Goal: Contribute content: Contribute content

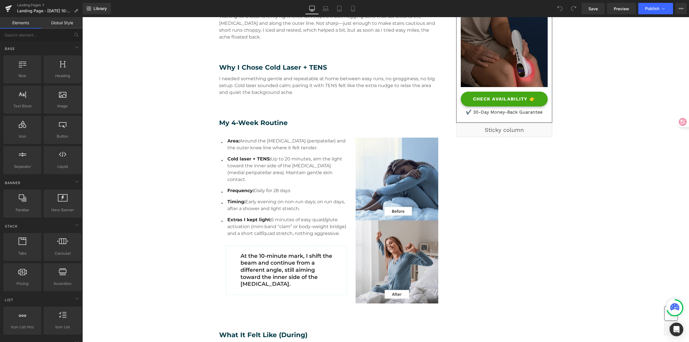
scroll to position [168, 0]
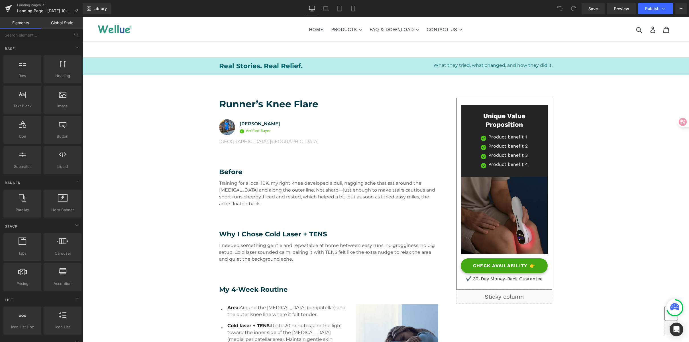
scroll to position [0, 0]
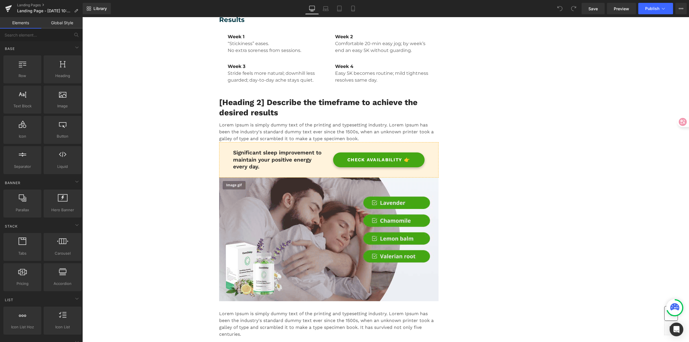
scroll to position [541, 0]
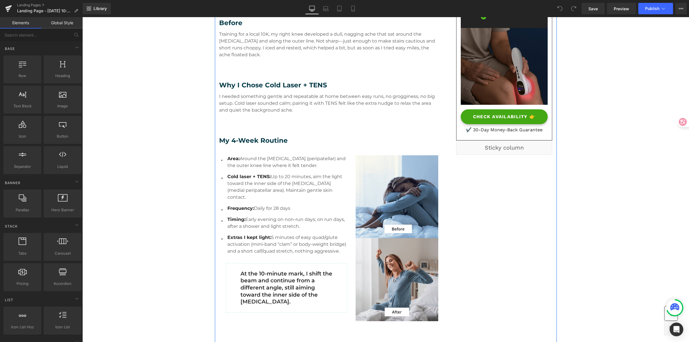
scroll to position [148, 0]
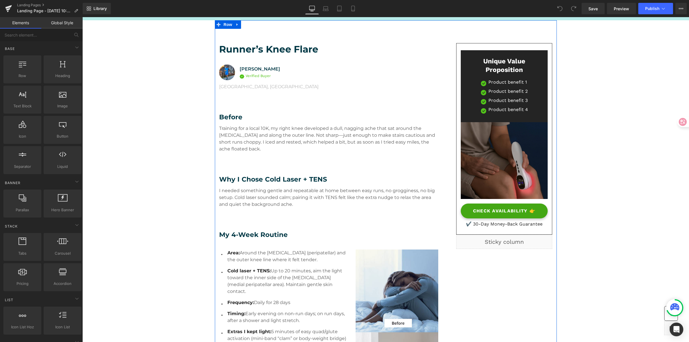
scroll to position [0, 0]
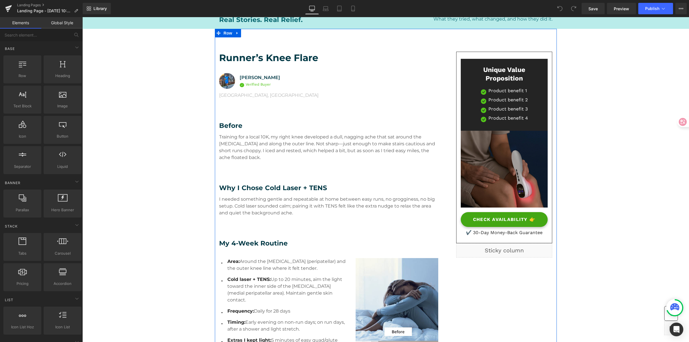
scroll to position [48, 0]
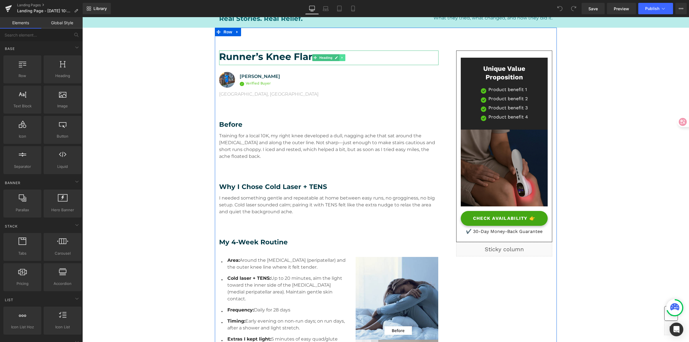
click at [342, 58] on icon at bounding box center [342, 57] width 3 height 3
click at [229, 163] on div "Training for a local 10K, my right knee developed a dull, nagging ache that sat…" at bounding box center [329, 150] width 220 height 36
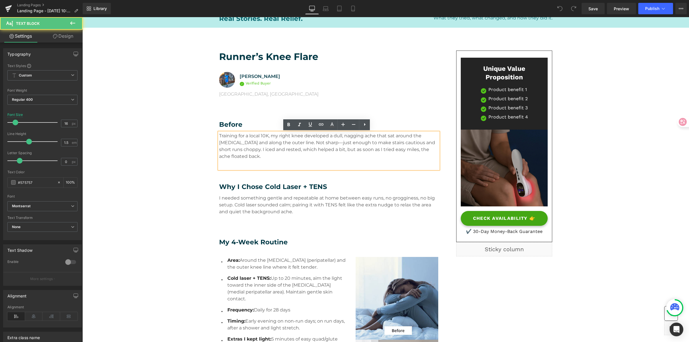
click at [220, 161] on div "Training for a local 10K, my right knee developed a dull, nagging ache that sat…" at bounding box center [329, 150] width 220 height 36
click at [234, 165] on div "Training for a local 10K, my right knee developed a dull, nagging ache that sat…" at bounding box center [329, 150] width 220 height 36
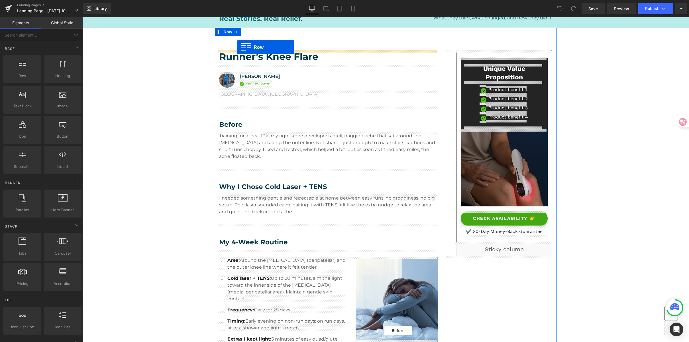
drag, startPoint x: 98, startPoint y: 87, endPoint x: 237, endPoint y: 47, distance: 144.5
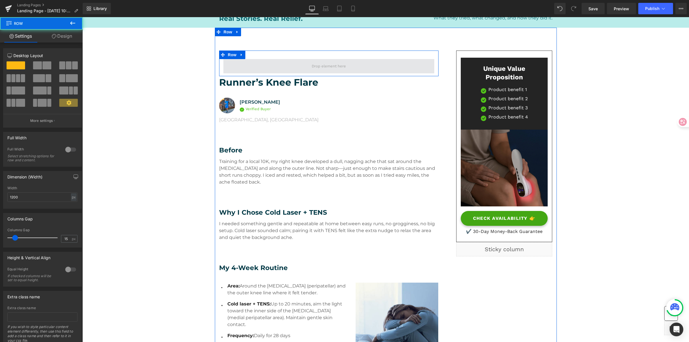
click at [247, 66] on span at bounding box center [329, 66] width 211 height 14
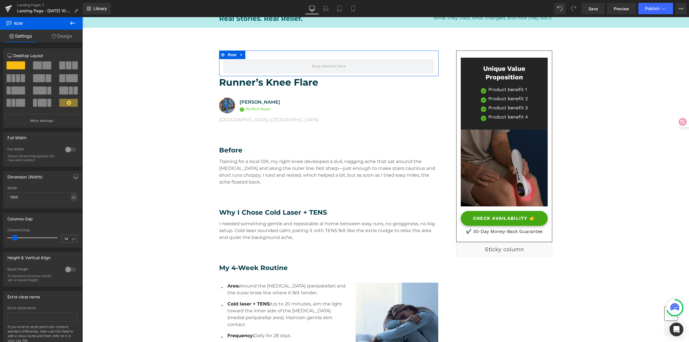
type input "0"
click at [0, 228] on html "Row You are previewing how the will restyle your page. You can not edit Element…" at bounding box center [344, 171] width 689 height 342
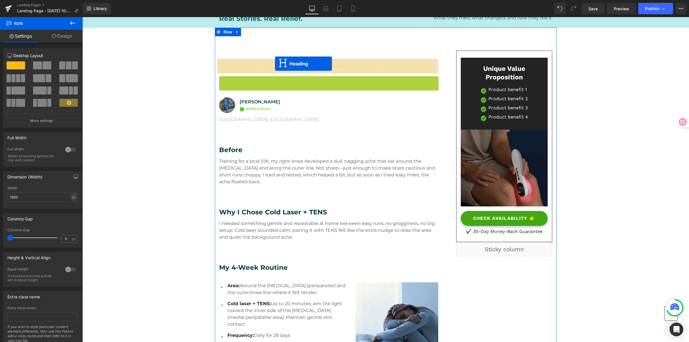
drag, startPoint x: 304, startPoint y: 84, endPoint x: 275, endPoint y: 64, distance: 35.5
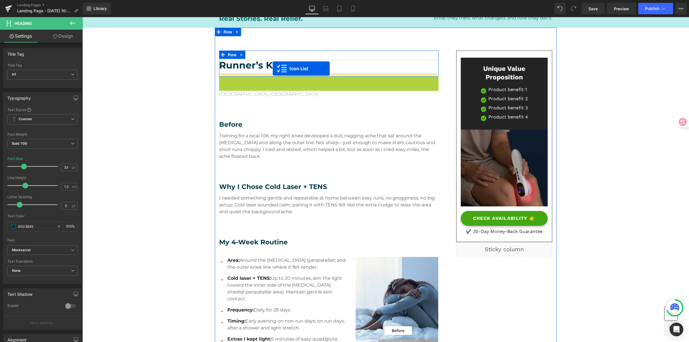
drag, startPoint x: 311, startPoint y: 80, endPoint x: 273, endPoint y: 68, distance: 40.0
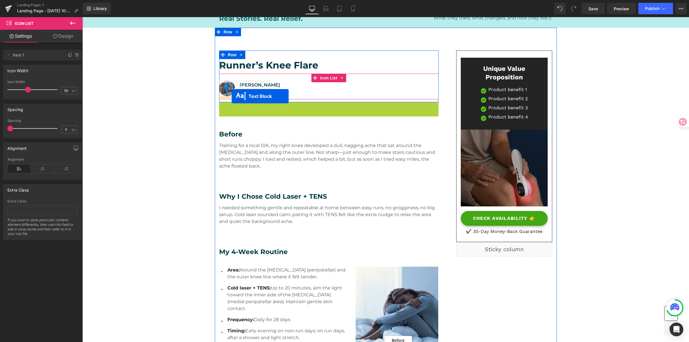
drag, startPoint x: 302, startPoint y: 114, endPoint x: 232, endPoint y: 96, distance: 72.5
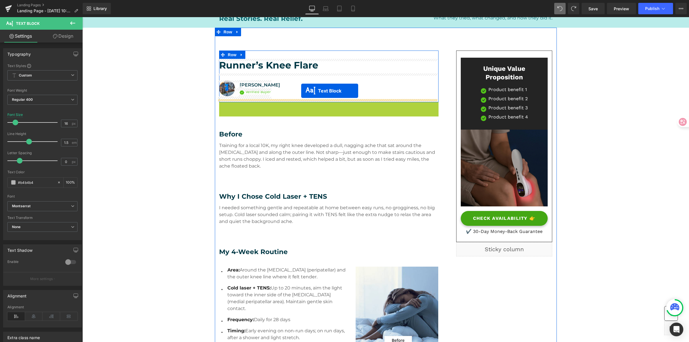
drag, startPoint x: 309, startPoint y: 109, endPoint x: 301, endPoint y: 91, distance: 19.7
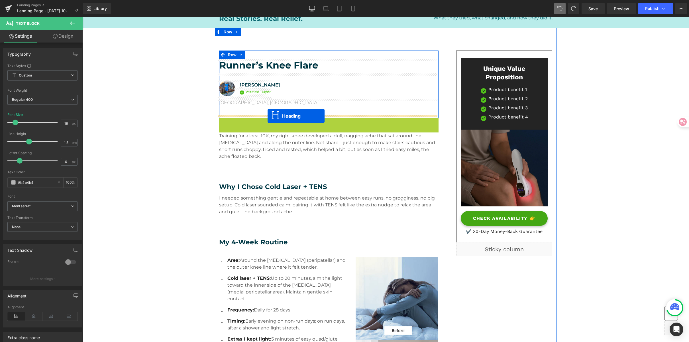
drag, startPoint x: 311, startPoint y: 131, endPoint x: 268, endPoint y: 116, distance: 45.9
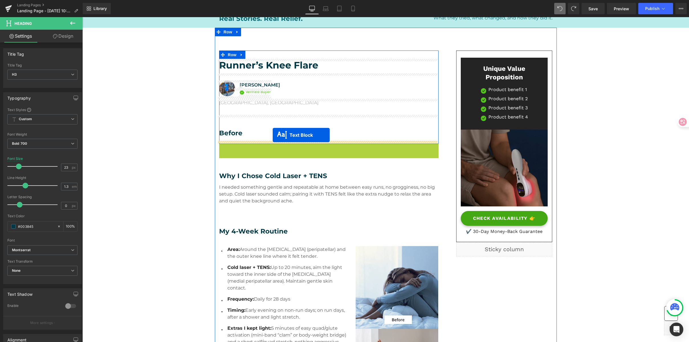
drag, startPoint x: 281, startPoint y: 162, endPoint x: 273, endPoint y: 135, distance: 28.7
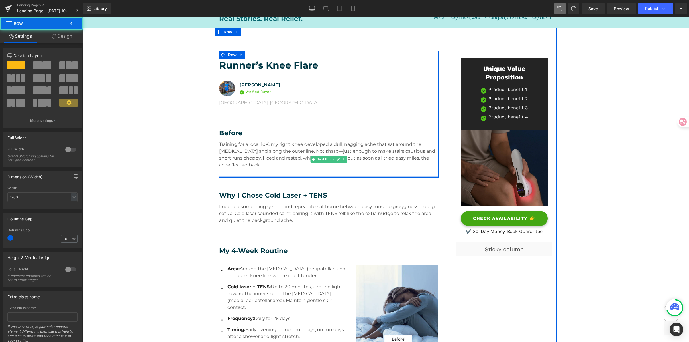
drag, startPoint x: 231, startPoint y: 179, endPoint x: 254, endPoint y: 153, distance: 34.6
click at [254, 153] on div "Runner’s Knee Flare Heading Image Stefano Greco Text Block Image Verified Buyer…" at bounding box center [329, 113] width 220 height 127
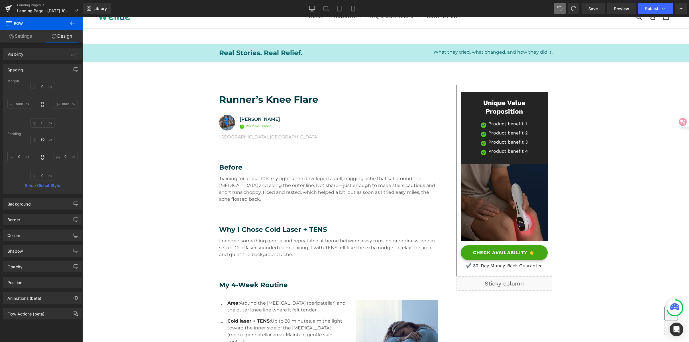
scroll to position [0, 0]
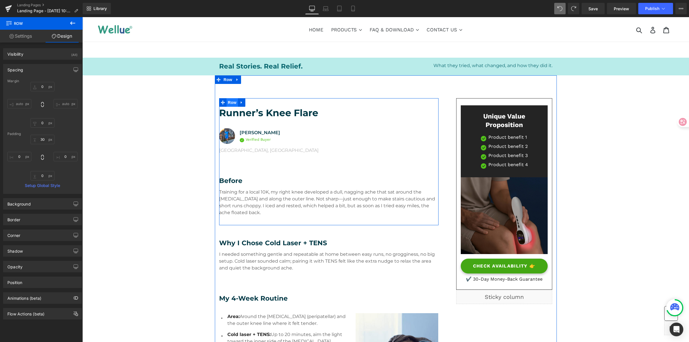
click at [231, 103] on span "Row" at bounding box center [232, 102] width 11 height 9
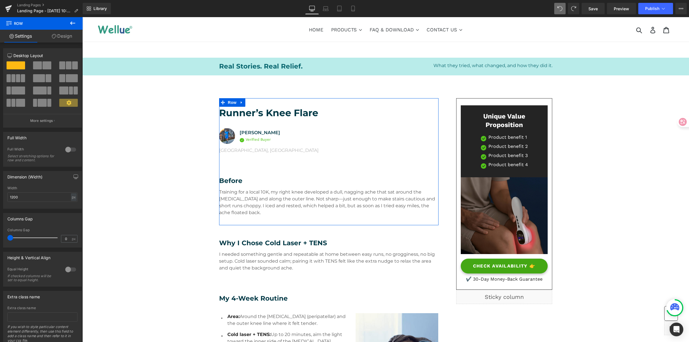
click at [66, 36] on link "Design" at bounding box center [61, 36] width 41 height 13
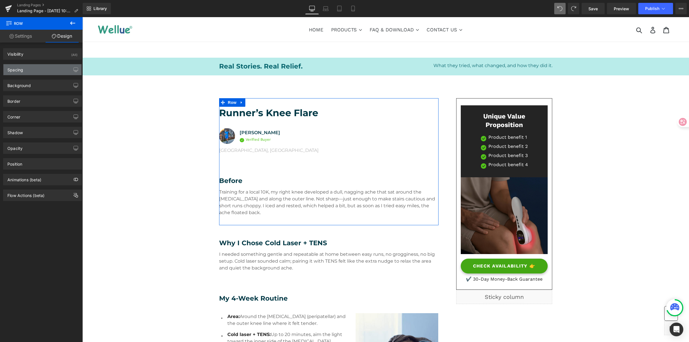
click at [38, 67] on div "Spacing" at bounding box center [42, 69] width 78 height 11
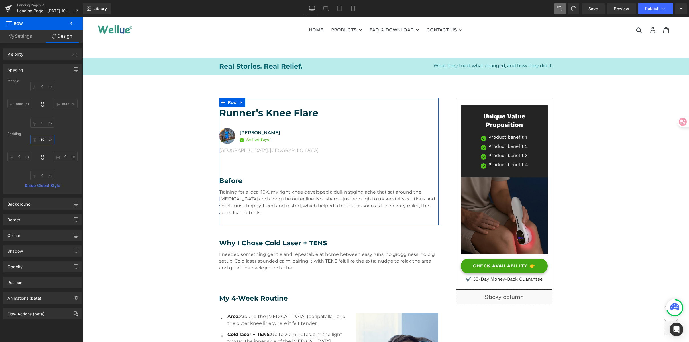
click at [44, 138] on input "30" at bounding box center [43, 139] width 24 height 9
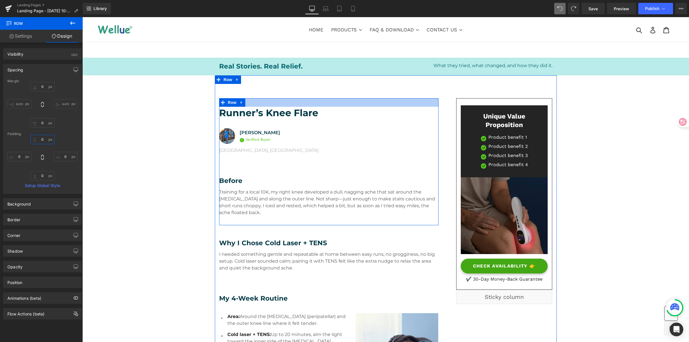
type input "0px"
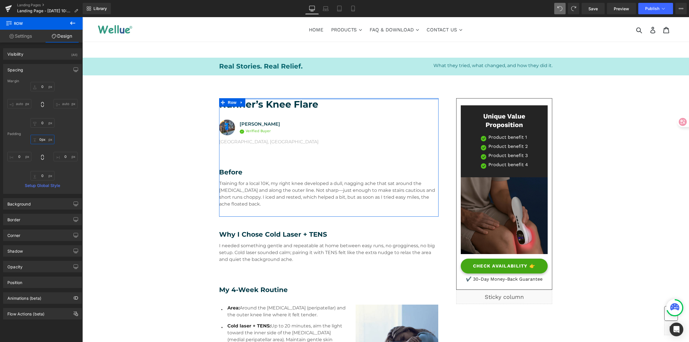
drag, startPoint x: 264, startPoint y: 106, endPoint x: 277, endPoint y: 61, distance: 46.9
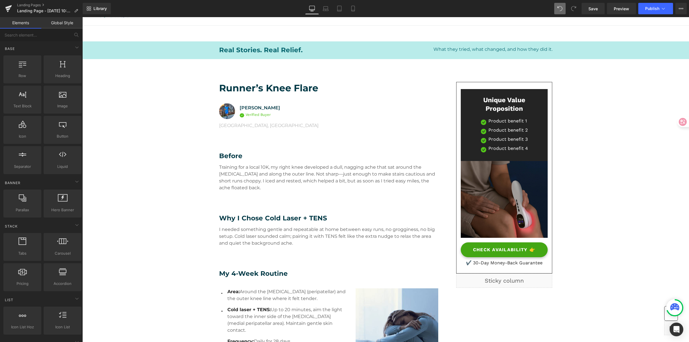
scroll to position [17, 0]
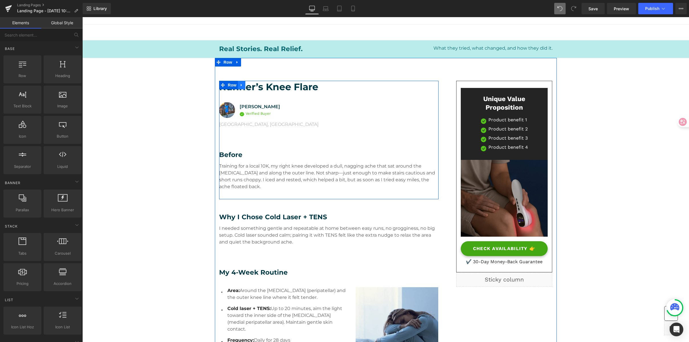
click at [241, 84] on link at bounding box center [241, 85] width 7 height 9
click at [247, 85] on icon at bounding box center [249, 85] width 4 height 4
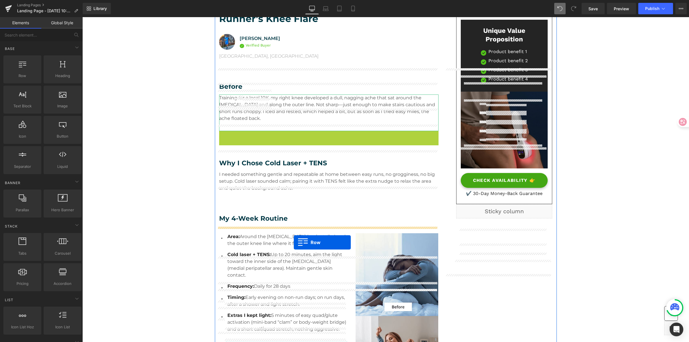
scroll to position [389, 0]
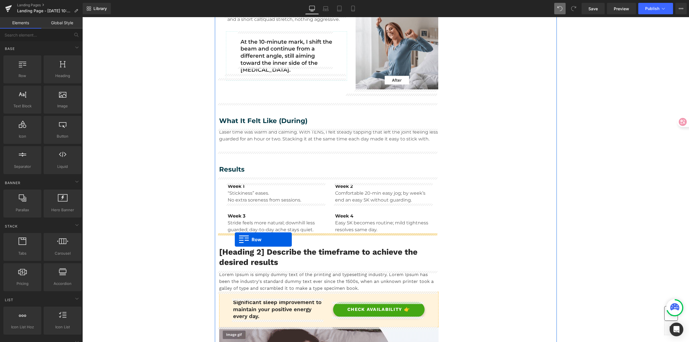
drag, startPoint x: 221, startPoint y: 204, endPoint x: 235, endPoint y: 239, distance: 38.3
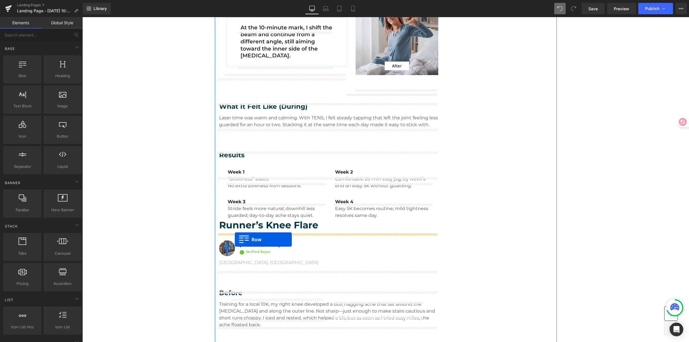
scroll to position [381, 0]
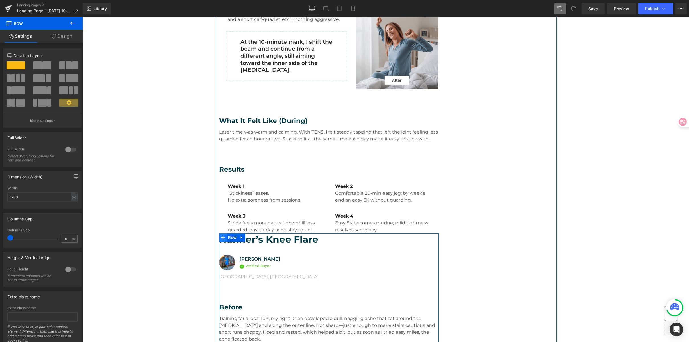
click at [221, 237] on icon at bounding box center [223, 237] width 4 height 4
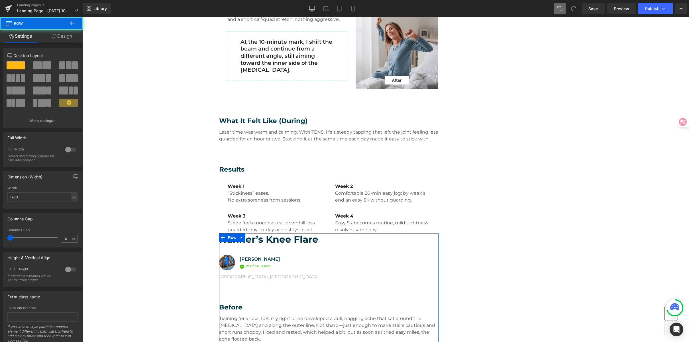
click at [65, 36] on link "Design" at bounding box center [61, 36] width 41 height 13
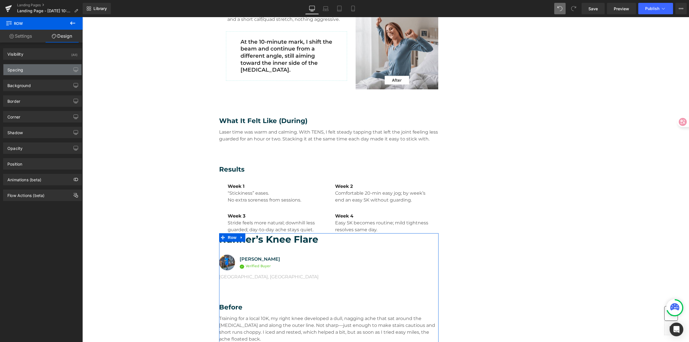
click at [51, 72] on div "Spacing" at bounding box center [42, 69] width 78 height 11
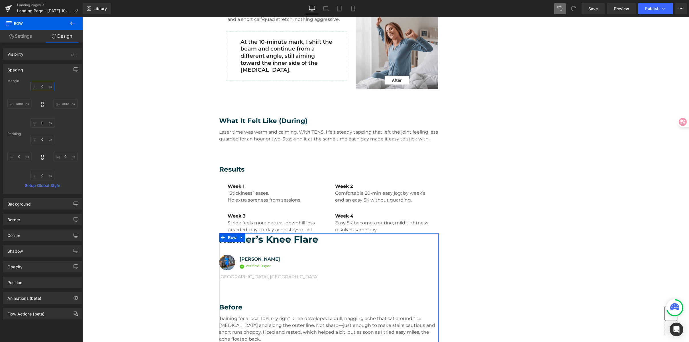
click at [46, 88] on input "0" at bounding box center [43, 86] width 24 height 9
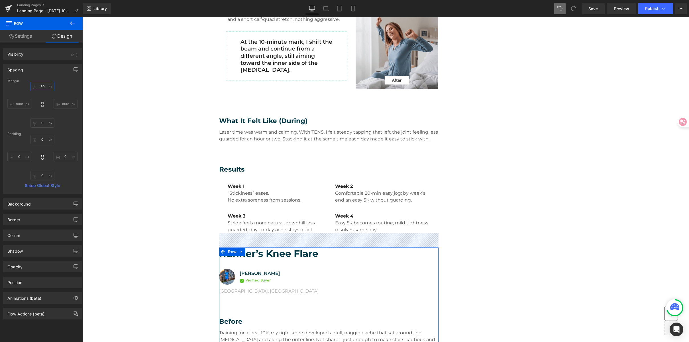
click at [38, 87] on input "50" at bounding box center [43, 86] width 24 height 9
click at [42, 85] on input "50" at bounding box center [43, 86] width 24 height 9
type input "100"
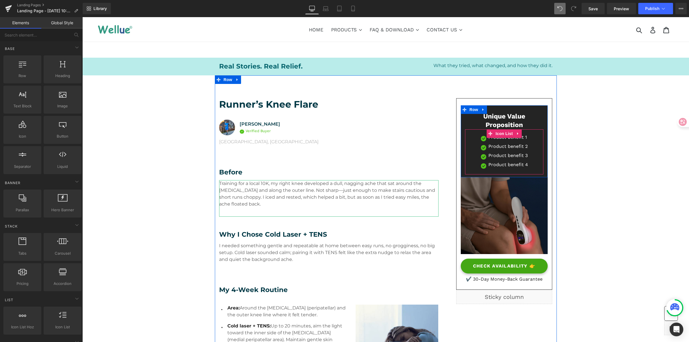
scroll to position [20, 0]
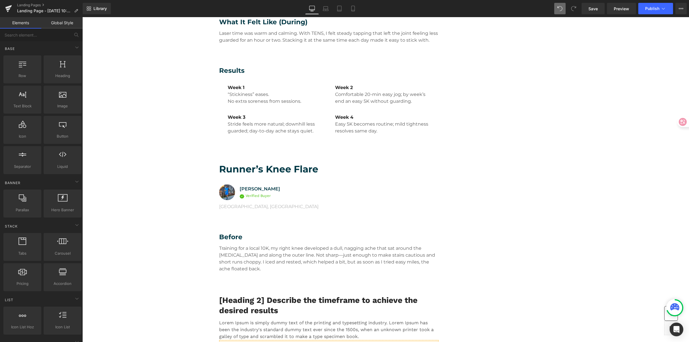
scroll to position [1, 0]
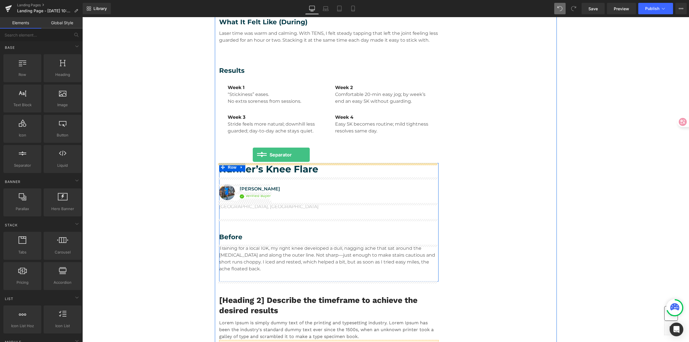
drag, startPoint x: 111, startPoint y: 181, endPoint x: 253, endPoint y: 155, distance: 144.4
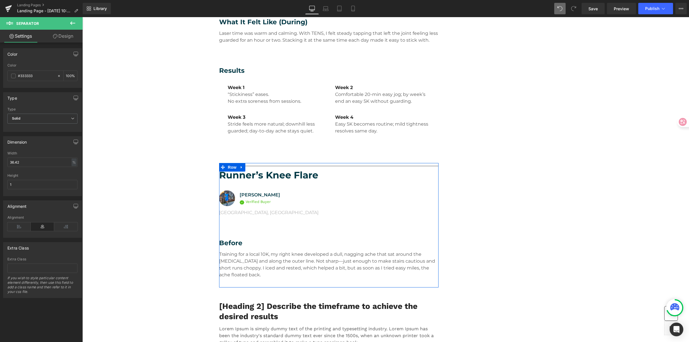
drag, startPoint x: 633, startPoint y: 140, endPoint x: 650, endPoint y: 142, distance: 16.9
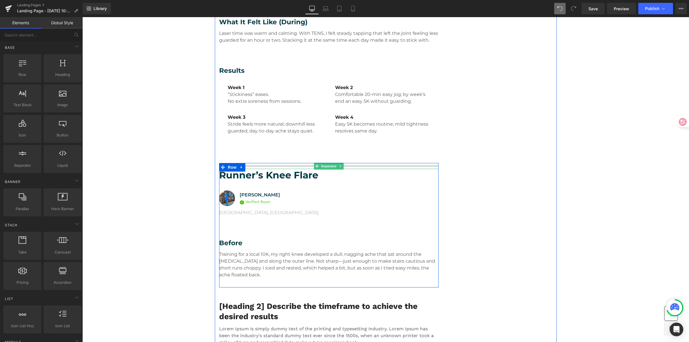
click at [262, 166] on hr at bounding box center [329, 167] width 220 height 3
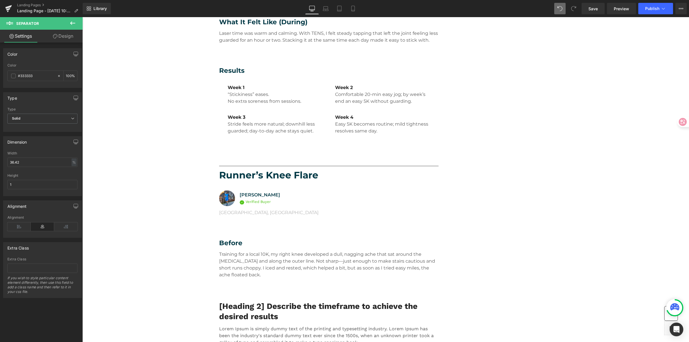
click at [281, 176] on div at bounding box center [344, 180] width 689 height 342
type input "#003845"
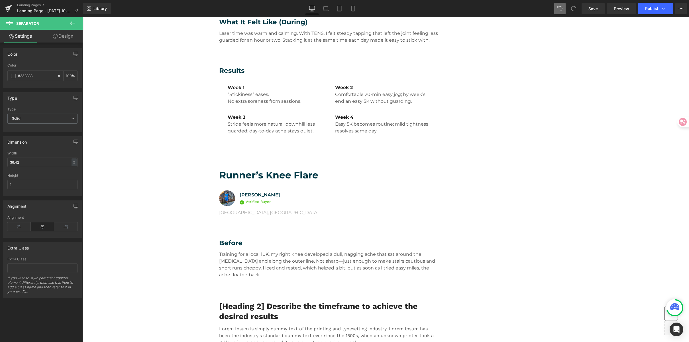
click at [254, 161] on div at bounding box center [344, 180] width 689 height 342
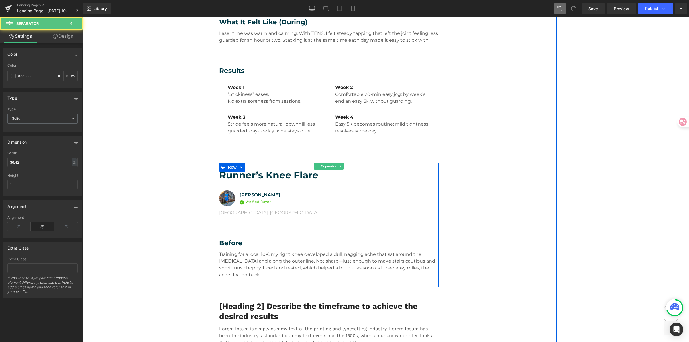
click at [249, 165] on div at bounding box center [329, 166] width 220 height 6
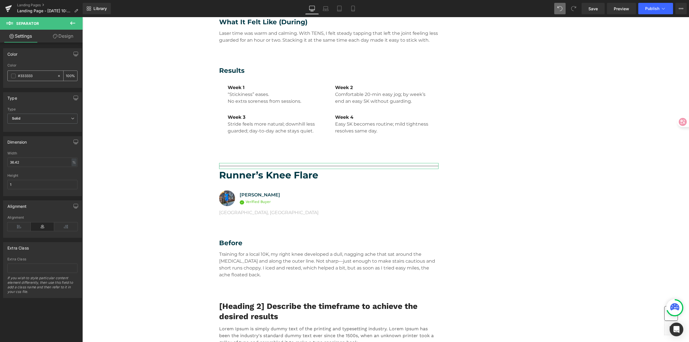
drag, startPoint x: 35, startPoint y: 75, endPoint x: 10, endPoint y: 74, distance: 25.1
click at [10, 74] on div "#333333" at bounding box center [32, 76] width 49 height 10
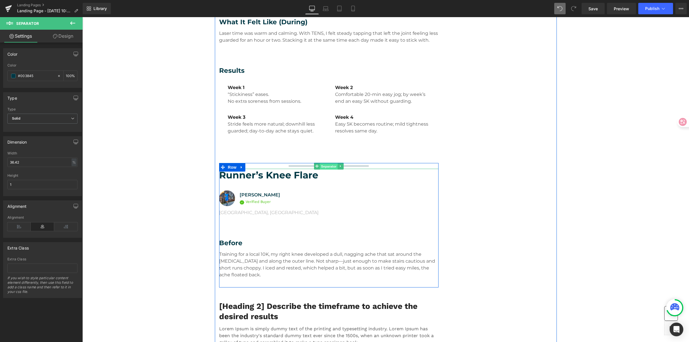
click at [321, 165] on span "Separator" at bounding box center [329, 166] width 18 height 7
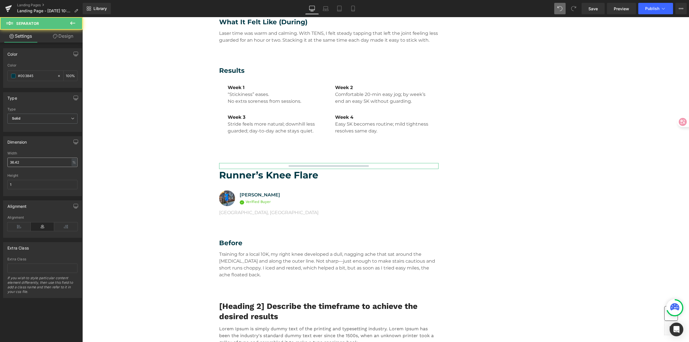
type input "#003845"
click at [33, 161] on input "36.42" at bounding box center [42, 161] width 70 height 9
drag, startPoint x: 33, startPoint y: 161, endPoint x: -28, endPoint y: 160, distance: 61.0
click at [0, 160] on html "Separator You are previewing how the will restyle your page. You can not edit E…" at bounding box center [344, 171] width 689 height 342
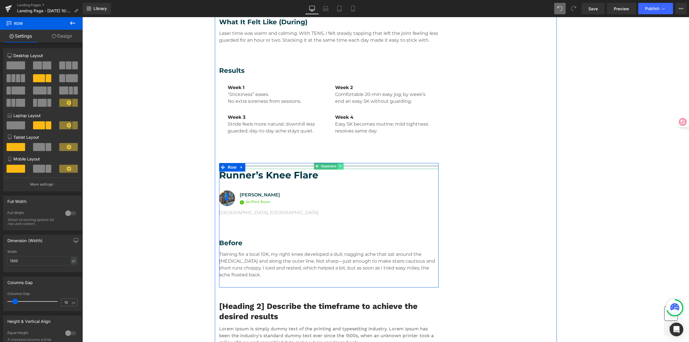
click at [341, 165] on link at bounding box center [341, 166] width 6 height 7
click at [307, 165] on div "Separator" at bounding box center [329, 166] width 220 height 6
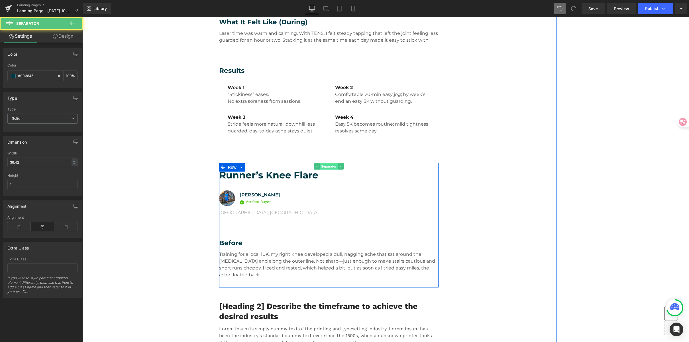
click at [322, 165] on span "Separator" at bounding box center [329, 166] width 18 height 7
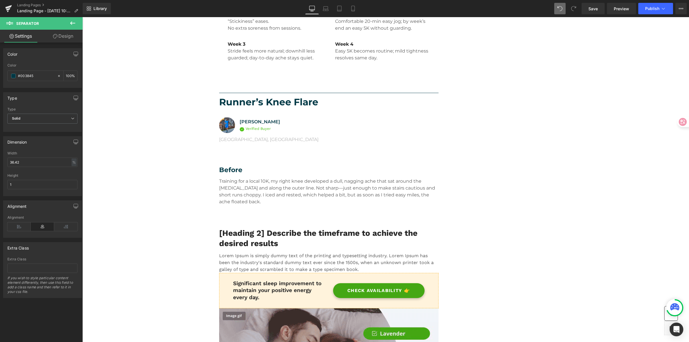
scroll to position [539, 0]
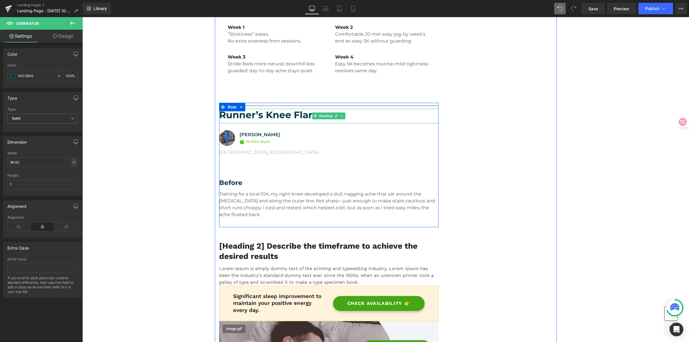
click at [241, 112] on h1 "Runner’s Knee Flare" at bounding box center [329, 115] width 220 height 12
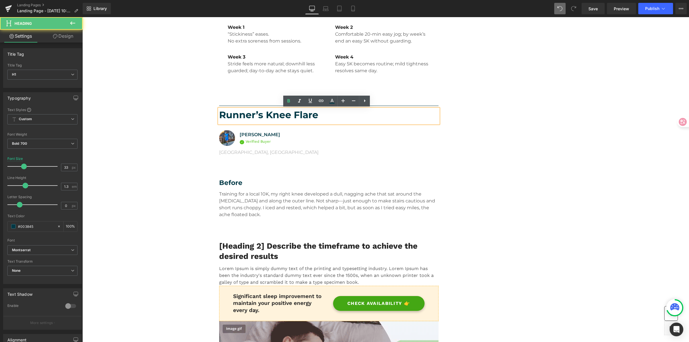
click at [228, 115] on h1 "Runner’s Knee Flare" at bounding box center [329, 115] width 220 height 12
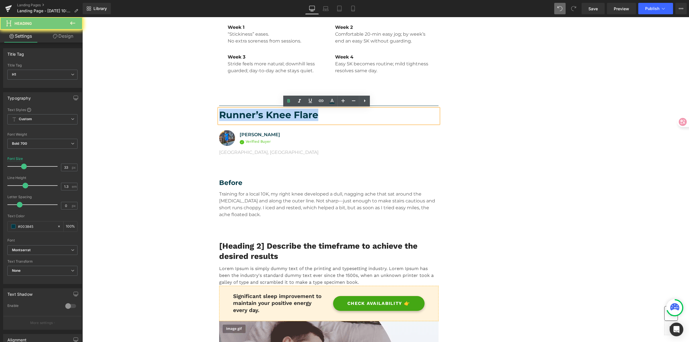
click at [228, 115] on h1 "Runner’s Knee Flare" at bounding box center [329, 115] width 220 height 12
paste div
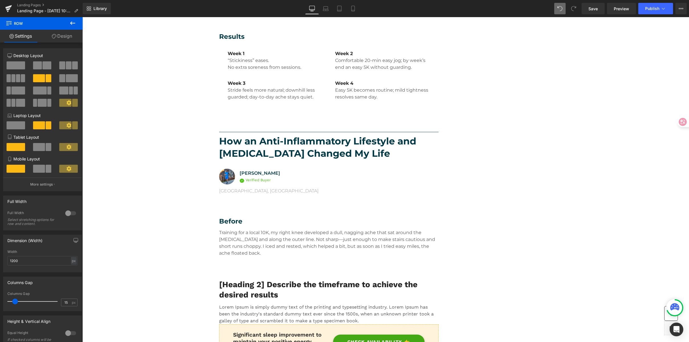
scroll to position [537, 0]
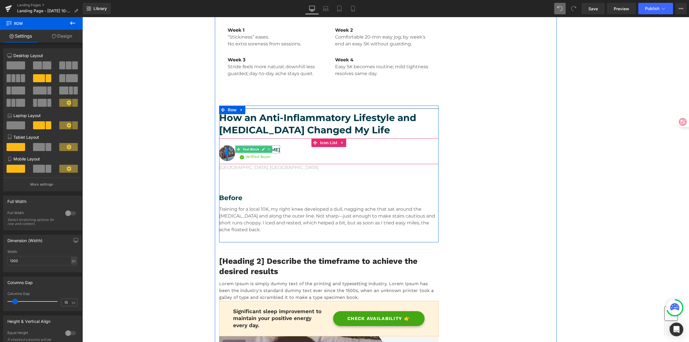
click at [251, 150] on span "Text Block" at bounding box center [250, 149] width 19 height 7
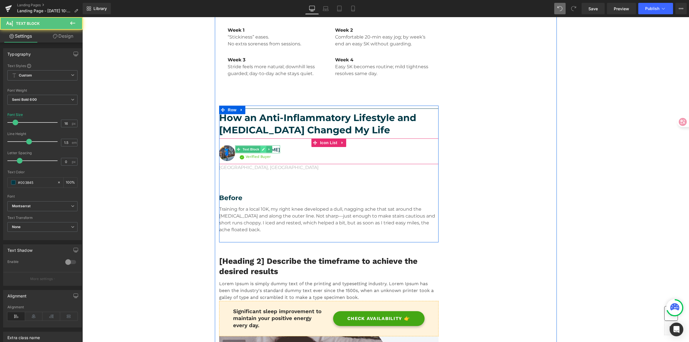
click at [262, 150] on icon at bounding box center [263, 148] width 3 height 3
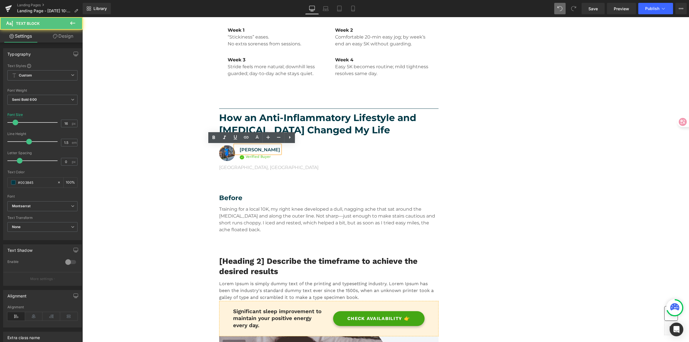
click at [254, 150] on p "Stefano Greco" at bounding box center [260, 149] width 40 height 7
click at [256, 149] on p "Stefano Greco" at bounding box center [260, 149] width 40 height 7
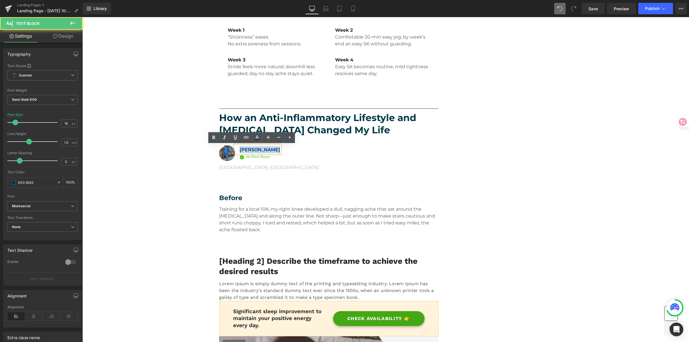
paste div
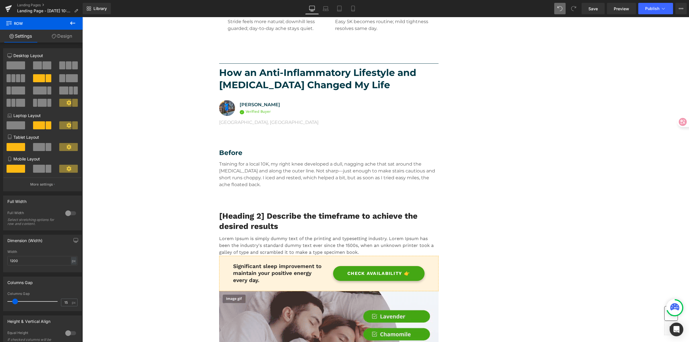
scroll to position [583, 0]
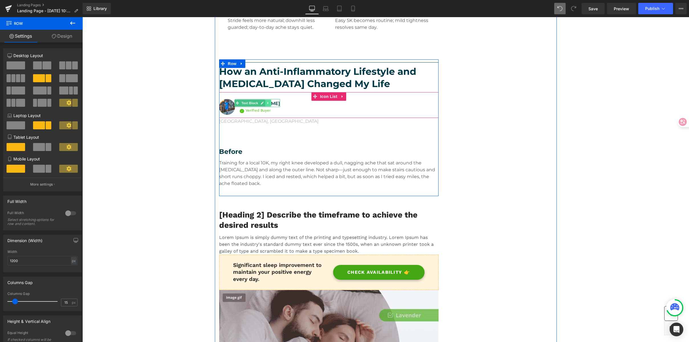
click at [265, 102] on link at bounding box center [268, 102] width 6 height 7
click at [251, 101] on link at bounding box center [254, 102] width 6 height 7
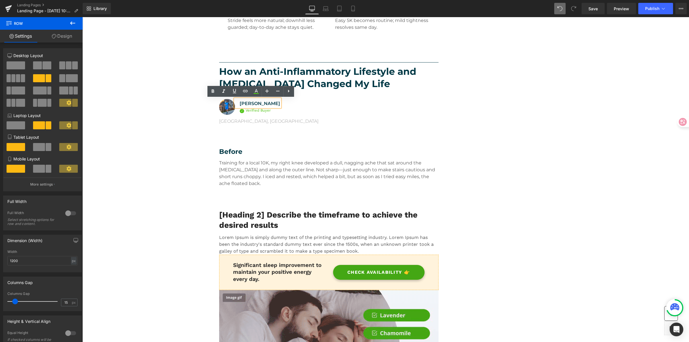
click at [249, 102] on p "Sarah Miller" at bounding box center [260, 103] width 40 height 7
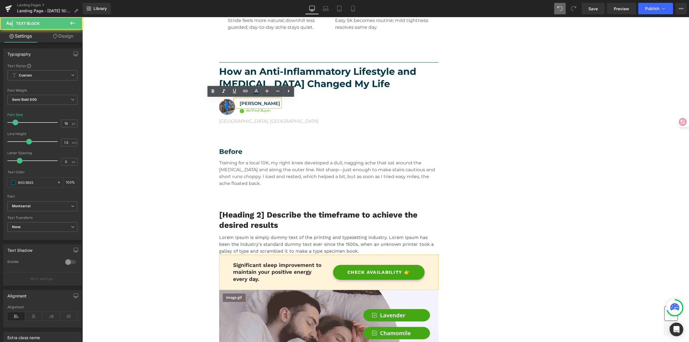
click at [240, 104] on p "Sarah Miller" at bounding box center [260, 103] width 40 height 7
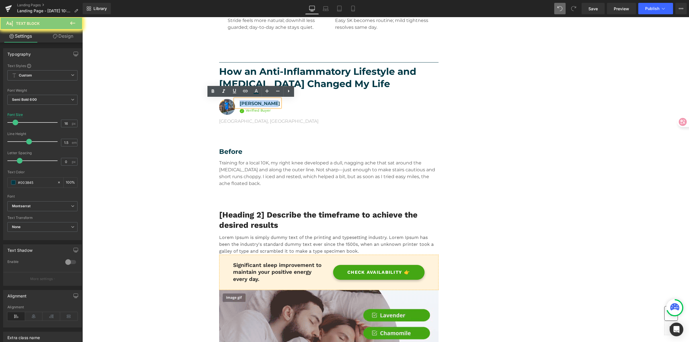
click at [240, 104] on p "Sarah Miller" at bounding box center [260, 103] width 40 height 7
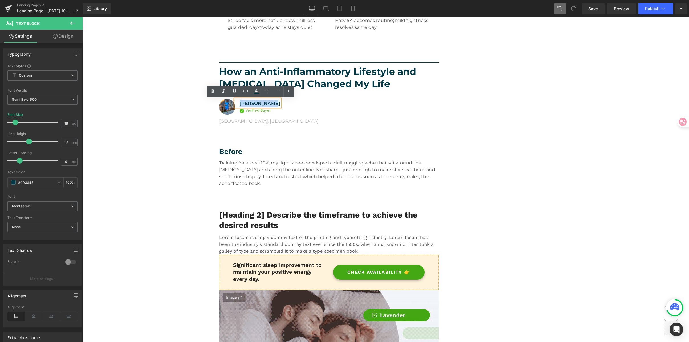
copy p "Sarah Miller"
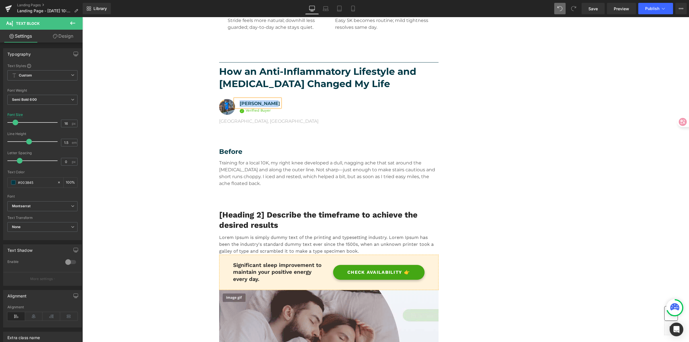
click at [239, 121] on p "Portland, OR" at bounding box center [329, 121] width 220 height 7
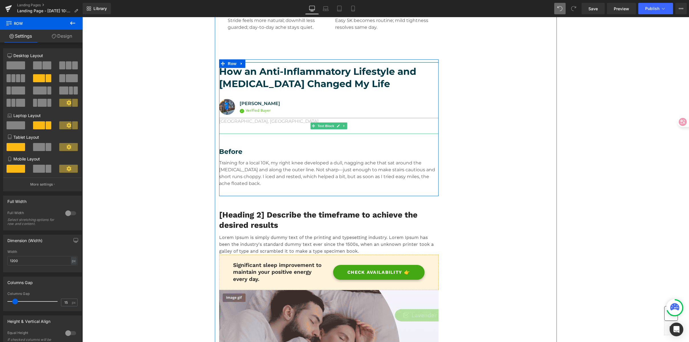
click at [243, 123] on p "Portland, OR" at bounding box center [329, 121] width 220 height 7
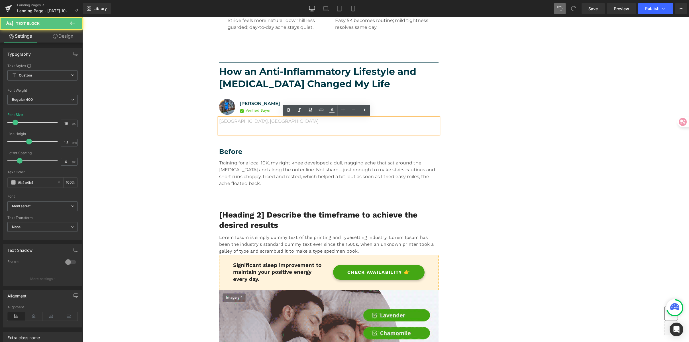
click at [265, 122] on p "Portland, OR" at bounding box center [329, 121] width 220 height 7
drag, startPoint x: 264, startPoint y: 121, endPoint x: 192, endPoint y: 118, distance: 72.5
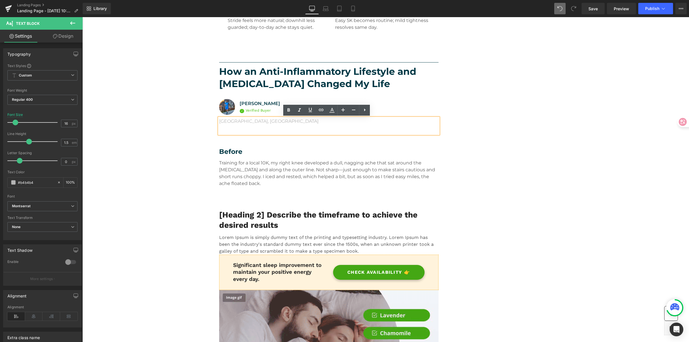
click at [243, 118] on p "Portland, OR" at bounding box center [329, 121] width 220 height 7
click at [248, 123] on p "Portland, OR" at bounding box center [329, 121] width 220 height 7
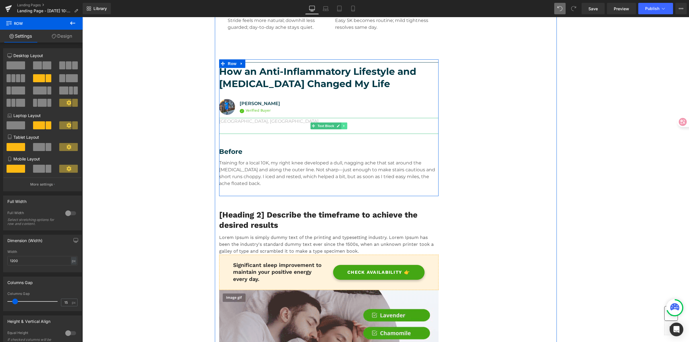
click at [343, 124] on icon at bounding box center [344, 125] width 3 height 3
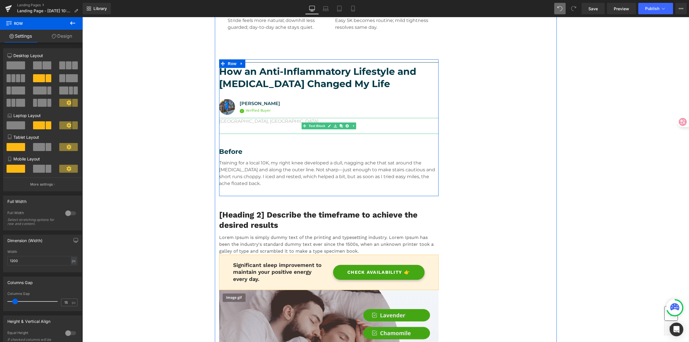
click at [261, 126] on div "Portland, OR" at bounding box center [329, 126] width 220 height 16
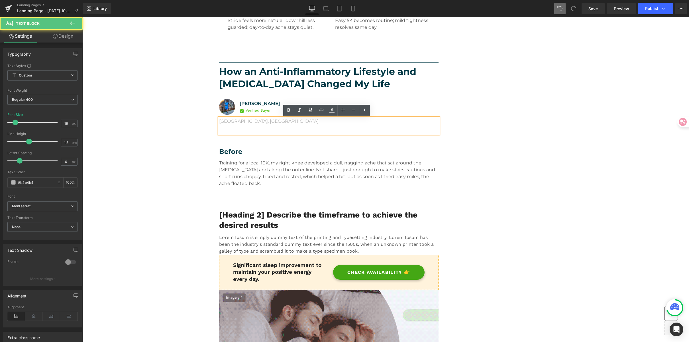
click at [259, 124] on p "Portland, OR" at bounding box center [329, 121] width 220 height 7
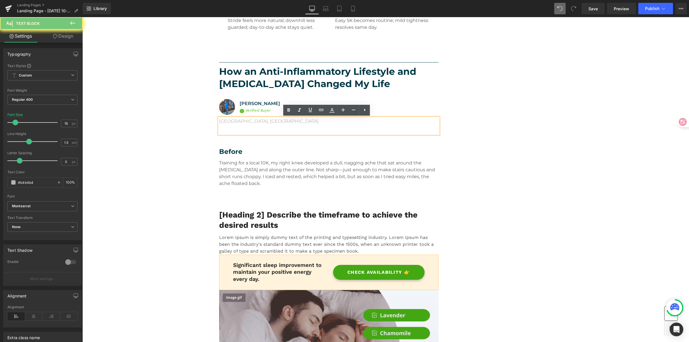
click at [249, 120] on p "Portland, OR" at bounding box center [329, 121] width 220 height 7
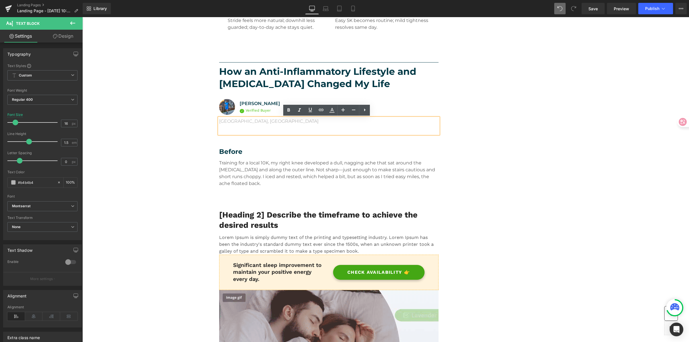
drag, startPoint x: 247, startPoint y: 120, endPoint x: 217, endPoint y: 118, distance: 30.6
click at [219, 118] on p "Portland, OR" at bounding box center [329, 121] width 220 height 7
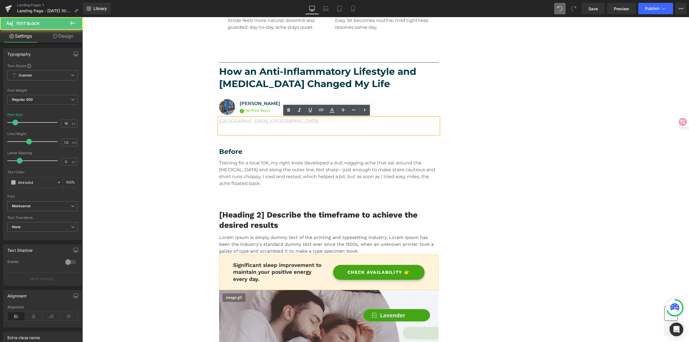
click at [233, 119] on p "Portland, OR" at bounding box center [329, 121] width 220 height 7
click at [250, 121] on p "Portland, OR" at bounding box center [329, 121] width 220 height 7
click at [259, 121] on p "Portland, OR" at bounding box center [329, 121] width 220 height 7
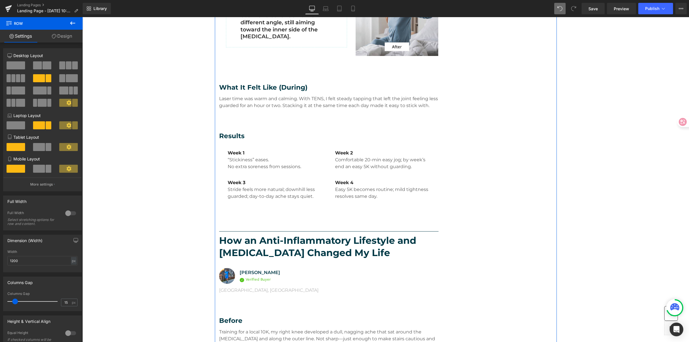
scroll to position [437, 0]
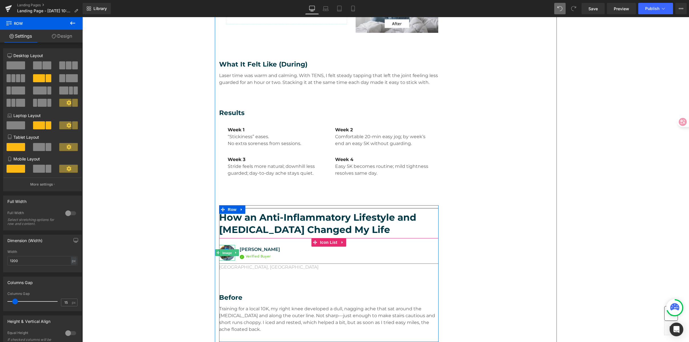
click at [225, 252] on span "Image" at bounding box center [227, 252] width 12 height 7
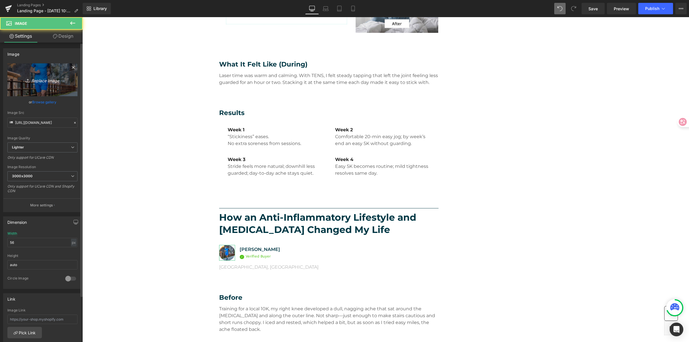
click at [29, 80] on icon at bounding box center [29, 81] width 6 height 6
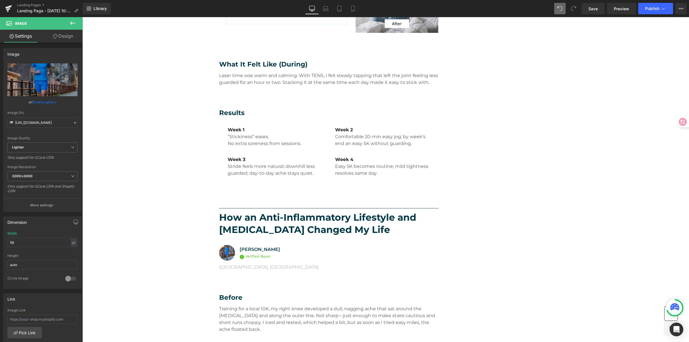
type input "C:\fakepath\Sarah Miller.png"
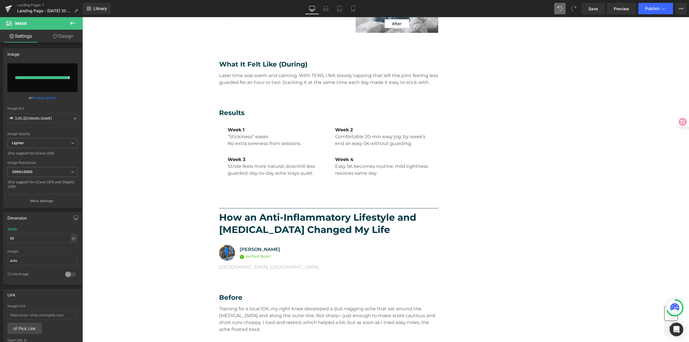
type input "https://ucarecdn.com/a6853cf6-732c-4547-964b-bc779ab2dc98/-/format/auto/-/previ…"
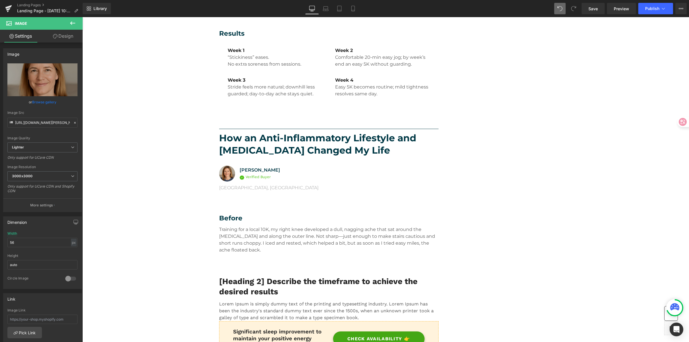
scroll to position [573, 0]
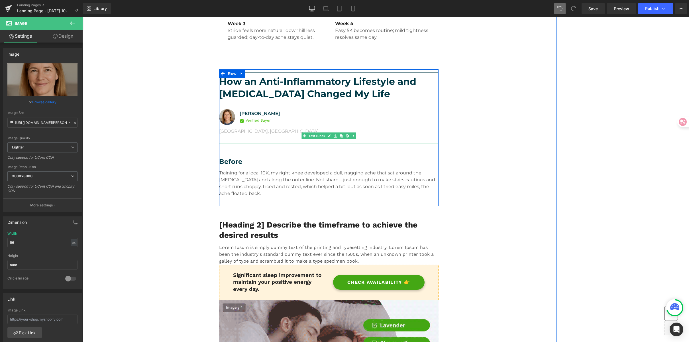
click at [237, 130] on p "Portland, OR" at bounding box center [329, 131] width 220 height 7
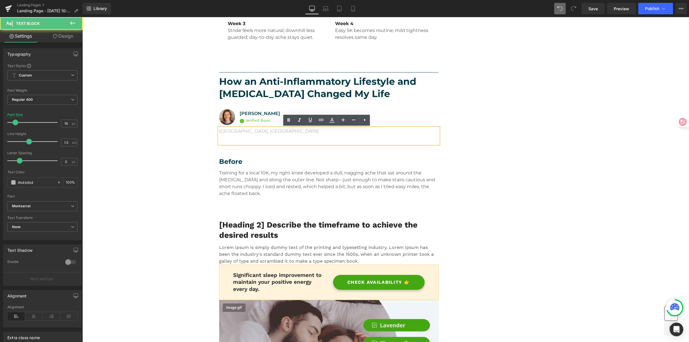
click at [268, 135] on div "Portland, OR" at bounding box center [329, 136] width 220 height 16
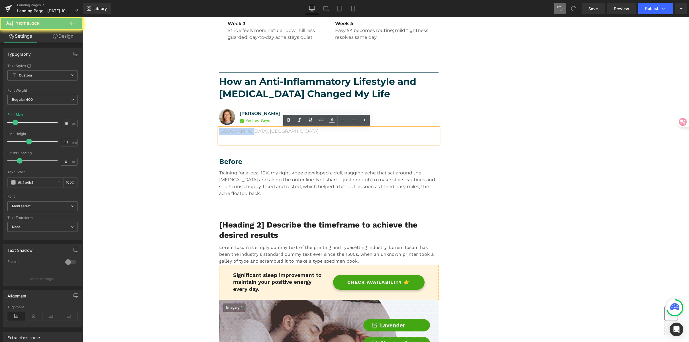
drag, startPoint x: 259, startPoint y: 129, endPoint x: 193, endPoint y: 127, distance: 65.6
paste div
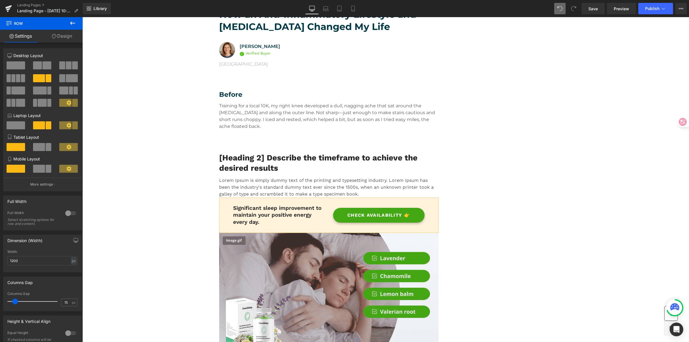
scroll to position [640, 0]
click at [224, 109] on p "Training for a local 10K, my right knee developed a dull, nagging ache that sat…" at bounding box center [329, 115] width 220 height 27
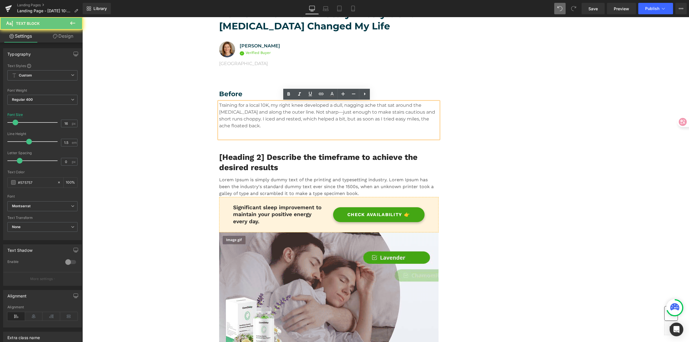
click at [256, 124] on p "Training for a local 10K, my right knee developed a dull, nagging ache that sat…" at bounding box center [329, 115] width 220 height 27
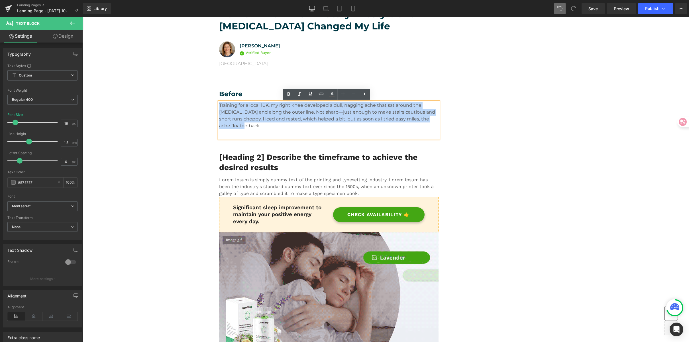
drag, startPoint x: 244, startPoint y: 123, endPoint x: 202, endPoint y: 95, distance: 50.0
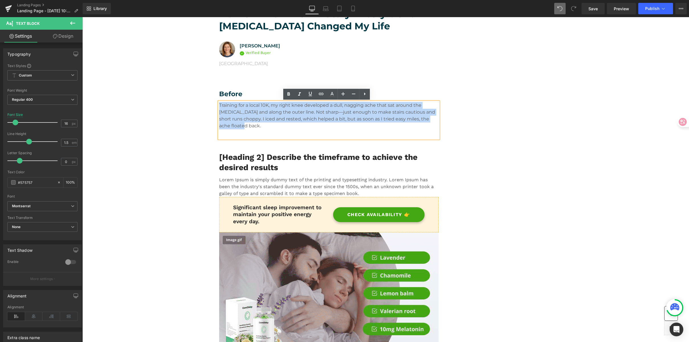
paste div
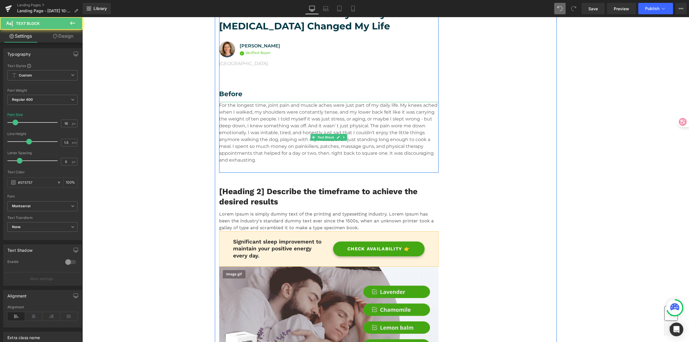
click at [279, 123] on p "For the longest time, joint pain and muscle aches were just part of my daily li…" at bounding box center [329, 133] width 220 height 62
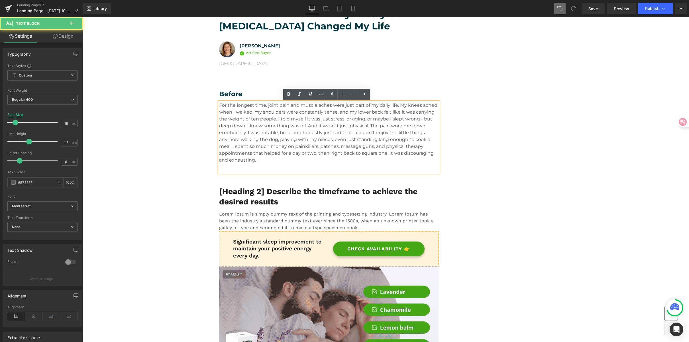
click at [239, 118] on p "For the longest time, joint pain and muscle aches were just part of my daily li…" at bounding box center [329, 133] width 220 height 62
click at [259, 111] on p "For the longest time, joint pain and muscle aches were just part of my daily li…" at bounding box center [329, 133] width 220 height 62
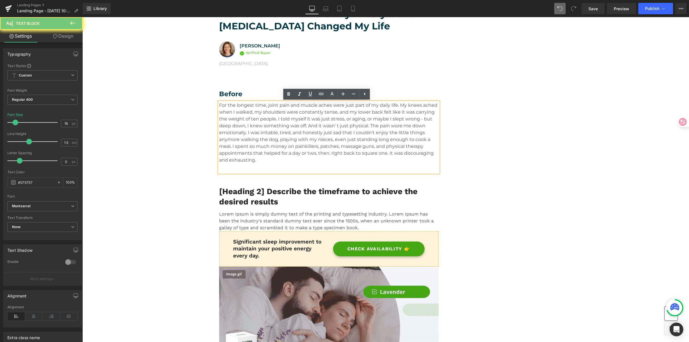
click at [348, 117] on p "For the longest time, joint pain and muscle aches were just part of my daily li…" at bounding box center [329, 133] width 220 height 62
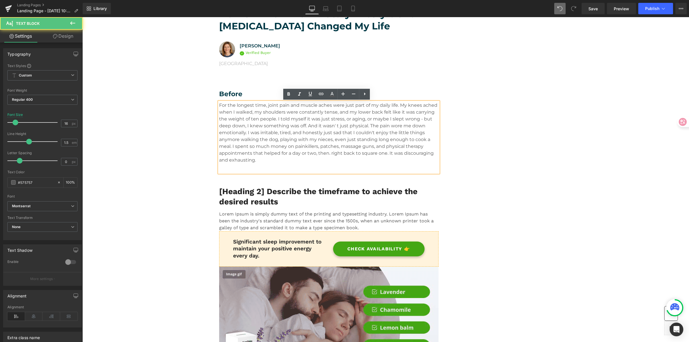
click at [397, 115] on p "For the longest time, joint pain and muscle aches were just part of my daily li…" at bounding box center [329, 133] width 220 height 62
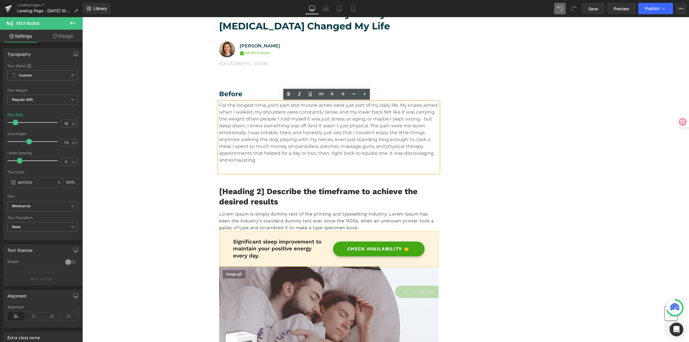
click at [269, 137] on p "For the longest time, joint pain and muscle aches were just part of my daily li…" at bounding box center [329, 133] width 220 height 62
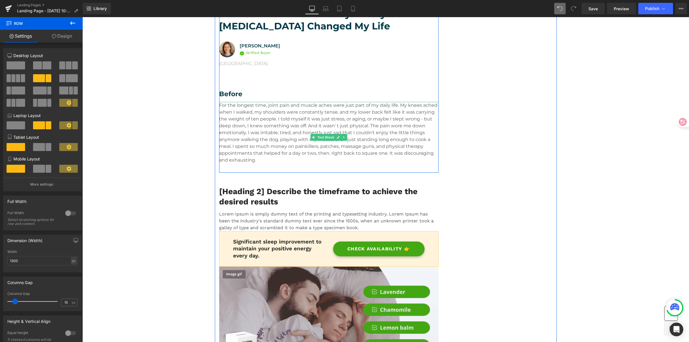
click at [386, 126] on p "For the longest time, joint pain and muscle aches were just part of my daily li…" at bounding box center [329, 133] width 220 height 62
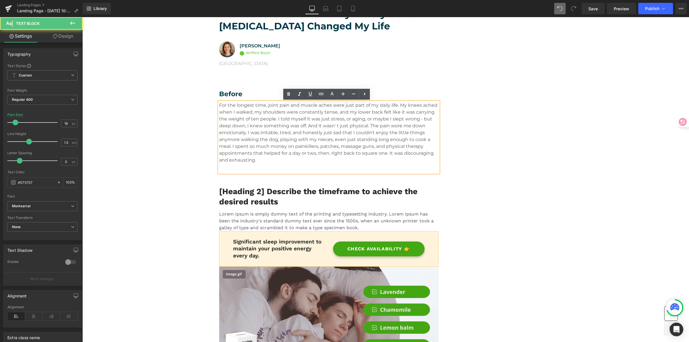
drag, startPoint x: 368, startPoint y: 124, endPoint x: 375, endPoint y: 125, distance: 6.7
click at [369, 124] on p "For the longest time, joint pain and muscle aches were just part of my daily li…" at bounding box center [329, 133] width 220 height 62
click at [246, 134] on p "For the longest time, joint pain and muscle aches were just part of my daily li…" at bounding box center [329, 133] width 220 height 62
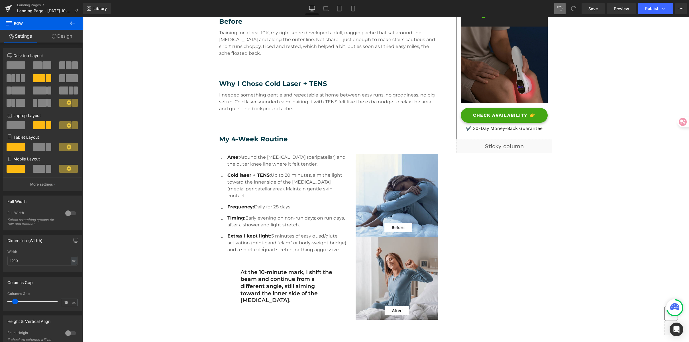
scroll to position [150, 0]
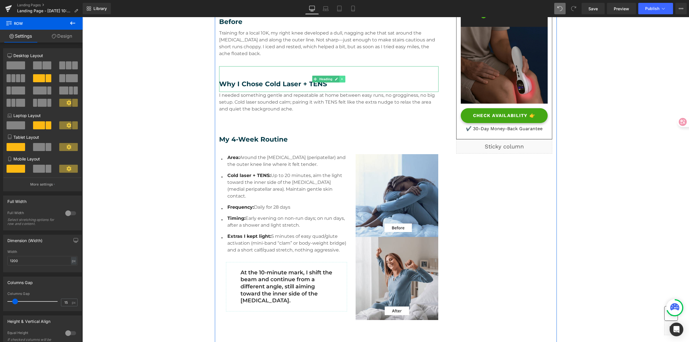
click at [341, 79] on icon at bounding box center [342, 78] width 3 height 3
click at [338, 80] on icon at bounding box center [339, 78] width 3 height 3
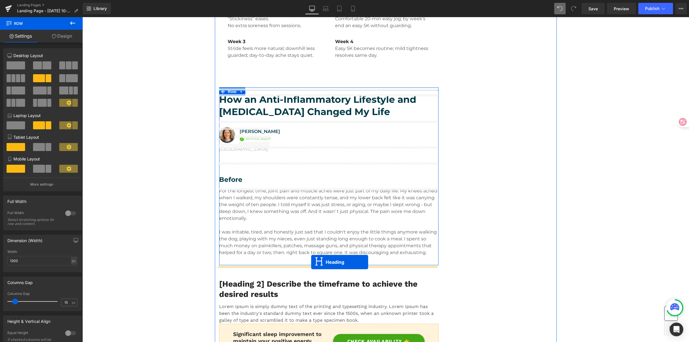
scroll to position [574, 0]
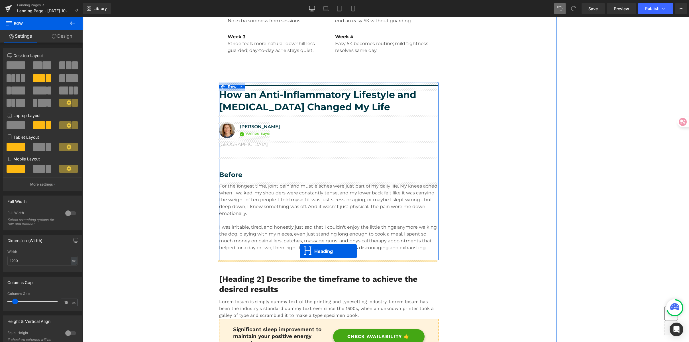
drag, startPoint x: 313, startPoint y: 104, endPoint x: 300, endPoint y: 251, distance: 147.1
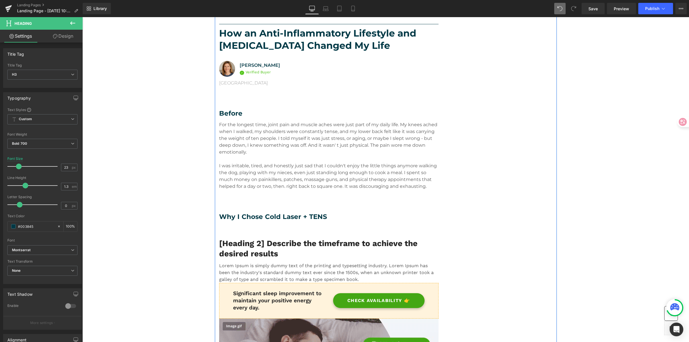
scroll to position [621, 0]
click at [274, 141] on p "For the longest time, joint pain and muscle aches were just part of my daily li…" at bounding box center [329, 138] width 220 height 34
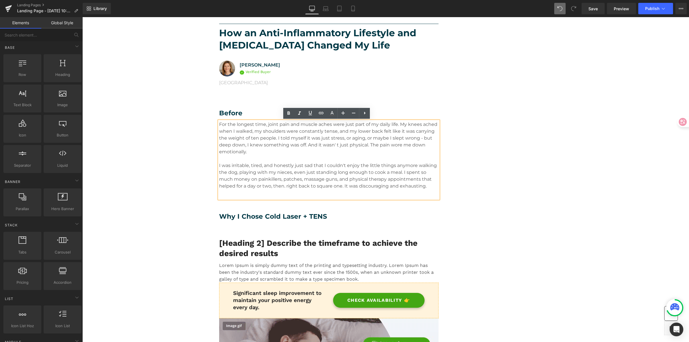
drag, startPoint x: 626, startPoint y: 144, endPoint x: 594, endPoint y: 137, distance: 32.6
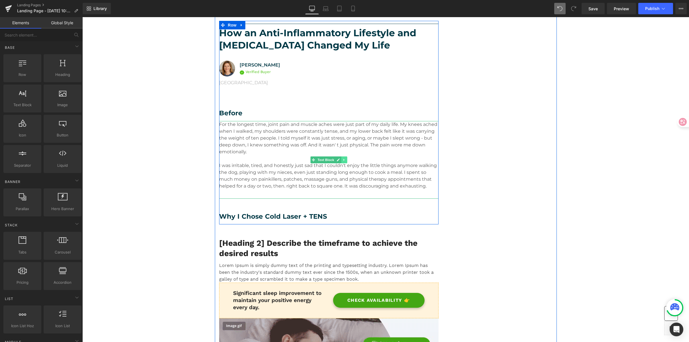
click at [343, 159] on icon at bounding box center [344, 159] width 3 height 3
click at [340, 160] on icon at bounding box center [341, 159] width 3 height 3
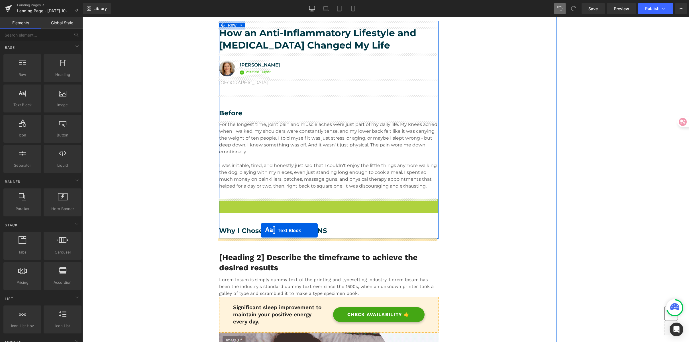
drag, startPoint x: 310, startPoint y: 238, endPoint x: 261, endPoint y: 230, distance: 49.9
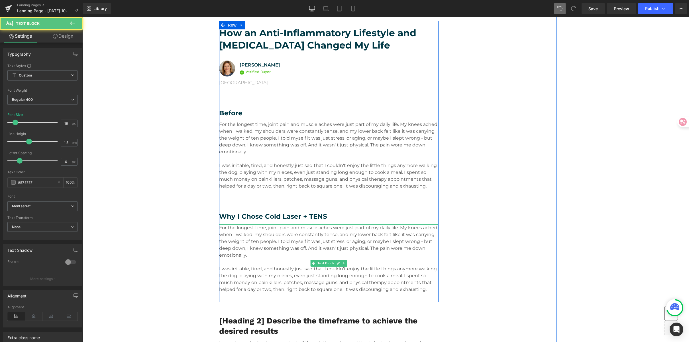
click at [257, 248] on p "For the longest time, joint pain and muscle aches were just part of my daily li…" at bounding box center [329, 241] width 220 height 34
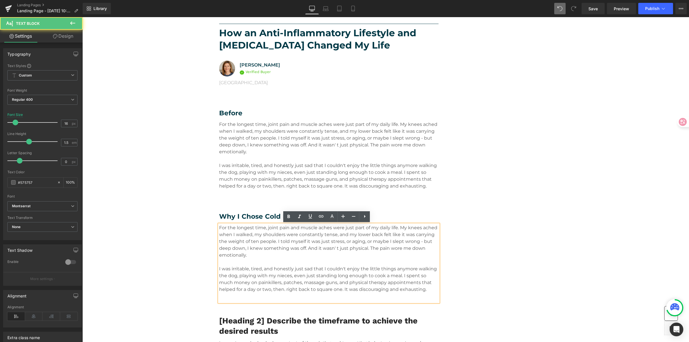
click at [429, 294] on div "For the longest time, joint pain and muscle aches were just part of my daily li…" at bounding box center [329, 263] width 220 height 78
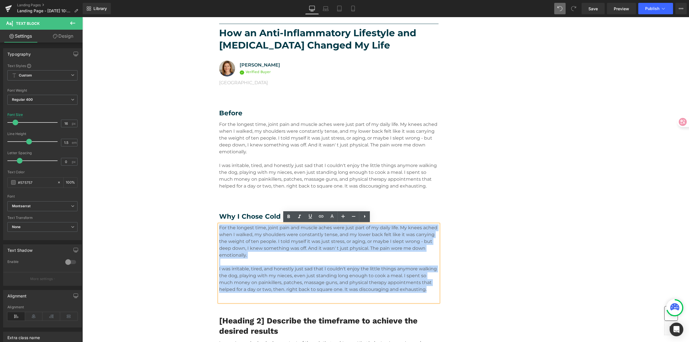
drag, startPoint x: 430, startPoint y: 293, endPoint x: 183, endPoint y: 228, distance: 254.8
paste div
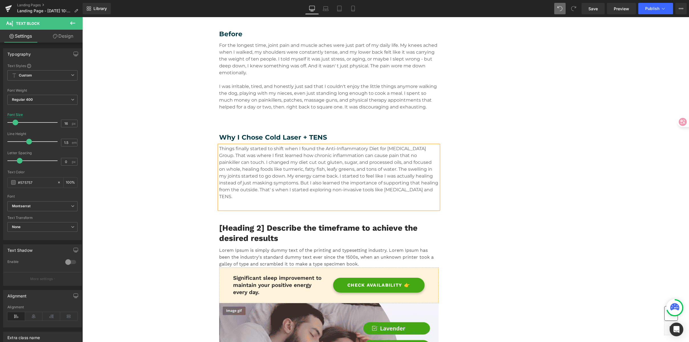
scroll to position [715, 0]
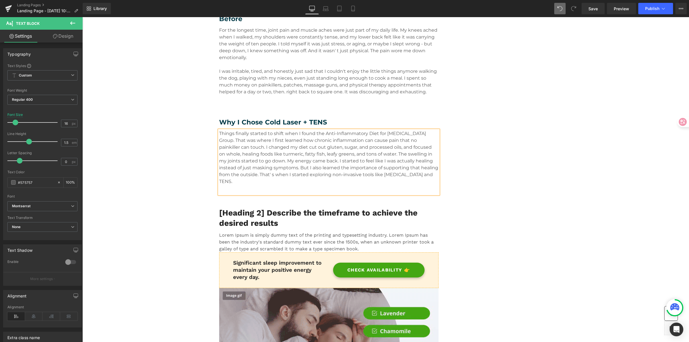
click at [284, 139] on p "Things finally started to shift when I found the Anti-Inflammatory Diet for Aut…" at bounding box center [329, 157] width 220 height 55
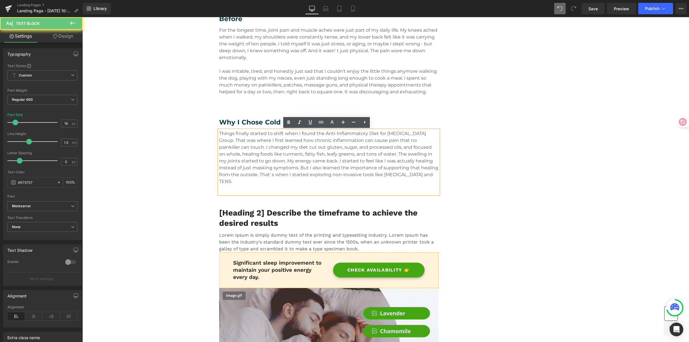
click at [357, 135] on p "Things finally started to shift when I found the Anti-Inflammatory Diet for Aut…" at bounding box center [329, 157] width 220 height 55
click at [371, 135] on p "Things finally started to shift when I found the Anti-Inflammatory Diet for Aut…" at bounding box center [329, 157] width 220 height 55
click at [414, 135] on p "Things finally started to shift when I found the Anti-Inflammatory Diet for Aut…" at bounding box center [329, 157] width 220 height 55
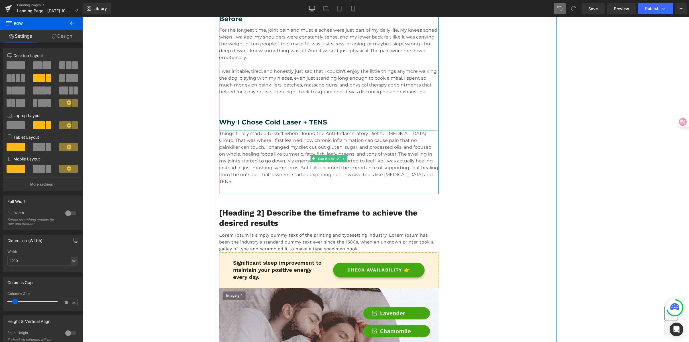
click at [429, 139] on p "Things finally started to shift when I found the Anti-Inflammatory Diet for Aut…" at bounding box center [329, 157] width 220 height 55
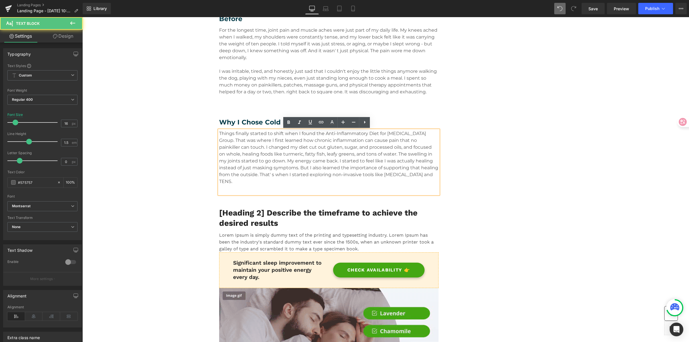
click at [339, 142] on p "Things finally started to shift when I found the Anti-Inflammatory Diet for Aut…" at bounding box center [329, 157] width 220 height 55
click at [376, 149] on p "Things finally started to shift when I found the Anti-Inflammatory Diet for Aut…" at bounding box center [329, 157] width 220 height 55
click at [426, 151] on p "Things finally started to shift when I found the Anti-Inflammatory Diet for Aut…" at bounding box center [329, 157] width 220 height 55
click at [323, 151] on p "Things finally started to shift when I found the Anti-Inflammatory Diet for Aut…" at bounding box center [329, 157] width 220 height 55
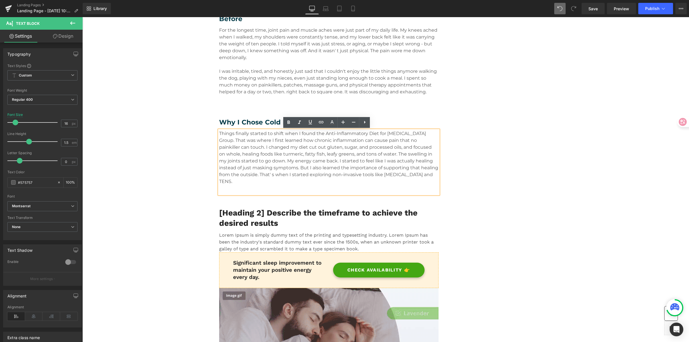
drag, startPoint x: 288, startPoint y: 155, endPoint x: 291, endPoint y: 155, distance: 3.4
click at [288, 155] on p "Things finally started to shift when I found the Anti-Inflammatory Diet for Aut…" at bounding box center [329, 157] width 220 height 55
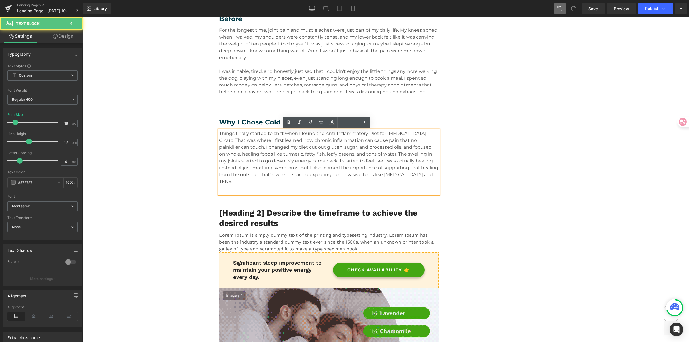
click at [319, 160] on p "Things finally started to shift when I found the Anti-Inflammatory Diet for Aut…" at bounding box center [329, 157] width 220 height 55
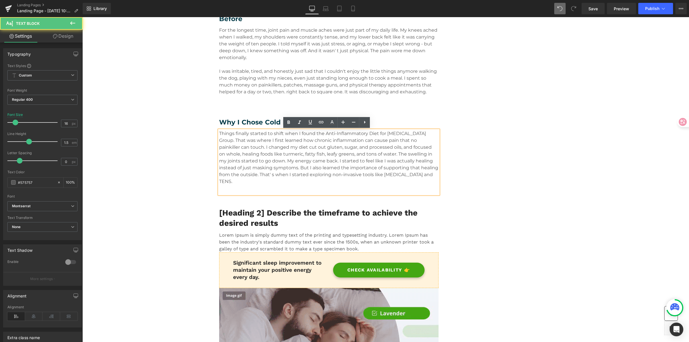
click at [365, 162] on p "Things finally started to shift when I found the Anti-Inflammatory Diet for Aut…" at bounding box center [329, 157] width 220 height 55
click at [395, 163] on p "Things finally started to shift when I found the Anti-Inflammatory Diet for Aut…" at bounding box center [329, 157] width 220 height 55
click at [427, 158] on p "Things finally started to shift when I found the Anti-Inflammatory Diet for Aut…" at bounding box center [329, 157] width 220 height 55
click at [298, 167] on p "Things finally started to shift when I found the Anti-Inflammatory Diet for Aut…" at bounding box center [329, 157] width 220 height 55
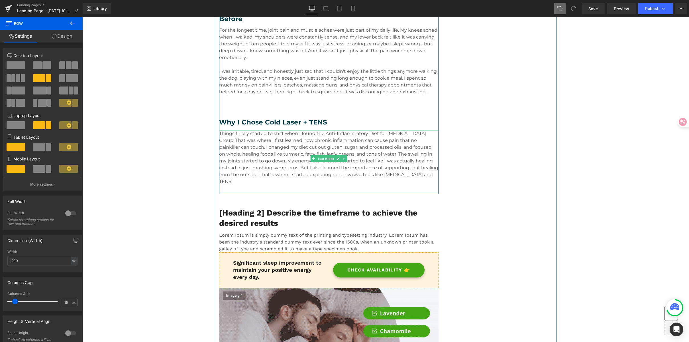
click at [412, 179] on div "Things finally started to shift when I found the Anti-Inflammatory Diet for Aut…" at bounding box center [329, 162] width 220 height 64
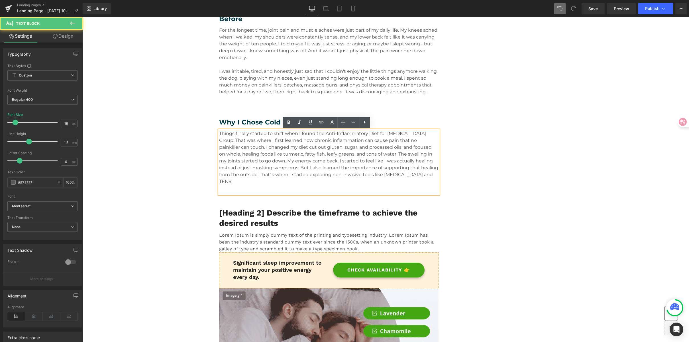
click at [349, 182] on div "Things finally started to shift when I found the Anti-Inflammatory Diet for Aut…" at bounding box center [329, 162] width 220 height 64
click at [335, 182] on div "Things finally started to shift when I found the Anti-Inflammatory Diet for Aut…" at bounding box center [329, 162] width 220 height 64
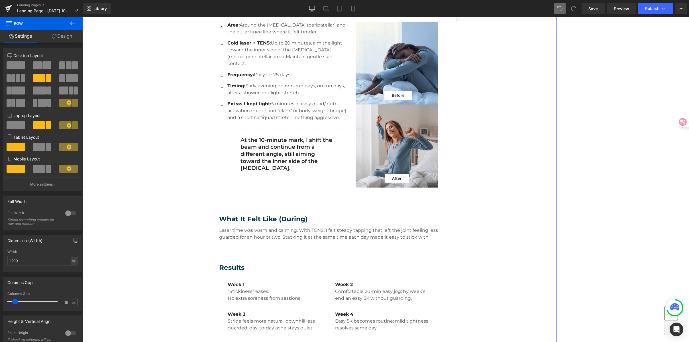
scroll to position [257, 0]
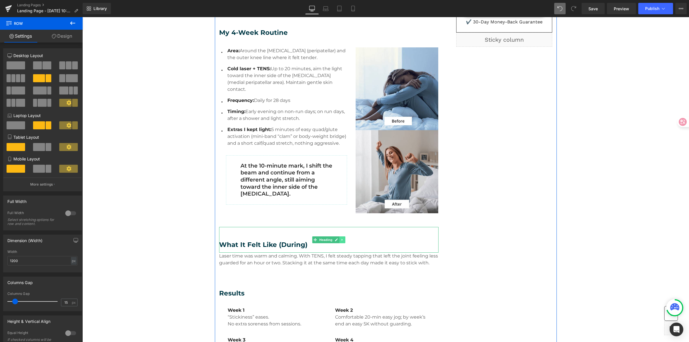
click at [341, 238] on icon at bounding box center [342, 239] width 3 height 3
click at [338, 239] on icon at bounding box center [339, 239] width 3 height 3
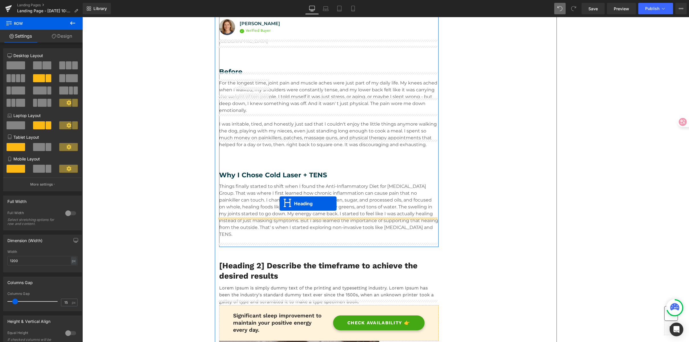
scroll to position [700, 0]
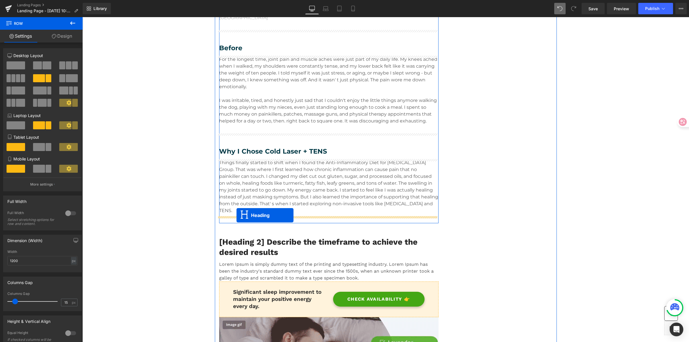
drag, startPoint x: 312, startPoint y: 265, endPoint x: 237, endPoint y: 215, distance: 89.9
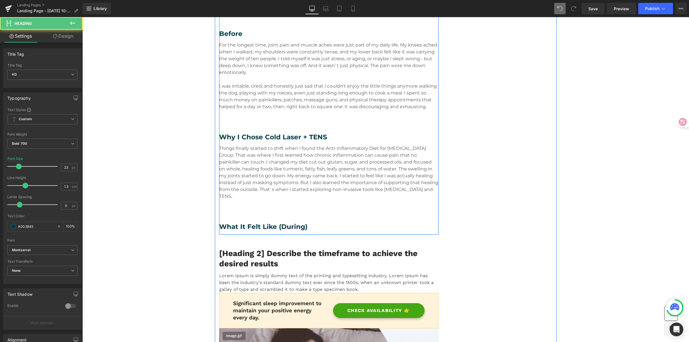
scroll to position [686, 0]
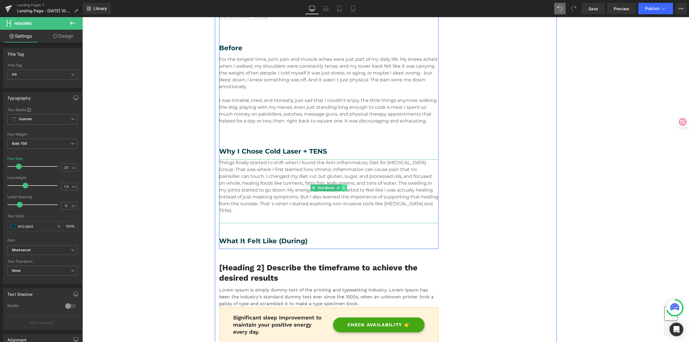
click at [344, 190] on link at bounding box center [344, 187] width 6 height 7
click at [340, 189] on icon at bounding box center [341, 187] width 3 height 3
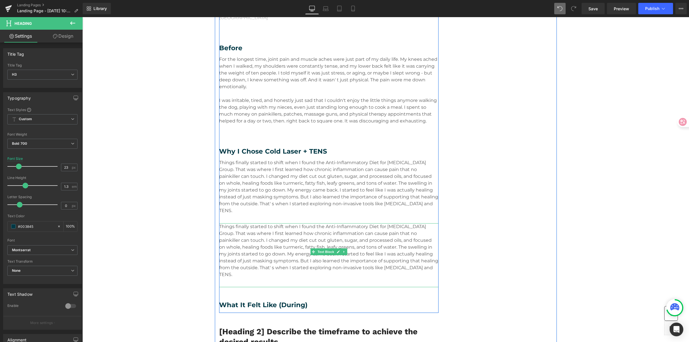
click at [302, 257] on p "Things finally started to shift when I found the Anti-Inflammatory Diet for Aut…" at bounding box center [329, 250] width 220 height 55
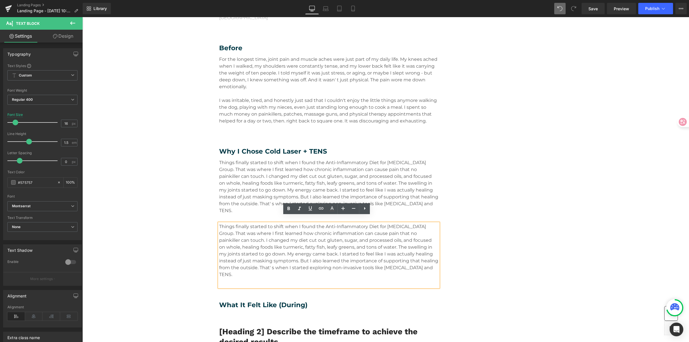
drag, startPoint x: 436, startPoint y: 261, endPoint x: 212, endPoint y: 214, distance: 228.3
paste div
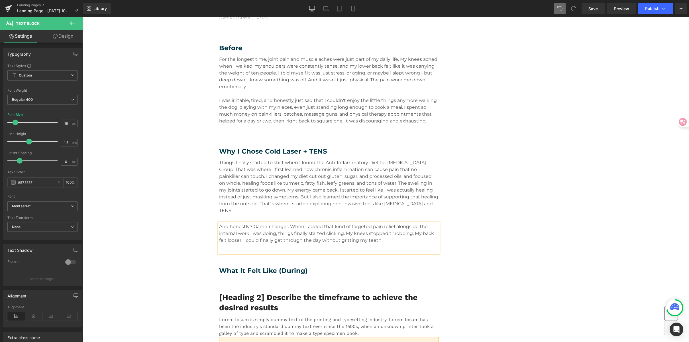
click at [365, 240] on div "And honestly? Game-changer. When I added that kind of targeted pain relief alon…" at bounding box center [329, 238] width 220 height 30
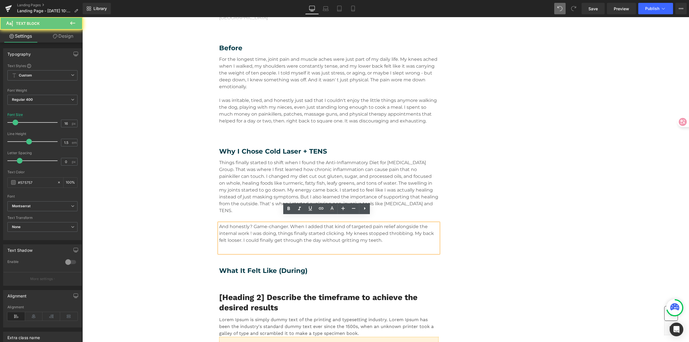
click at [293, 237] on div "And honestly? Game-changer. When I added that kind of targeted pain relief alon…" at bounding box center [329, 238] width 220 height 30
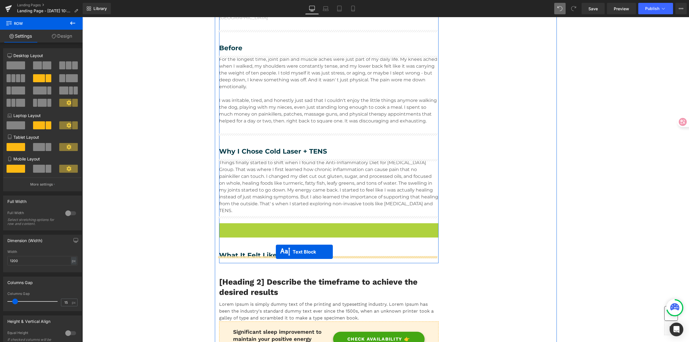
drag, startPoint x: 312, startPoint y: 231, endPoint x: 276, endPoint y: 251, distance: 41.3
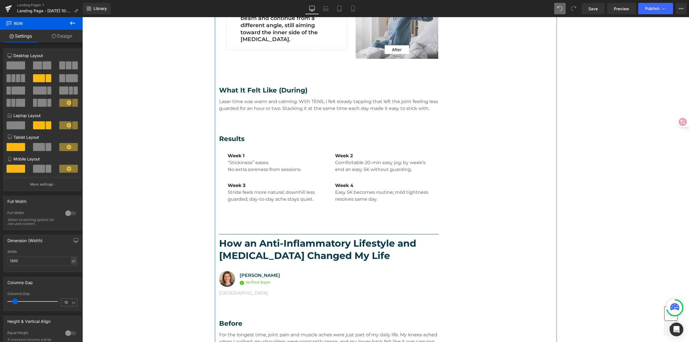
scroll to position [416, 0]
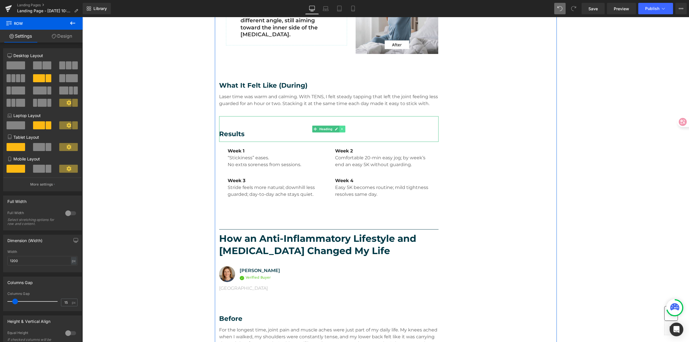
click at [342, 130] on link at bounding box center [343, 128] width 6 height 7
click at [338, 130] on icon at bounding box center [339, 128] width 3 height 3
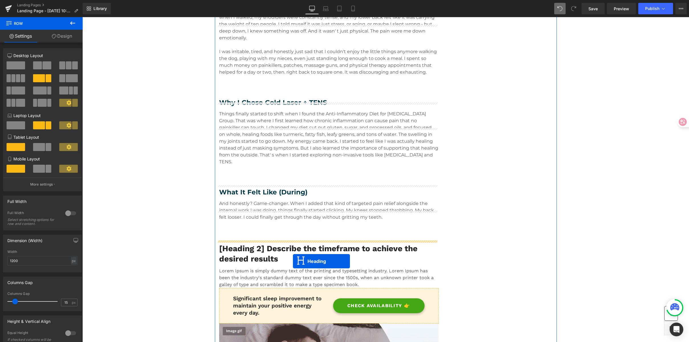
scroll to position [795, 0]
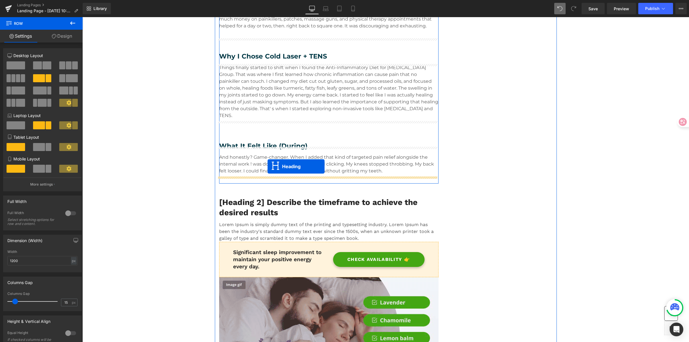
drag, startPoint x: 313, startPoint y: 154, endPoint x: 268, endPoint y: 166, distance: 46.8
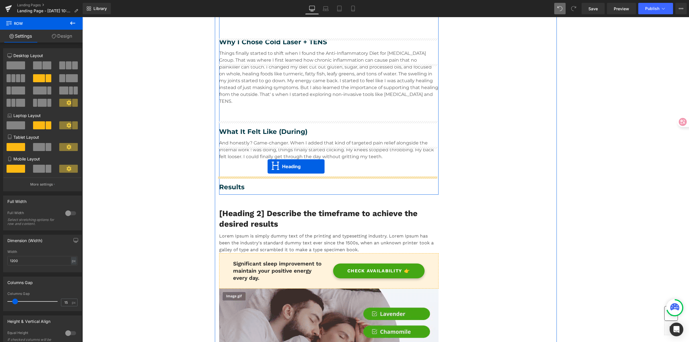
scroll to position [781, 0]
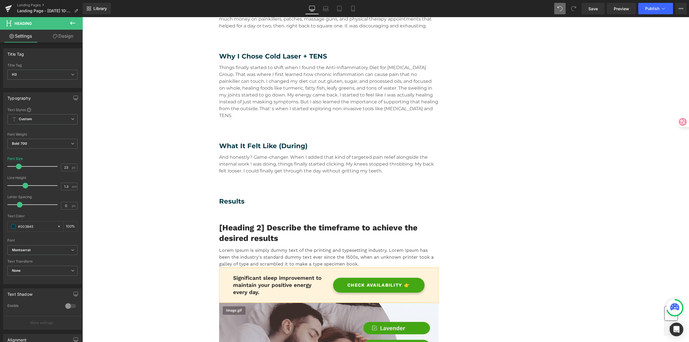
click at [322, 155] on p "And honestly? Game-changer. When I added that kind of targeted pain relief alon…" at bounding box center [329, 164] width 220 height 21
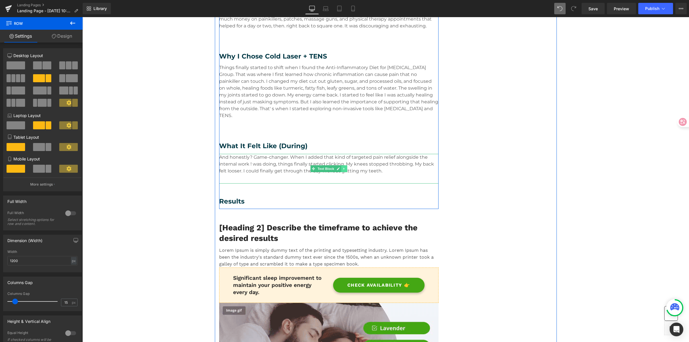
click at [342, 165] on link at bounding box center [344, 168] width 6 height 7
click at [340, 167] on icon at bounding box center [341, 168] width 3 height 3
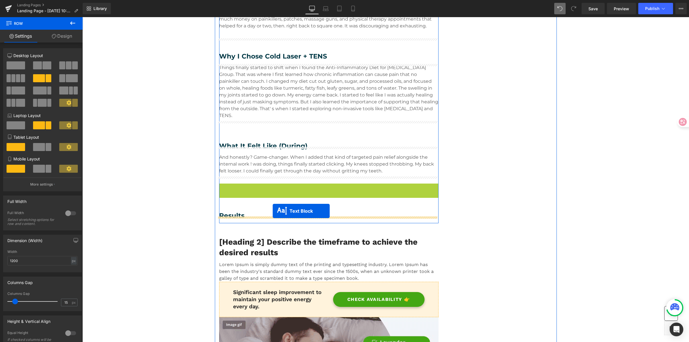
drag, startPoint x: 309, startPoint y: 190, endPoint x: 273, endPoint y: 210, distance: 41.8
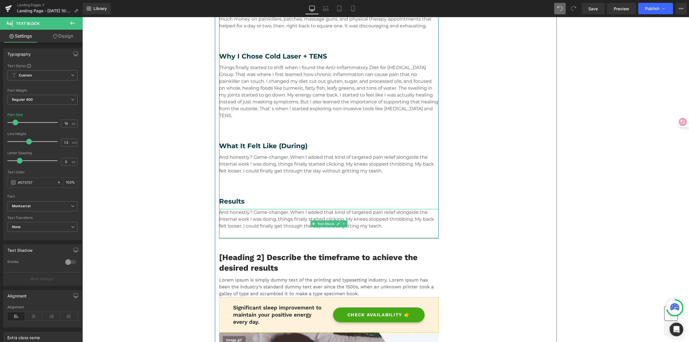
click at [300, 213] on p "And honestly? Game-changer. When I added that kind of targeted pain relief alon…" at bounding box center [329, 219] width 220 height 21
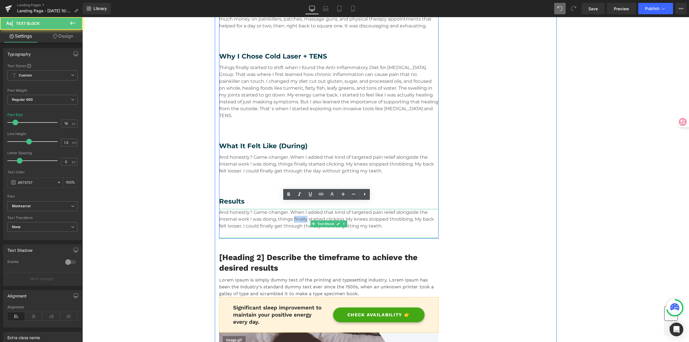
click at [300, 213] on p "And honestly? Game-changer. When I added that kind of targeted pain relief alon…" at bounding box center [329, 219] width 220 height 21
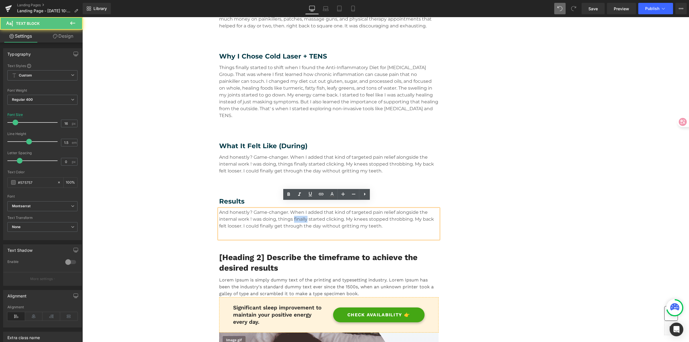
click at [300, 213] on p "And honestly? Game-changer. When I added that kind of targeted pain relief alon…" at bounding box center [329, 219] width 220 height 21
paste div
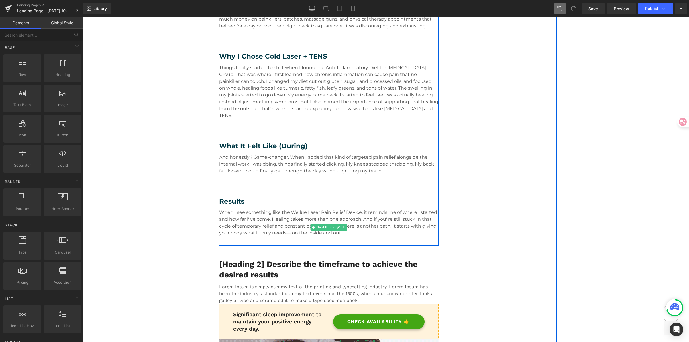
click at [235, 231] on div "When I see something like the Wellue Laser Pain Relief Device, it reminds me of…" at bounding box center [329, 227] width 220 height 36
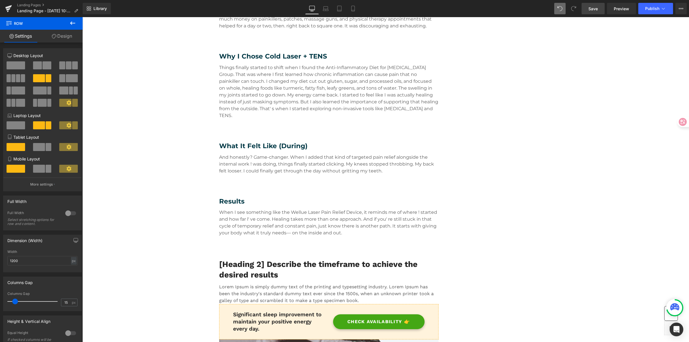
click at [595, 9] on span "Save" at bounding box center [593, 9] width 9 height 6
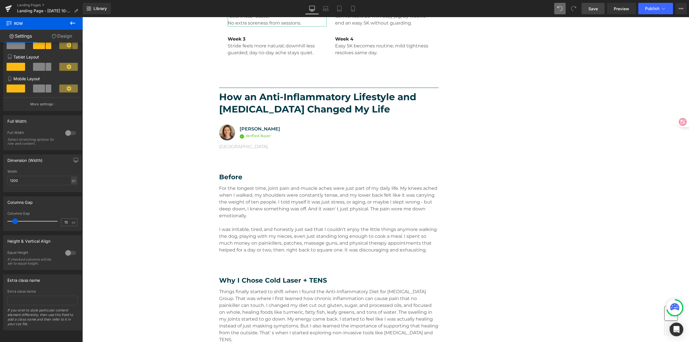
scroll to position [558, 0]
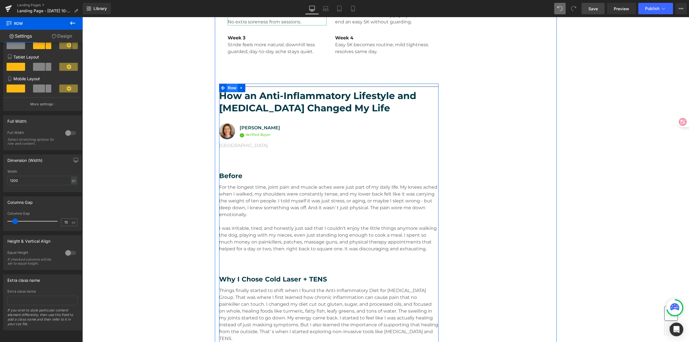
click at [228, 87] on span "Row" at bounding box center [232, 88] width 11 height 9
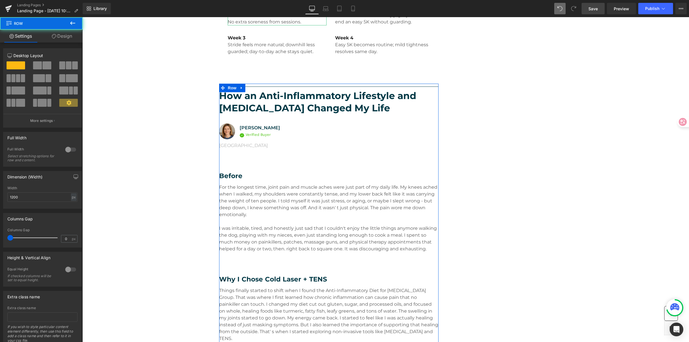
click at [59, 37] on link "Design" at bounding box center [61, 36] width 41 height 13
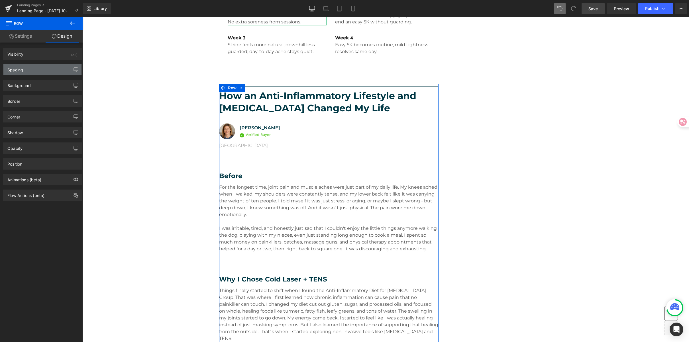
click at [44, 68] on div "Spacing" at bounding box center [42, 69] width 78 height 11
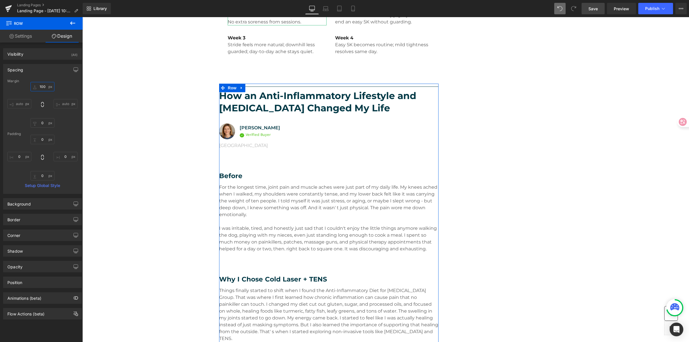
click at [45, 88] on input "100" at bounding box center [43, 86] width 24 height 9
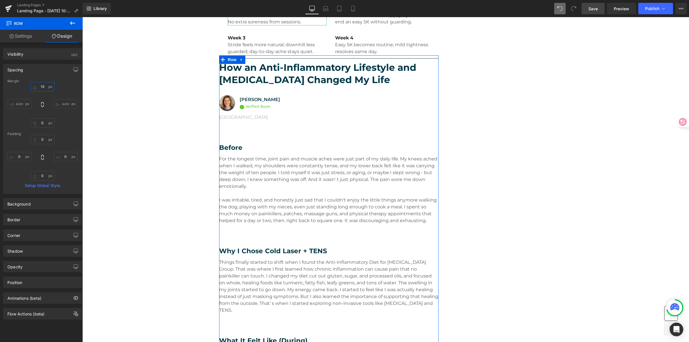
type input "130"
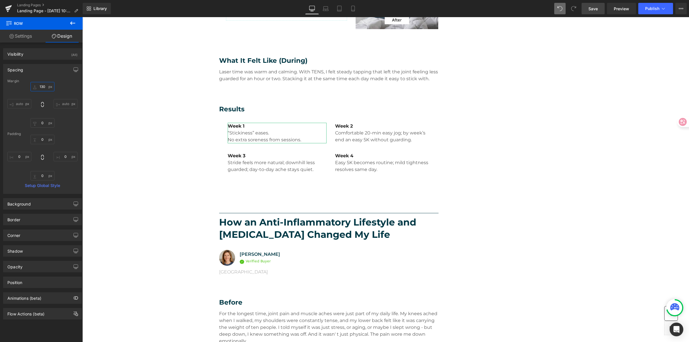
scroll to position [442, 0]
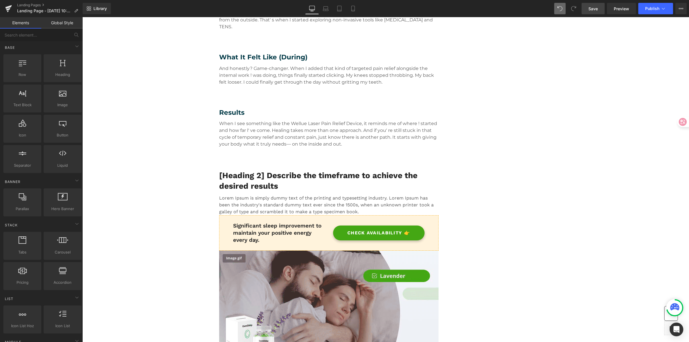
scroll to position [880, 0]
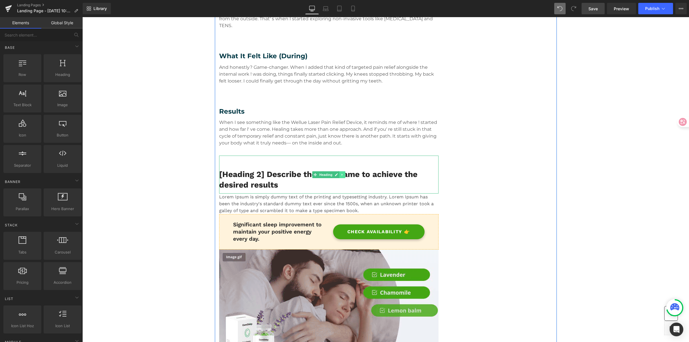
click at [341, 171] on link at bounding box center [343, 174] width 6 height 7
click at [344, 173] on icon at bounding box center [345, 174] width 3 height 3
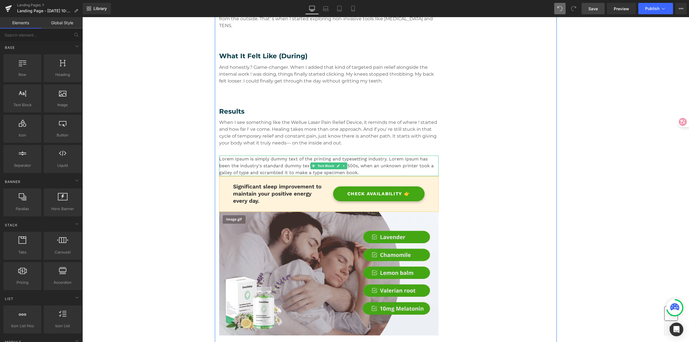
click at [343, 164] on icon at bounding box center [344, 165] width 3 height 3
click at [346, 164] on icon at bounding box center [347, 165] width 3 height 3
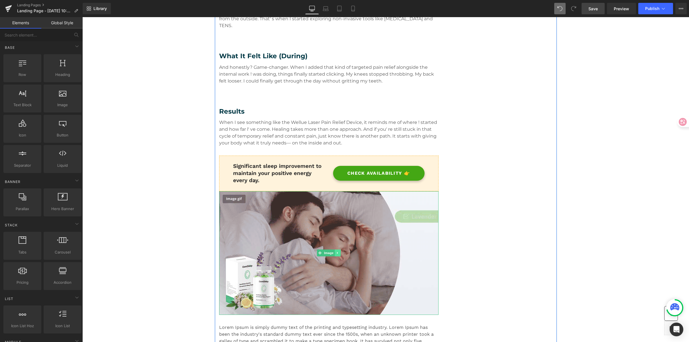
click at [336, 251] on icon at bounding box center [337, 252] width 3 height 3
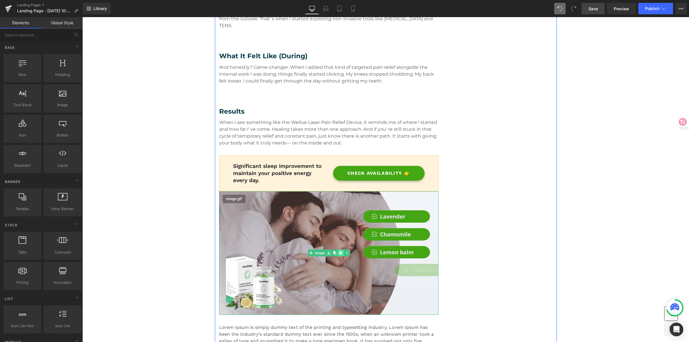
click at [338, 249] on link at bounding box center [341, 252] width 6 height 7
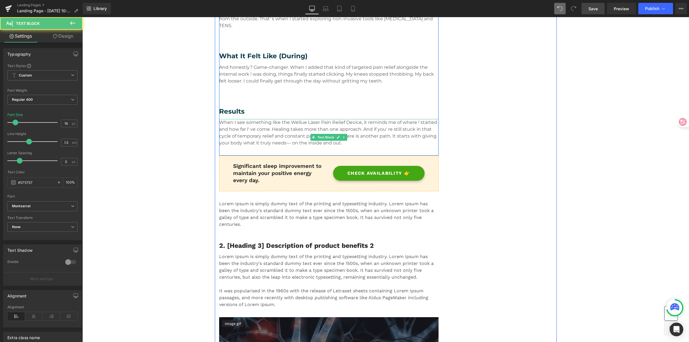
click at [291, 135] on p "When I see something like the Wellue Laser Pain Relief Device, it reminds me of…" at bounding box center [329, 132] width 220 height 27
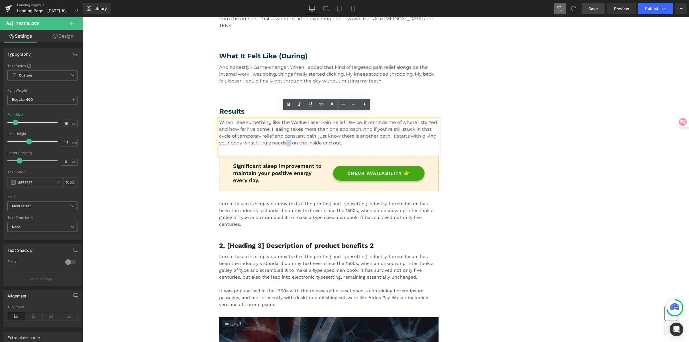
drag, startPoint x: 287, startPoint y: 136, endPoint x: 284, endPoint y: 136, distance: 3.4
click at [284, 136] on p "When I see something like the Wellue Laser Pain Relief Device, it reminds me of…" at bounding box center [329, 132] width 220 height 27
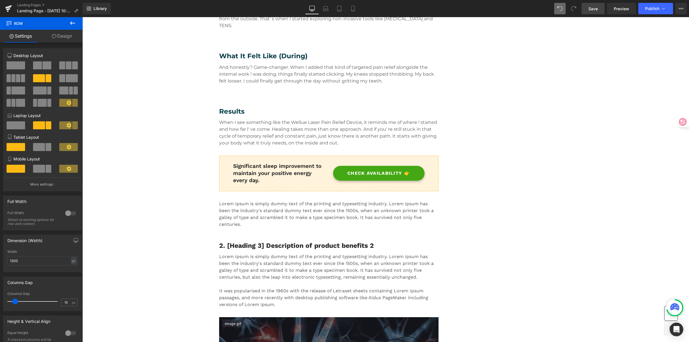
click at [587, 9] on link "Save" at bounding box center [593, 8] width 23 height 11
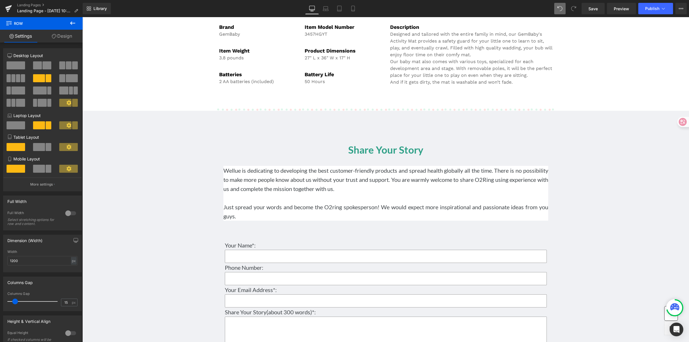
scroll to position [3576, 0]
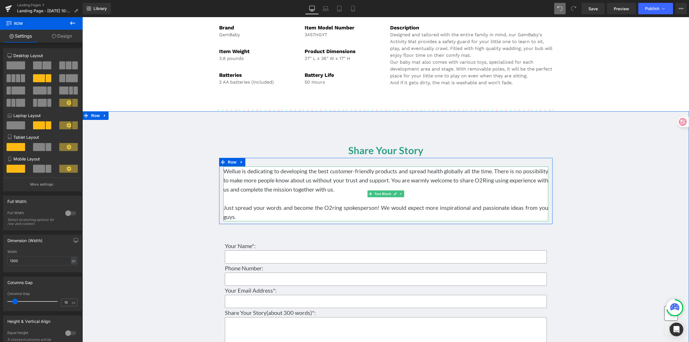
click at [298, 200] on p at bounding box center [386, 198] width 325 height 9
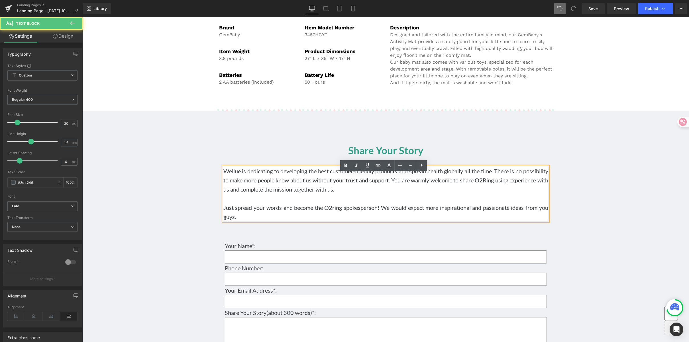
click at [246, 211] on p "Just spread your words and become the O2ring spokesperson! We would expect more…" at bounding box center [386, 212] width 325 height 18
click at [252, 221] on p "Just spread your words and become the O2ring spokesperson! We would expect more…" at bounding box center [386, 212] width 325 height 18
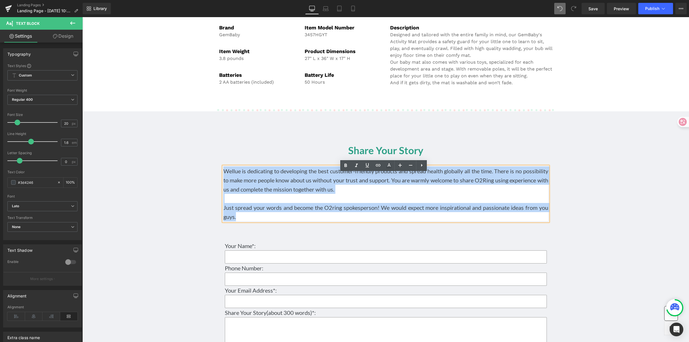
drag, startPoint x: 241, startPoint y: 221, endPoint x: 222, endPoint y: 168, distance: 55.7
click at [222, 168] on div "Wellue is dedicating to developing the best customer-friendly products and spre…" at bounding box center [386, 191] width 334 height 66
copy div "Wellue is dedicating to developing the best customer-friendly products and spre…"
click at [430, 176] on p "Wellue is dedicating to developing the best customer-friendly products and spre…" at bounding box center [386, 179] width 325 height 27
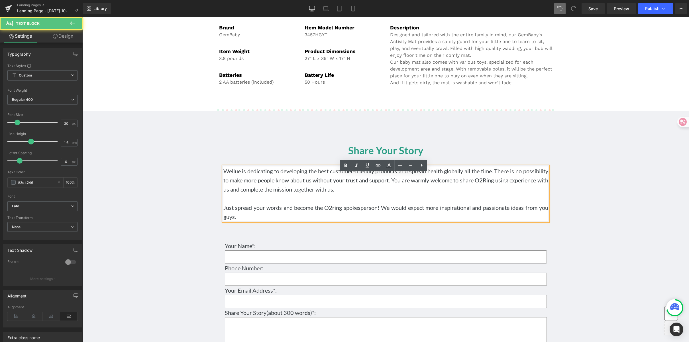
click at [510, 174] on p "Wellue is dedicating to developing the best customer-friendly products and spre…" at bounding box center [386, 179] width 325 height 27
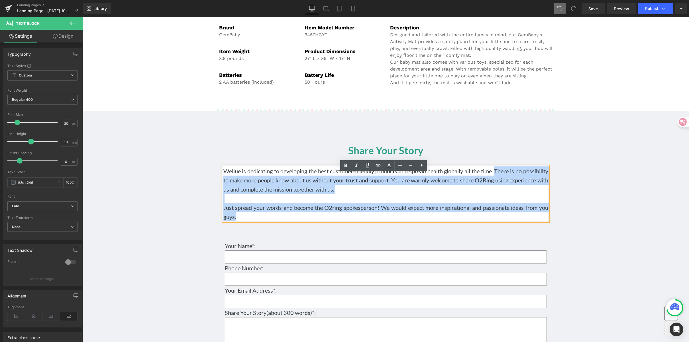
drag, startPoint x: 517, startPoint y: 177, endPoint x: 515, endPoint y: 220, distance: 42.3
click at [515, 220] on div "Wellue is dedicating to developing the best customer-friendly products and spre…" at bounding box center [386, 193] width 325 height 55
click at [519, 168] on div "Wellue is dedicating to developing the best customer-friendly products and spre…" at bounding box center [386, 191] width 334 height 66
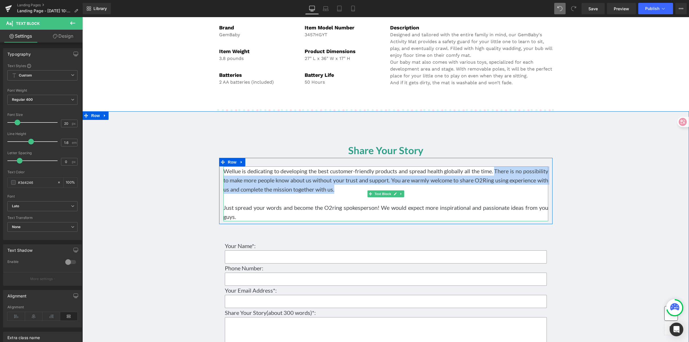
drag, startPoint x: 515, startPoint y: 184, endPoint x: 405, endPoint y: 196, distance: 110.4
click at [405, 194] on p "Wellue is dedicating to developing the best customer-friendly products and spre…" at bounding box center [386, 179] width 325 height 27
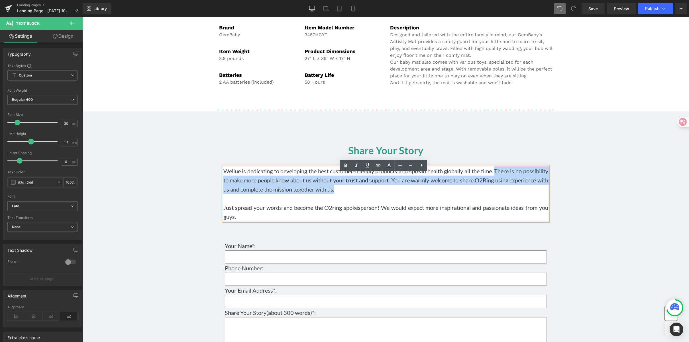
paste div
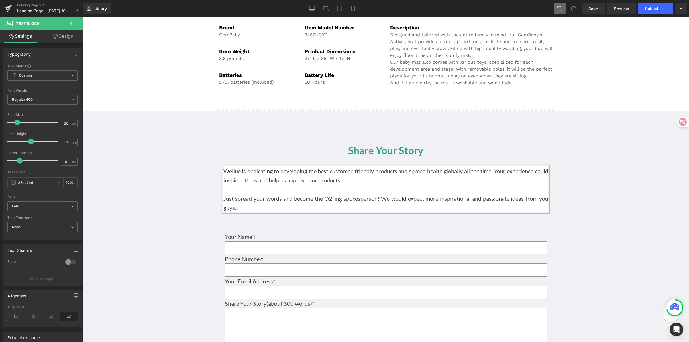
click at [272, 210] on p "Just spread your words and become the O2ring spokesperson! We would expect more…" at bounding box center [386, 203] width 325 height 18
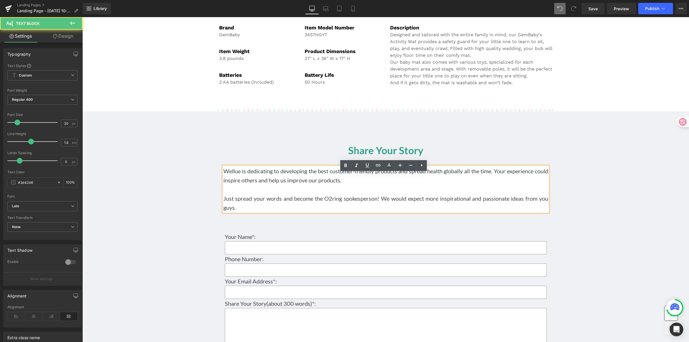
click at [240, 212] on p "Just spread your words and become the O2ring spokesperson! We would expect more…" at bounding box center [386, 203] width 325 height 18
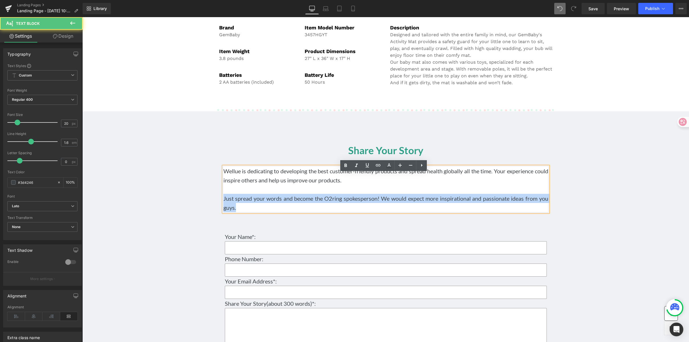
drag, startPoint x: 231, startPoint y: 212, endPoint x: 211, endPoint y: 204, distance: 21.0
click at [211, 204] on div "Share Your Story Heading Wellue is dedicating to developing the best customer-f…" at bounding box center [385, 274] width 607 height 309
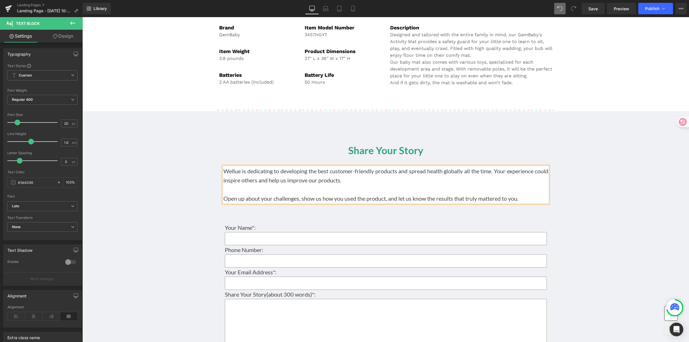
click at [592, 198] on div "Share Your Story Heading Wellue is dedicating to developing the best customer-f…" at bounding box center [385, 270] width 607 height 300
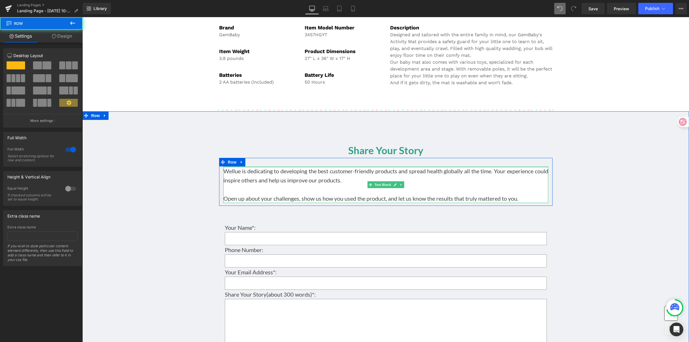
click at [321, 168] on div at bounding box center [386, 166] width 325 height 1
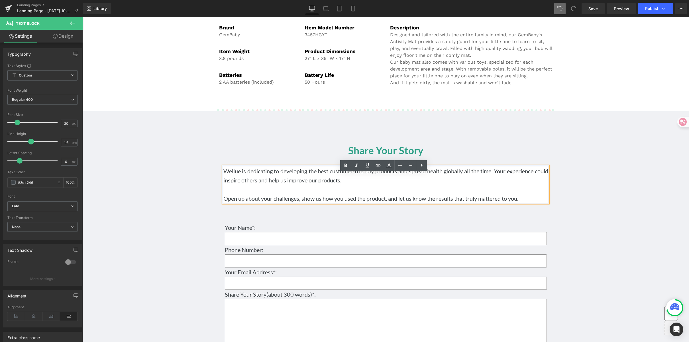
click at [585, 202] on div "Share Your Story Heading Wellue is dedicating to developing the best customer-f…" at bounding box center [385, 270] width 607 height 300
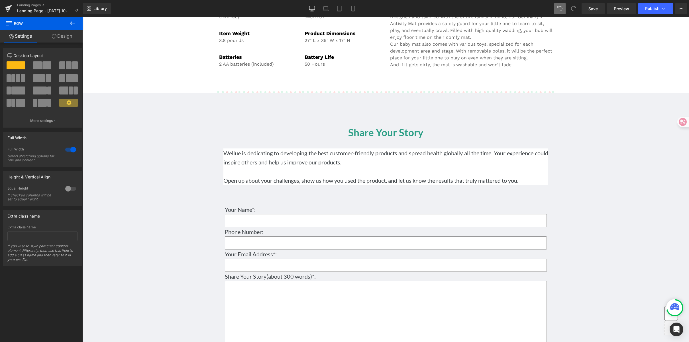
scroll to position [3598, 0]
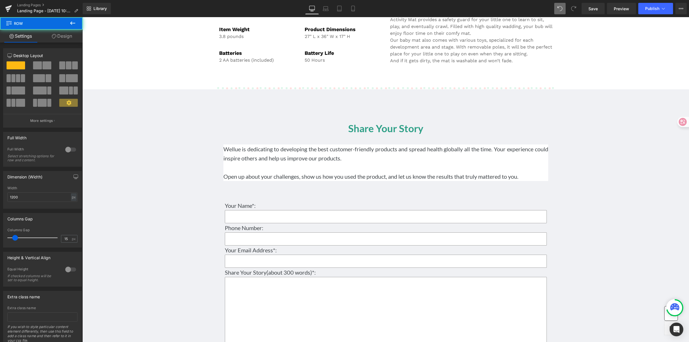
click at [395, 113] on div "Share Your Story Heading Wellue is dedicating to developing the best customer-f…" at bounding box center [386, 248] width 342 height 300
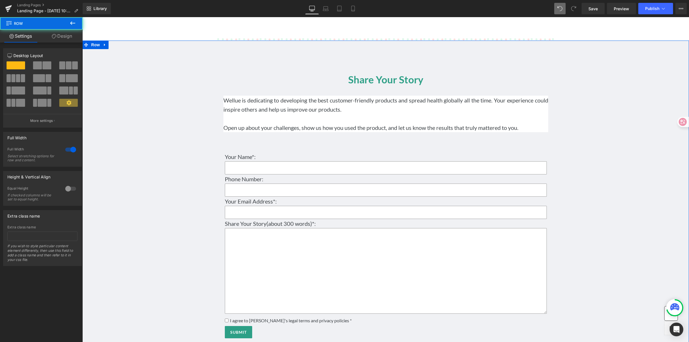
click at [599, 192] on div "Share Your Story Heading Wellue is dedicating to developing the best customer-f…" at bounding box center [385, 199] width 607 height 300
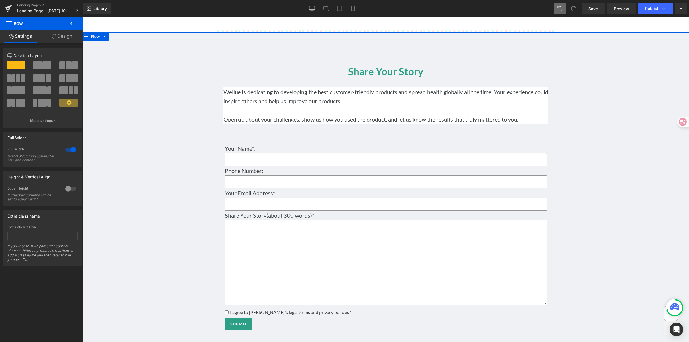
scroll to position [3659, 0]
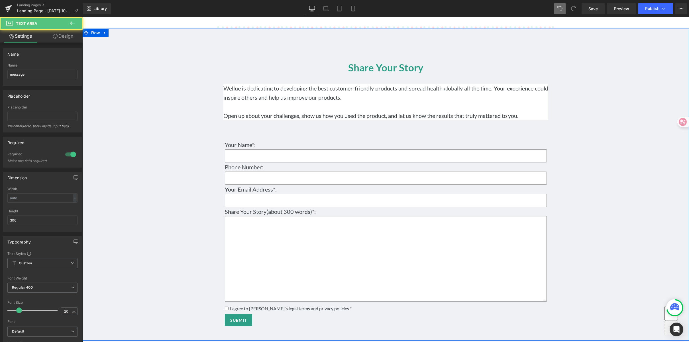
click at [291, 247] on textarea at bounding box center [386, 259] width 322 height 86
click at [589, 190] on div "Share Your Story Heading Wellue is dedicating to developing the best customer-f…" at bounding box center [385, 187] width 607 height 300
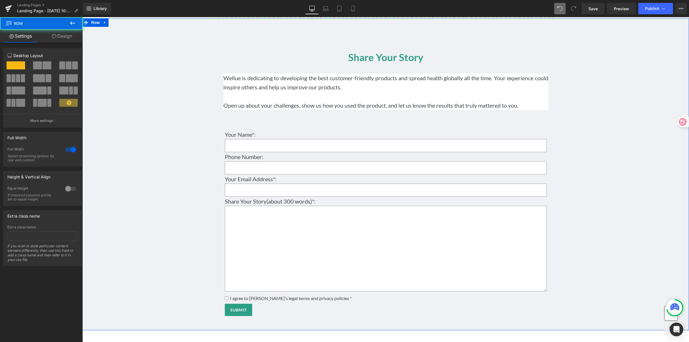
scroll to position [3670, 0]
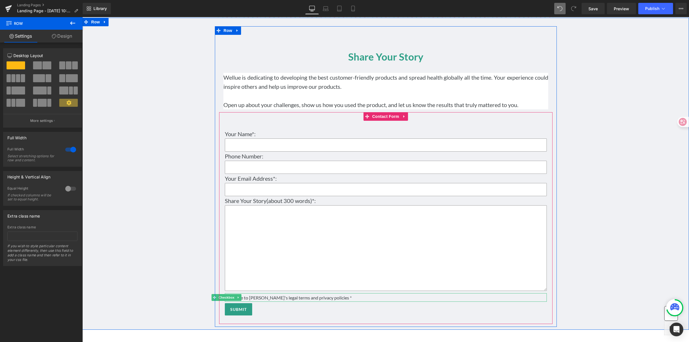
click at [292, 300] on span "I agree to Wellue's legal terms and privacy policies *" at bounding box center [290, 296] width 123 height 5
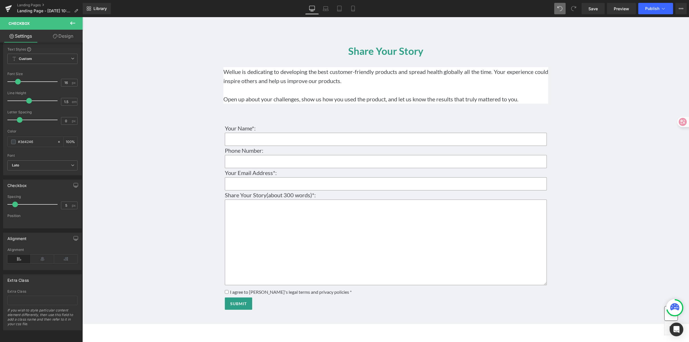
scroll to position [3810, 0]
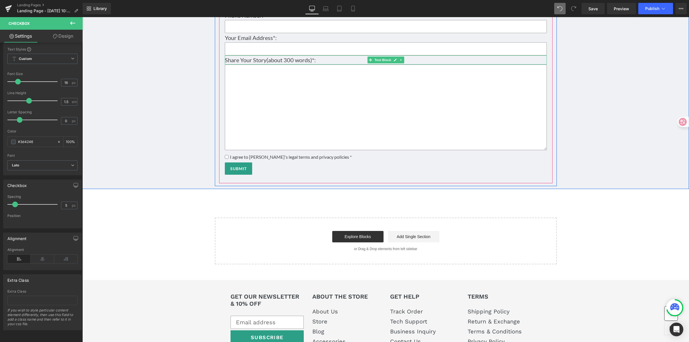
click at [266, 64] on p "Share Your Story(about 300 words)*:" at bounding box center [386, 59] width 322 height 9
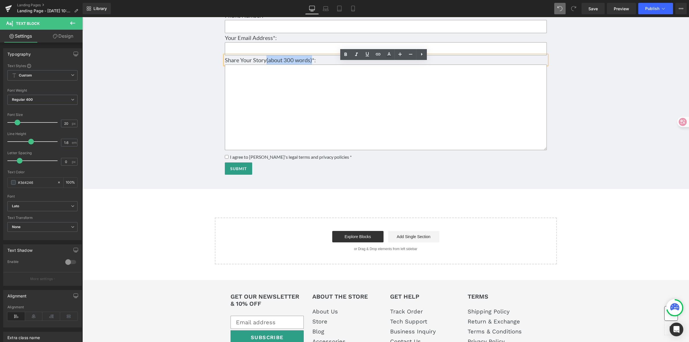
drag, startPoint x: 265, startPoint y: 68, endPoint x: 310, endPoint y: 68, distance: 45.0
click at [310, 64] on p "Share Your Story(about 300 words)*:" at bounding box center [386, 59] width 322 height 9
click at [322, 64] on p "Share Your Story(about 300 words)*:" at bounding box center [386, 59] width 322 height 9
drag, startPoint x: 334, startPoint y: 68, endPoint x: 222, endPoint y: 67, distance: 112.3
click at [225, 64] on div "Share Your Story(about 300 words)*:" at bounding box center [386, 59] width 322 height 9
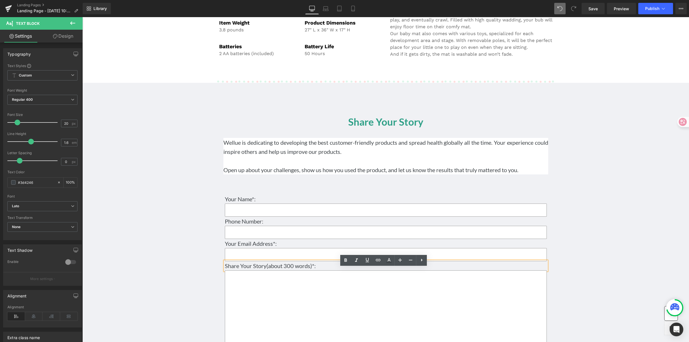
scroll to position [3606, 0]
click at [608, 153] on div "Share Your Story Heading Wellue is dedicating to developing the best customer-f…" at bounding box center [385, 240] width 607 height 300
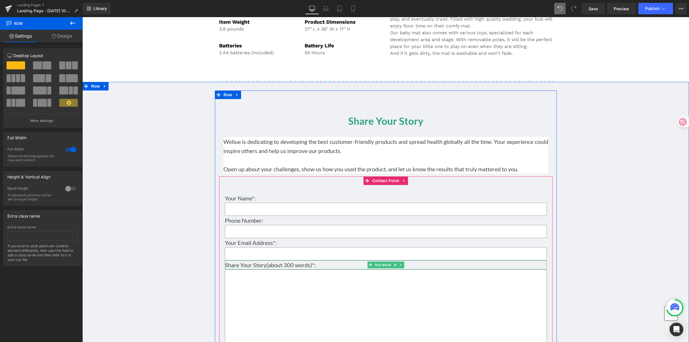
click at [281, 269] on p "Share Your Story(about 300 words)*:" at bounding box center [386, 264] width 322 height 9
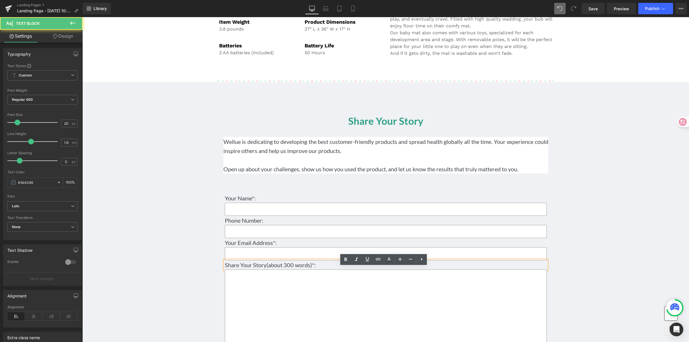
click at [276, 269] on p "Share Your Story(about 300 words)*:" at bounding box center [386, 264] width 322 height 9
click at [264, 269] on p "Share Your Story(about 300 words)*:" at bounding box center [386, 264] width 322 height 9
click at [182, 220] on div "Share Your Story Heading Wellue is dedicating to developing the best customer-f…" at bounding box center [385, 240] width 607 height 300
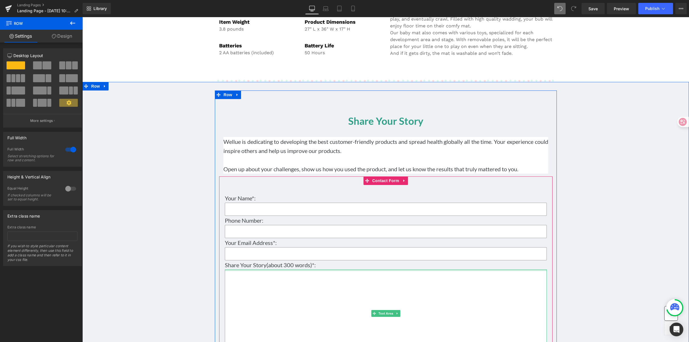
click at [269, 269] on div "Share Your Story(about 300 words)*: Text Block" at bounding box center [386, 264] width 322 height 9
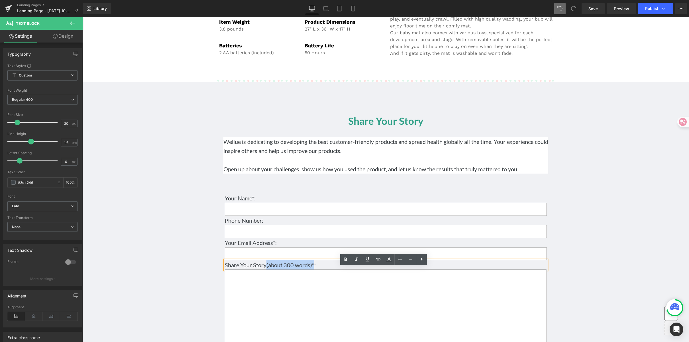
drag, startPoint x: 264, startPoint y: 273, endPoint x: 312, endPoint y: 271, distance: 47.6
click at [312, 269] on p "Share Your Story(about 300 words)*:" at bounding box center [386, 264] width 322 height 9
click at [327, 269] on p "Share Your Story(about 300 words)*:" at bounding box center [386, 264] width 322 height 9
click at [311, 269] on p "Share Your Story(about 300 words)*:" at bounding box center [386, 264] width 322 height 9
click at [563, 171] on div "Share Your Story Heading Wellue is dedicating to developing the best customer-f…" at bounding box center [385, 240] width 607 height 300
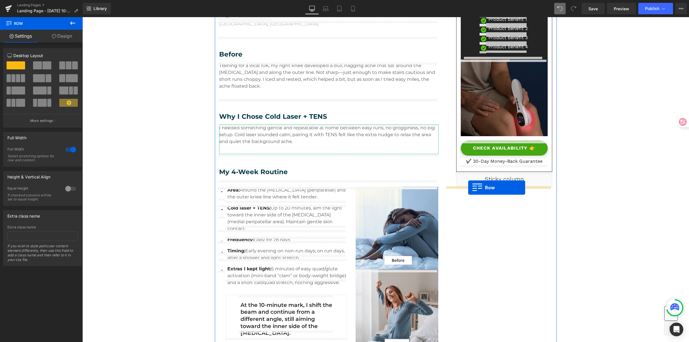
scroll to position [117, 0]
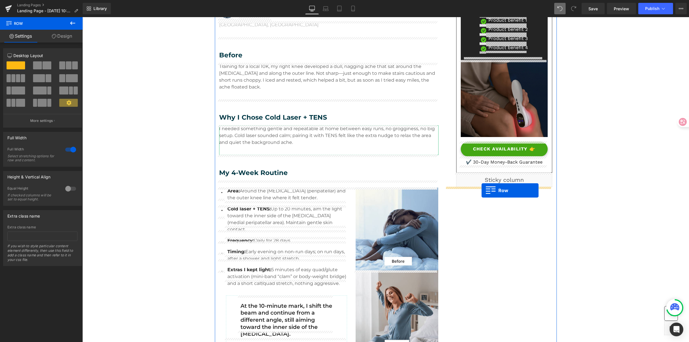
drag, startPoint x: 216, startPoint y: 29, endPoint x: 482, endPoint y: 190, distance: 311.2
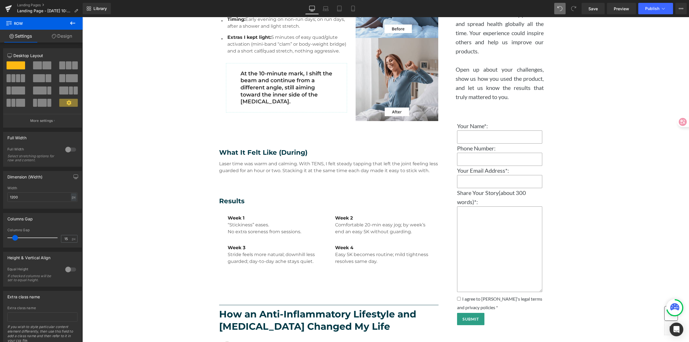
scroll to position [349, 0]
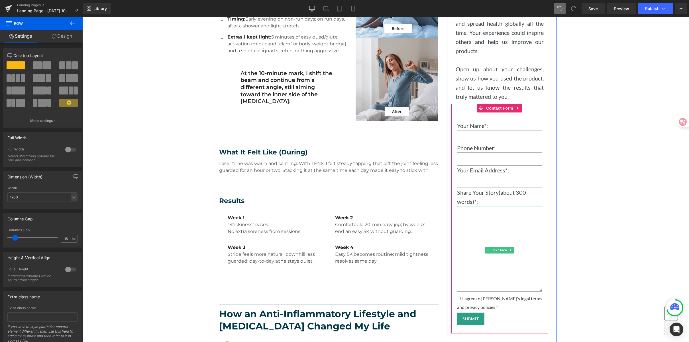
click at [480, 235] on textarea at bounding box center [500, 249] width 86 height 86
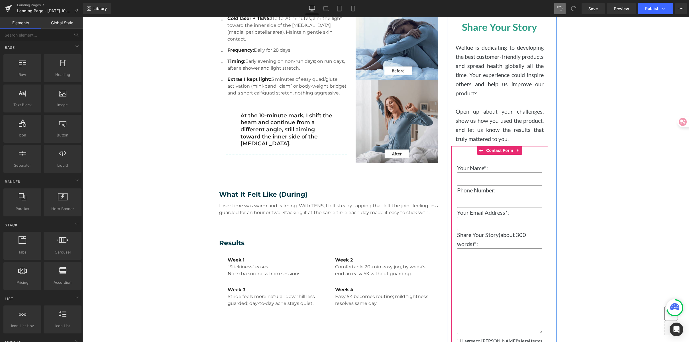
scroll to position [204, 0]
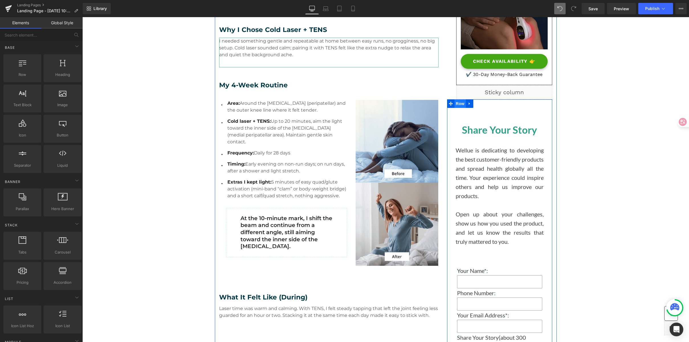
click at [458, 103] on span "Row" at bounding box center [460, 103] width 11 height 9
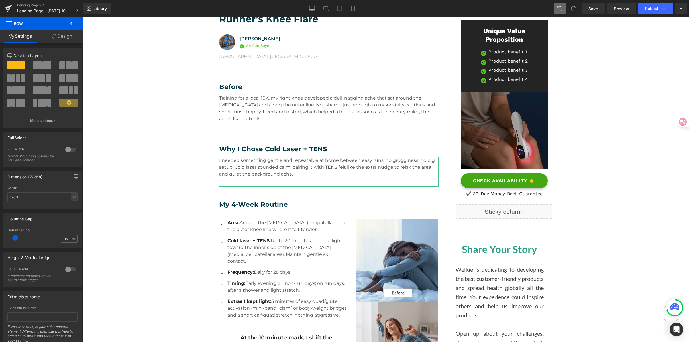
scroll to position [86, 0]
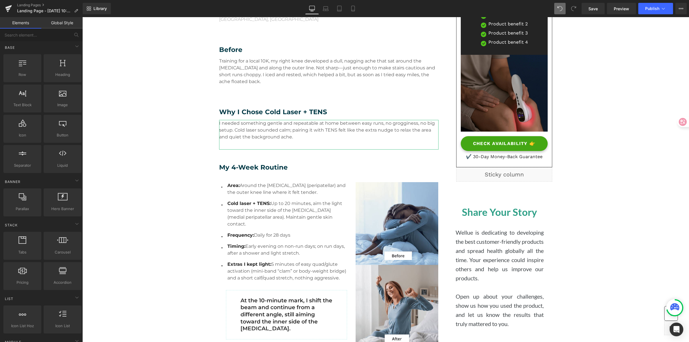
scroll to position [123, 0]
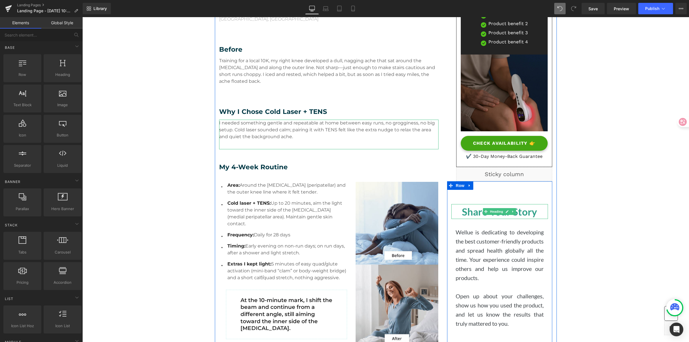
click at [475, 216] on h3 "Share Your Story" at bounding box center [500, 211] width 97 height 15
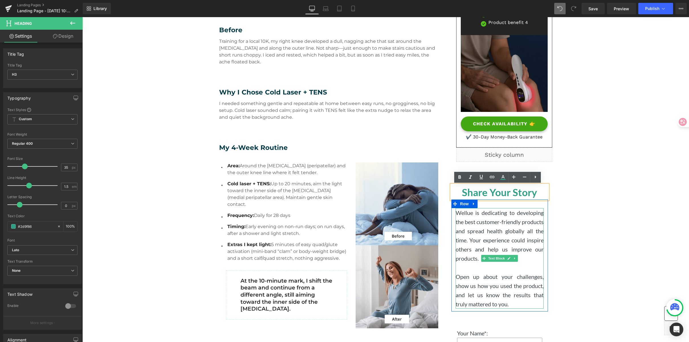
scroll to position [142, 0]
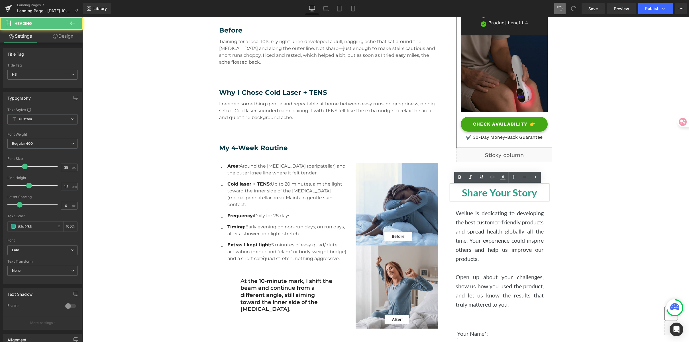
click at [482, 191] on h3 "Share Your Story" at bounding box center [500, 192] width 97 height 15
click at [502, 194] on h3 "Share Your Story" at bounding box center [500, 192] width 97 height 15
click at [529, 192] on h3 "Share Your Story" at bounding box center [500, 192] width 97 height 15
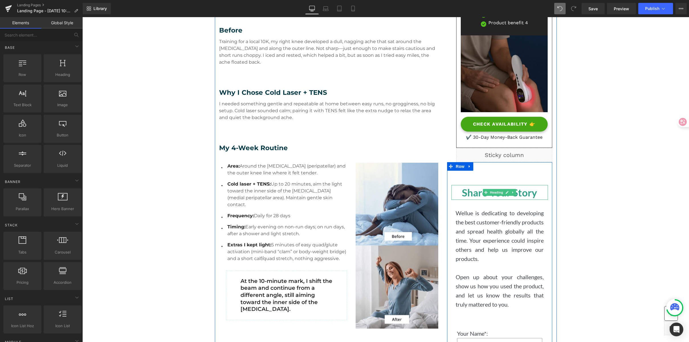
click at [476, 192] on h3 "Share Your Story" at bounding box center [500, 192] width 97 height 15
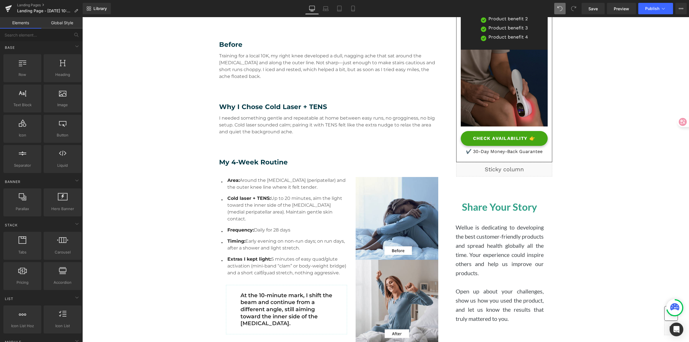
scroll to position [130, 0]
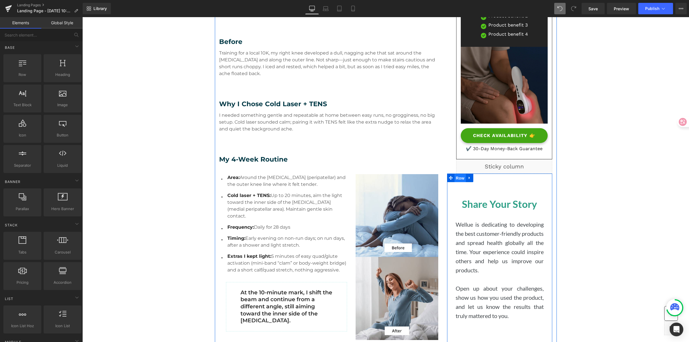
click at [456, 180] on span "Row" at bounding box center [460, 178] width 11 height 9
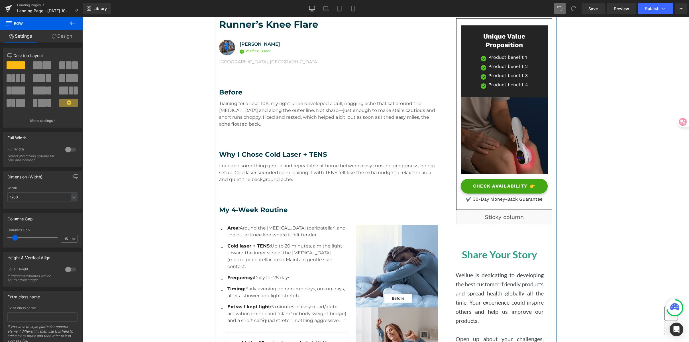
scroll to position [79, 0]
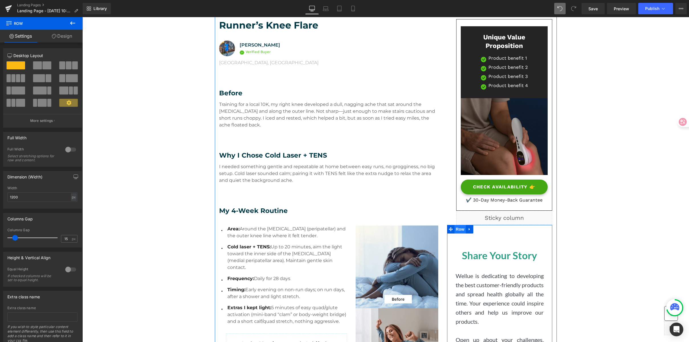
click at [455, 231] on span "Row" at bounding box center [460, 229] width 11 height 9
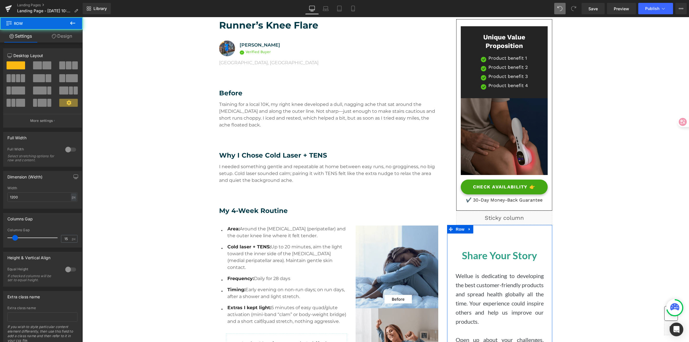
click at [62, 35] on link "Design" at bounding box center [61, 36] width 41 height 13
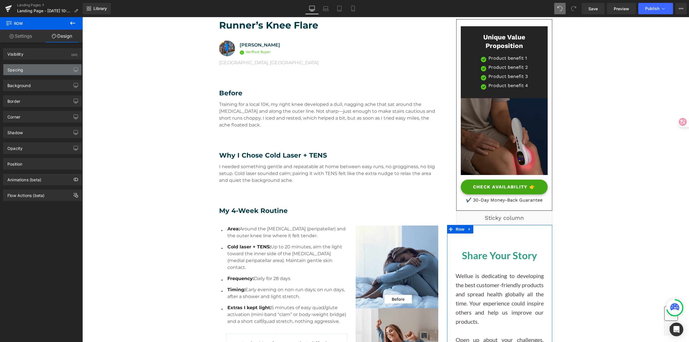
click at [42, 69] on div "Spacing" at bounding box center [42, 69] width 78 height 11
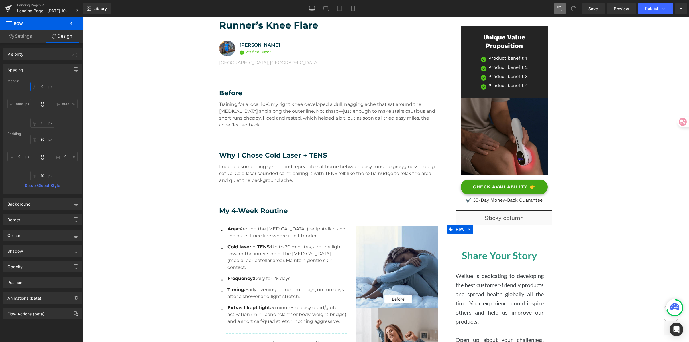
click at [46, 85] on input "0" at bounding box center [43, 86] width 24 height 9
type input "100"
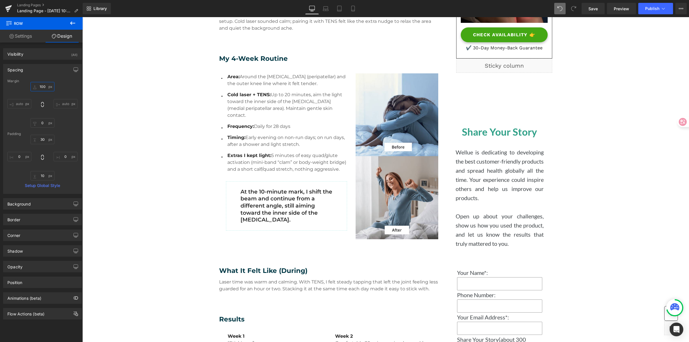
scroll to position [232, 0]
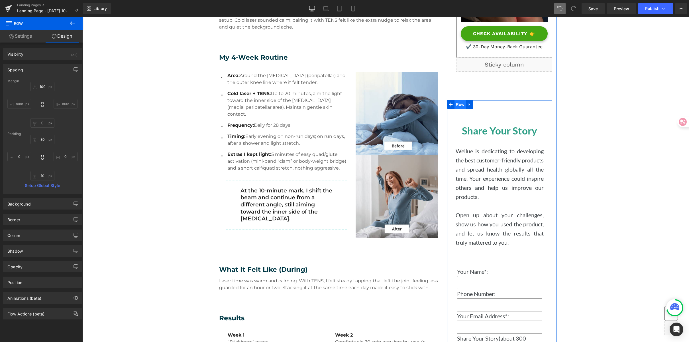
click at [458, 104] on span "Row" at bounding box center [460, 104] width 11 height 9
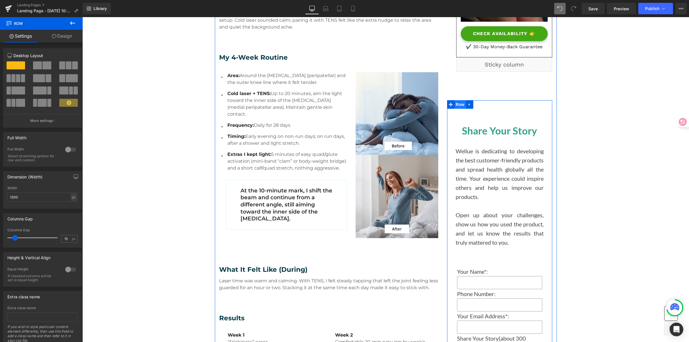
click at [460, 106] on span "Row" at bounding box center [460, 104] width 11 height 9
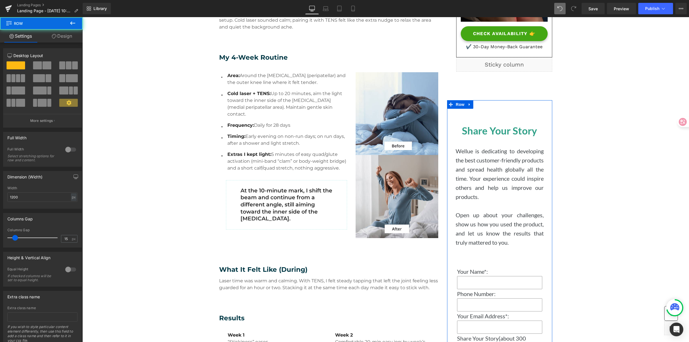
click at [70, 33] on link "Design" at bounding box center [61, 36] width 41 height 13
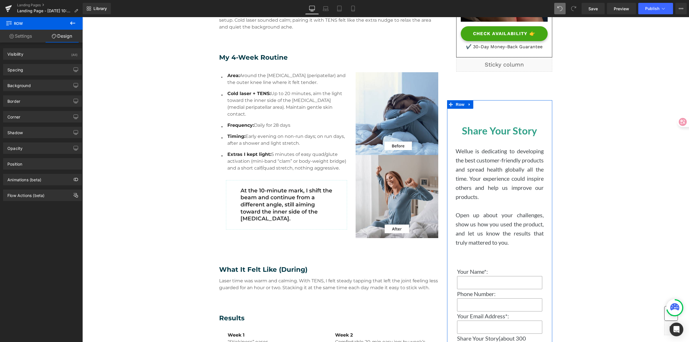
type input "100"
type input "0"
type input "30"
type input "0"
type input "10"
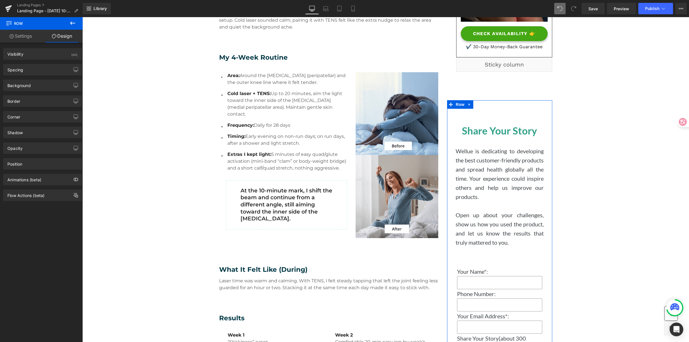
type input "0"
click at [37, 69] on div "Spacing" at bounding box center [42, 69] width 78 height 11
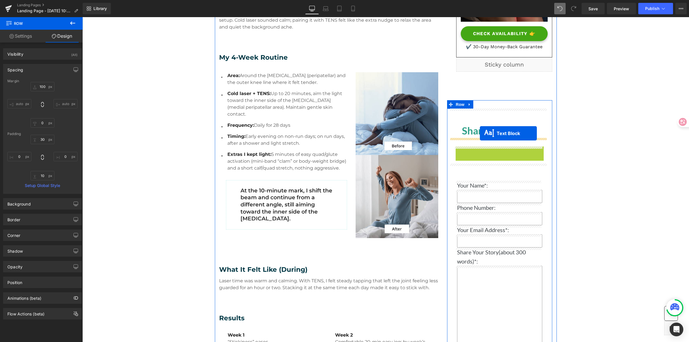
drag, startPoint x: 473, startPoint y: 177, endPoint x: 480, endPoint y: 133, distance: 44.2
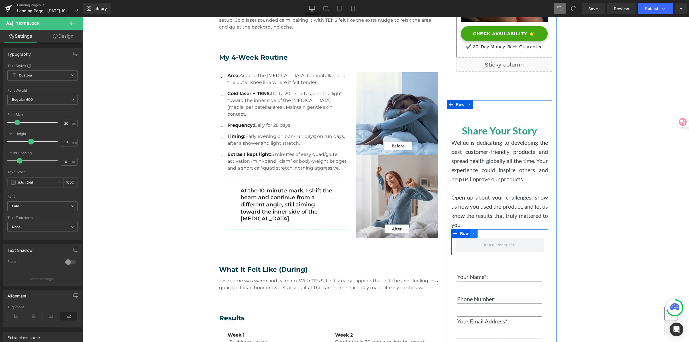
click at [472, 232] on icon at bounding box center [474, 233] width 4 height 4
click at [487, 233] on icon at bounding box center [489, 233] width 4 height 4
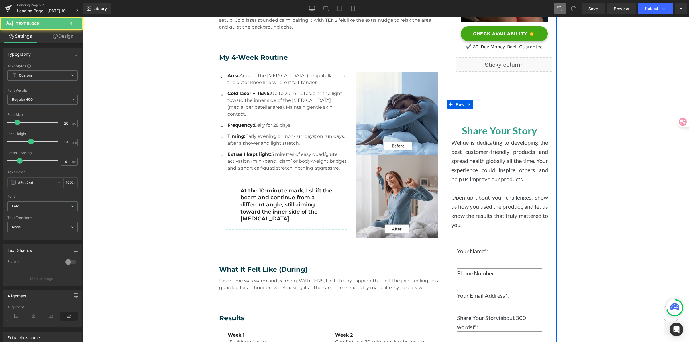
click at [509, 164] on p "Wellue is dedicating to developing the best customer-friendly products and spre…" at bounding box center [500, 161] width 97 height 46
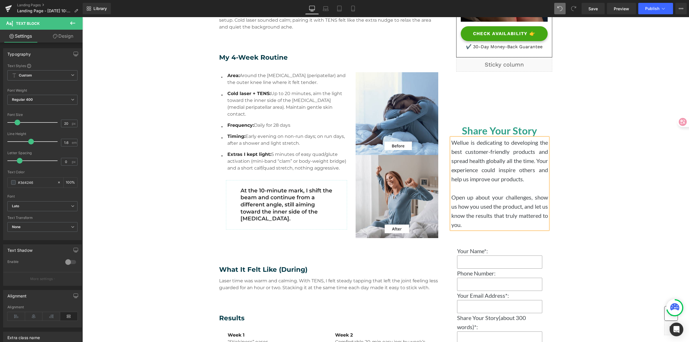
click at [60, 37] on link "Design" at bounding box center [62, 36] width 41 height 13
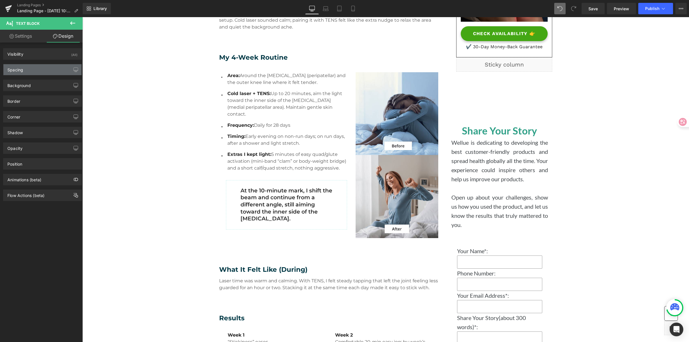
click at [36, 71] on div "Spacing" at bounding box center [42, 69] width 78 height 11
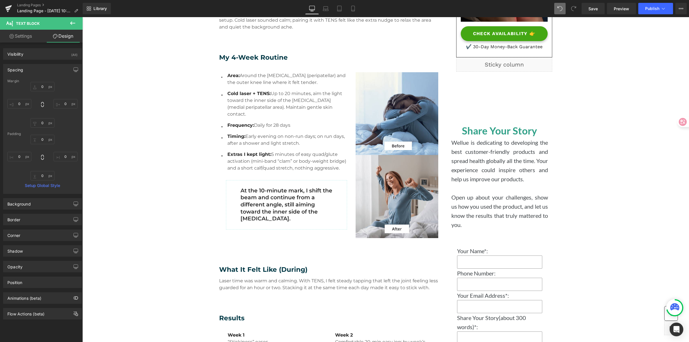
click at [77, 133] on div "Margin 0px 0 0px 0 0px 0 0px 0 Padding 0px 0 0px 0 0px 0 0px 0 Setup Global Sty…" at bounding box center [42, 136] width 78 height 114
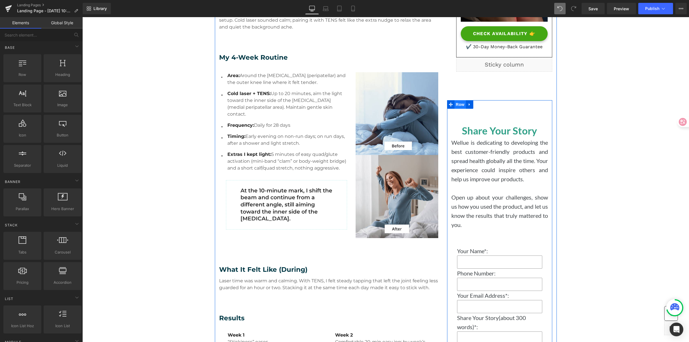
click at [456, 105] on span "Row" at bounding box center [460, 104] width 11 height 9
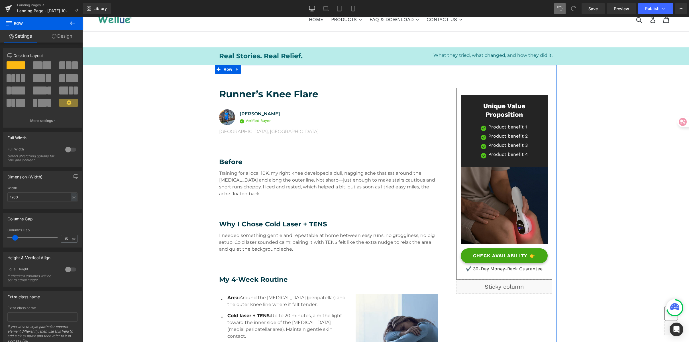
scroll to position [0, 0]
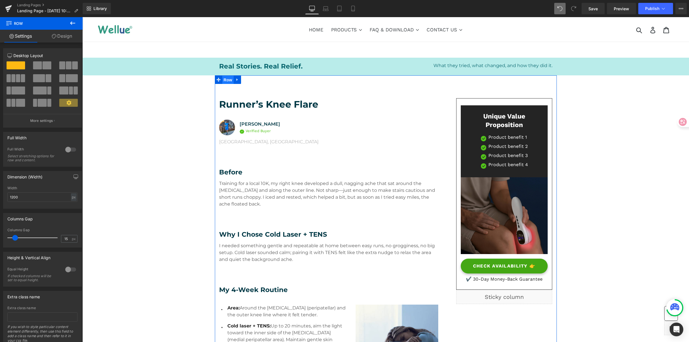
click at [223, 76] on span "Row" at bounding box center [227, 80] width 11 height 9
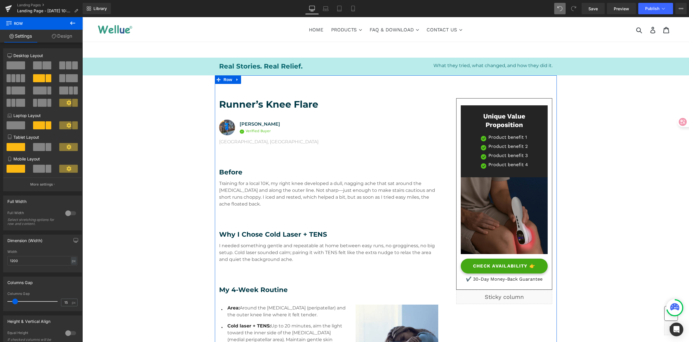
click at [68, 39] on link "Design" at bounding box center [61, 36] width 41 height 13
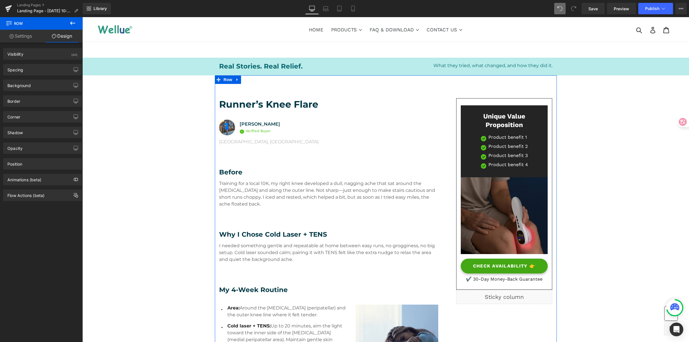
click at [26, 34] on link "Settings" at bounding box center [20, 36] width 41 height 13
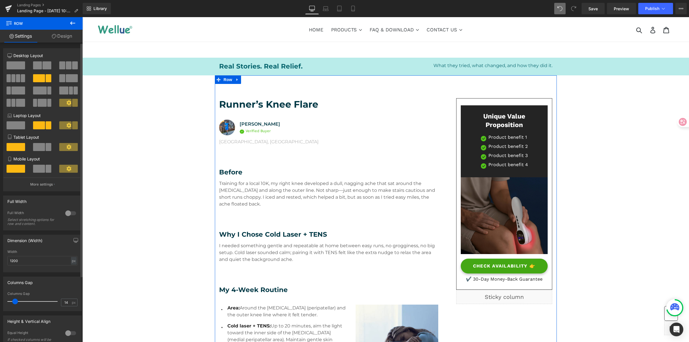
type input "0"
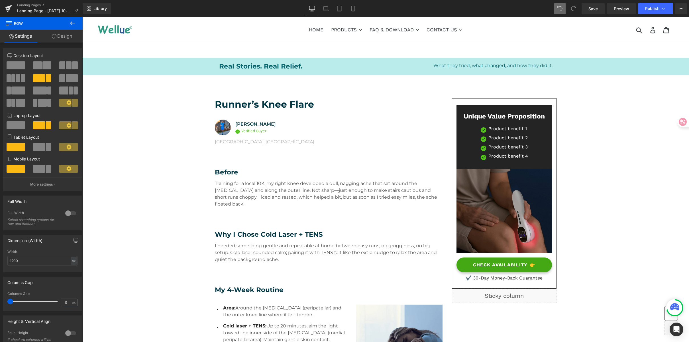
drag, startPoint x: 13, startPoint y: 300, endPoint x: -27, endPoint y: 285, distance: 42.6
click at [0, 285] on html "Row You are previewing how the will restyle your page. You can not edit Element…" at bounding box center [344, 171] width 689 height 342
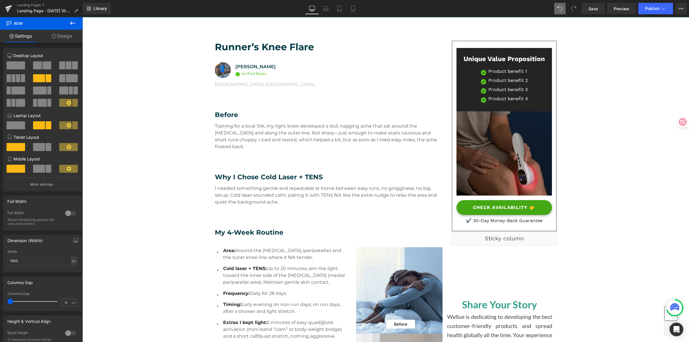
scroll to position [54, 0]
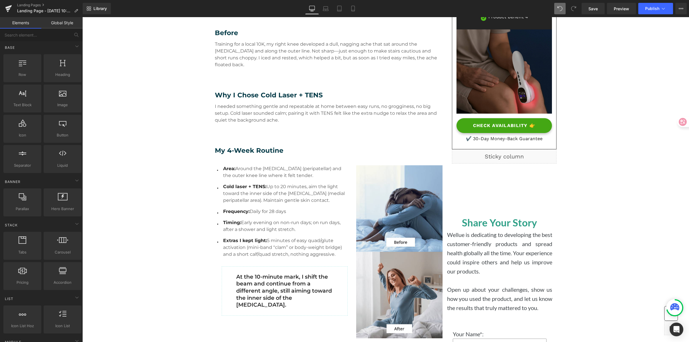
scroll to position [140, 0]
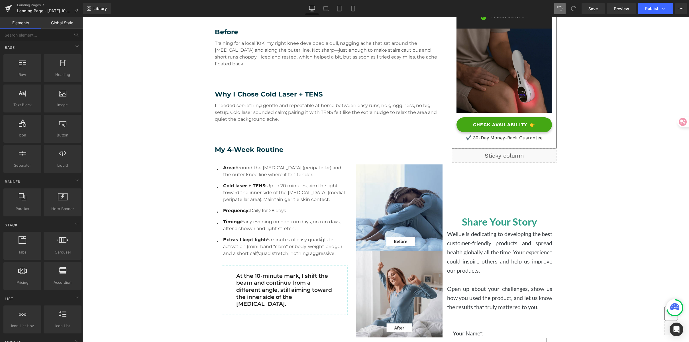
click at [453, 198] on span "Row" at bounding box center [455, 195] width 11 height 9
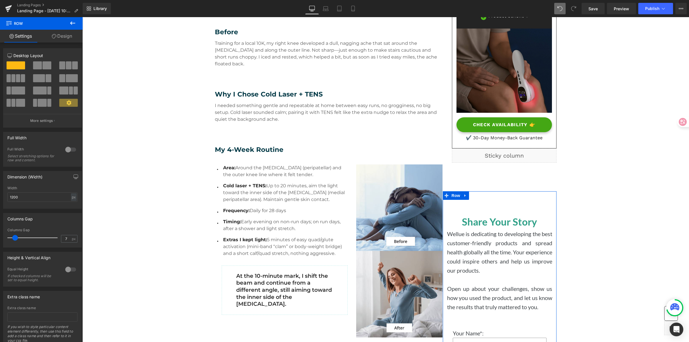
type input "0"
drag, startPoint x: 14, startPoint y: 236, endPoint x: -27, endPoint y: 232, distance: 41.2
click at [0, 232] on html "Row You are previewing how the will restyle your page. You can not edit Element…" at bounding box center [344, 171] width 689 height 342
click at [64, 40] on link "Design" at bounding box center [61, 36] width 41 height 13
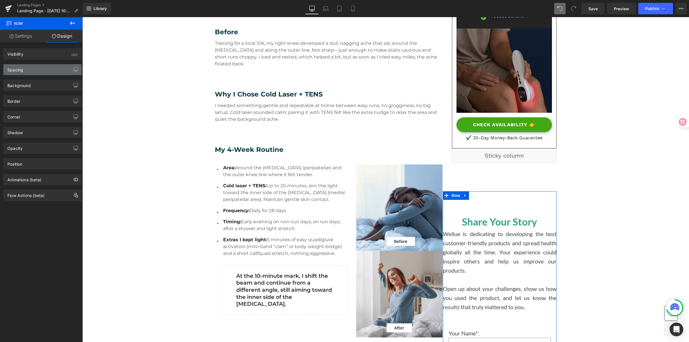
click at [31, 68] on div "Spacing" at bounding box center [42, 69] width 78 height 11
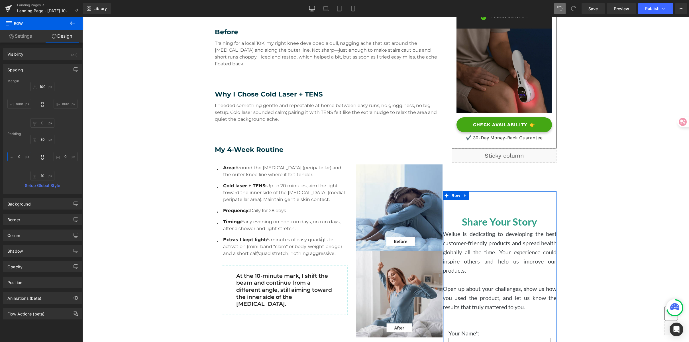
drag, startPoint x: 23, startPoint y: 157, endPoint x: 14, endPoint y: 145, distance: 14.3
click at [23, 157] on input "0" at bounding box center [19, 156] width 24 height 9
type input "20"
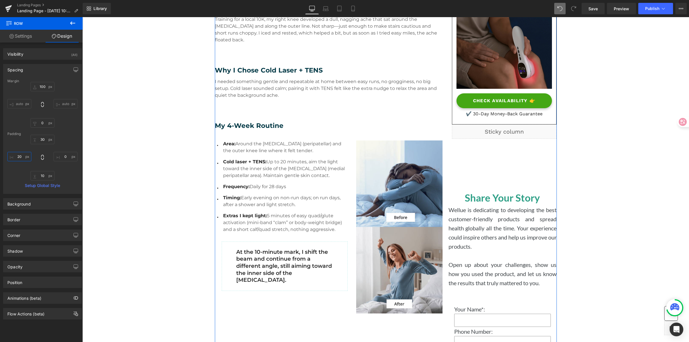
scroll to position [168, 0]
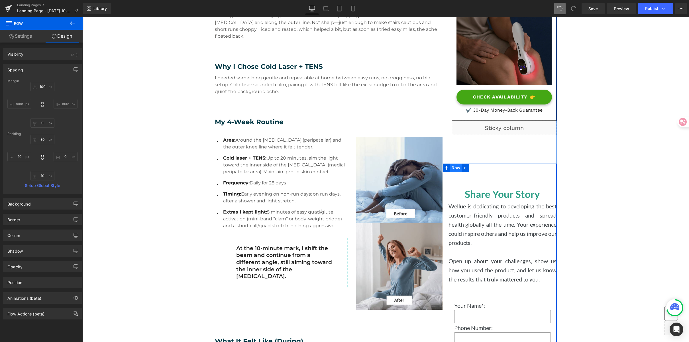
click at [452, 169] on span "Row" at bounding box center [455, 167] width 11 height 9
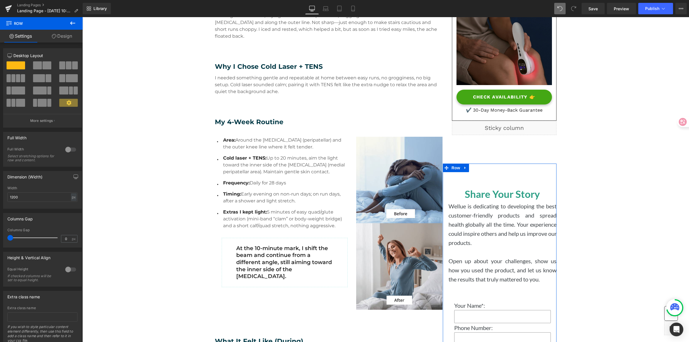
click at [68, 34] on link "Design" at bounding box center [61, 36] width 41 height 13
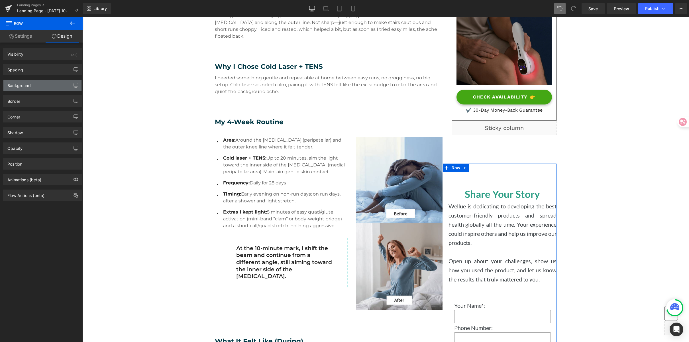
type input "100"
type input "0"
type input "30"
type input "0"
type input "10"
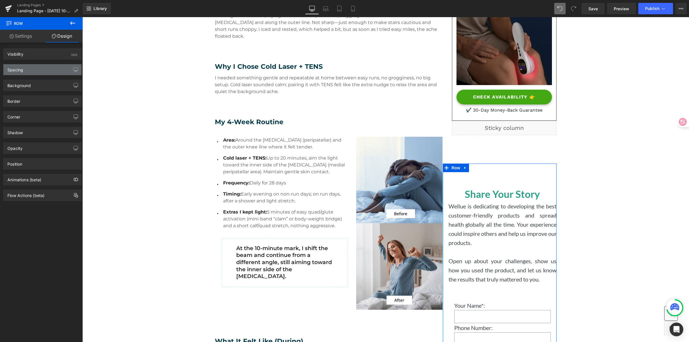
click at [38, 65] on div "Spacing" at bounding box center [42, 69] width 78 height 11
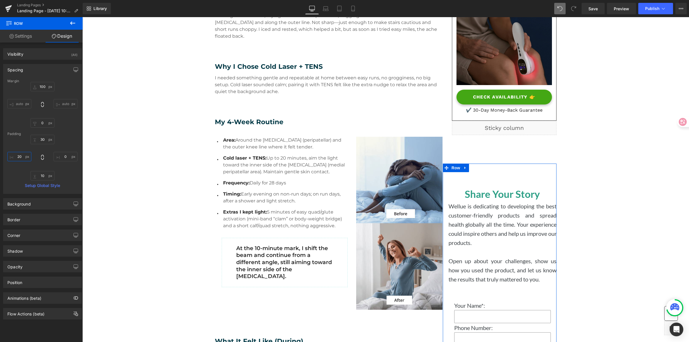
click at [23, 154] on input "20" at bounding box center [19, 156] width 24 height 9
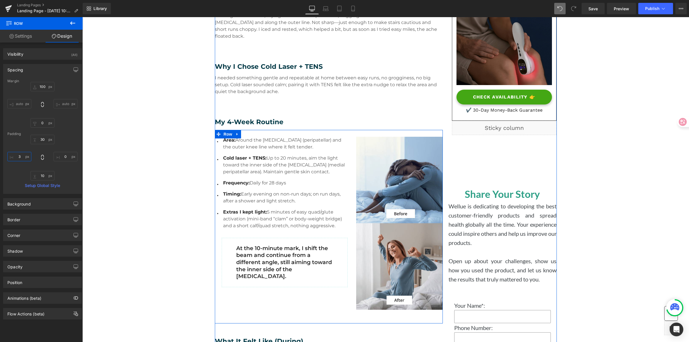
type input "30"
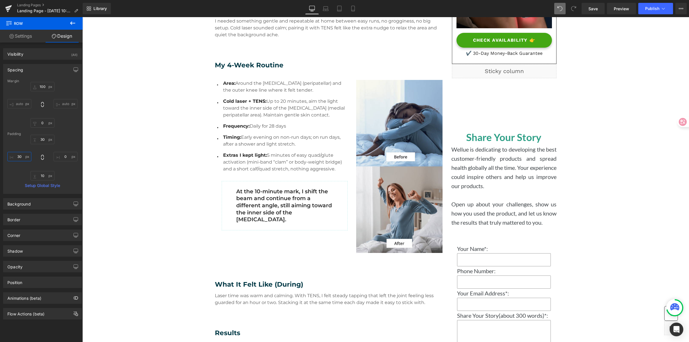
scroll to position [223, 0]
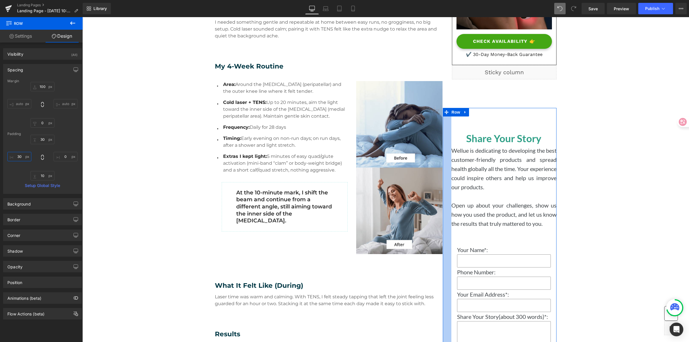
click at [17, 155] on input "30" at bounding box center [19, 156] width 24 height 9
click at [19, 158] on input "30" at bounding box center [19, 156] width 24 height 9
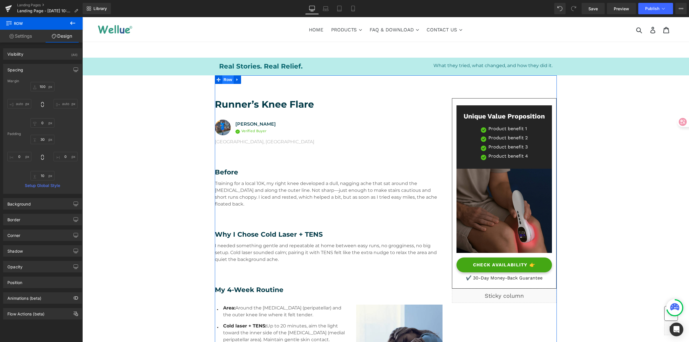
click at [223, 78] on span "Row" at bounding box center [227, 79] width 11 height 9
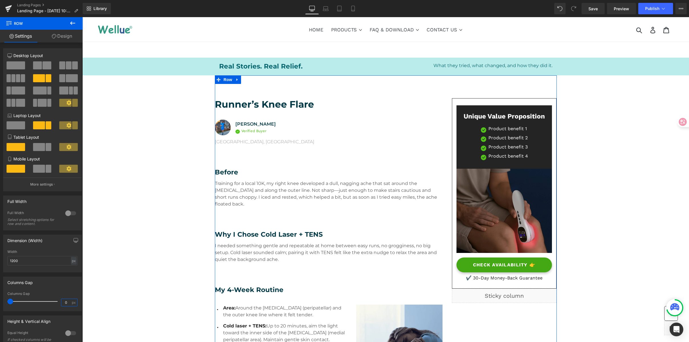
click at [65, 302] on input "0" at bounding box center [66, 301] width 10 height 7
drag, startPoint x: 65, startPoint y: 302, endPoint x: 42, endPoint y: 302, distance: 22.8
click at [38, 302] on div "Columns Gap 0 px" at bounding box center [42, 300] width 70 height 19
type input "15"
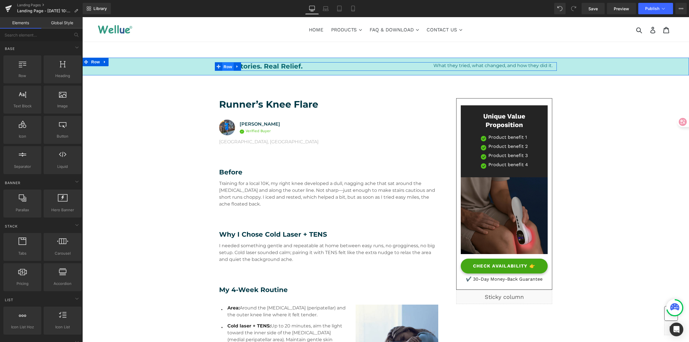
click at [231, 66] on span "Row" at bounding box center [227, 66] width 11 height 9
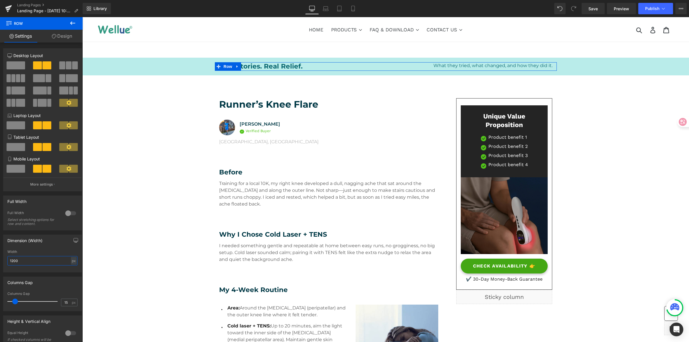
drag, startPoint x: 26, startPoint y: 261, endPoint x: -27, endPoint y: 251, distance: 53.1
click at [0, 251] on html "Row You are previewing how the will restyle your page. You can not edit Element…" at bounding box center [344, 171] width 689 height 342
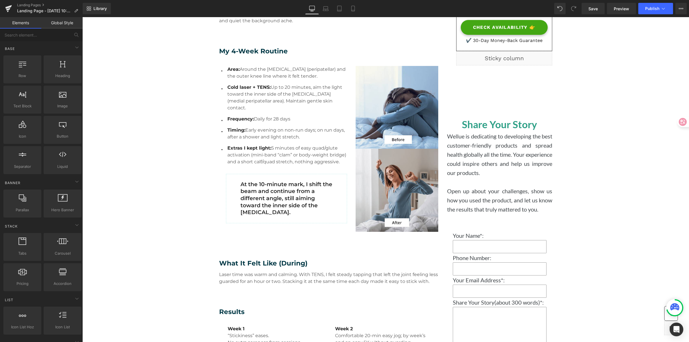
scroll to position [226, 0]
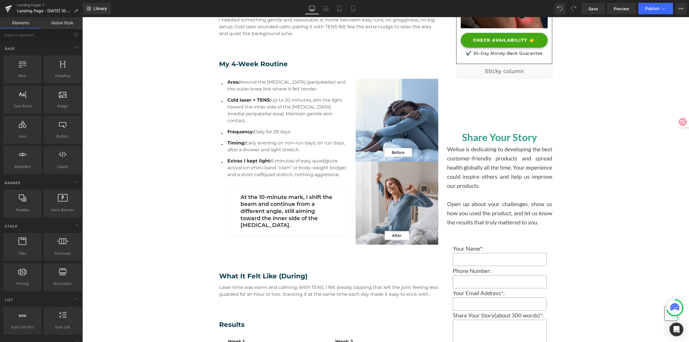
click at [460, 110] on span "Row" at bounding box center [460, 111] width 11 height 9
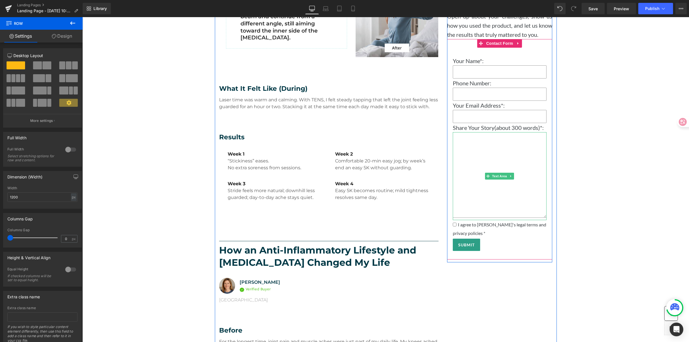
scroll to position [403, 0]
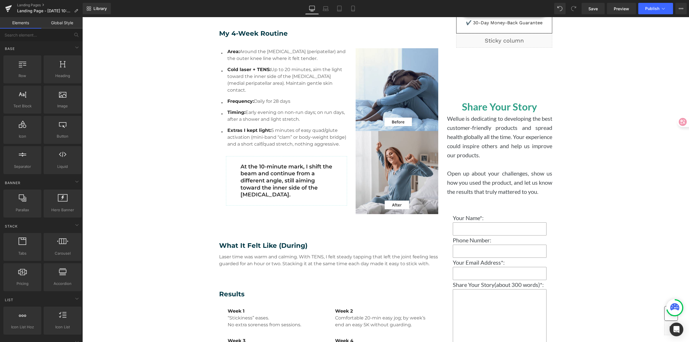
scroll to position [205, 0]
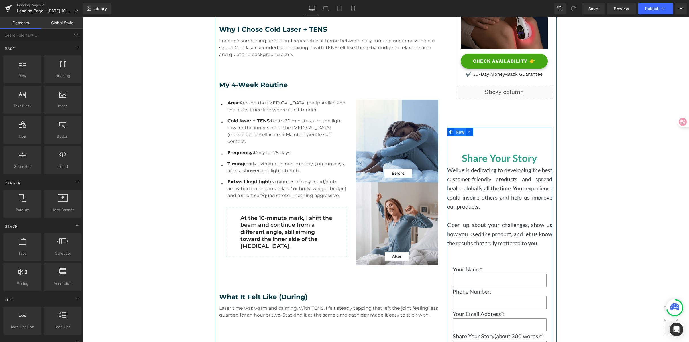
click at [460, 132] on span "Row" at bounding box center [460, 132] width 11 height 9
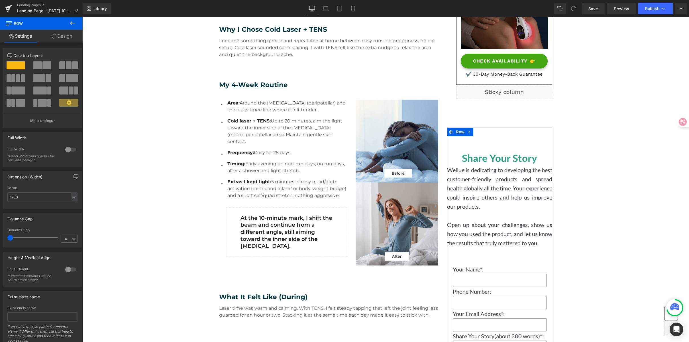
click at [63, 36] on link "Design" at bounding box center [61, 36] width 41 height 13
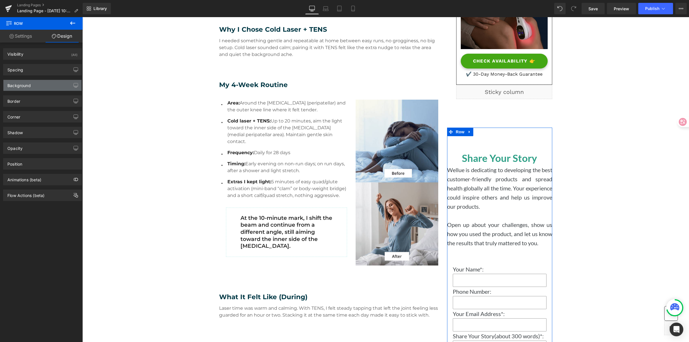
click at [34, 86] on div "Background" at bounding box center [42, 85] width 78 height 11
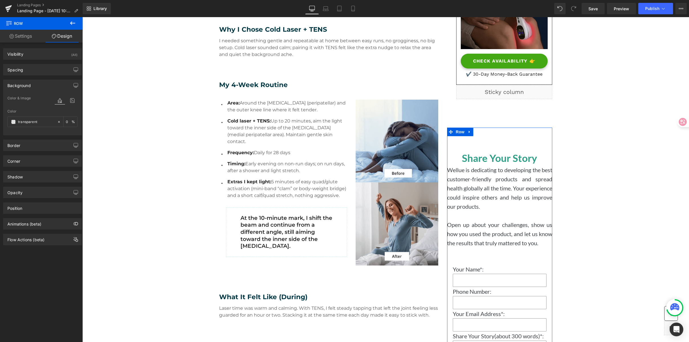
click at [34, 84] on div "Background" at bounding box center [42, 85] width 78 height 11
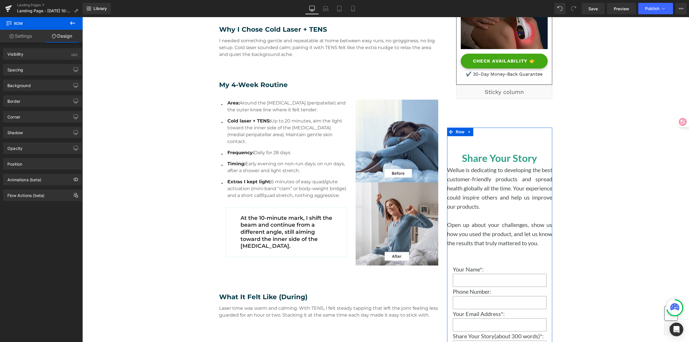
drag, startPoint x: 26, startPoint y: 123, endPoint x: 30, endPoint y: 122, distance: 4.5
click at [26, 123] on div "Shadow Shadow Style Drop Shadow Outer Shadow #333333 Shadow Color #333333 100 %…" at bounding box center [42, 130] width 85 height 16
drag, startPoint x: 30, startPoint y: 116, endPoint x: 50, endPoint y: 115, distance: 19.7
click at [30, 116] on div "Corner" at bounding box center [42, 116] width 78 height 11
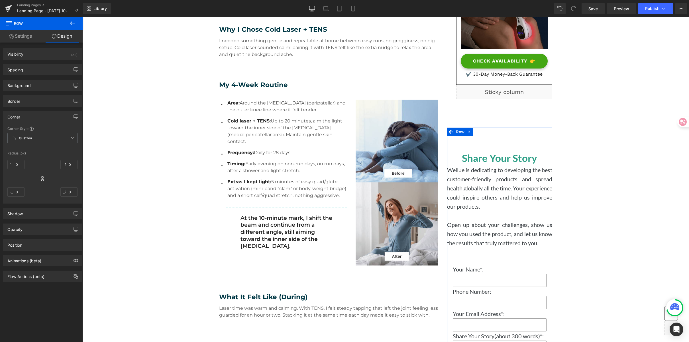
click at [29, 117] on div "Corner" at bounding box center [42, 116] width 78 height 11
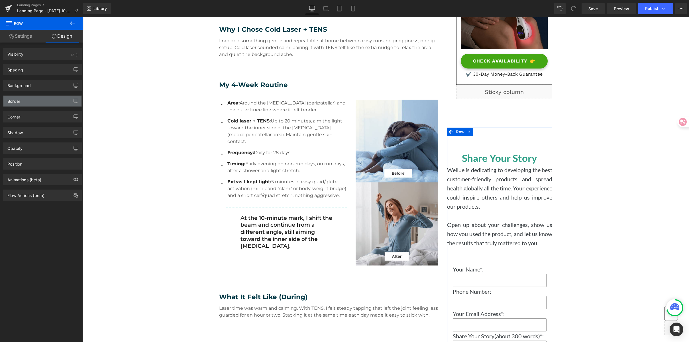
click at [25, 99] on div "Border" at bounding box center [42, 101] width 78 height 11
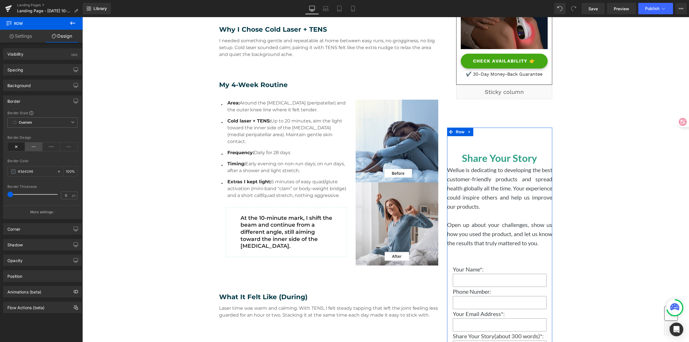
click at [28, 149] on icon at bounding box center [34, 146] width 18 height 9
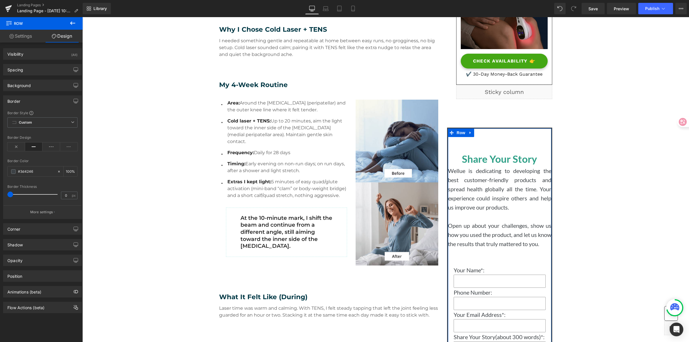
drag, startPoint x: 41, startPoint y: 170, endPoint x: 0, endPoint y: 170, distance: 40.5
click at [0, 170] on div "Border Border Style Custom Custom Setup Global Style Custom Setup Global Style …" at bounding box center [42, 155] width 85 height 128
click at [33, 172] on input "#3d4246" at bounding box center [36, 171] width 36 height 6
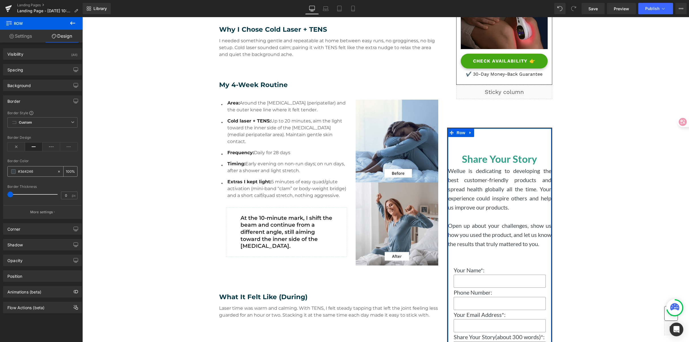
paste input "#DBF0F1"
type input "##DBF0F1"
type input "0"
drag, startPoint x: 44, startPoint y: 170, endPoint x: -7, endPoint y: 171, distance: 50.2
click at [0, 171] on html "Row You are previewing how the will restyle your page. You can not edit Element…" at bounding box center [344, 171] width 689 height 342
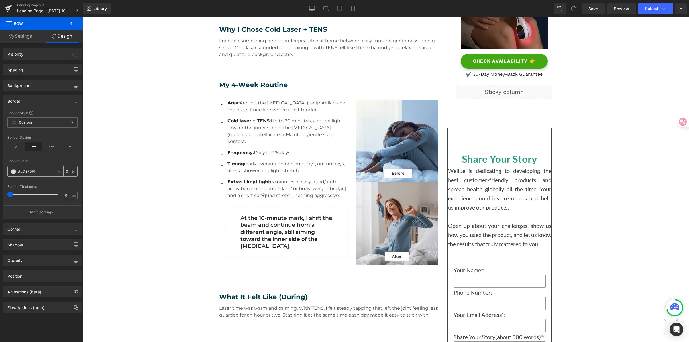
paste input "text"
type input "#DBF0F1"
type input "100"
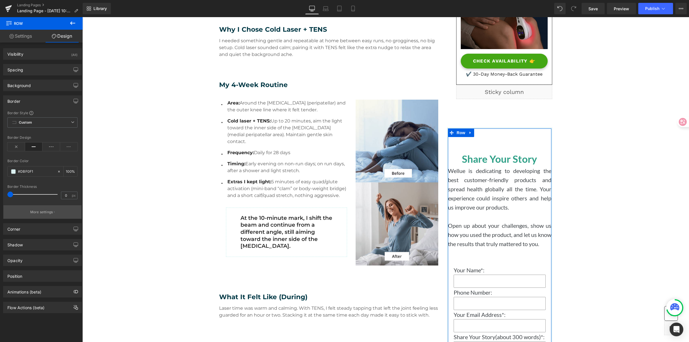
type input "#dbf0f1"
click at [31, 211] on p "More settings" at bounding box center [41, 211] width 23 height 5
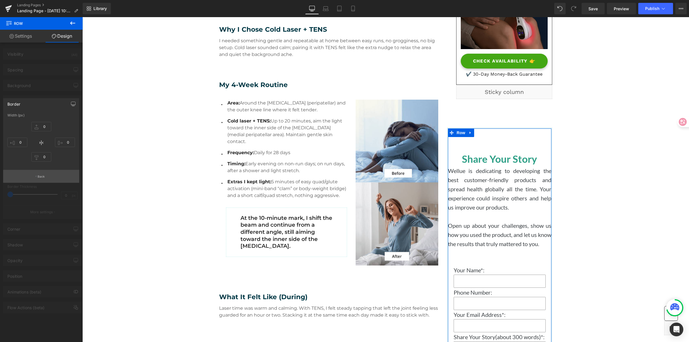
click at [46, 175] on button "Back" at bounding box center [41, 176] width 76 height 13
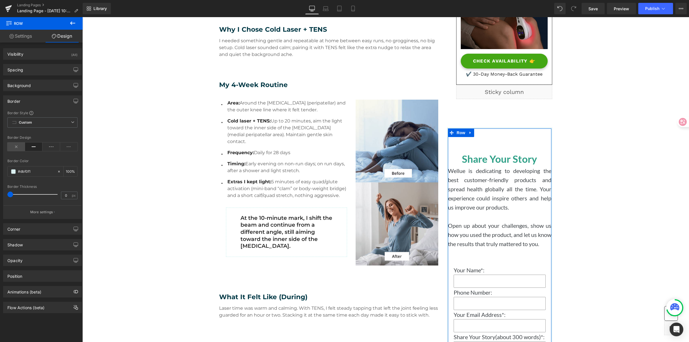
click at [18, 145] on icon at bounding box center [16, 146] width 18 height 9
click at [36, 149] on icon at bounding box center [34, 146] width 18 height 9
click at [27, 226] on div "Corner" at bounding box center [42, 228] width 78 height 11
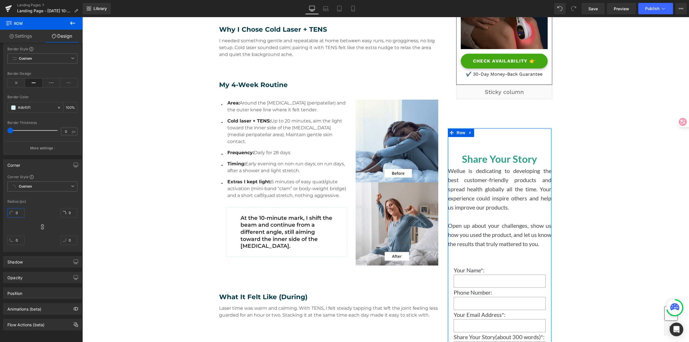
click at [19, 208] on input "0" at bounding box center [15, 212] width 17 height 9
type input "15"
type input "1"
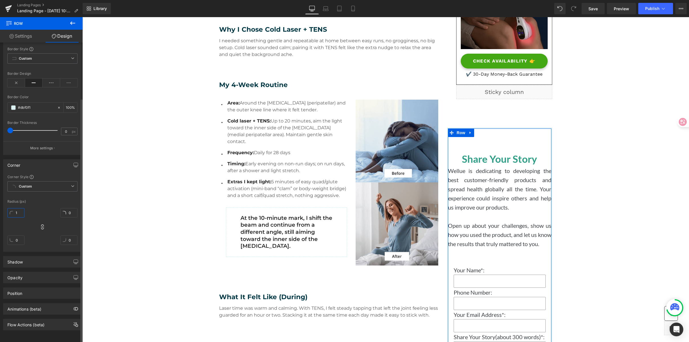
type input "1"
type input "15"
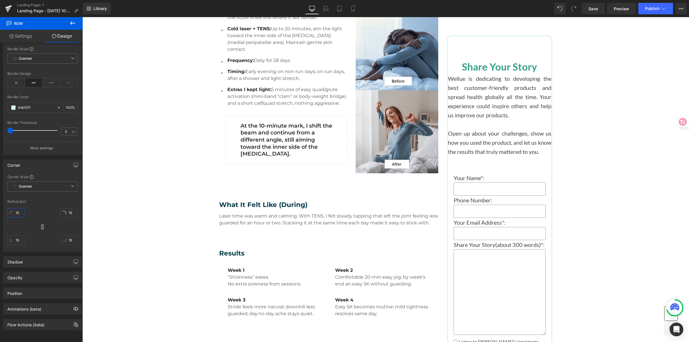
scroll to position [307, 0]
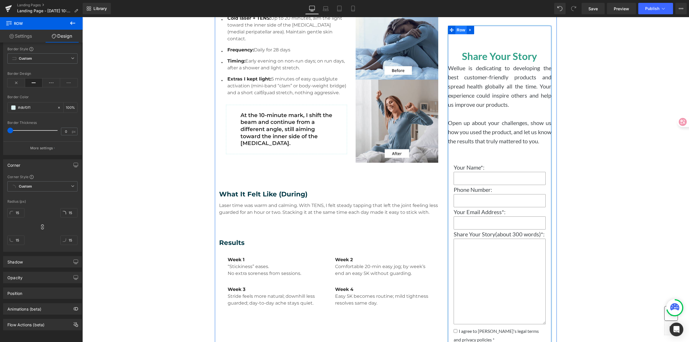
click at [459, 31] on span "Row" at bounding box center [461, 30] width 11 height 9
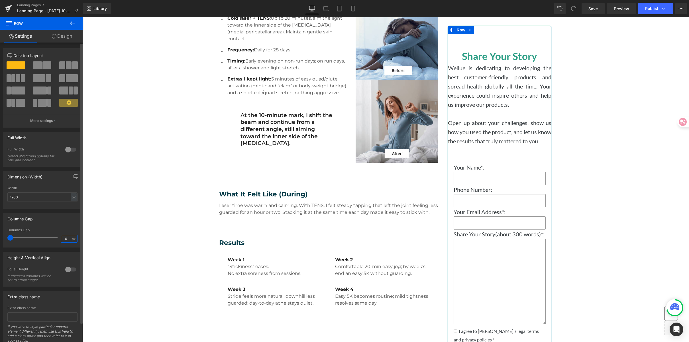
click at [66, 237] on input "0" at bounding box center [66, 238] width 10 height 7
drag, startPoint x: 66, startPoint y: 238, endPoint x: 48, endPoint y: 237, distance: 17.7
click at [48, 237] on div "Columns Gap 0 px" at bounding box center [42, 237] width 70 height 19
type input "15"
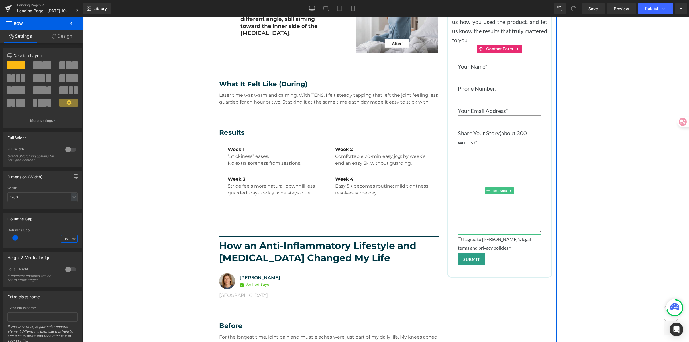
scroll to position [418, 0]
click at [494, 191] on span "Text Area" at bounding box center [499, 190] width 17 height 7
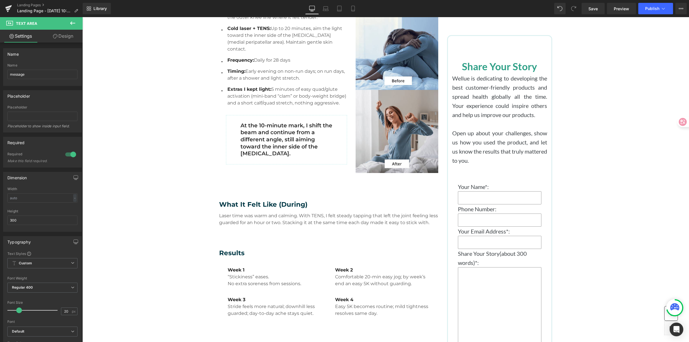
scroll to position [292, 0]
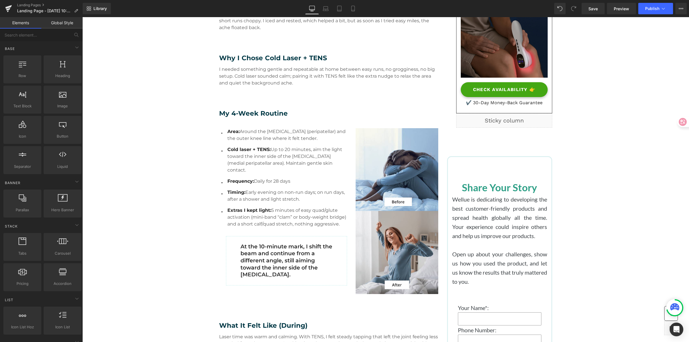
scroll to position [175, 0]
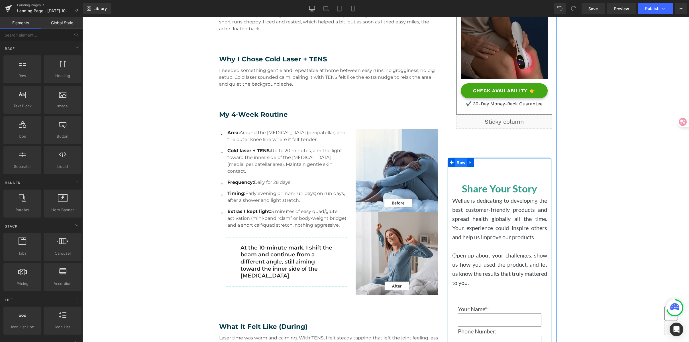
click at [457, 162] on span "Row" at bounding box center [461, 162] width 11 height 9
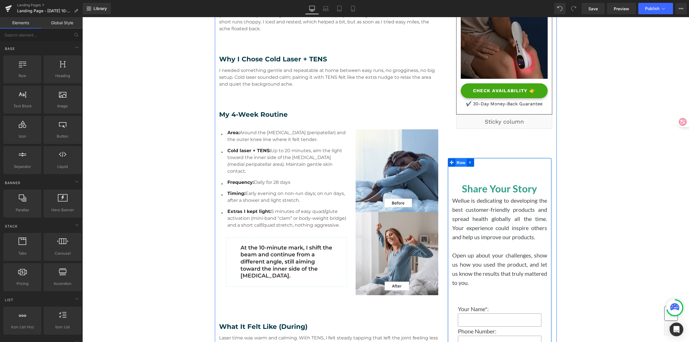
click at [457, 162] on span "Row" at bounding box center [461, 162] width 11 height 9
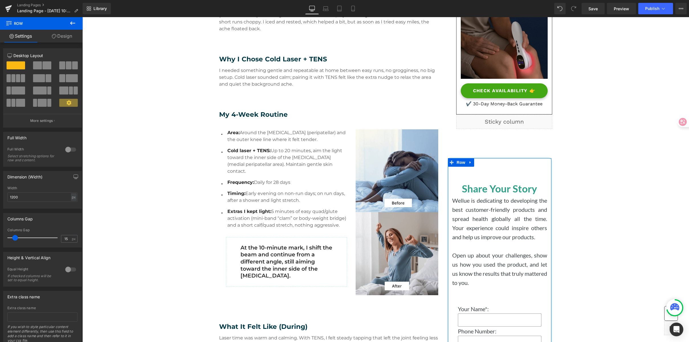
click at [63, 39] on link "Design" at bounding box center [61, 36] width 41 height 13
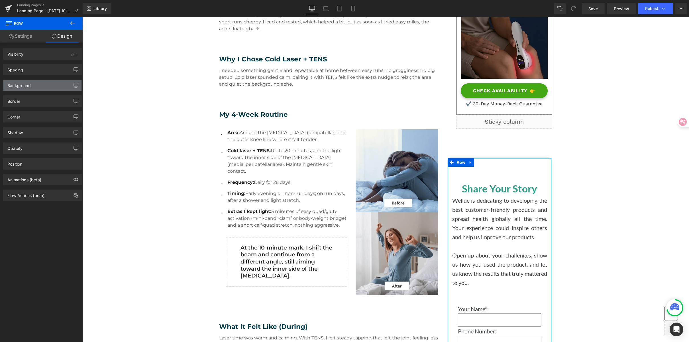
click at [34, 82] on div "Background" at bounding box center [42, 85] width 78 height 11
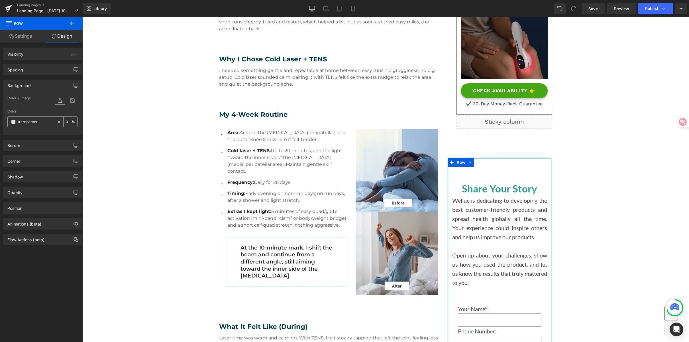
click at [36, 122] on input "transparent" at bounding box center [36, 122] width 36 height 6
paste input "#F1FCFA"
type input "#F1FCFA"
type input "100"
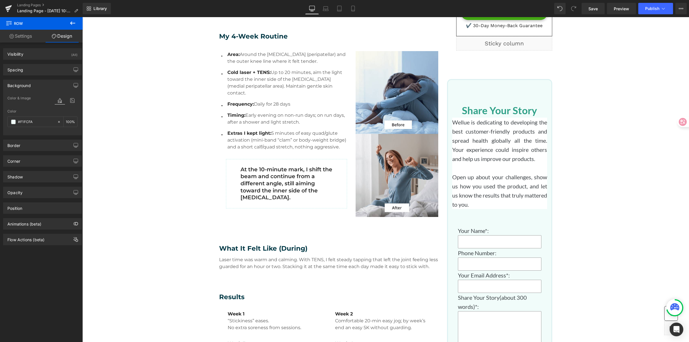
scroll to position [254, 0]
click at [502, 139] on p "Wellue is dedicating to developing the best customer-friendly products and spre…" at bounding box center [499, 140] width 95 height 46
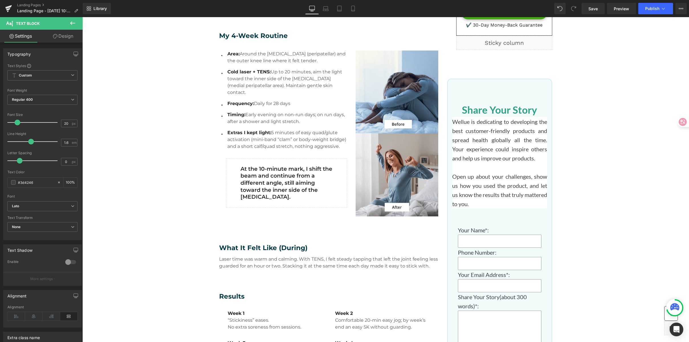
click at [66, 39] on link "Design" at bounding box center [62, 36] width 41 height 13
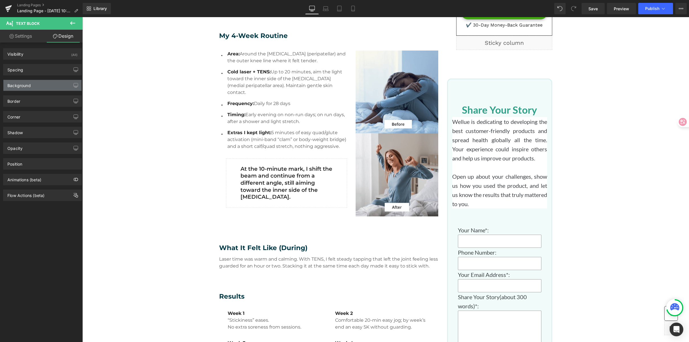
click at [30, 86] on div "Background" at bounding box center [18, 84] width 23 height 8
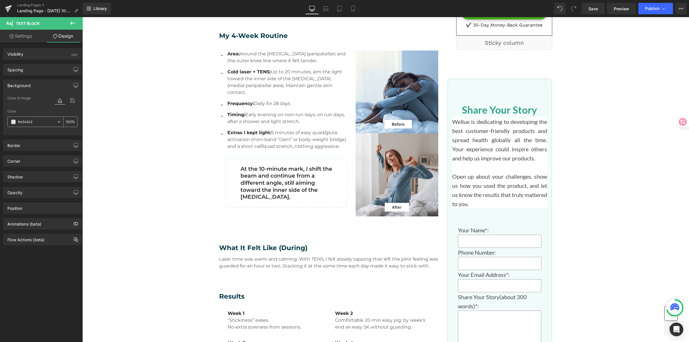
click at [35, 123] on input "#e3e2e2" at bounding box center [36, 122] width 36 height 6
paste input "F1FCFA"
type input "#F1FCFA"
click at [489, 153] on p "Wellue is dedicating to developing the best customer-friendly products and spre…" at bounding box center [499, 140] width 95 height 46
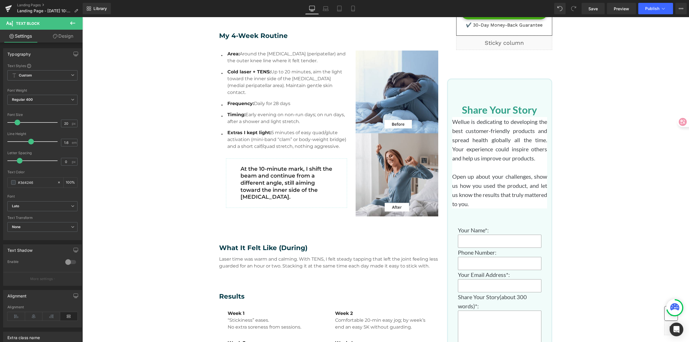
click at [65, 33] on link "Design" at bounding box center [62, 36] width 41 height 13
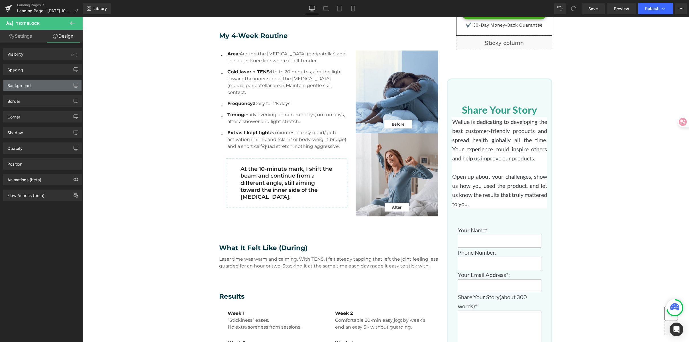
type input "#f1fcfa"
type input "100"
click at [22, 85] on div "Background" at bounding box center [18, 84] width 23 height 8
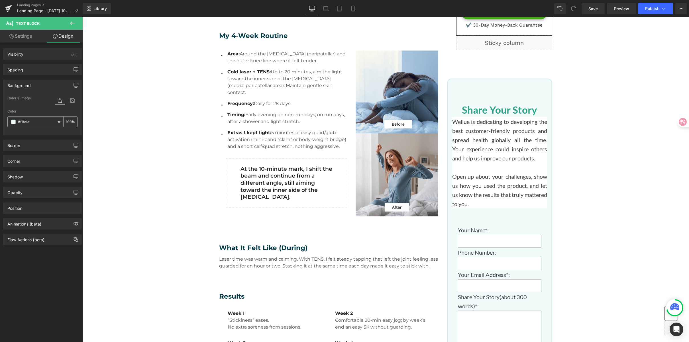
click at [42, 121] on input "#f1fcfa" at bounding box center [36, 122] width 36 height 6
drag, startPoint x: 42, startPoint y: 121, endPoint x: 9, endPoint y: 119, distance: 33.4
click at [9, 119] on div "#f1fcfa" at bounding box center [32, 122] width 49 height 10
click at [520, 149] on p "Wellue is dedicating to developing the best customer-friendly products and spre…" at bounding box center [499, 140] width 95 height 46
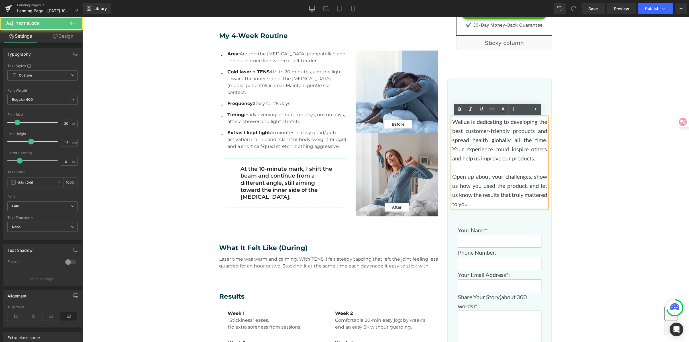
click at [494, 143] on p "Wellue is dedicating to developing the best customer-friendly products and spre…" at bounding box center [499, 140] width 95 height 46
click at [474, 128] on p "Wellue is dedicating to developing the best customer-friendly products and spre…" at bounding box center [499, 140] width 95 height 46
click at [466, 125] on p "Wellue is dedicating to developing the best customer-friendly products and spre…" at bounding box center [499, 140] width 95 height 46
click at [501, 132] on p "Wellue is dedicating to developing the best customer-friendly products and spre…" at bounding box center [499, 140] width 95 height 46
click at [477, 145] on p "Wellue is dedicating to developing the best customer-friendly products and spre…" at bounding box center [499, 140] width 95 height 46
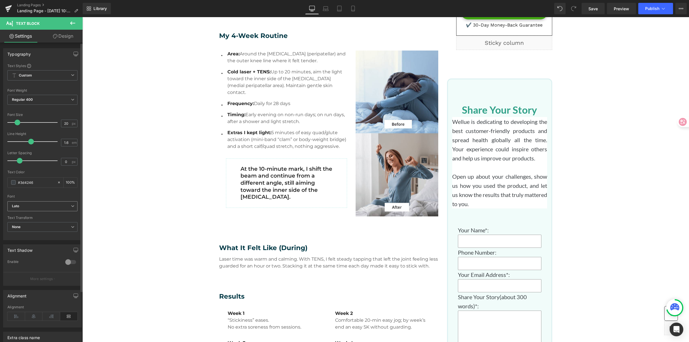
click at [32, 205] on b "Lato" at bounding box center [41, 206] width 59 height 5
click at [29, 195] on div "Font" at bounding box center [41, 196] width 68 height 4
click at [66, 39] on link "Design" at bounding box center [62, 36] width 41 height 13
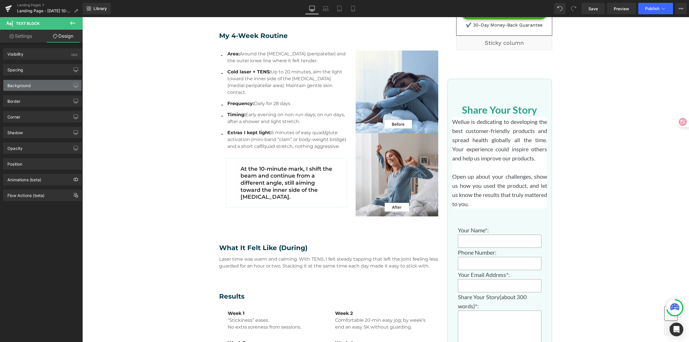
click at [39, 85] on div "Background" at bounding box center [42, 85] width 78 height 11
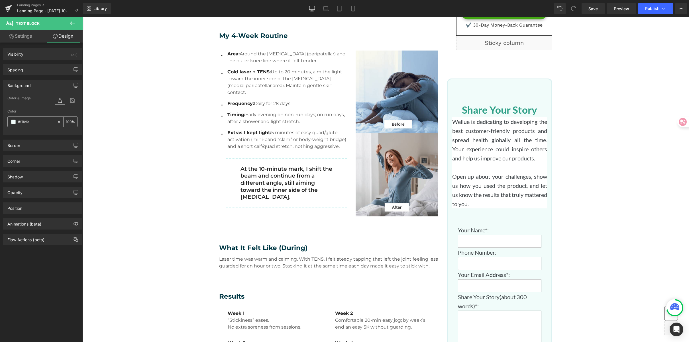
drag, startPoint x: 40, startPoint y: 122, endPoint x: 60, endPoint y: 123, distance: 20.5
click at [40, 122] on input "#f1fcfa" at bounding box center [36, 122] width 36 height 6
click at [58, 121] on icon at bounding box center [59, 122] width 2 height 2
type input "none"
type input "0"
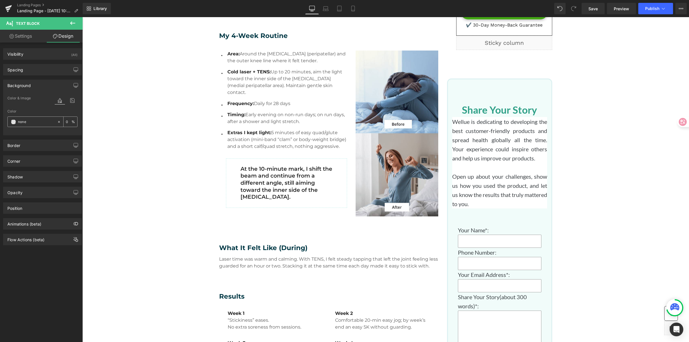
click at [49, 120] on input "none" at bounding box center [36, 122] width 36 height 6
click at [46, 122] on input "none" at bounding box center [36, 122] width 36 height 6
drag, startPoint x: 47, startPoint y: 121, endPoint x: -16, endPoint y: 117, distance: 62.6
click at [0, 117] on html "Row You are previewing how the will restyle your page. You can not edit Element…" at bounding box center [344, 171] width 689 height 342
paste input "#F1FCFA"
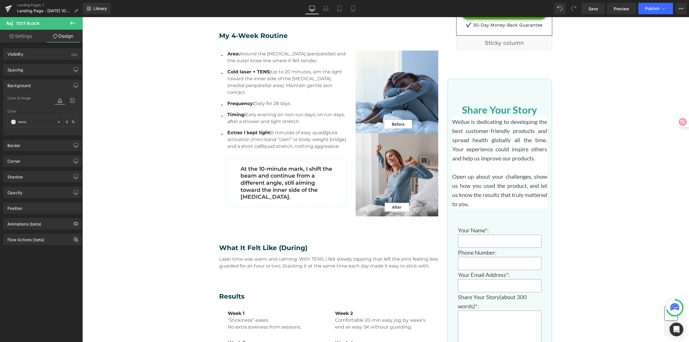
type input "#F1FCFA"
type input "100"
click at [493, 137] on p "Wellue is dedicating to developing the best customer-friendly products and spre…" at bounding box center [499, 140] width 95 height 46
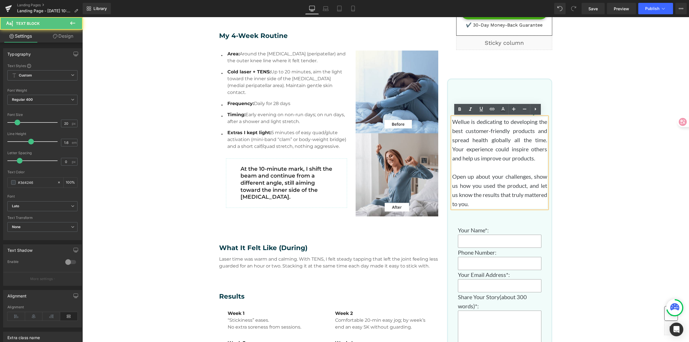
click at [467, 129] on p "Wellue is dedicating to developing the best customer-friendly products and spre…" at bounding box center [499, 140] width 95 height 46
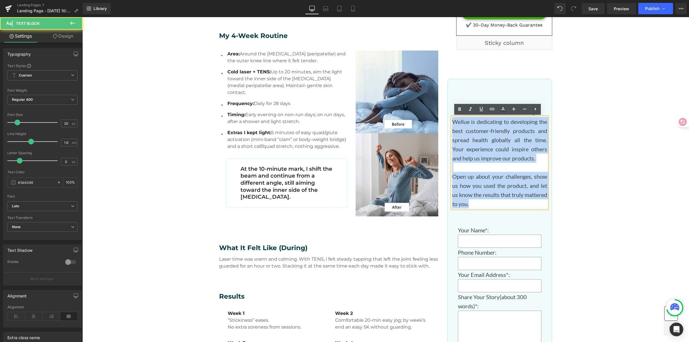
drag, startPoint x: 451, startPoint y: 121, endPoint x: 509, endPoint y: 210, distance: 107.0
click at [509, 210] on div "Share Your Story Heading Wellue is dedicating to developing the best customer-f…" at bounding box center [500, 263] width 104 height 350
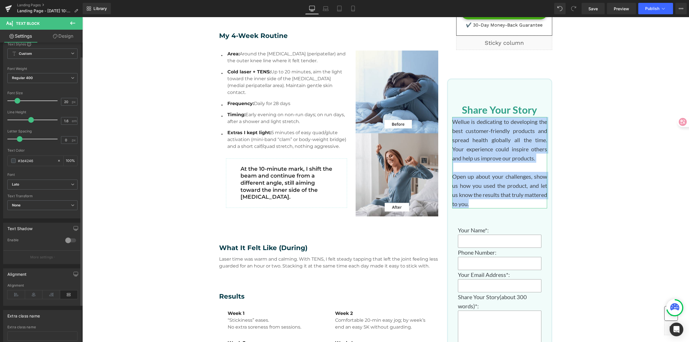
scroll to position [27, 0]
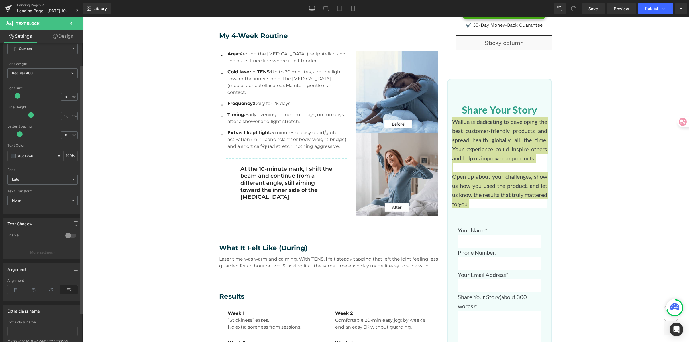
click at [68, 235] on div at bounding box center [71, 235] width 14 height 9
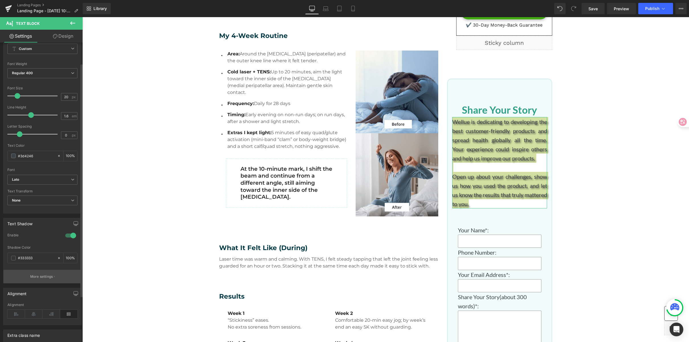
click at [45, 276] on p "More settings" at bounding box center [41, 276] width 23 height 5
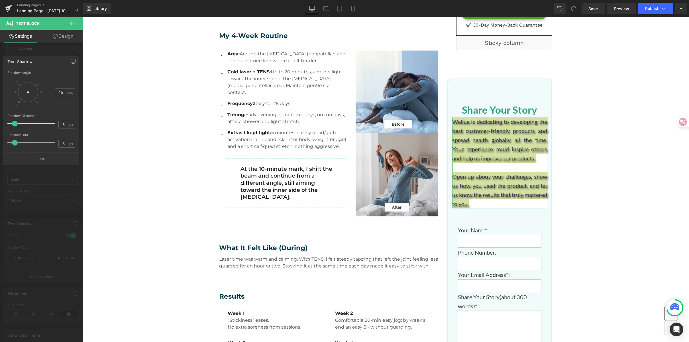
click at [37, 157] on button "Back" at bounding box center [41, 158] width 76 height 13
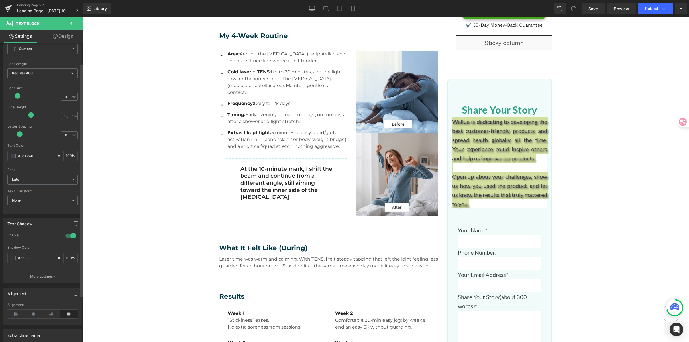
click at [71, 237] on div at bounding box center [71, 235] width 14 height 9
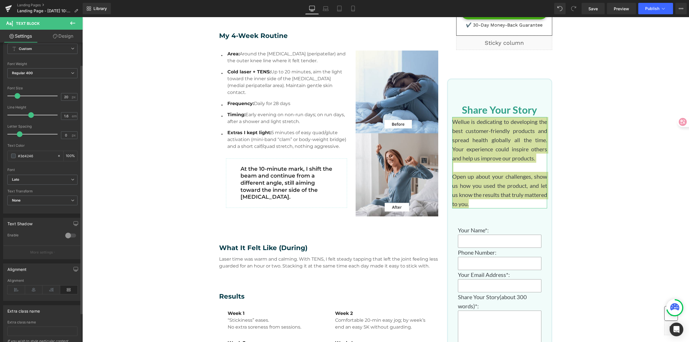
click at [71, 237] on div at bounding box center [71, 235] width 14 height 9
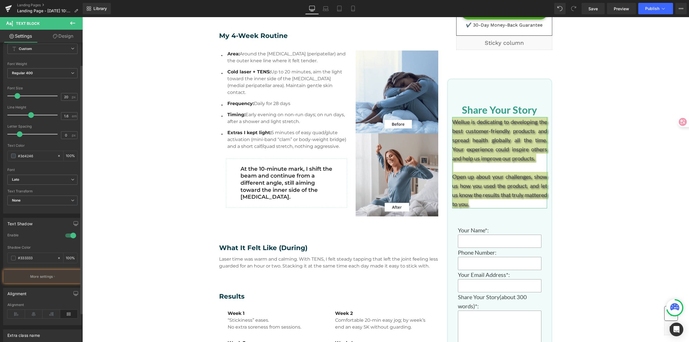
click at [71, 237] on div at bounding box center [71, 235] width 14 height 9
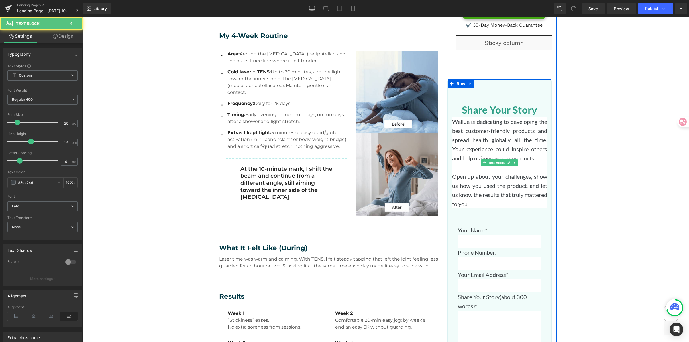
click at [479, 125] on p "Wellue is dedicating to developing the best customer-friendly products and spre…" at bounding box center [499, 140] width 95 height 46
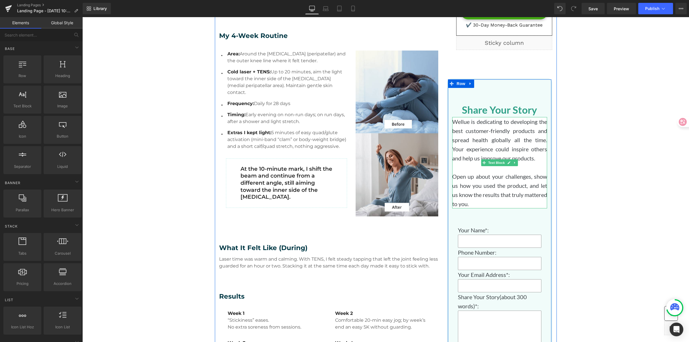
click at [511, 134] on p "Wellue is dedicating to developing the best customer-friendly products and spre…" at bounding box center [499, 140] width 95 height 46
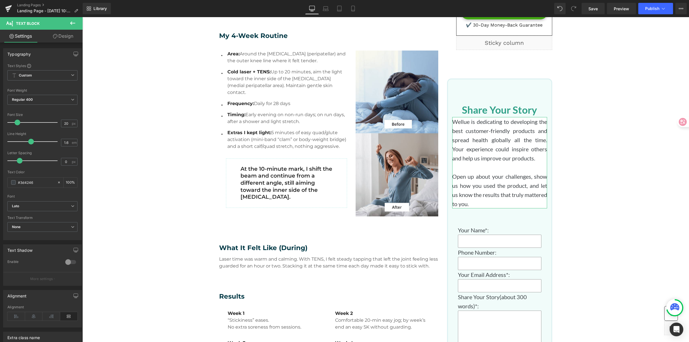
click at [64, 36] on link "Design" at bounding box center [62, 36] width 41 height 13
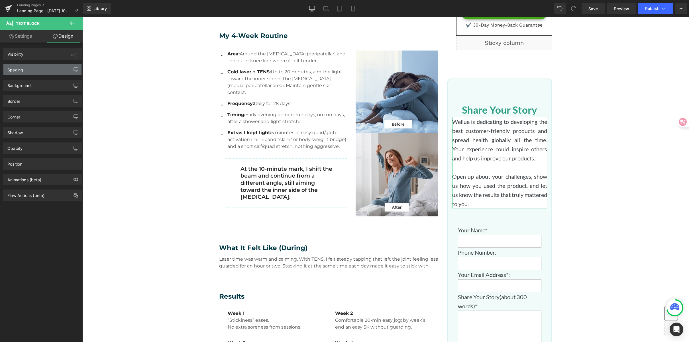
click at [30, 68] on div "Spacing" at bounding box center [42, 69] width 78 height 11
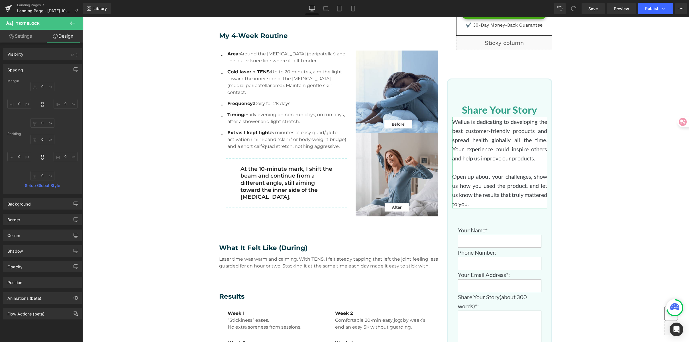
click at [30, 68] on div "Spacing" at bounding box center [42, 69] width 78 height 11
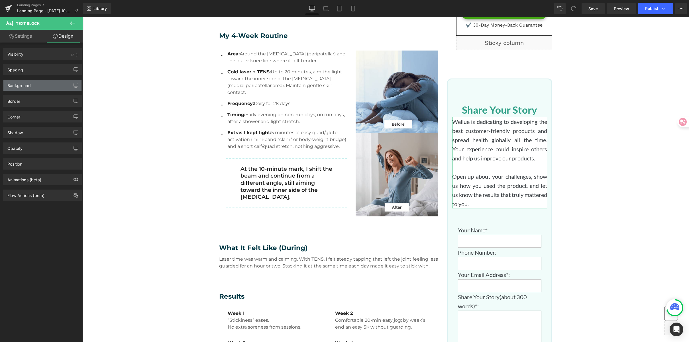
click at [38, 88] on div "Background" at bounding box center [42, 85] width 78 height 11
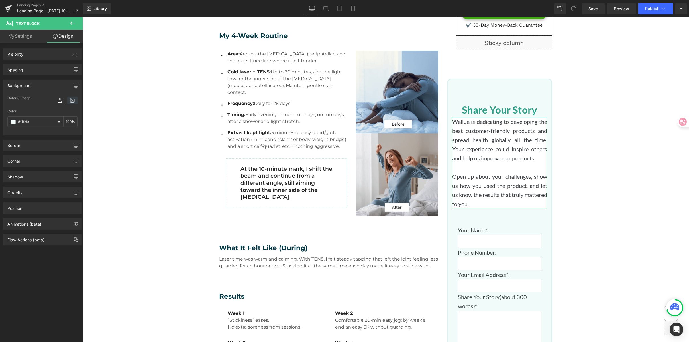
click at [69, 100] on icon at bounding box center [72, 100] width 10 height 7
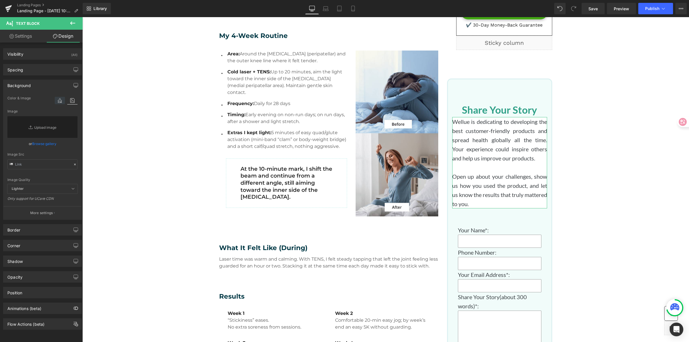
click at [55, 99] on icon at bounding box center [60, 100] width 10 height 7
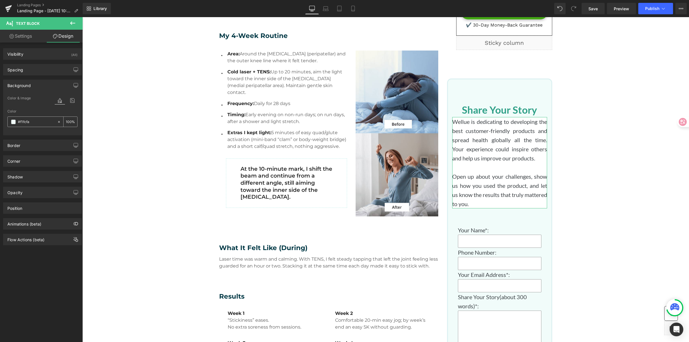
click at [58, 121] on icon at bounding box center [59, 122] width 2 height 2
type input "none"
type input "0"
click at [13, 121] on span at bounding box center [13, 121] width 5 height 5
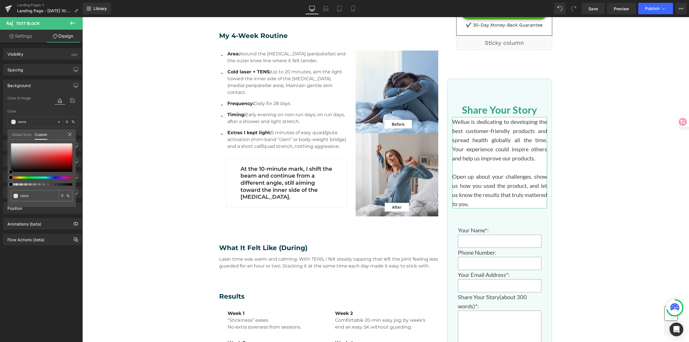
type input "#a04949"
type input "100"
type input "#a04949"
type input "100"
type input "#c74646"
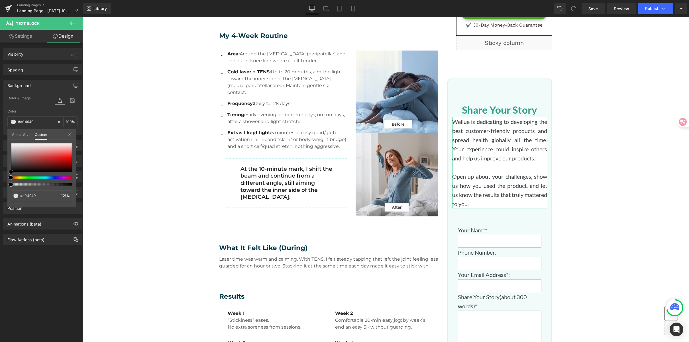
type input "#c74646"
type input "#d82b2b"
type input "#c21e1e"
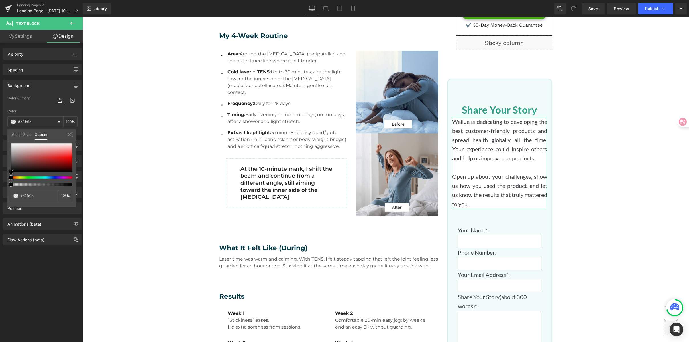
type input "#9e1818"
type input "#821616"
type input "#6d1c1c"
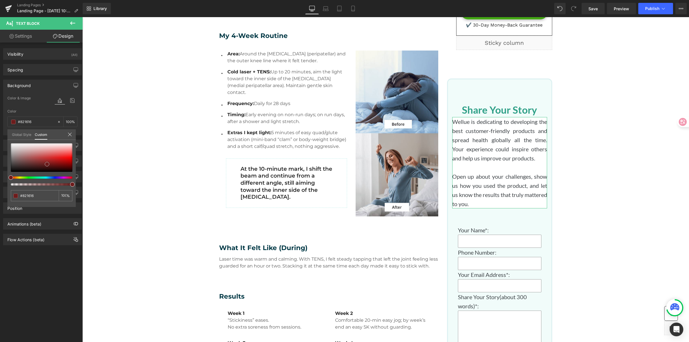
type input "#6d1c1c"
type input "#863535"
type input "#b55858"
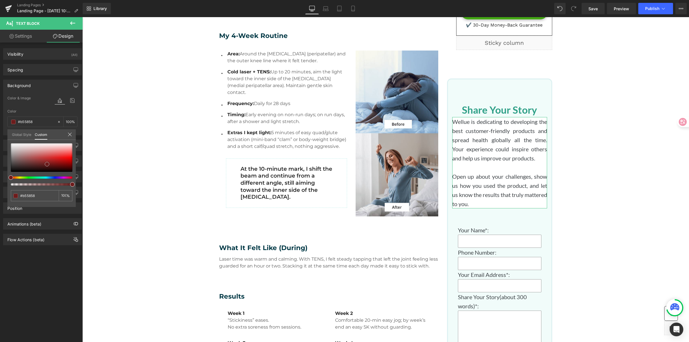
type input "#d48181"
type input "#e77373"
type input "#ef3333"
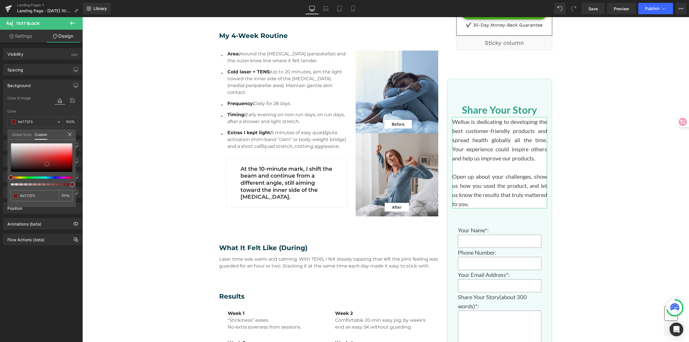
type input "#ef3333"
type input "#a90303"
type input "#8b0303"
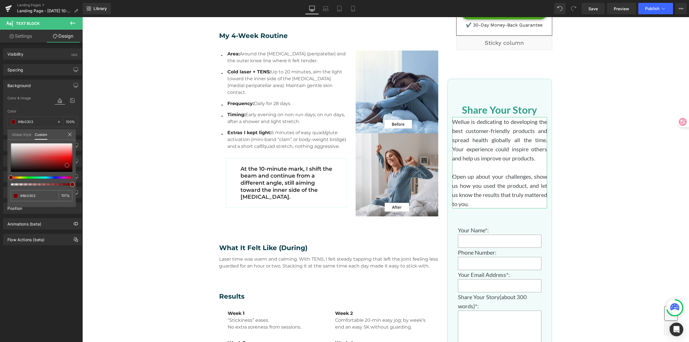
type input "#6e0707"
type input "#8b1212"
type input "#c01f1f"
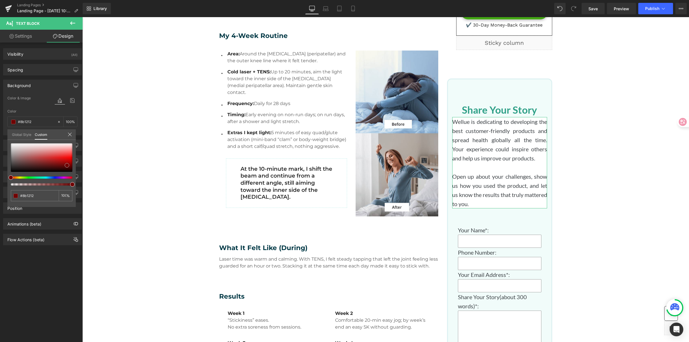
type input "#c01f1f"
type input "#e53232"
type input "#f31b1b"
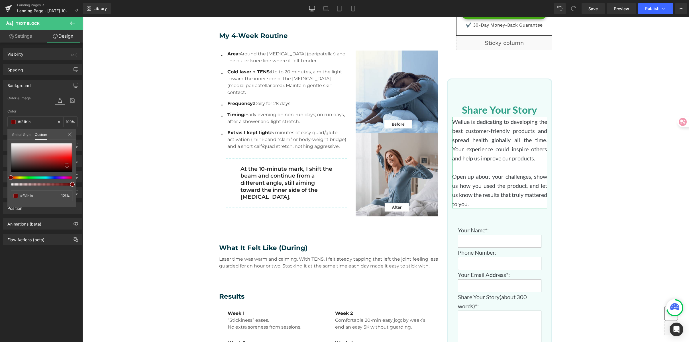
type input "#e70303"
drag, startPoint x: 37, startPoint y: 157, endPoint x: 70, endPoint y: 159, distance: 32.8
click at [70, 159] on div at bounding box center [42, 157] width 62 height 29
type input "#df2424"
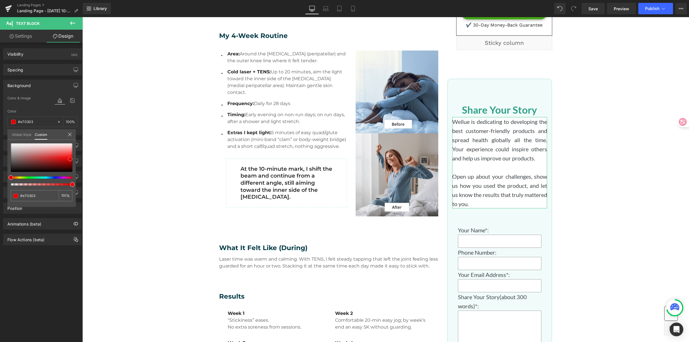
type input "#df2424"
click at [57, 157] on div at bounding box center [42, 157] width 62 height 29
type input "#d93434"
click at [53, 157] on div at bounding box center [42, 157] width 62 height 29
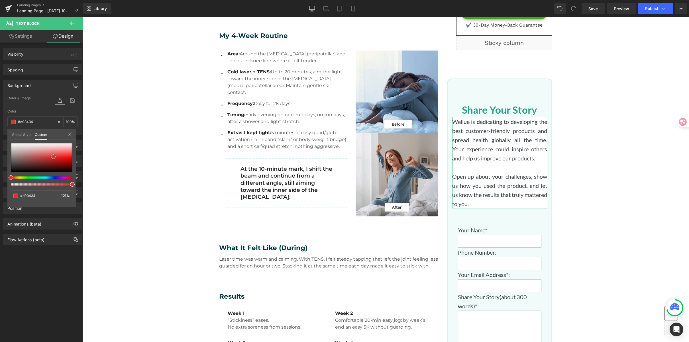
type input "#a23d3d"
click at [38, 159] on div at bounding box center [42, 157] width 62 height 29
type input "#c56767"
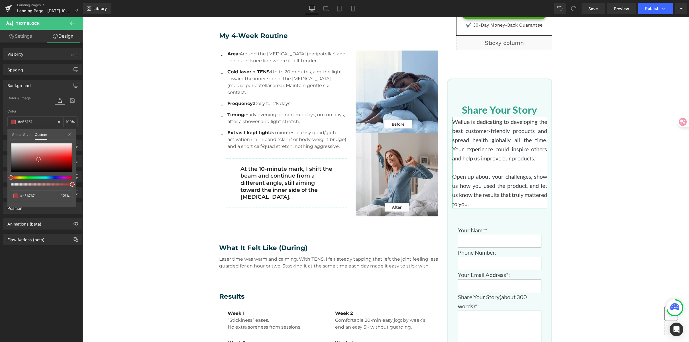
click at [39, 155] on div at bounding box center [42, 157] width 62 height 29
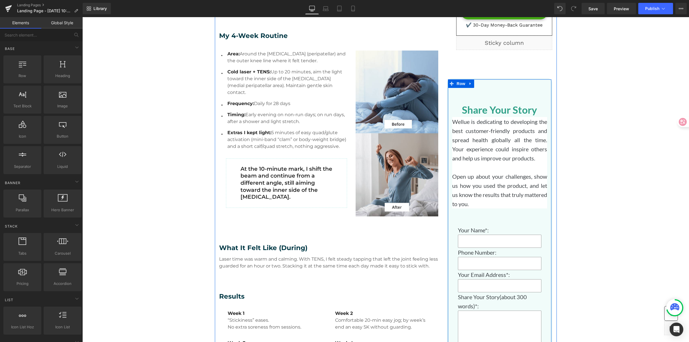
click at [495, 137] on p "Wellue is dedicating to developing the best customer-friendly products and spre…" at bounding box center [499, 140] width 95 height 46
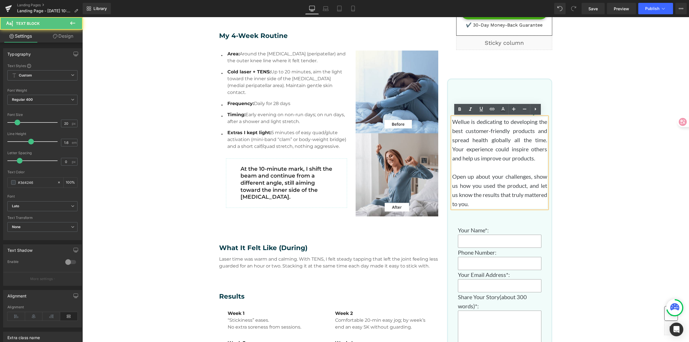
click at [488, 134] on p "Wellue is dedicating to developing the best customer-friendly products and spre…" at bounding box center [499, 140] width 95 height 46
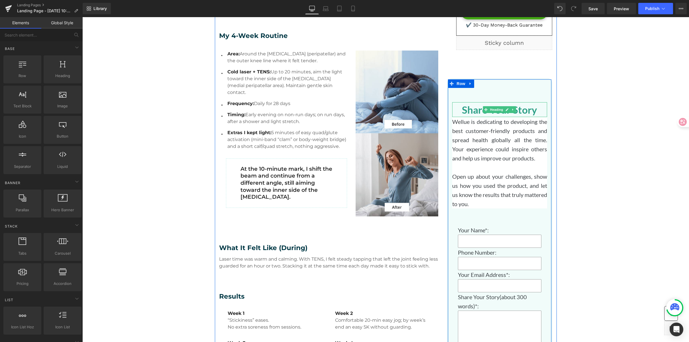
click at [530, 109] on h3 "Share Your Story" at bounding box center [499, 109] width 95 height 15
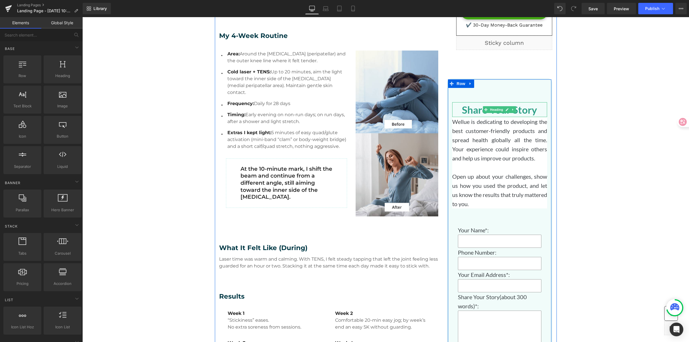
click at [465, 110] on h3 "Share Your Story" at bounding box center [499, 109] width 95 height 15
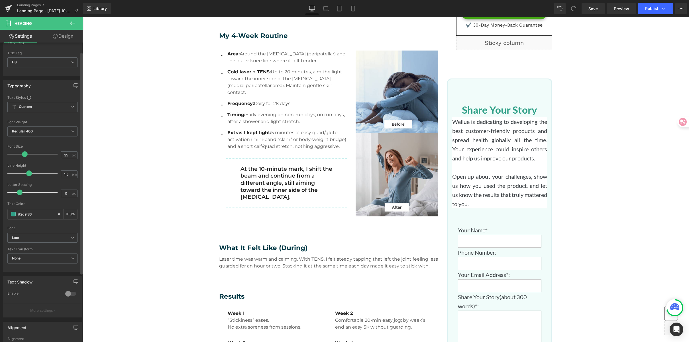
scroll to position [13, 0]
click at [19, 237] on icon "Lato" at bounding box center [15, 237] width 7 height 5
click at [47, 269] on li "Montserrat" at bounding box center [42, 272] width 70 height 9
click at [34, 130] on span "Regular 400" at bounding box center [42, 131] width 70 height 10
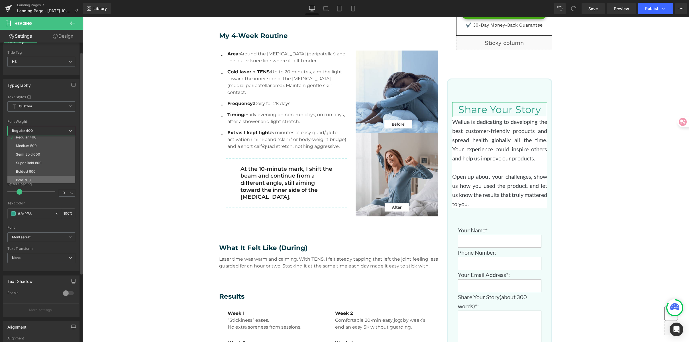
scroll to position [47, 0]
drag, startPoint x: 47, startPoint y: 146, endPoint x: 15, endPoint y: 131, distance: 36.0
click at [47, 146] on li "Super Bold 800" at bounding box center [42, 144] width 70 height 9
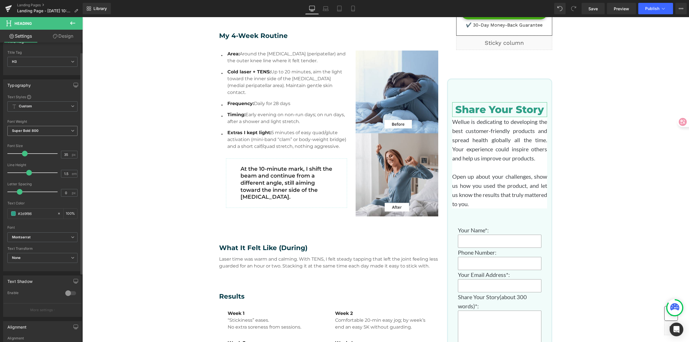
click at [34, 131] on b "Super Bold 800" at bounding box center [25, 130] width 27 height 4
click at [42, 138] on li "Semi Bold 600" at bounding box center [42, 136] width 70 height 9
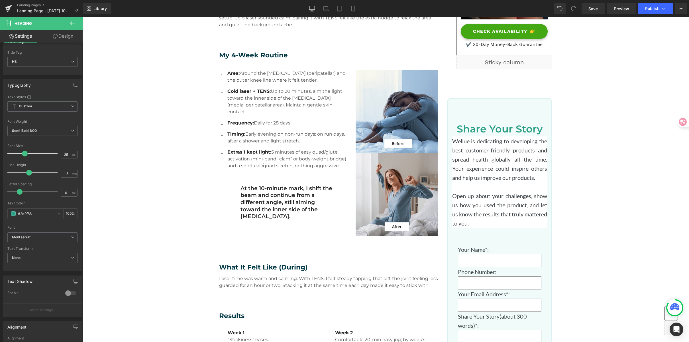
scroll to position [233, 0]
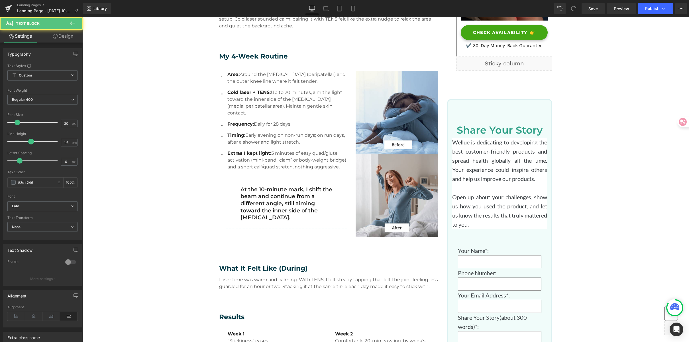
click at [493, 158] on p "Wellue is dedicating to developing the best customer-friendly products and spre…" at bounding box center [499, 160] width 95 height 46
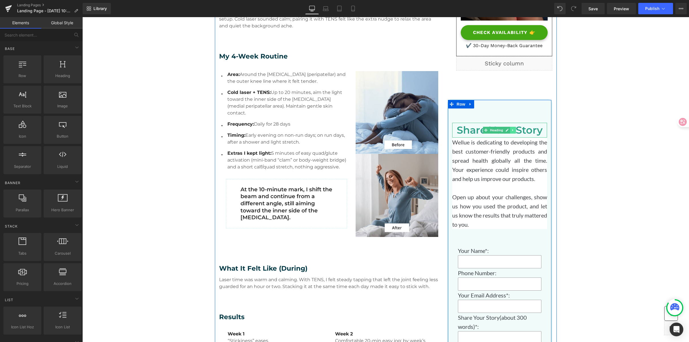
click at [513, 129] on link at bounding box center [514, 130] width 6 height 7
click at [509, 131] on icon at bounding box center [510, 130] width 3 height 3
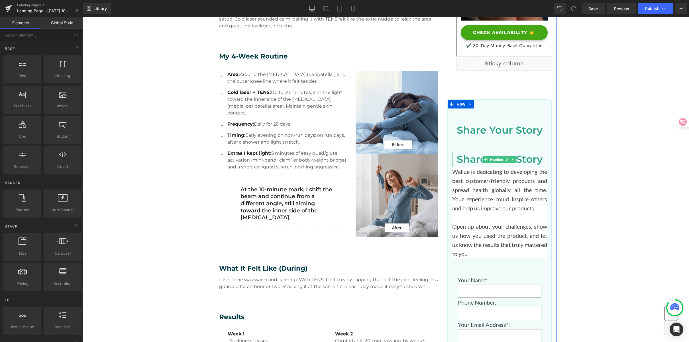
click at [463, 158] on h3 "Share Your Story" at bounding box center [499, 159] width 95 height 15
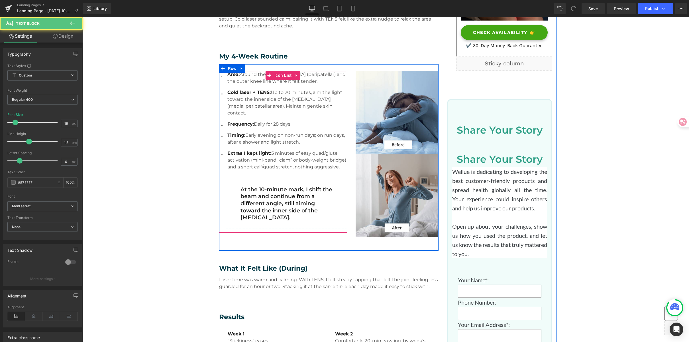
click at [240, 121] on span "Frequency:" at bounding box center [241, 123] width 27 height 5
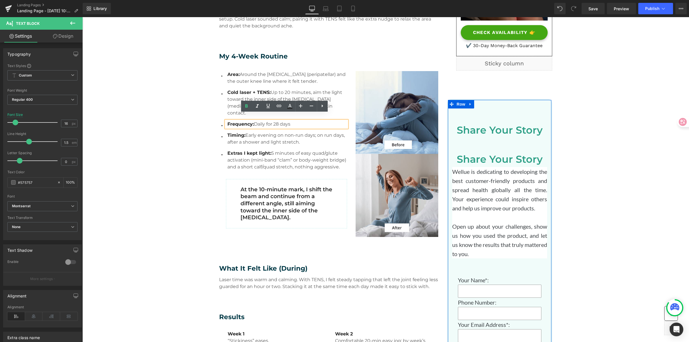
click at [470, 161] on h3 "Share Your Story" at bounding box center [499, 159] width 95 height 15
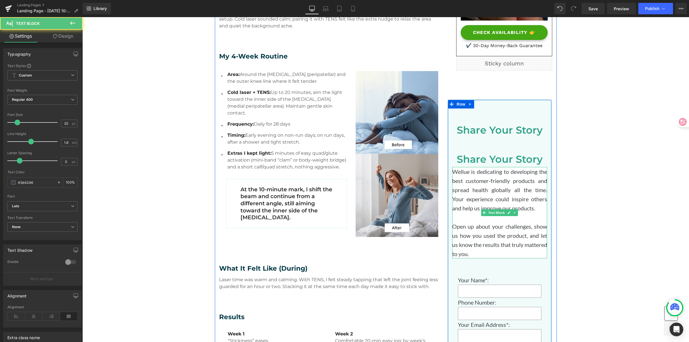
click at [472, 182] on p "Wellue is dedicating to developing the best customer-friendly products and spre…" at bounding box center [499, 190] width 95 height 46
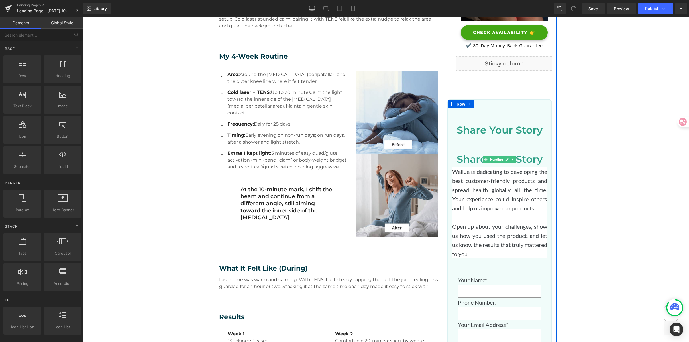
click at [461, 158] on h3 "Share Your Story" at bounding box center [499, 159] width 95 height 15
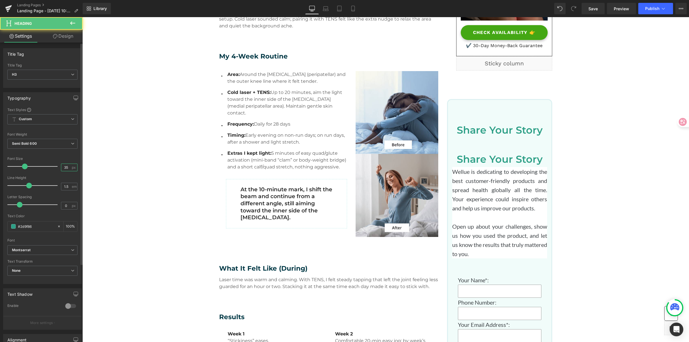
click at [64, 165] on input "35" at bounding box center [66, 167] width 10 height 7
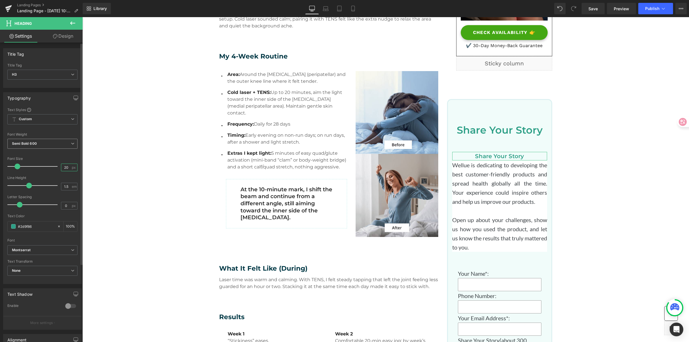
type input "20"
click at [41, 143] on span "Semi Bold 600" at bounding box center [42, 144] width 70 height 10
drag, startPoint x: 39, startPoint y: 180, endPoint x: 27, endPoint y: 158, distance: 24.9
click at [39, 180] on li "Regular 400" at bounding box center [42, 179] width 70 height 9
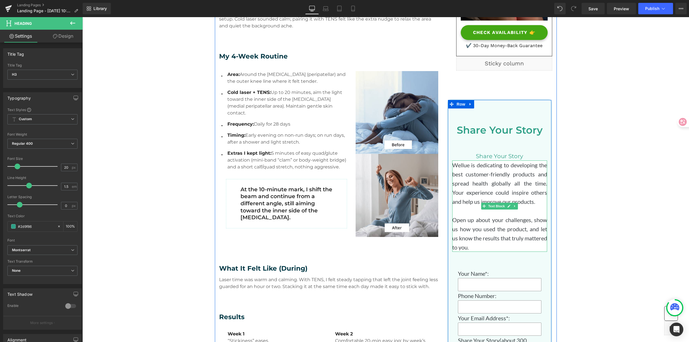
click at [466, 182] on p "Wellue is dedicating to developing the best customer-friendly products and spre…" at bounding box center [499, 183] width 95 height 46
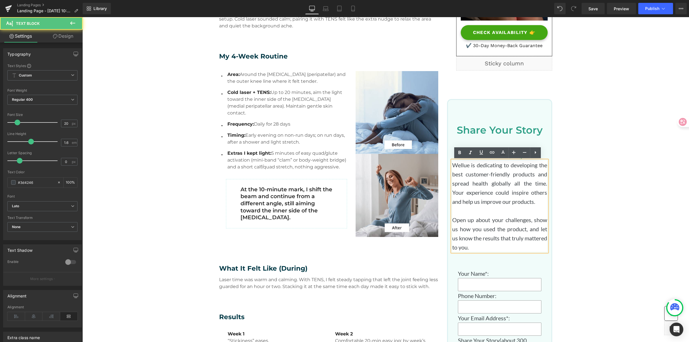
click at [487, 190] on p "Wellue is dedicating to developing the best customer-friendly products and spre…" at bounding box center [499, 183] width 95 height 46
click at [487, 239] on p "Open up about your challenges, show us how you used the product, and let us kno…" at bounding box center [499, 233] width 95 height 36
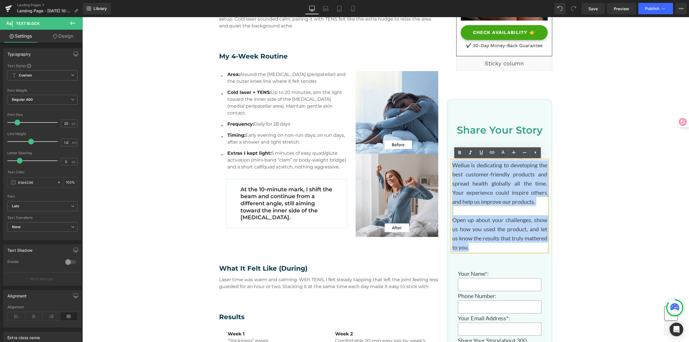
drag, startPoint x: 480, startPoint y: 233, endPoint x: 499, endPoint y: 247, distance: 23.1
click at [499, 247] on p "Open up about your challenges, show us how you used the product, and let us kno…" at bounding box center [499, 233] width 95 height 36
copy div "Wellue is dedicating to developing the best customer-friendly products and spre…"
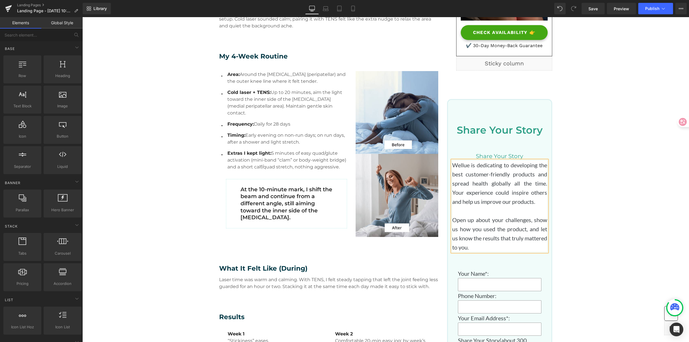
drag, startPoint x: 614, startPoint y: 186, endPoint x: 511, endPoint y: 145, distance: 110.7
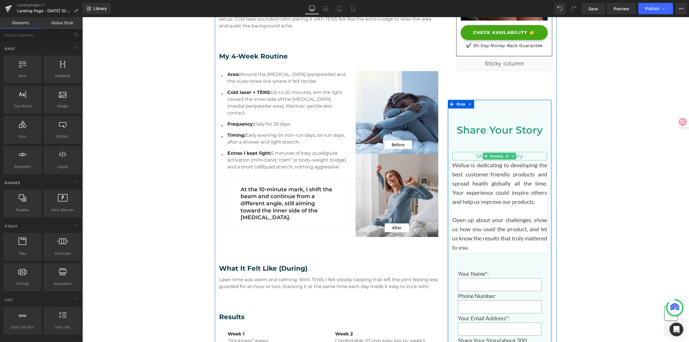
click at [476, 155] on h3 "Share Your Story" at bounding box center [499, 156] width 95 height 9
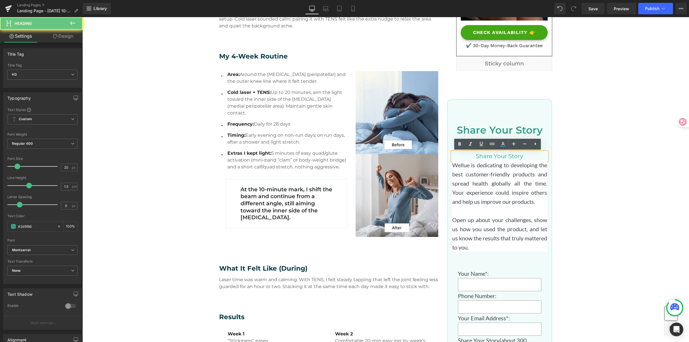
click at [476, 155] on h3 "Share Your Story" at bounding box center [499, 156] width 95 height 9
click at [509, 159] on h3 "Share Your Story" at bounding box center [499, 156] width 95 height 9
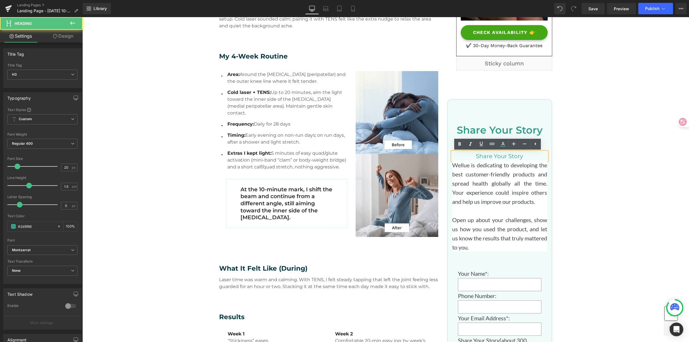
click at [499, 156] on h3 "Share Your Story" at bounding box center [499, 156] width 95 height 9
paste div
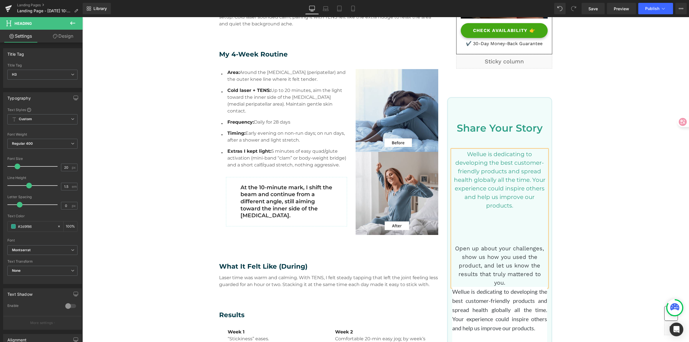
scroll to position [237, 0]
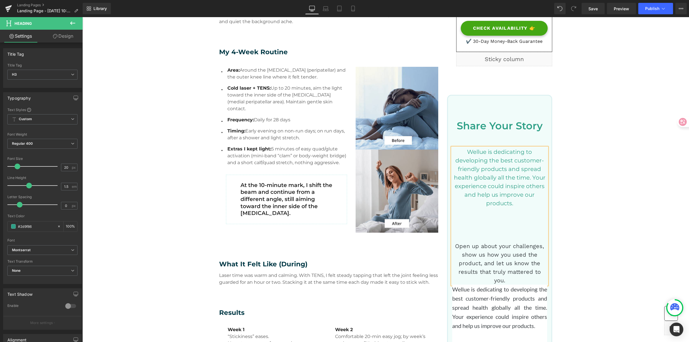
click at [499, 220] on div at bounding box center [499, 220] width 95 height 9
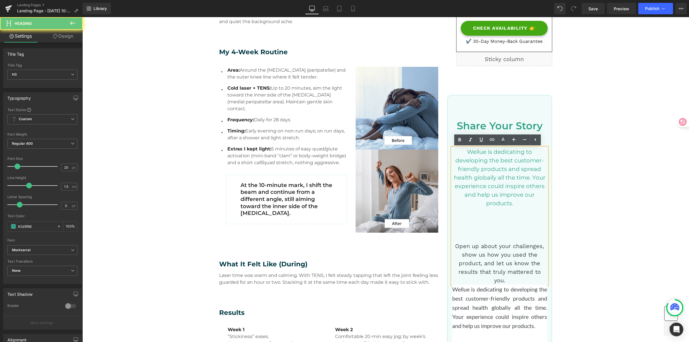
click at [491, 205] on h3 "Wellue is dedicating to developing the best customer-friendly products and spre…" at bounding box center [499, 177] width 95 height 60
click at [504, 212] on div at bounding box center [499, 211] width 95 height 9
click at [486, 229] on div at bounding box center [499, 228] width 95 height 9
click at [500, 242] on div "Open up about your challenges, show us how you used the product, and let us kno…" at bounding box center [499, 262] width 95 height 43
drag, startPoint x: 501, startPoint y: 212, endPoint x: 500, endPoint y: 235, distance: 22.8
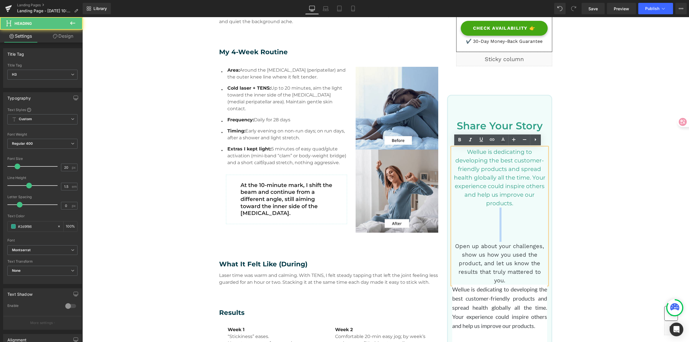
click at [500, 235] on div "Wellue is dedicating to developing the best customer-friendly products and spre…" at bounding box center [499, 215] width 95 height 137
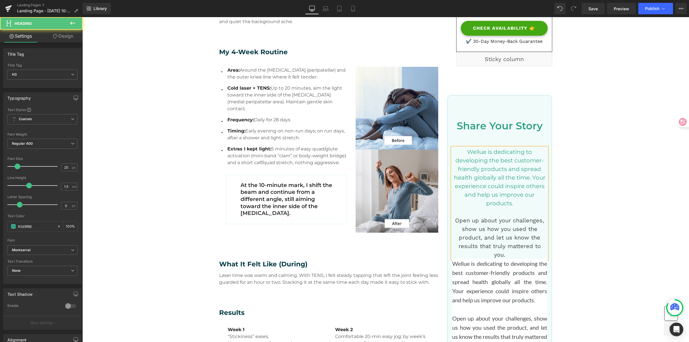
click at [455, 220] on div "Open up about your challenges, show us how you used the product, and let us kno…" at bounding box center [499, 237] width 95 height 43
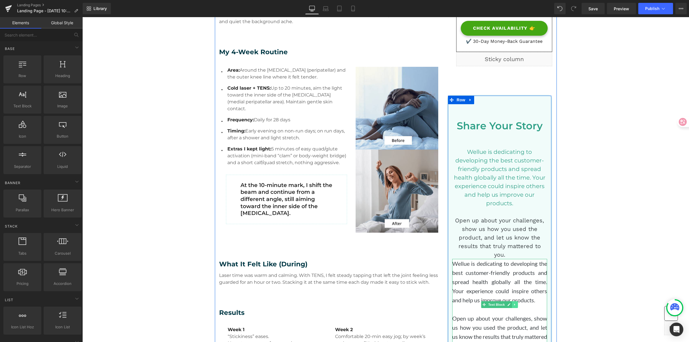
click at [514, 302] on icon at bounding box center [515, 303] width 3 height 3
click at [517, 303] on icon at bounding box center [518, 304] width 3 height 3
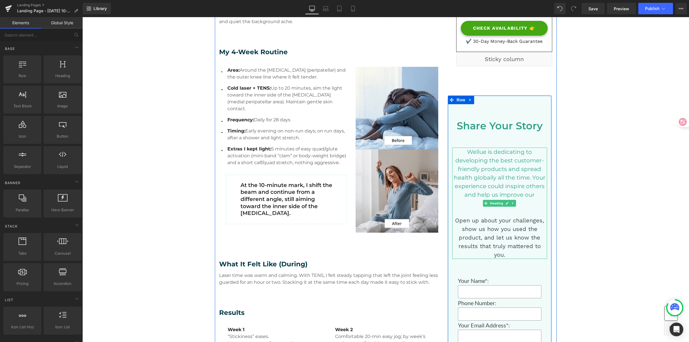
click at [489, 164] on h3 "Wellue is dedicating to developing the best customer-friendly products and spre…" at bounding box center [499, 177] width 95 height 60
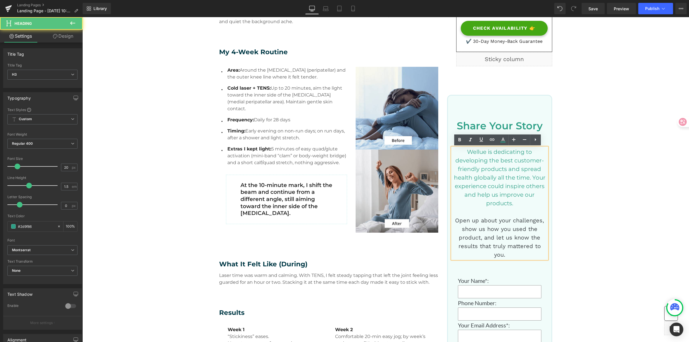
click at [448, 218] on div "Share Your Story Heading Wellue is dedicating to developing the best customer-f…" at bounding box center [500, 296] width 104 height 384
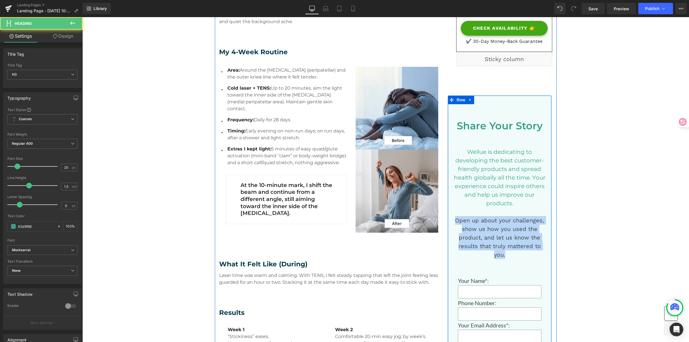
drag, startPoint x: 455, startPoint y: 220, endPoint x: 546, endPoint y: 249, distance: 95.8
click at [546, 249] on div "Share Your Story Heading Wellue is dedicating to developing the best customer-f…" at bounding box center [500, 296] width 104 height 384
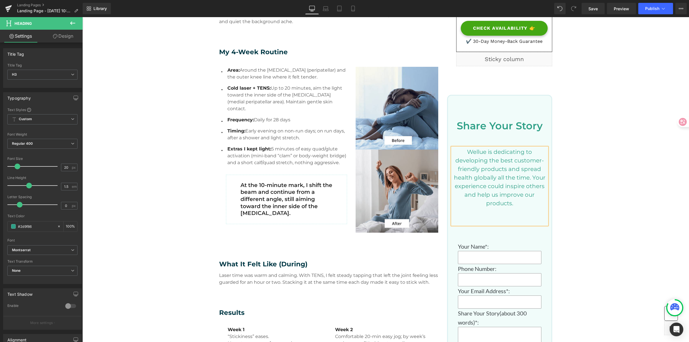
click at [517, 202] on h3 "Wellue is dedicating to developing the best customer-friendly products and spre…" at bounding box center [499, 177] width 95 height 60
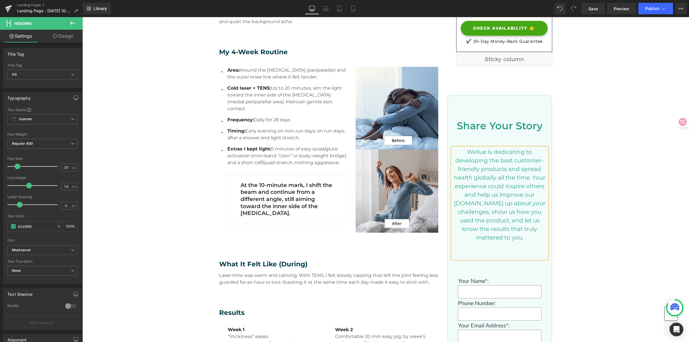
click at [483, 204] on h3 "Wellue is dedicating to developing the best customer-friendly products and spre…" at bounding box center [499, 194] width 95 height 94
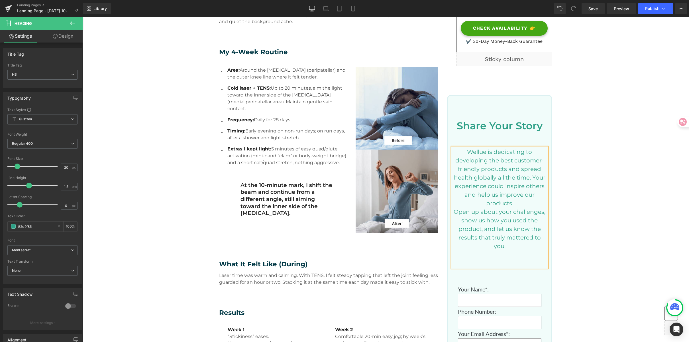
click at [503, 257] on div at bounding box center [499, 254] width 95 height 9
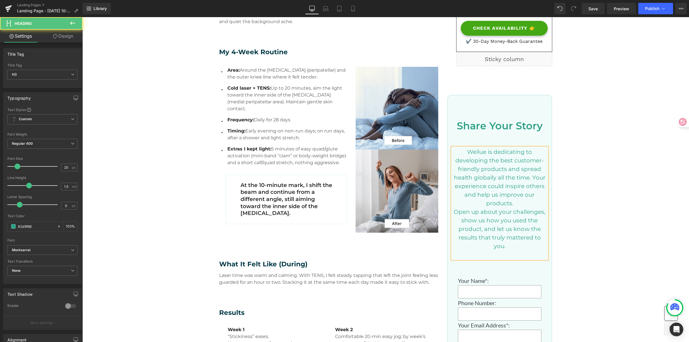
click at [496, 249] on h3 "Open up about your challenges, show us how you used the product, and let us kno…" at bounding box center [499, 228] width 95 height 43
click at [497, 253] on div at bounding box center [499, 254] width 95 height 9
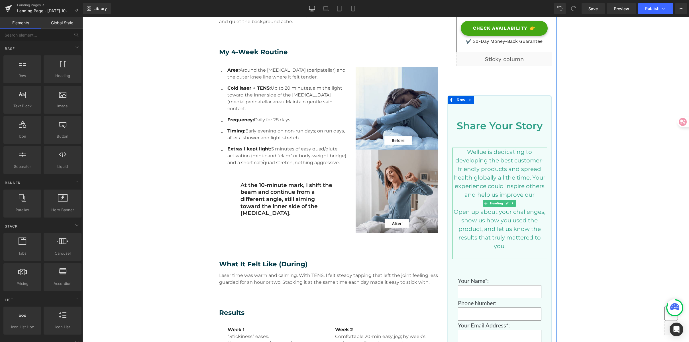
click at [498, 252] on div at bounding box center [499, 254] width 95 height 9
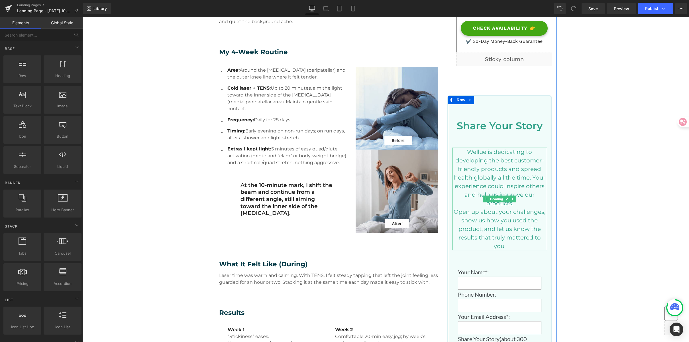
click at [508, 167] on h3 "Wellue is dedicating to developing the best customer-friendly products and spre…" at bounding box center [499, 177] width 95 height 60
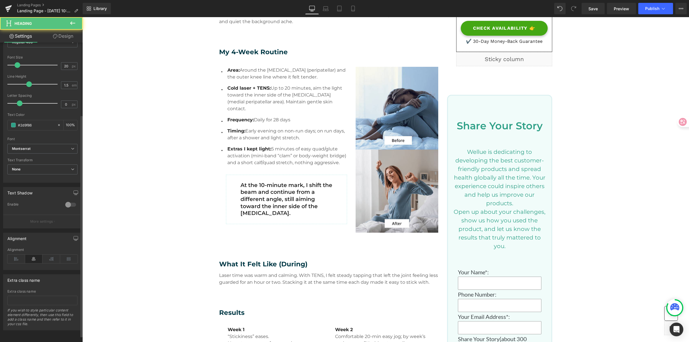
scroll to position [104, 0]
click at [15, 257] on icon at bounding box center [16, 258] width 18 height 9
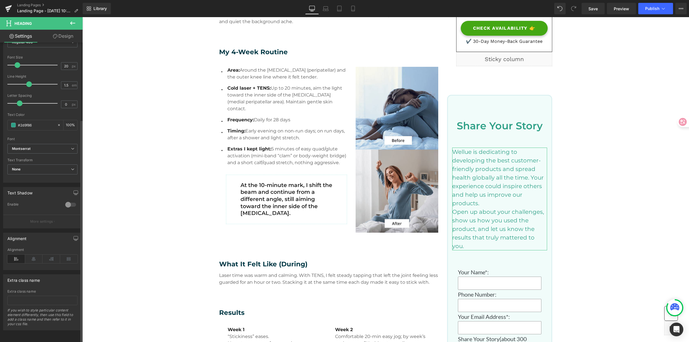
click at [65, 258] on icon at bounding box center [69, 258] width 18 height 9
click at [19, 255] on icon at bounding box center [16, 258] width 18 height 9
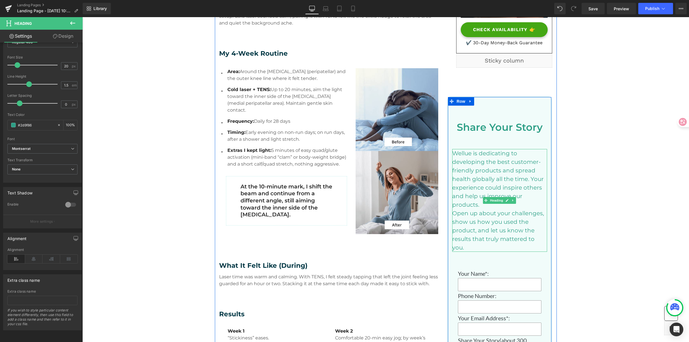
scroll to position [235, 0]
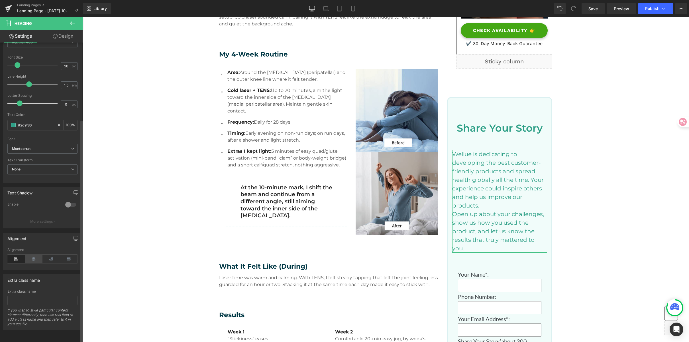
click at [31, 257] on icon at bounding box center [34, 258] width 18 height 9
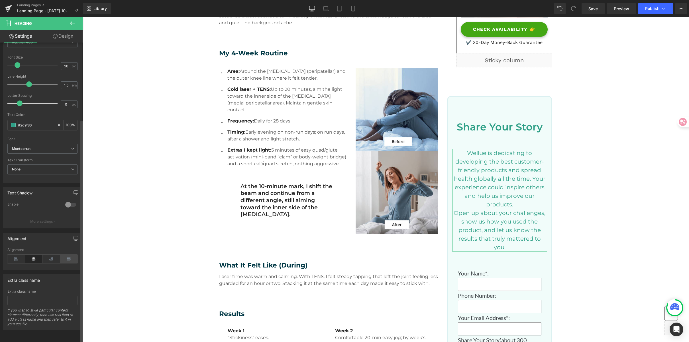
click at [68, 256] on icon at bounding box center [69, 258] width 18 height 9
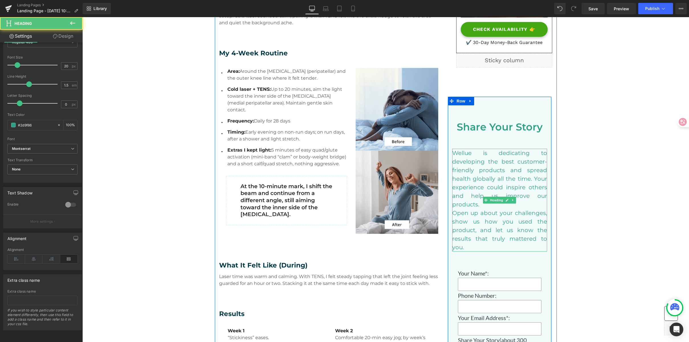
click at [490, 207] on h3 "Wellue is dedicating to developing the best customer-friendly products and spre…" at bounding box center [499, 179] width 95 height 60
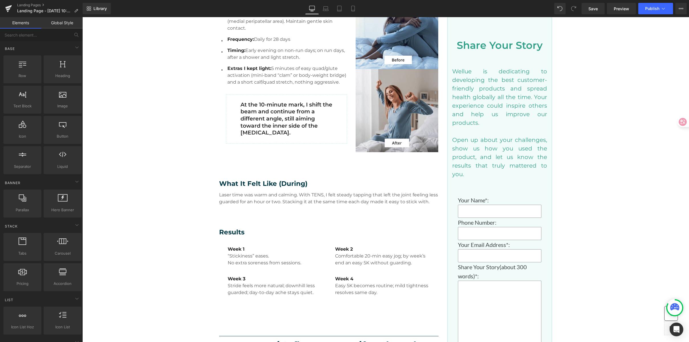
scroll to position [319, 0]
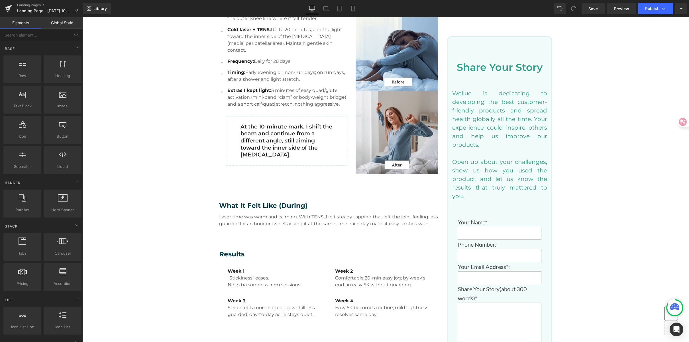
scroll to position [285, 0]
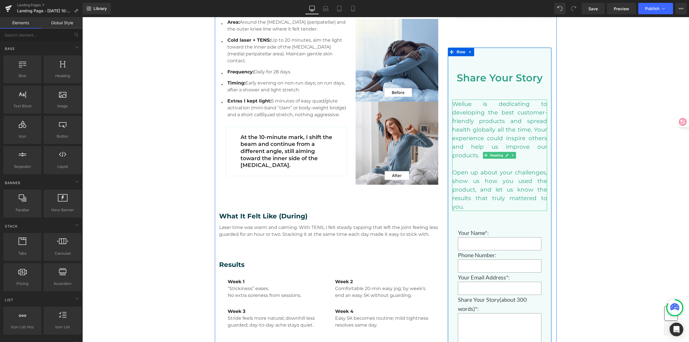
click at [494, 113] on h3 "Wellue is dedicating to developing the best customer-friendly products and spre…" at bounding box center [499, 129] width 95 height 60
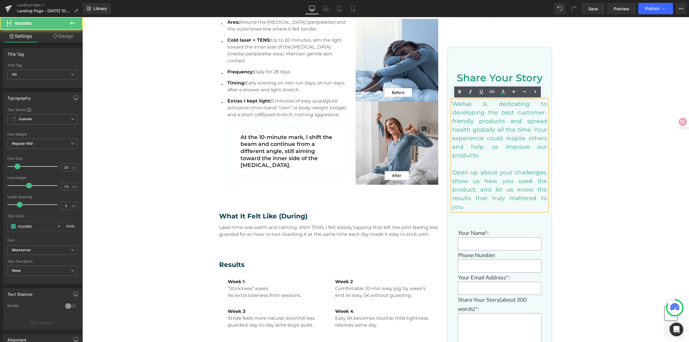
click at [534, 105] on h3 "Wellue is dedicating to developing the best customer-friendly products and spre…" at bounding box center [499, 129] width 95 height 60
click at [518, 123] on h3 "Wellue is dedicating to developing the best customer-friendly products and spre…" at bounding box center [499, 129] width 95 height 60
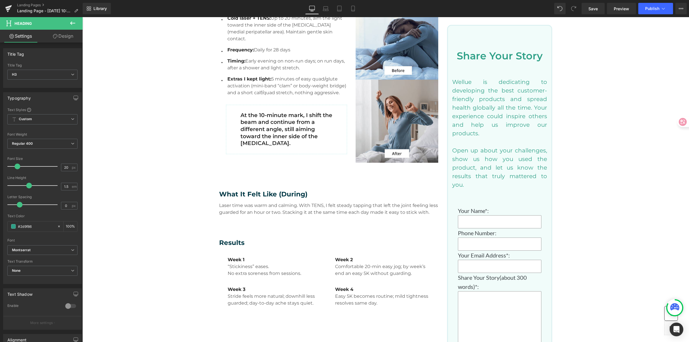
scroll to position [325, 0]
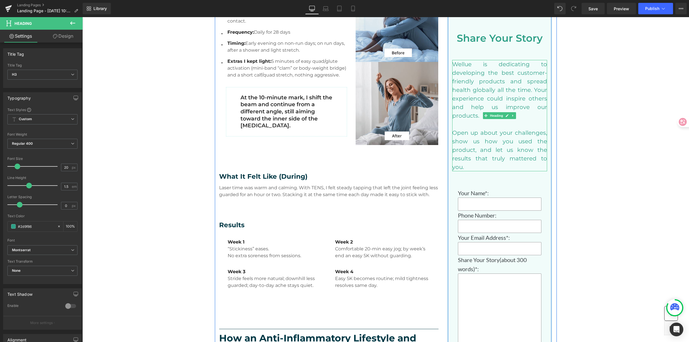
click at [490, 96] on h3 "Wellue is dedicating to developing the best customer-friendly products and spre…" at bounding box center [499, 90] width 95 height 60
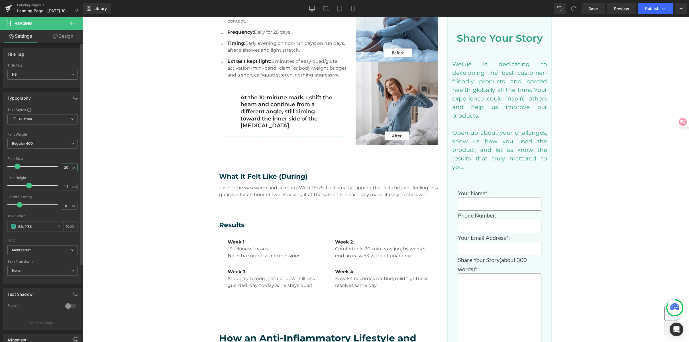
click at [62, 167] on input "20" at bounding box center [66, 167] width 10 height 7
drag, startPoint x: 62, startPoint y: 167, endPoint x: 5, endPoint y: 149, distance: 59.6
click at [62, 167] on input "20" at bounding box center [66, 167] width 10 height 7
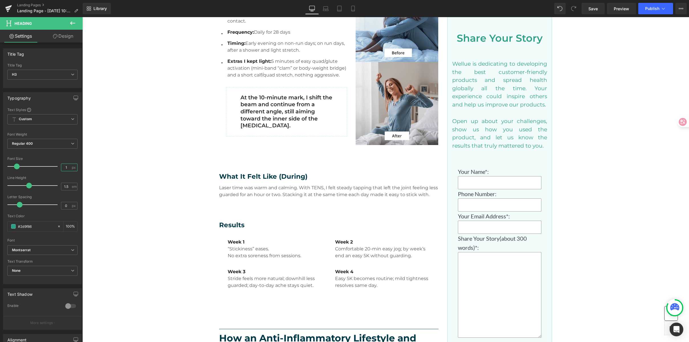
type input "18"
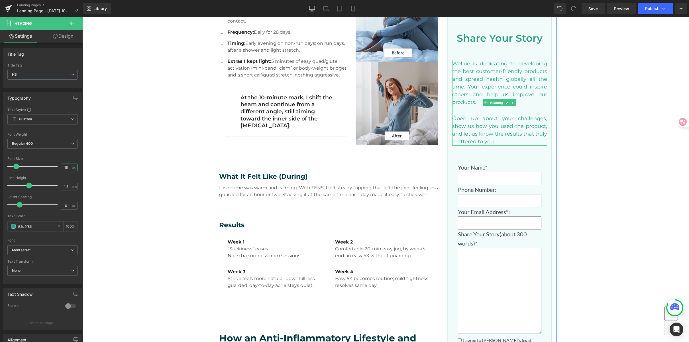
scroll to position [326, 0]
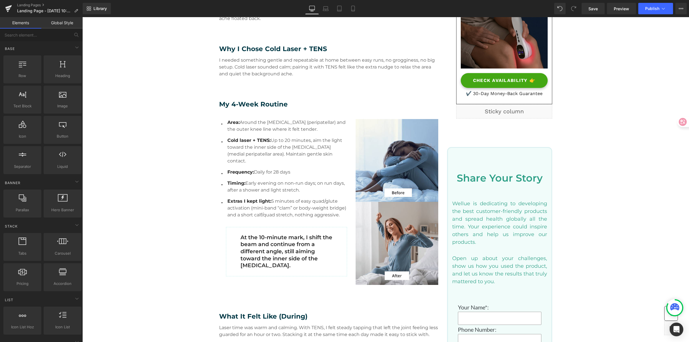
scroll to position [186, 0]
click at [602, 11] on link "Save" at bounding box center [593, 8] width 23 height 11
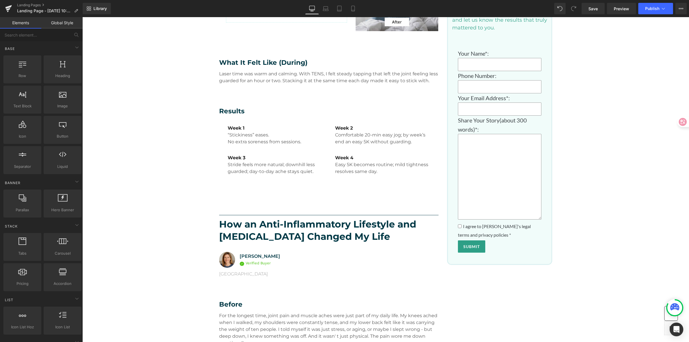
scroll to position [354, 0]
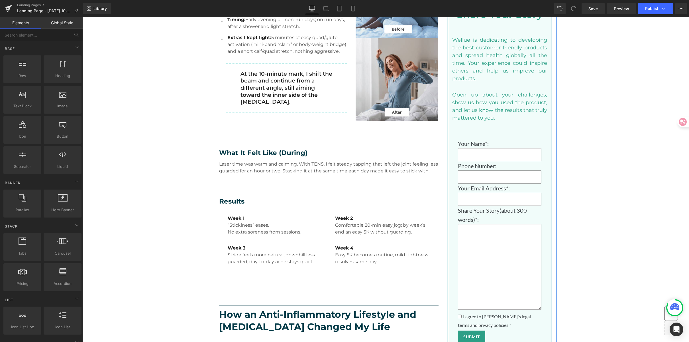
scroll to position [346, 0]
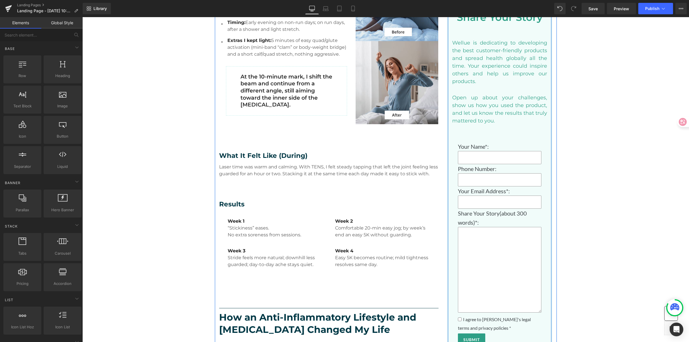
click at [473, 147] on p "Your Name*:" at bounding box center [500, 146] width 84 height 9
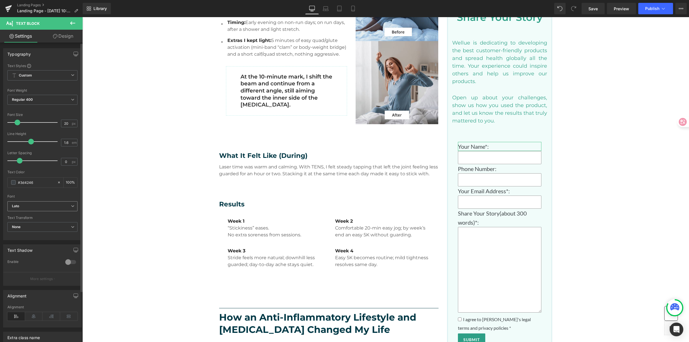
click at [29, 204] on b "Lato" at bounding box center [41, 206] width 59 height 5
drag, startPoint x: 5, startPoint y: 225, endPoint x: 40, endPoint y: 239, distance: 38.2
click at [40, 239] on li "Montserrat" at bounding box center [42, 241] width 70 height 9
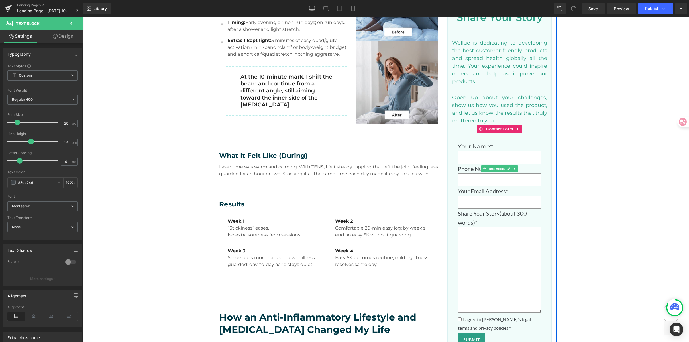
click at [464, 168] on p "Phone Number:" at bounding box center [500, 168] width 84 height 9
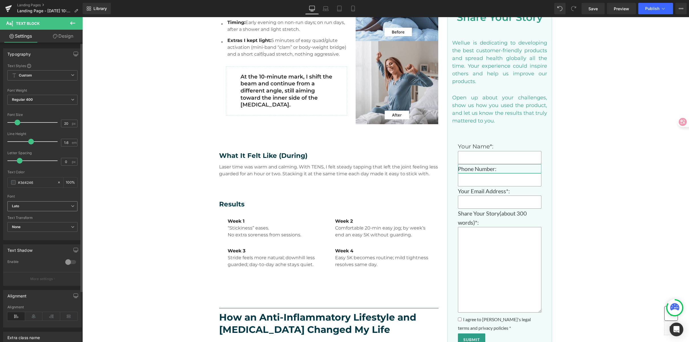
click at [26, 205] on b "Lato" at bounding box center [41, 206] width 59 height 5
click at [46, 239] on li "Montserrat" at bounding box center [42, 241] width 70 height 9
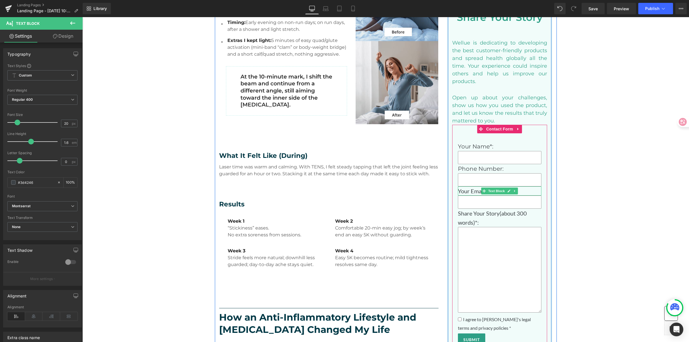
click at [467, 190] on p "Your Email Address*:" at bounding box center [500, 190] width 84 height 9
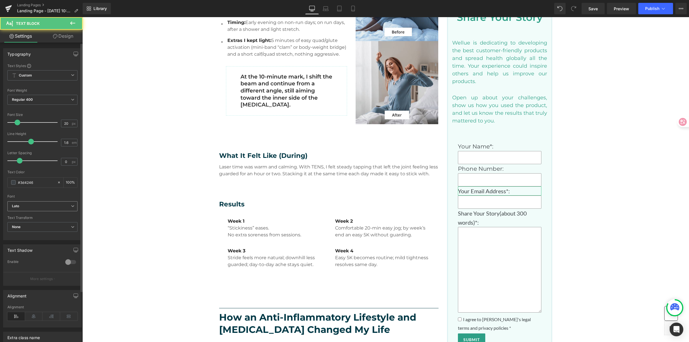
click at [25, 206] on b "Lato" at bounding box center [41, 206] width 59 height 5
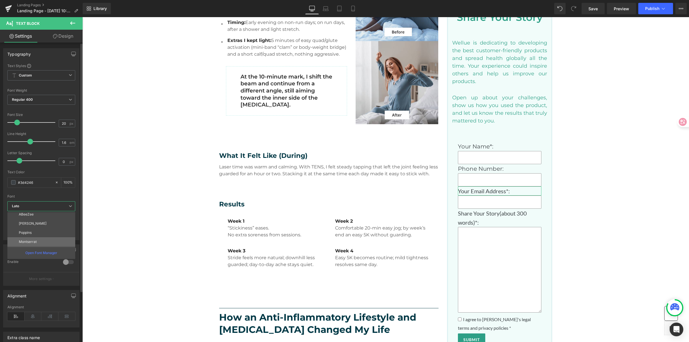
click at [40, 239] on li "Montserrat" at bounding box center [42, 241] width 70 height 9
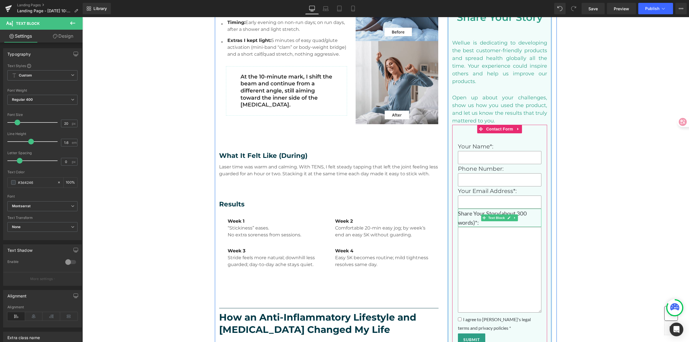
click at [467, 215] on p "Share Your Story(about 300 words)*:" at bounding box center [500, 217] width 84 height 18
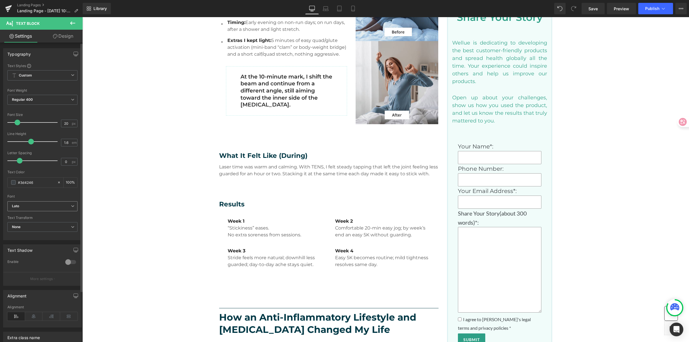
click at [29, 204] on b "Lato" at bounding box center [41, 206] width 59 height 5
click at [42, 239] on li "Montserrat" at bounding box center [42, 241] width 70 height 9
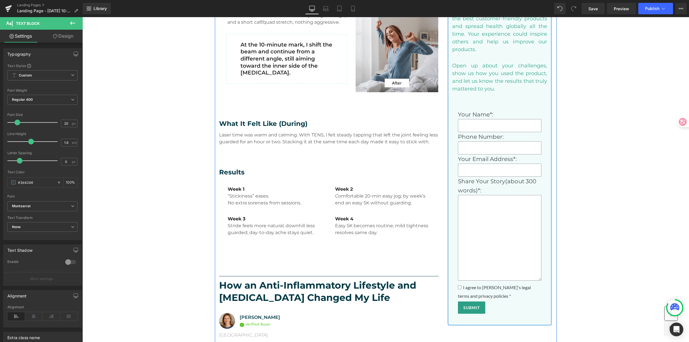
scroll to position [384, 0]
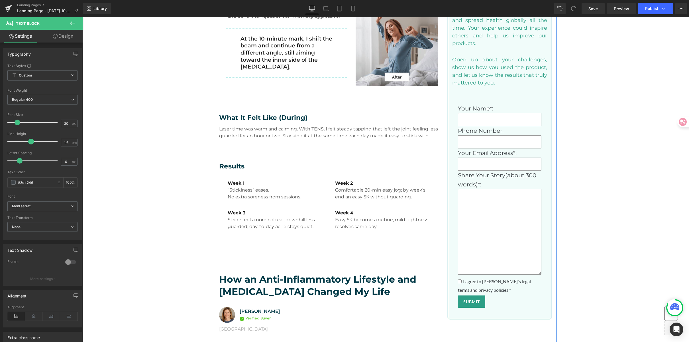
click at [496, 282] on span "I agree to Wellue's legal terms and privacy policies *" at bounding box center [494, 285] width 73 height 14
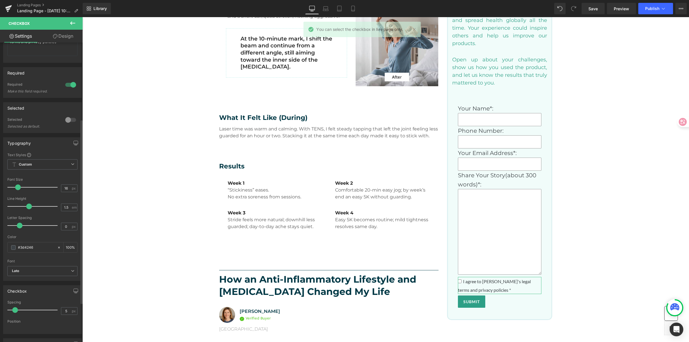
scroll to position [126, 0]
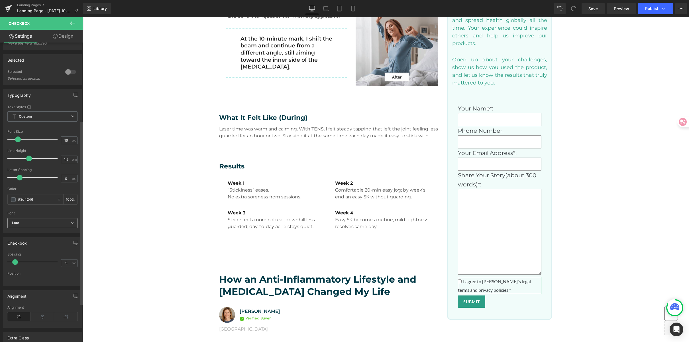
click at [32, 223] on b "Lato" at bounding box center [41, 222] width 59 height 5
click at [41, 260] on li "Montserrat" at bounding box center [42, 258] width 70 height 9
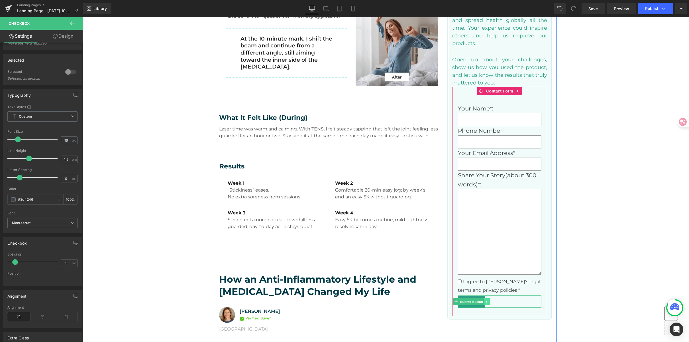
click at [473, 300] on span "Submit Button" at bounding box center [471, 301] width 25 height 7
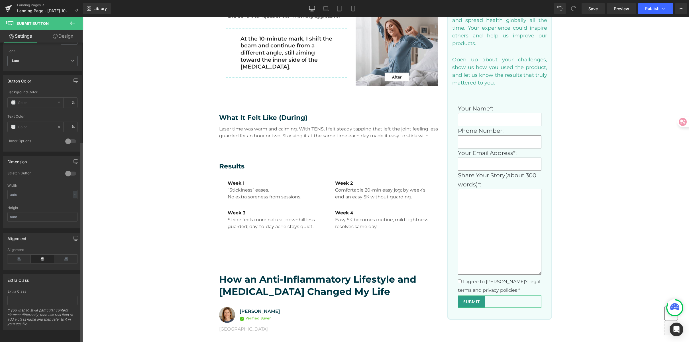
scroll to position [137, 0]
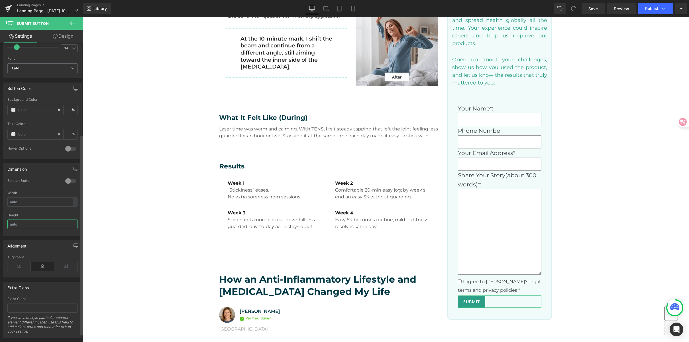
click at [22, 224] on input "text" at bounding box center [42, 223] width 70 height 9
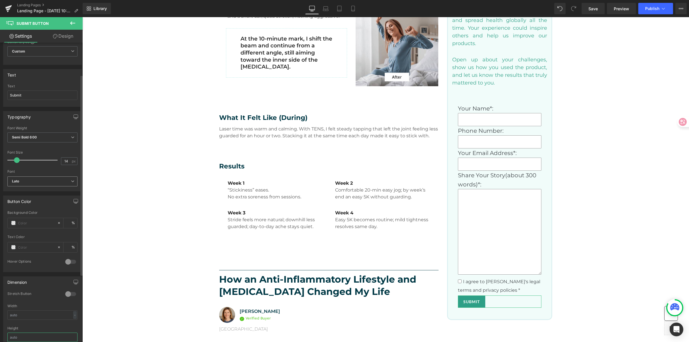
scroll to position [10, 0]
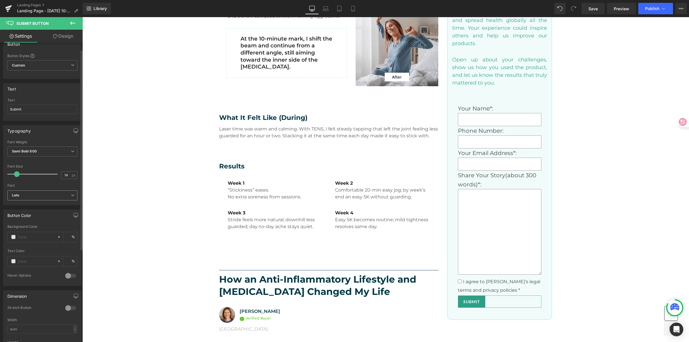
click at [23, 193] on b "Lato" at bounding box center [41, 195] width 59 height 5
drag, startPoint x: 61, startPoint y: 225, endPoint x: 43, endPoint y: 232, distance: 18.9
click at [43, 232] on li "Montserrat" at bounding box center [42, 230] width 70 height 9
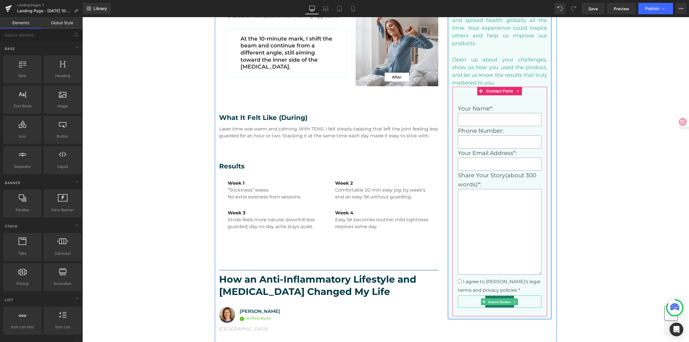
click at [499, 303] on span "Submit Button" at bounding box center [499, 301] width 25 height 7
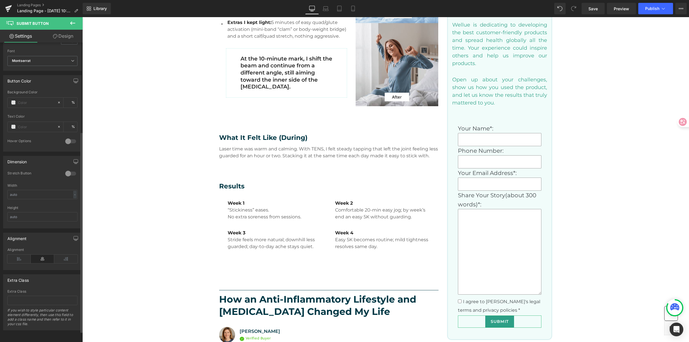
scroll to position [149, 0]
click at [70, 169] on div at bounding box center [71, 173] width 14 height 9
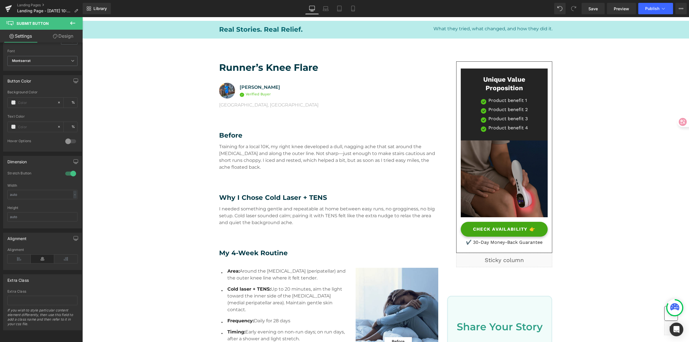
scroll to position [0, 0]
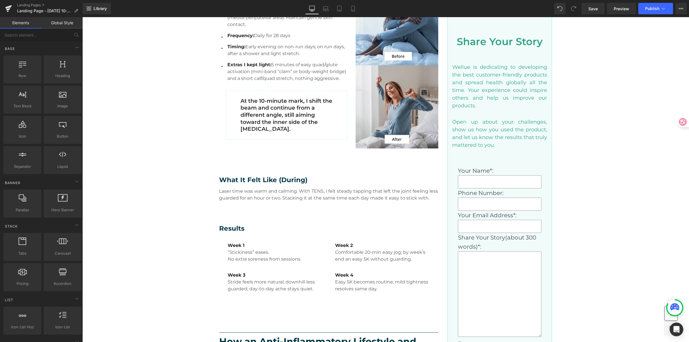
scroll to position [311, 0]
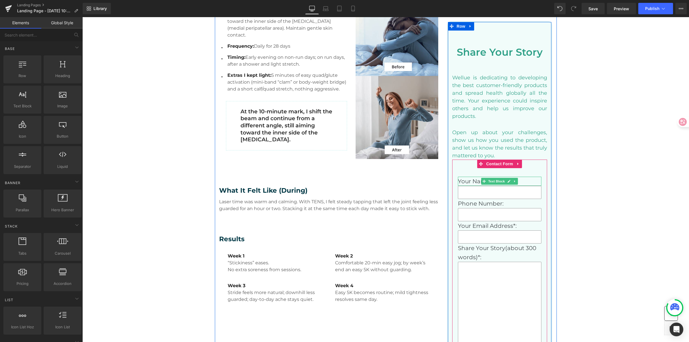
click at [471, 180] on p "Your Name*:" at bounding box center [500, 180] width 84 height 9
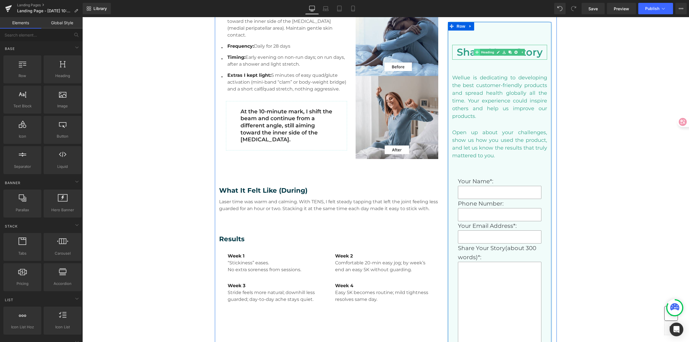
click at [475, 53] on div "Share Your Story Heading" at bounding box center [499, 52] width 95 height 15
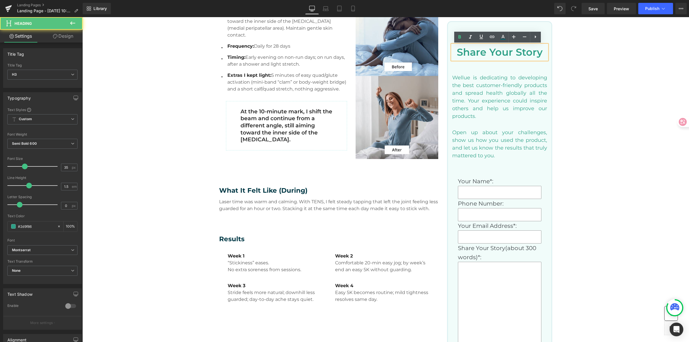
click at [475, 52] on h3 "Share Your Story" at bounding box center [499, 52] width 95 height 15
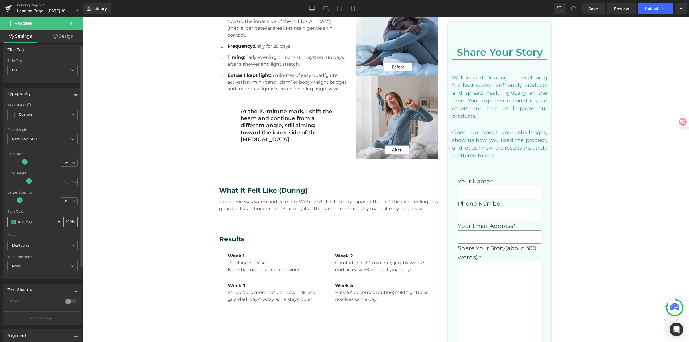
scroll to position [7, 0]
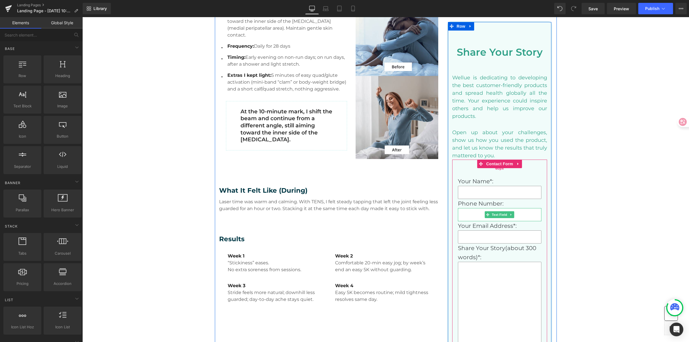
scroll to position [312, 0]
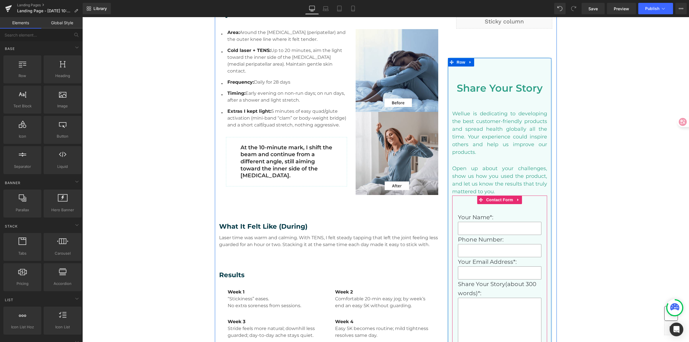
scroll to position [274, 0]
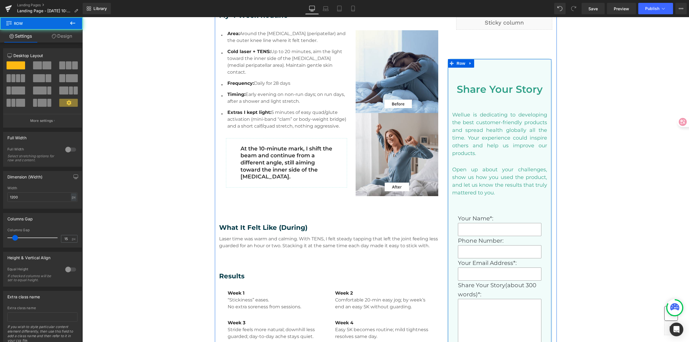
click at [487, 104] on div "Share Your Story Heading Wellue is dedicating to developing the best customer-f…" at bounding box center [500, 247] width 104 height 358
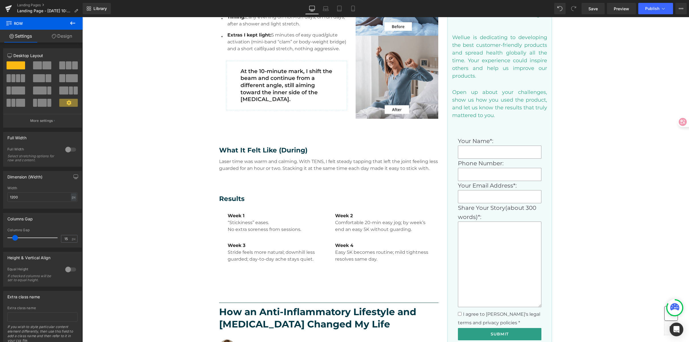
scroll to position [351, 0]
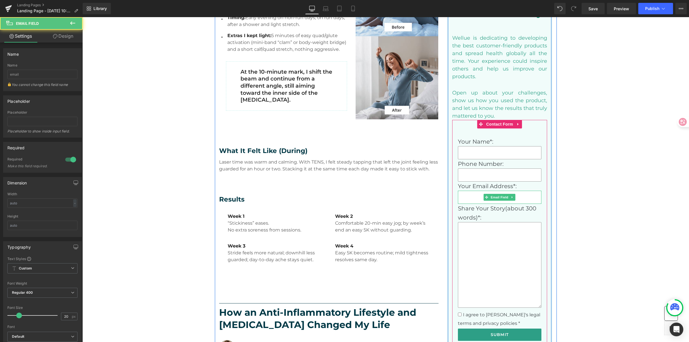
click at [463, 198] on input "email" at bounding box center [500, 196] width 84 height 13
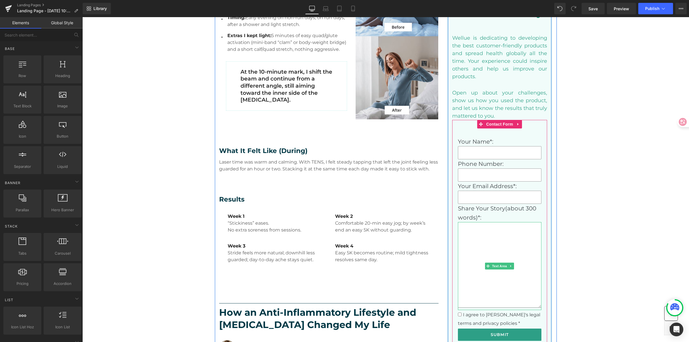
click at [503, 240] on textarea at bounding box center [500, 265] width 84 height 86
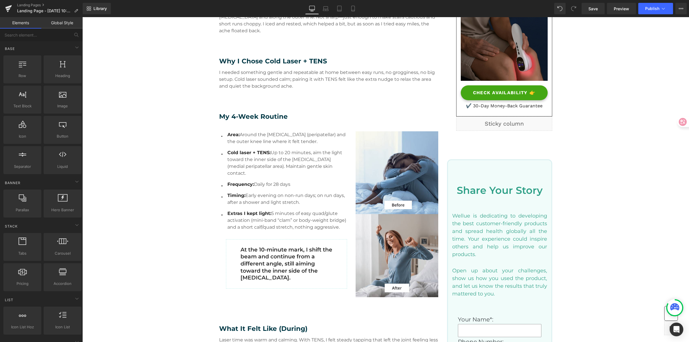
scroll to position [160, 0]
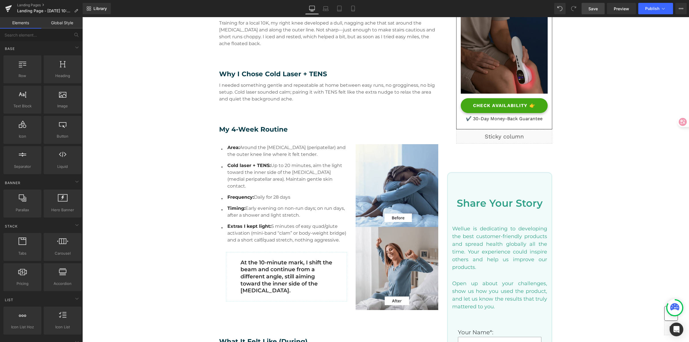
click at [594, 7] on span "Save" at bounding box center [593, 9] width 9 height 6
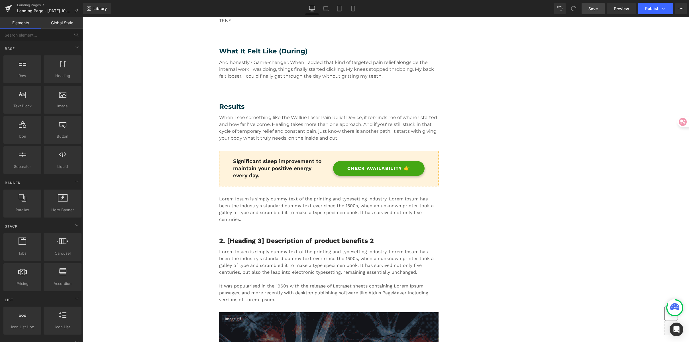
scroll to position [869, 0]
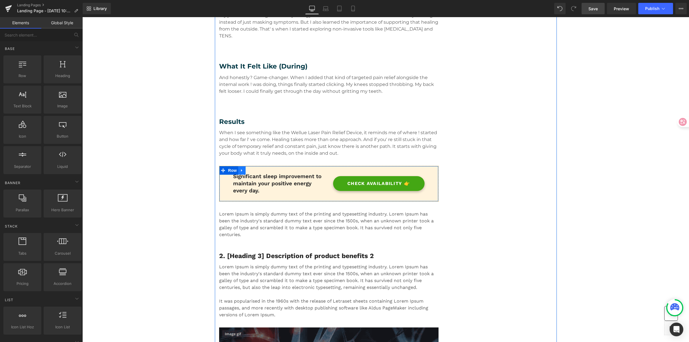
click at [241, 168] on icon at bounding box center [242, 170] width 4 height 4
click at [255, 168] on icon at bounding box center [257, 170] width 4 height 4
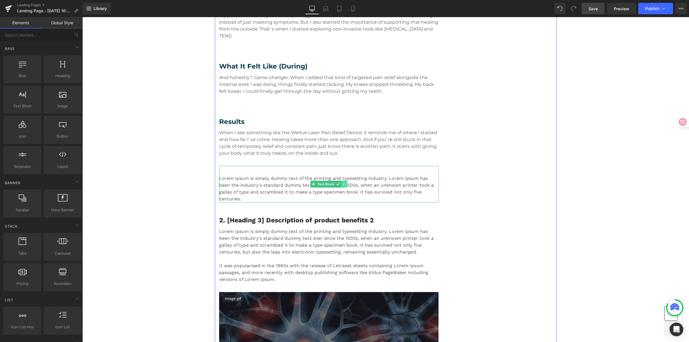
click at [344, 182] on icon at bounding box center [344, 183] width 3 height 3
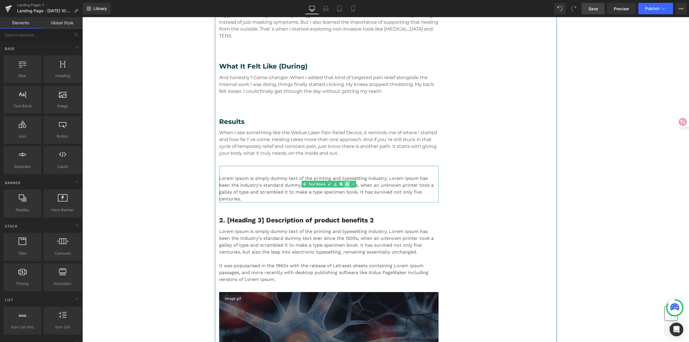
click at [346, 182] on icon at bounding box center [347, 183] width 3 height 3
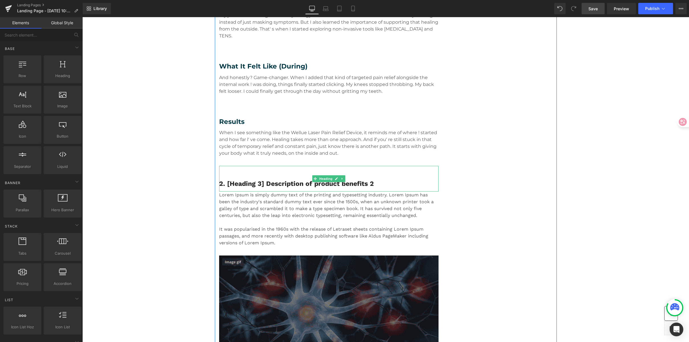
click at [344, 171] on div "2. [Heading 3] Description of product benefits 2" at bounding box center [329, 179] width 220 height 26
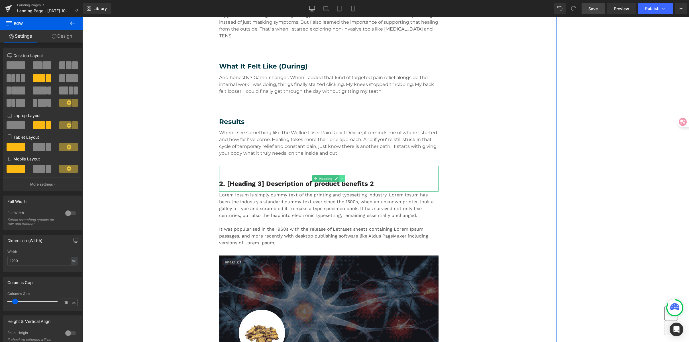
click at [342, 177] on icon at bounding box center [342, 178] width 3 height 3
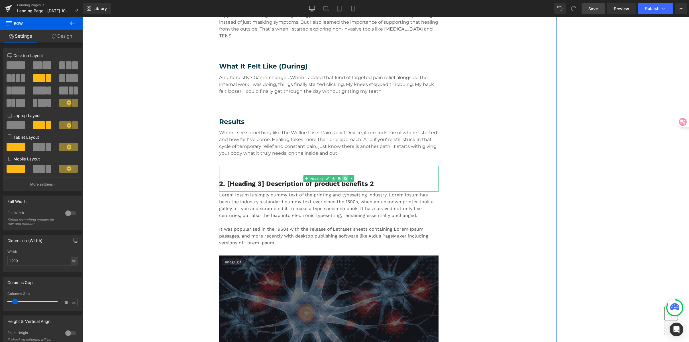
click at [344, 177] on icon at bounding box center [345, 178] width 3 height 3
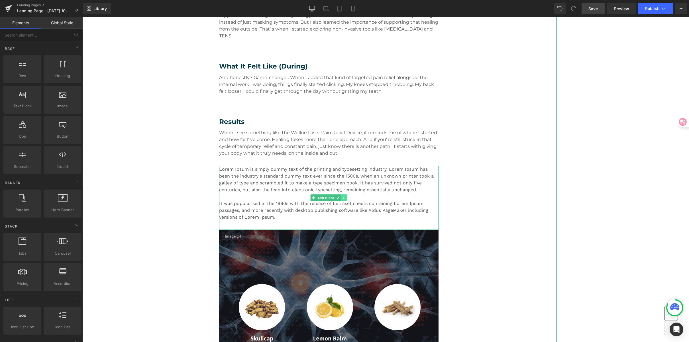
click at [343, 196] on icon at bounding box center [344, 197] width 3 height 3
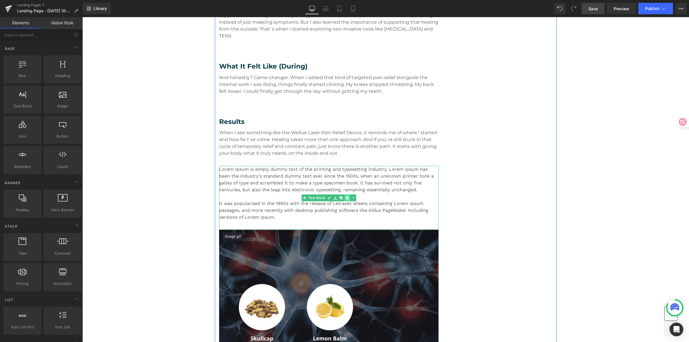
click at [344, 194] on link at bounding box center [347, 197] width 6 height 7
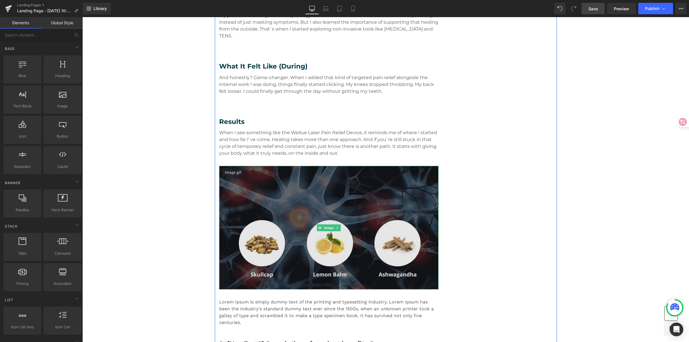
click at [330, 207] on img at bounding box center [329, 227] width 220 height 123
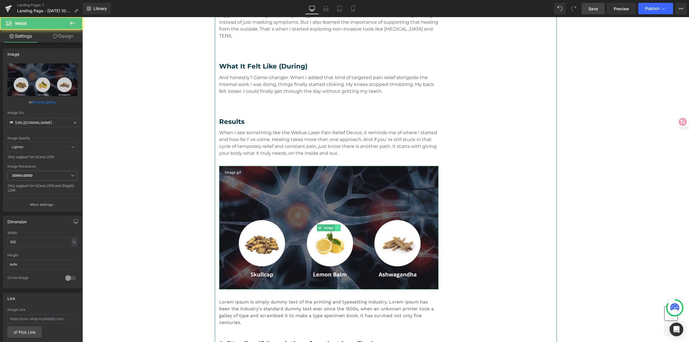
click at [339, 224] on link at bounding box center [338, 227] width 6 height 7
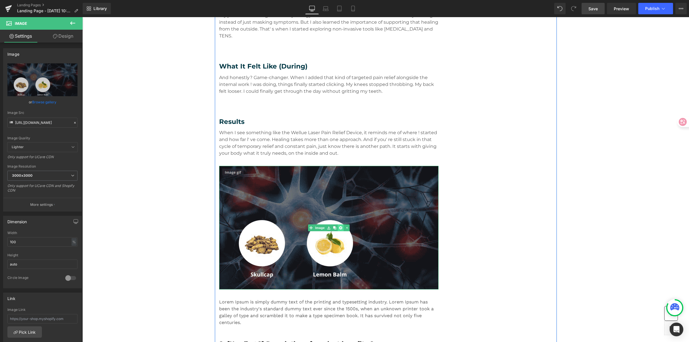
click at [339, 226] on icon at bounding box center [340, 227] width 3 height 3
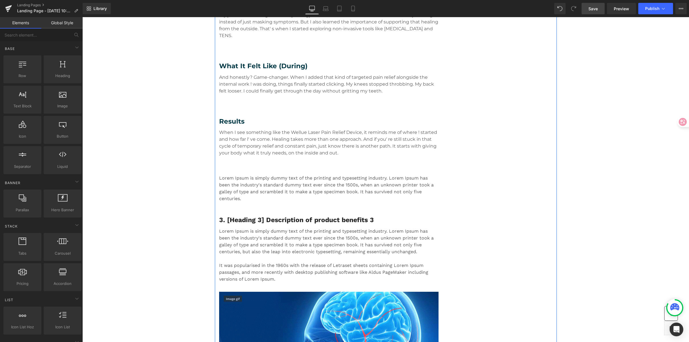
scroll to position [870, 0]
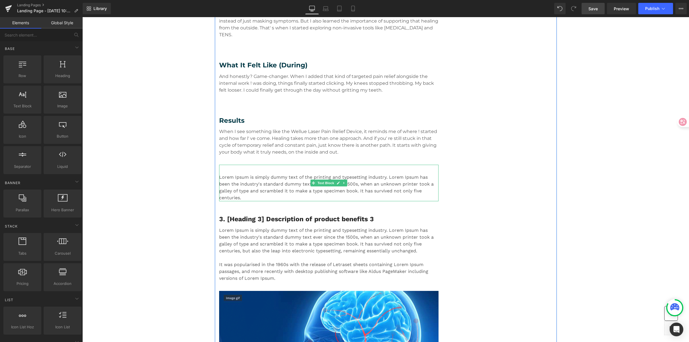
click at [334, 174] on p "Lorem Ipsum is simply dummy text of the printing and typesetting industry. Lore…" at bounding box center [329, 187] width 220 height 27
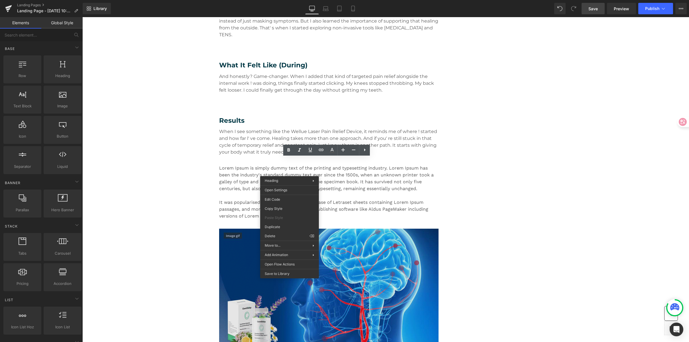
drag, startPoint x: 365, startPoint y: 253, endPoint x: 283, endPoint y: 235, distance: 84.2
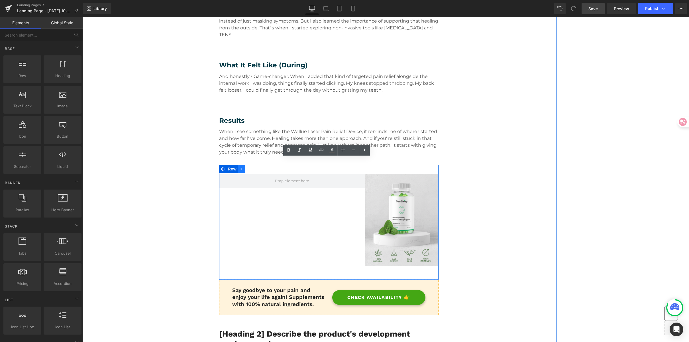
click at [241, 167] on icon at bounding box center [242, 169] width 4 height 4
click at [253, 164] on link at bounding box center [256, 168] width 7 height 9
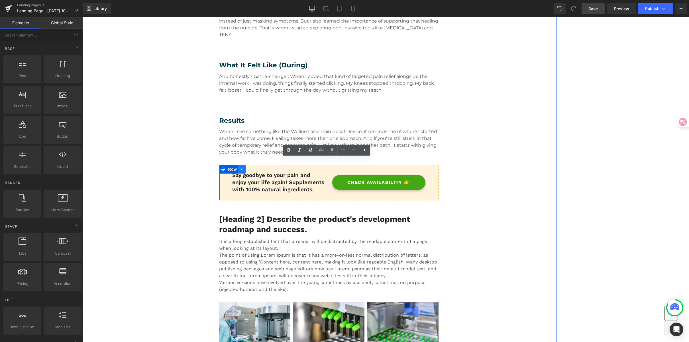
click at [242, 165] on link at bounding box center [241, 169] width 7 height 9
click at [255, 167] on icon at bounding box center [257, 169] width 4 height 4
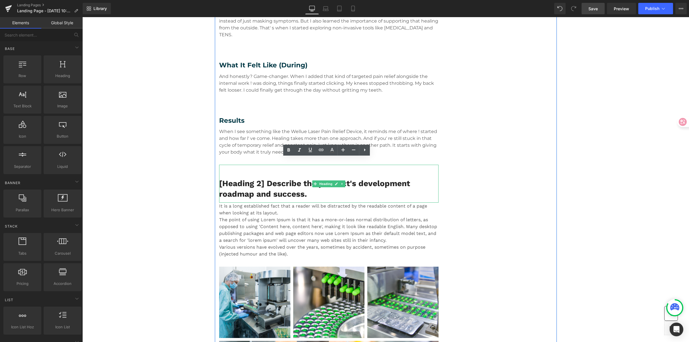
click at [341, 180] on link at bounding box center [343, 183] width 6 height 7
click at [342, 180] on link at bounding box center [345, 183] width 6 height 7
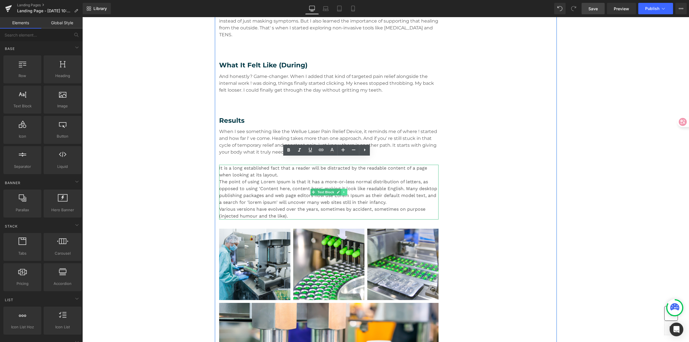
click at [344, 188] on link at bounding box center [344, 191] width 6 height 7
click at [346, 190] on icon at bounding box center [347, 191] width 3 height 3
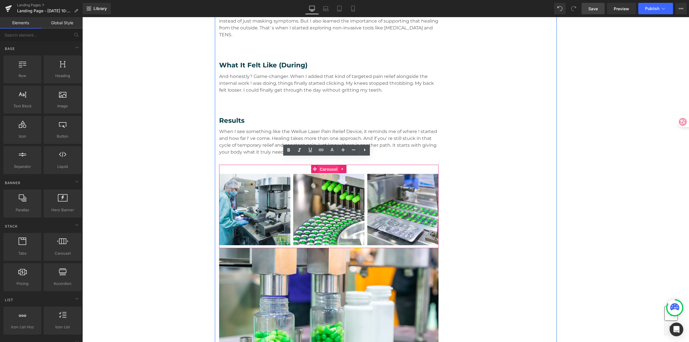
click at [330, 165] on span "Carousel" at bounding box center [328, 169] width 21 height 9
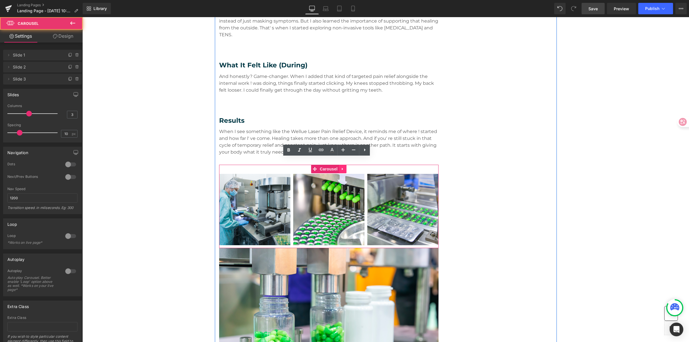
click at [341, 167] on icon at bounding box center [343, 169] width 4 height 4
click at [346, 167] on icon at bounding box center [347, 169] width 4 height 4
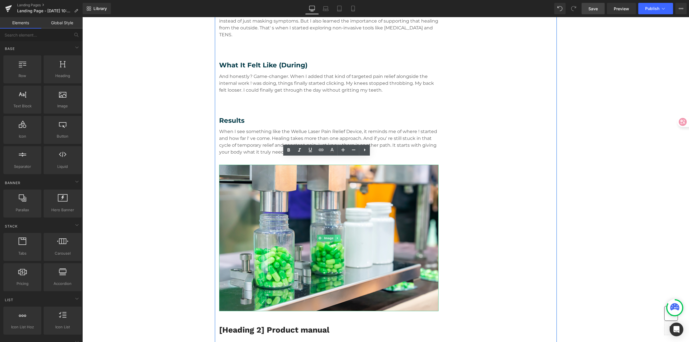
click at [337, 237] on icon at bounding box center [337, 238] width 1 height 2
click at [339, 236] on icon at bounding box center [340, 237] width 3 height 3
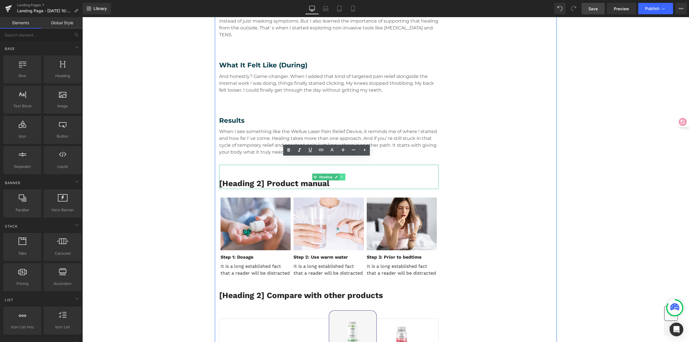
click at [341, 173] on link at bounding box center [343, 176] width 6 height 7
click at [344, 175] on icon at bounding box center [345, 176] width 3 height 3
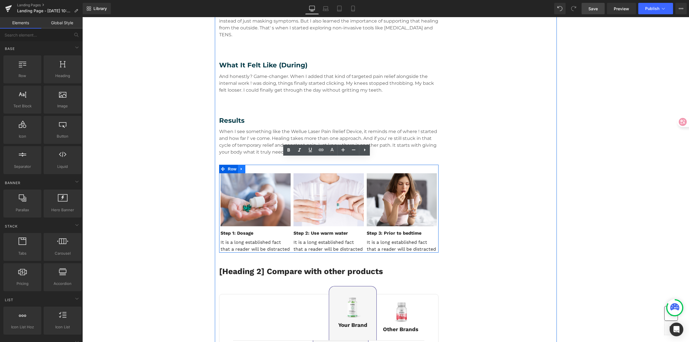
click at [241, 168] on icon at bounding box center [241, 169] width 1 height 3
click at [255, 167] on icon at bounding box center [257, 169] width 4 height 4
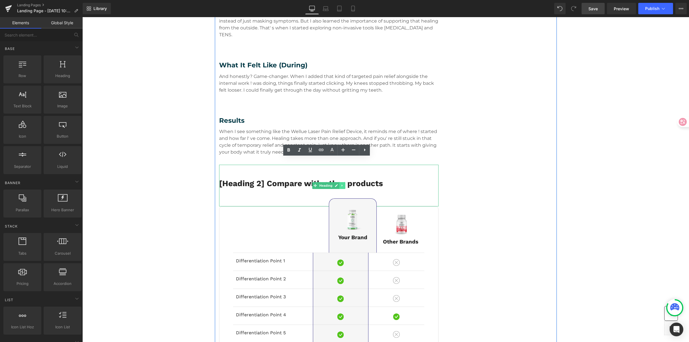
click at [341, 184] on icon at bounding box center [342, 185] width 3 height 3
click at [344, 184] on icon at bounding box center [345, 185] width 3 height 3
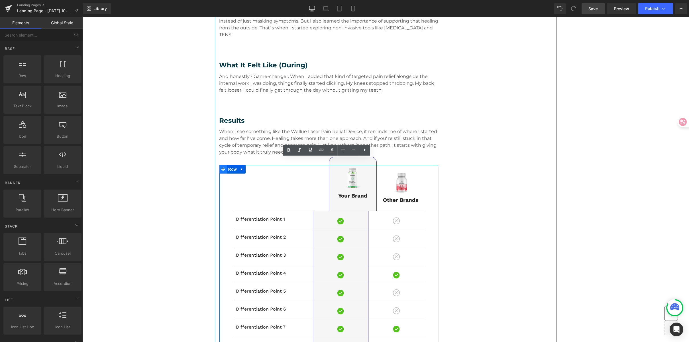
click at [221, 167] on icon at bounding box center [223, 169] width 4 height 4
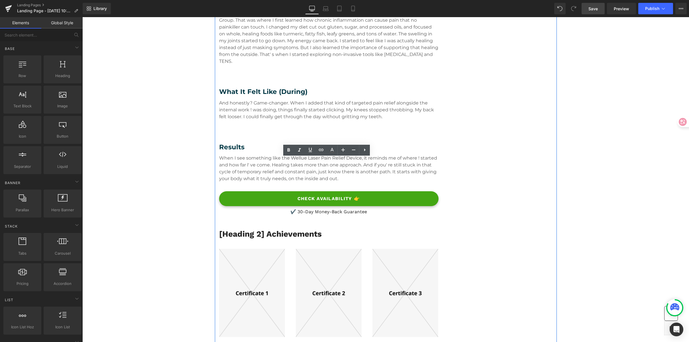
scroll to position [844, 0]
click at [329, 196] on span "Button" at bounding box center [328, 199] width 13 height 7
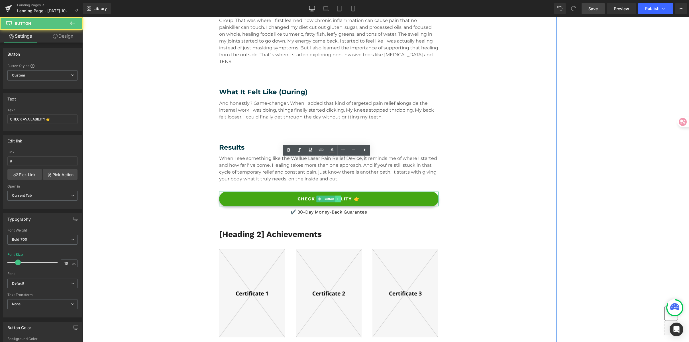
click at [338, 195] on link at bounding box center [338, 198] width 6 height 7
click at [340, 197] on icon at bounding box center [341, 198] width 3 height 3
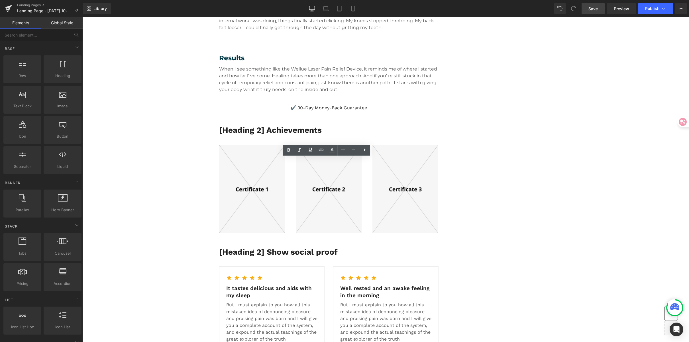
scroll to position [893, 0]
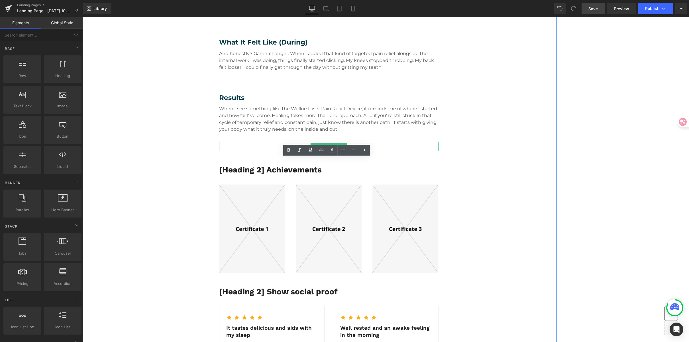
click at [344, 143] on link at bounding box center [344, 146] width 6 height 7
click at [346, 145] on icon at bounding box center [347, 146] width 3 height 3
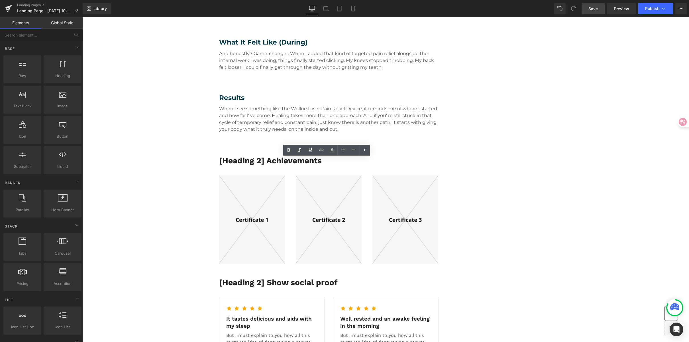
click at [607, 148] on div "Real Stories. Real Relief. Heading What they tried, what changed, and how they …" at bounding box center [385, 161] width 607 height 1994
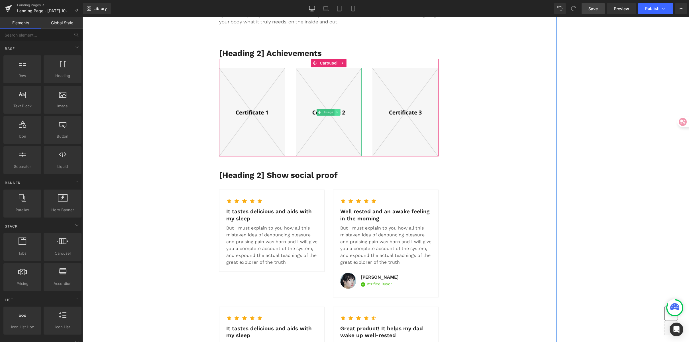
scroll to position [997, 0]
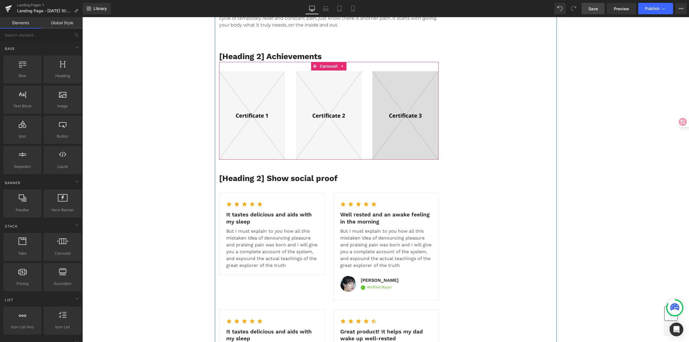
click at [409, 118] on img at bounding box center [406, 115] width 66 height 88
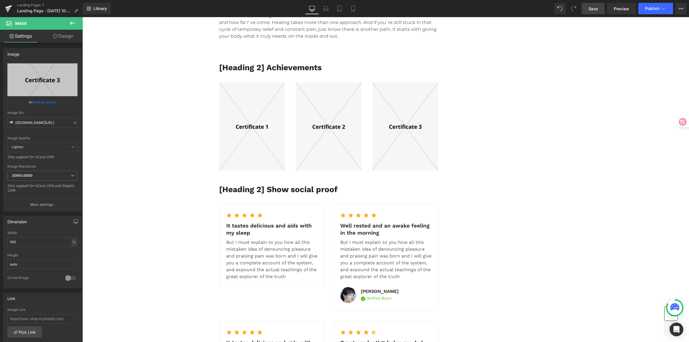
click at [602, 117] on div "Real Stories. Real Relief. Heading What they tried, what changed, and how they …" at bounding box center [385, 68] width 607 height 1994
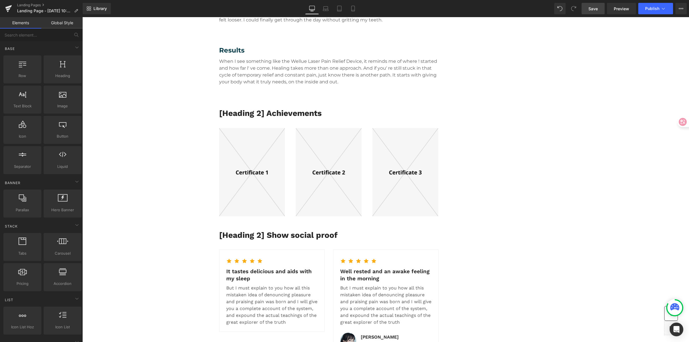
scroll to position [937, 0]
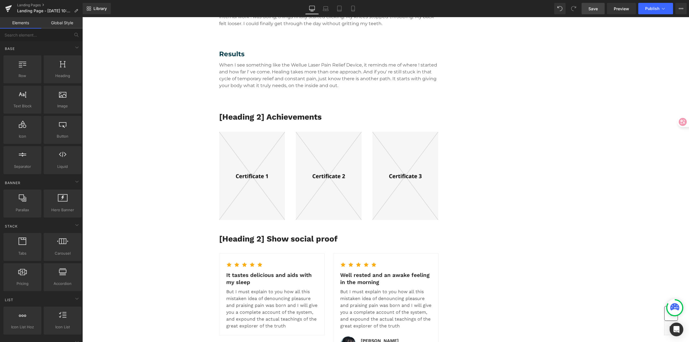
click at [576, 60] on div "Real Stories. Real Relief. Heading What they tried, what changed, and how they …" at bounding box center [385, 118] width 607 height 1994
click at [341, 109] on icon at bounding box center [342, 110] width 3 height 3
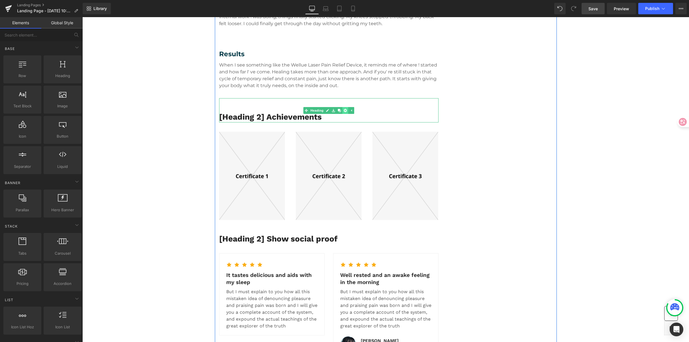
click at [344, 109] on icon at bounding box center [345, 110] width 3 height 3
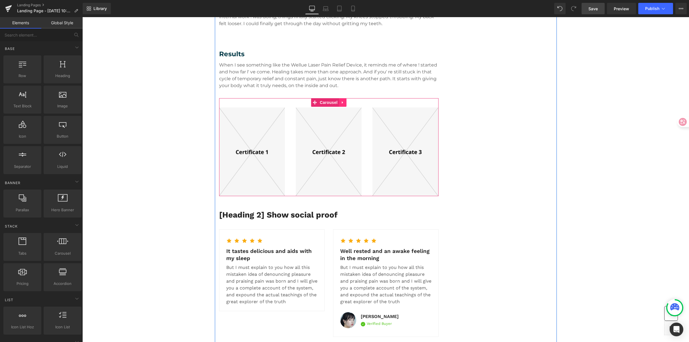
click at [341, 100] on icon at bounding box center [343, 102] width 4 height 4
click at [346, 100] on icon at bounding box center [347, 102] width 4 height 4
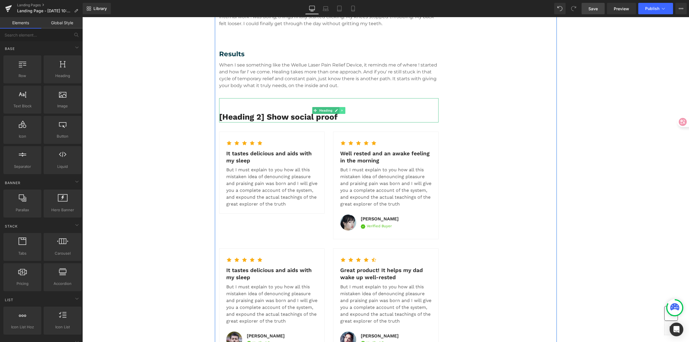
click at [342, 109] on icon at bounding box center [342, 110] width 1 height 2
click at [344, 109] on icon at bounding box center [345, 110] width 3 height 3
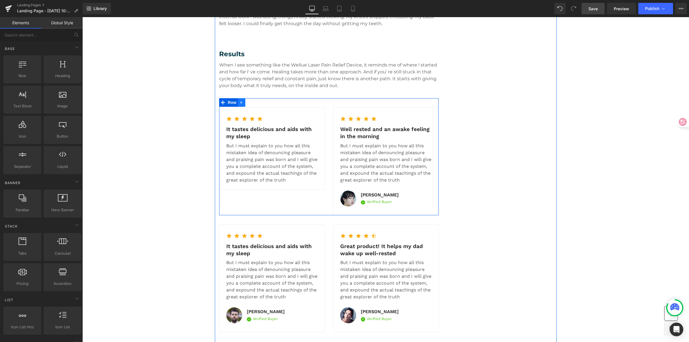
click at [240, 100] on icon at bounding box center [242, 102] width 4 height 4
click at [255, 100] on icon at bounding box center [257, 102] width 4 height 4
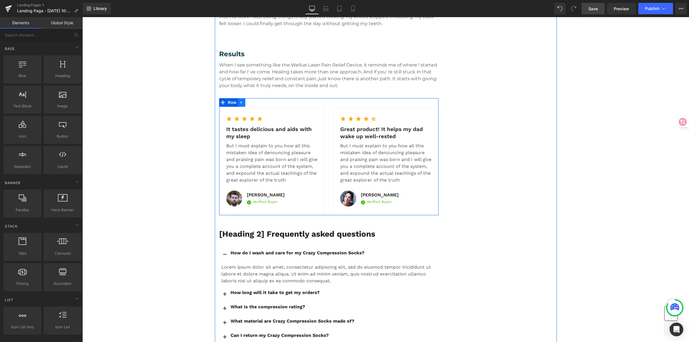
click at [242, 98] on link at bounding box center [241, 102] width 7 height 9
click at [253, 98] on link at bounding box center [256, 102] width 7 height 9
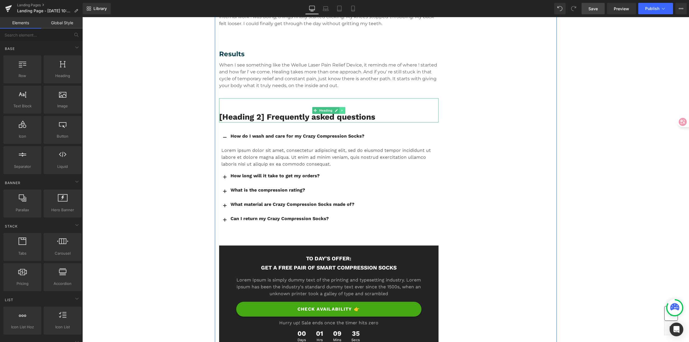
click at [342, 109] on icon at bounding box center [342, 110] width 1 height 2
click at [344, 109] on icon at bounding box center [345, 110] width 3 height 3
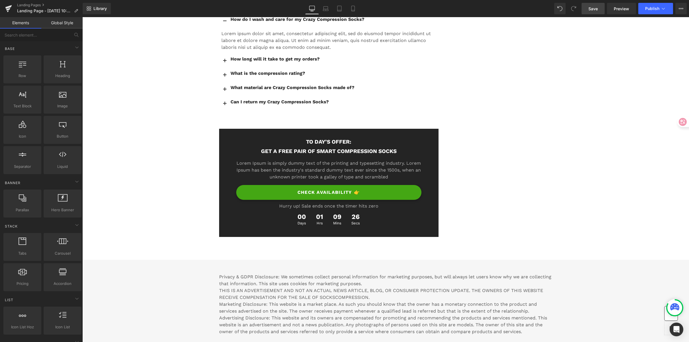
scroll to position [1029, 0]
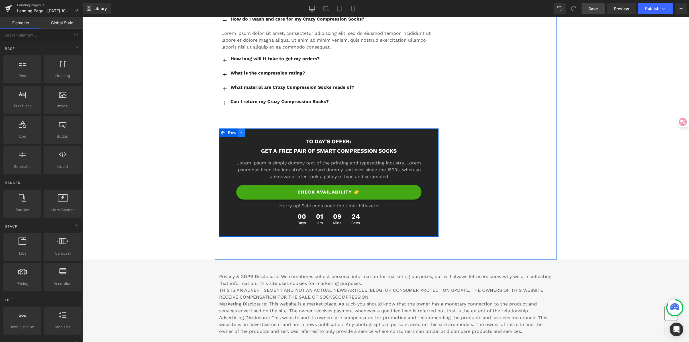
click at [240, 131] on icon at bounding box center [242, 133] width 4 height 4
click at [255, 131] on icon at bounding box center [257, 133] width 4 height 4
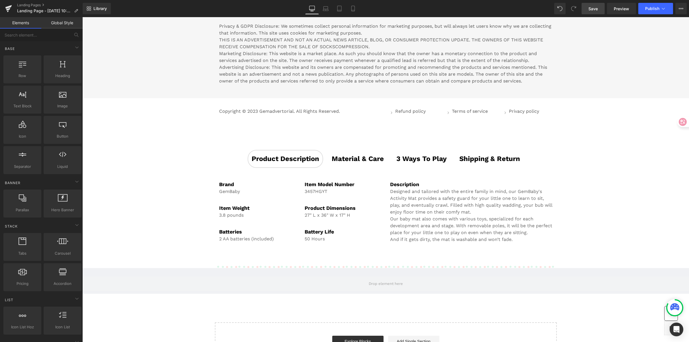
scroll to position [1157, 0]
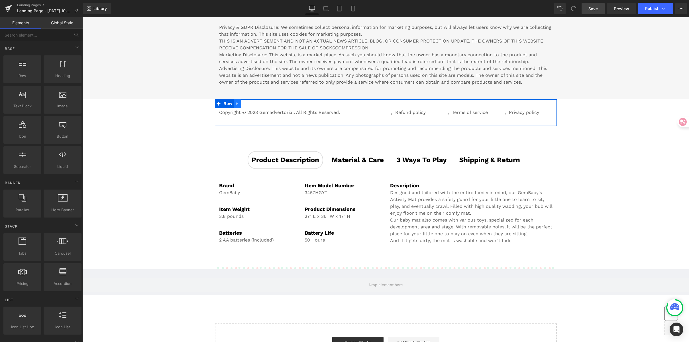
click at [238, 99] on link at bounding box center [237, 103] width 7 height 9
click at [250, 101] on icon at bounding box center [252, 103] width 4 height 4
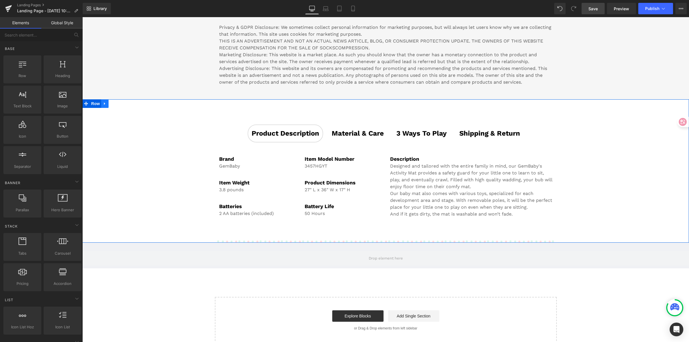
click at [104, 99] on link at bounding box center [104, 103] width 7 height 9
click at [118, 101] on icon at bounding box center [120, 103] width 4 height 4
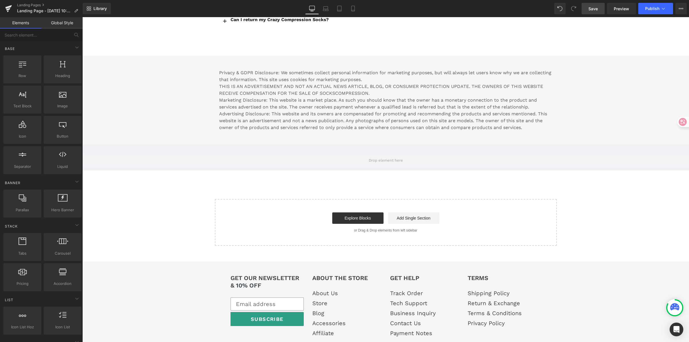
scroll to position [1105, 0]
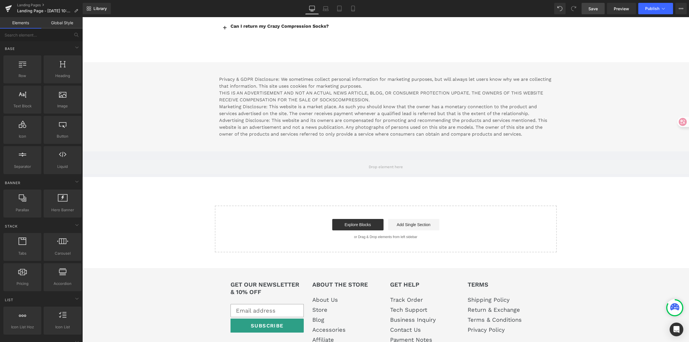
click at [243, 84] on p "Privacy & GDPR Disclosure: We sometimes collect personal information for market…" at bounding box center [386, 107] width 334 height 62
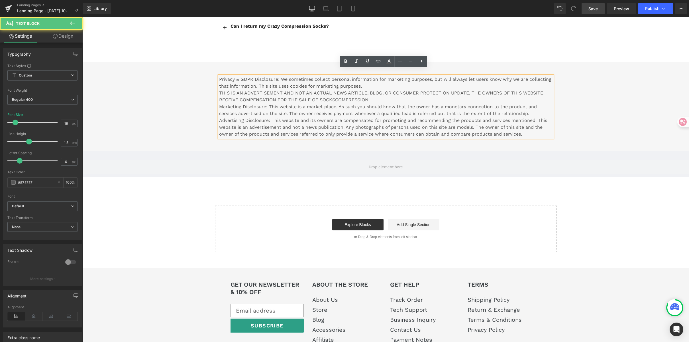
click at [228, 77] on p "Privacy & GDPR Disclosure: We sometimes collect personal information for market…" at bounding box center [386, 107] width 334 height 62
drag, startPoint x: 233, startPoint y: 73, endPoint x: 512, endPoint y: 115, distance: 281.7
click at [512, 115] on p "Privacy & GDPR Disclosure: We sometimes collect personal information for market…" at bounding box center [386, 107] width 334 height 62
click at [528, 119] on p "Privacy & GDPR Disclosure: We sometimes collect personal information for market…" at bounding box center [386, 107] width 334 height 62
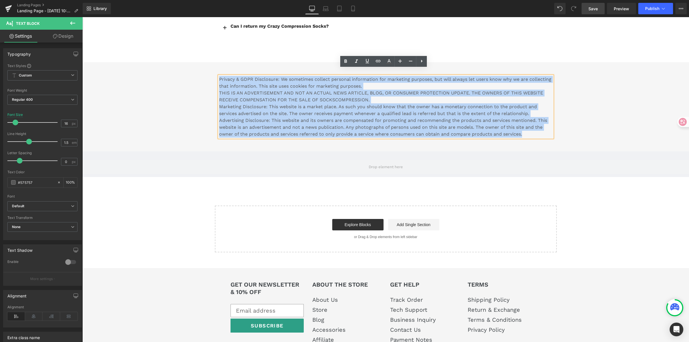
drag, startPoint x: 527, startPoint y: 128, endPoint x: 208, endPoint y: 67, distance: 325.7
click at [208, 71] on div "Privacy & GDPR Disclosure: We sometimes collect personal information for market…" at bounding box center [385, 110] width 607 height 78
copy p "Privacy & GDPR Disclosure: We sometimes collect personal information for market…"
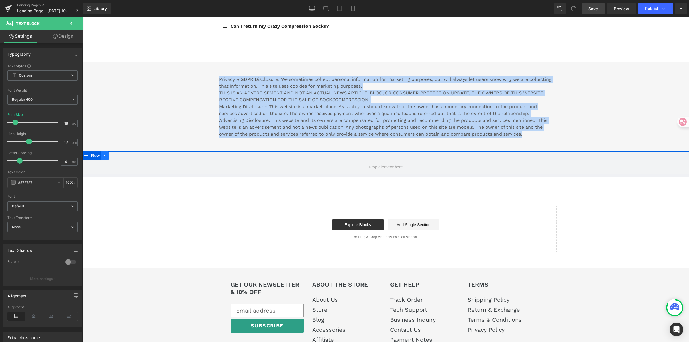
click at [103, 153] on icon at bounding box center [105, 155] width 4 height 4
click at [118, 153] on icon at bounding box center [120, 155] width 4 height 4
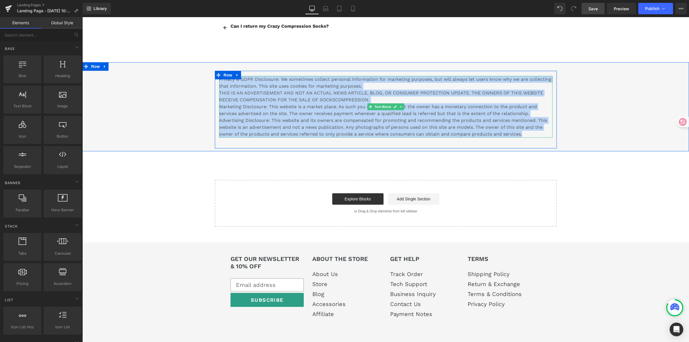
click at [342, 90] on p "Privacy & GDPR Disclosure: We sometimes collect personal information for market…" at bounding box center [386, 107] width 334 height 62
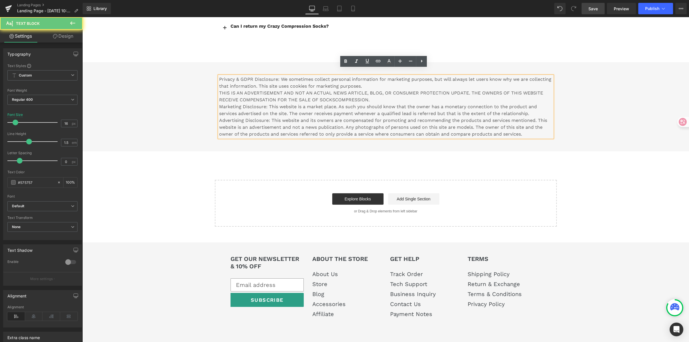
click at [279, 97] on p "Privacy & GDPR Disclosure: We sometimes collect personal information for market…" at bounding box center [386, 107] width 334 height 62
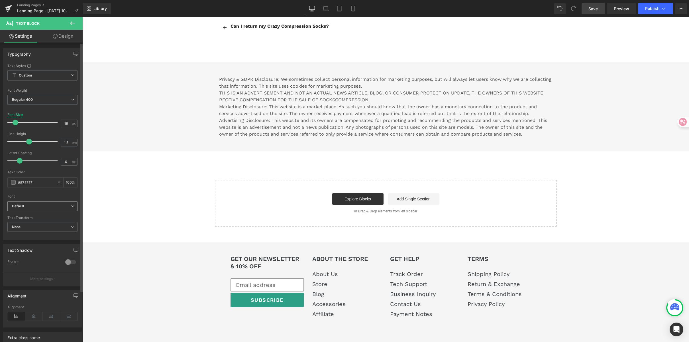
drag, startPoint x: 38, startPoint y: 204, endPoint x: 31, endPoint y: 222, distance: 19.1
click at [38, 204] on b "Default" at bounding box center [41, 206] width 59 height 5
click at [45, 238] on li "Montserrat" at bounding box center [42, 241] width 70 height 9
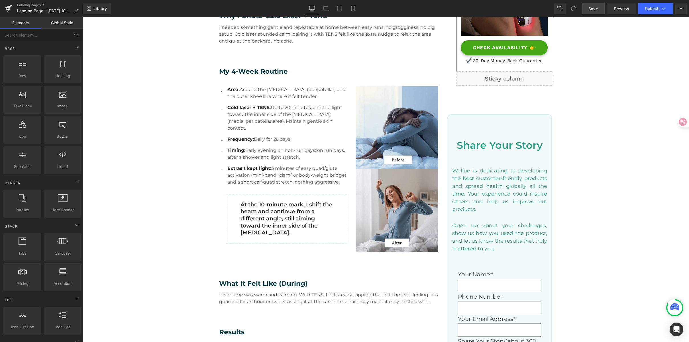
scroll to position [218, 0]
click at [474, 114] on div "Share Your Story Heading Wellue is dedicating to developing the best customer-f…" at bounding box center [499, 299] width 105 height 371
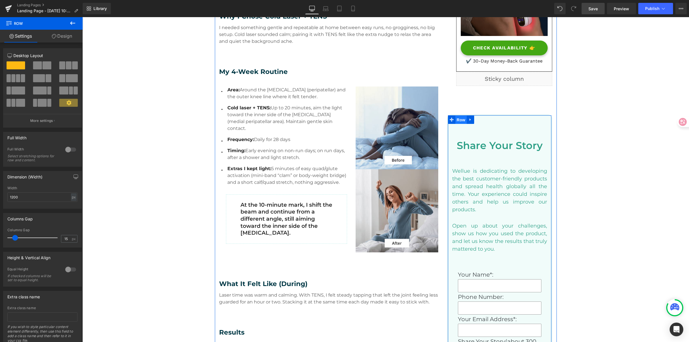
click at [461, 119] on span "Row" at bounding box center [461, 119] width 11 height 9
drag, startPoint x: 27, startPoint y: 196, endPoint x: 31, endPoint y: 197, distance: 4.9
click at [27, 196] on input "1200" at bounding box center [42, 196] width 70 height 9
click at [0, 197] on html "Row You are previewing how the will restyle your page. You can not edit Element…" at bounding box center [344, 171] width 689 height 342
drag, startPoint x: 32, startPoint y: 197, endPoint x: -3, endPoint y: 194, distance: 34.9
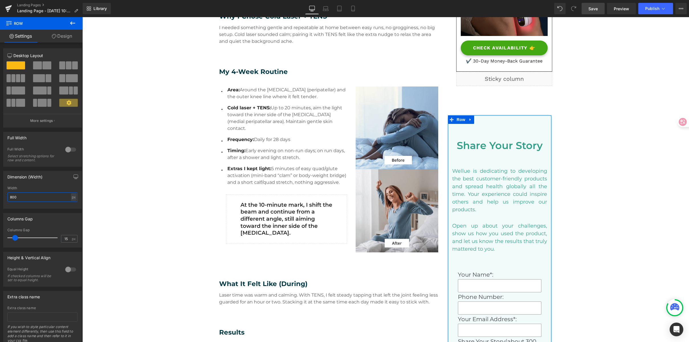
click at [0, 194] on html "Row You are previewing how the will restyle your page. You can not edit Element…" at bounding box center [344, 171] width 689 height 342
type input "5"
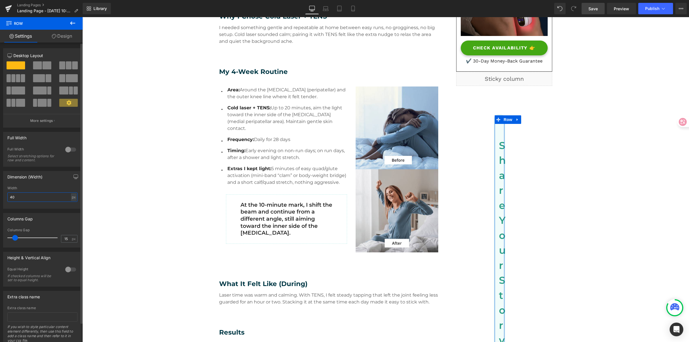
type input "400"
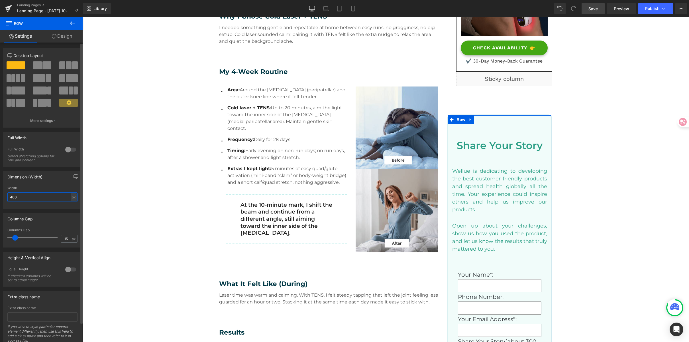
click at [20, 199] on input "400" at bounding box center [42, 196] width 70 height 9
drag, startPoint x: 22, startPoint y: 198, endPoint x: 3, endPoint y: 197, distance: 19.2
click at [0, 196] on html "Row You are previewing how the will restyle your page. You can not edit Element…" at bounding box center [344, 171] width 689 height 342
click at [460, 118] on span "Row" at bounding box center [461, 119] width 11 height 9
click at [74, 35] on link "Design" at bounding box center [61, 36] width 41 height 13
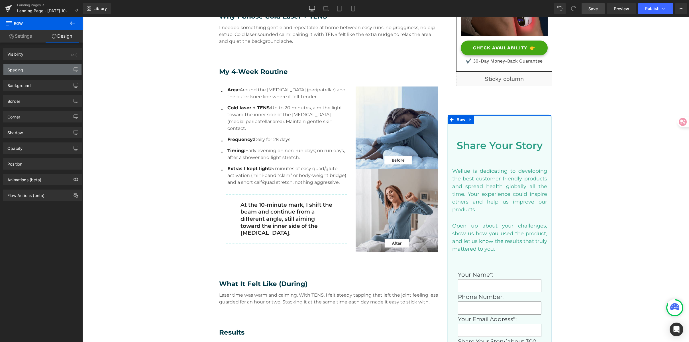
click at [42, 70] on div "Spacing" at bounding box center [42, 69] width 78 height 11
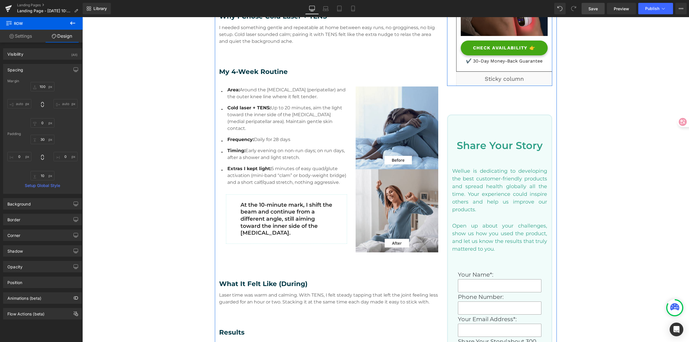
scroll to position [78, 0]
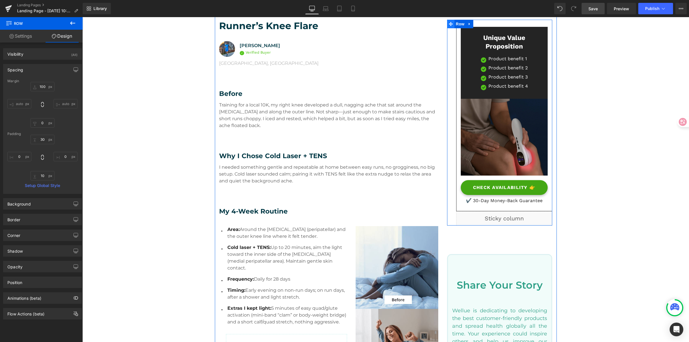
click at [450, 23] on icon at bounding box center [451, 24] width 4 height 4
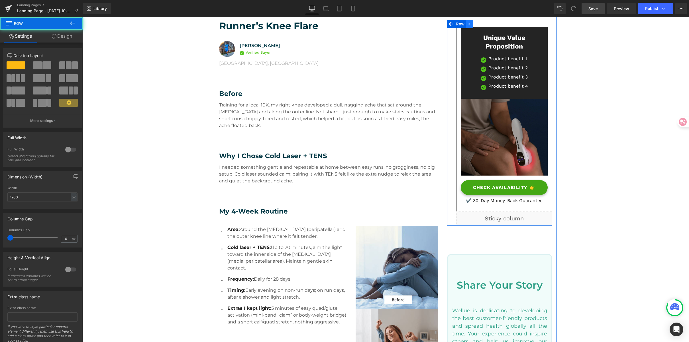
click at [468, 23] on icon at bounding box center [470, 24] width 4 height 4
click at [475, 24] on icon at bounding box center [477, 24] width 4 height 4
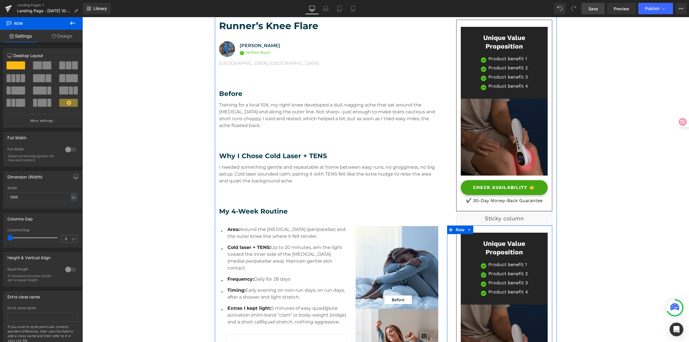
scroll to position [80, 0]
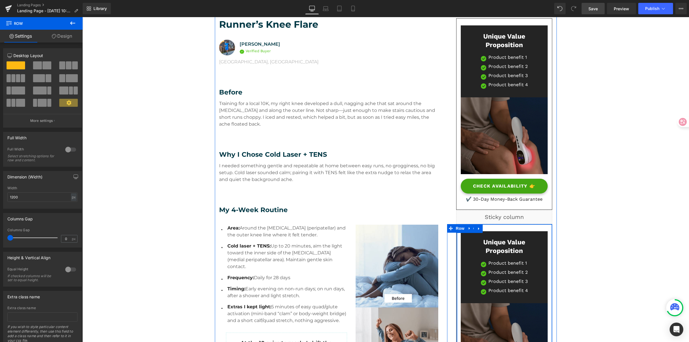
click at [457, 236] on div at bounding box center [457, 319] width 1 height 191
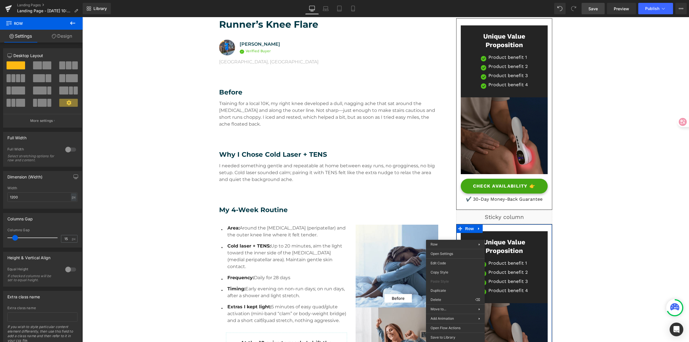
drag, startPoint x: 525, startPoint y: 317, endPoint x: 512, endPoint y: 282, distance: 37.6
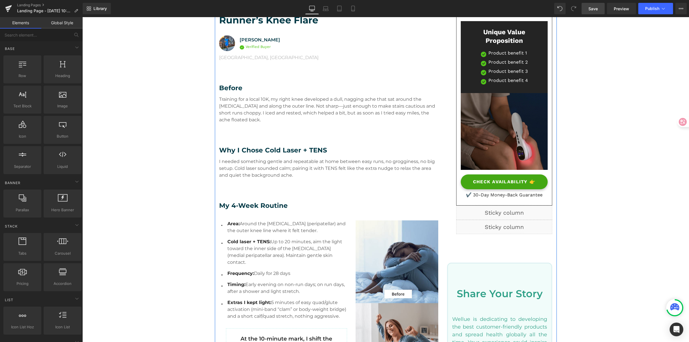
scroll to position [86, 0]
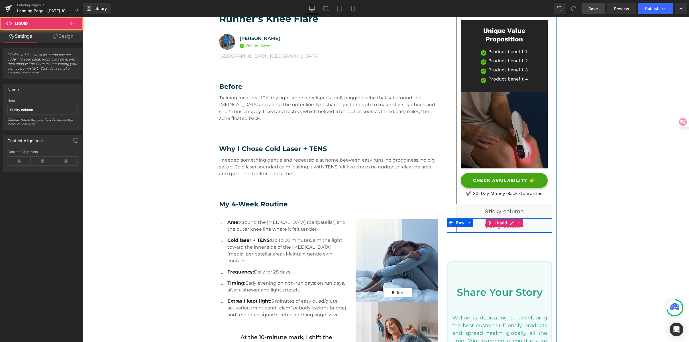
click at [522, 224] on div "Liquid" at bounding box center [504, 225] width 96 height 14
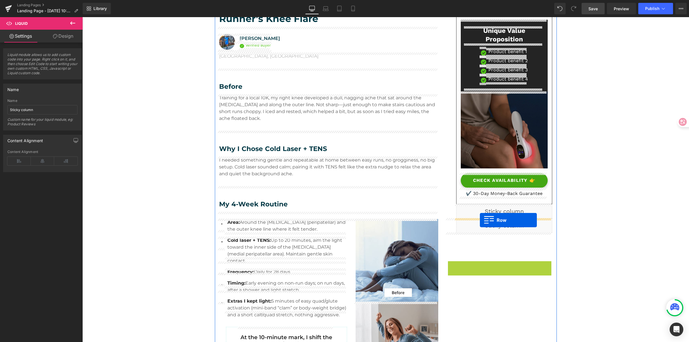
drag, startPoint x: 450, startPoint y: 266, endPoint x: 480, endPoint y: 220, distance: 55.0
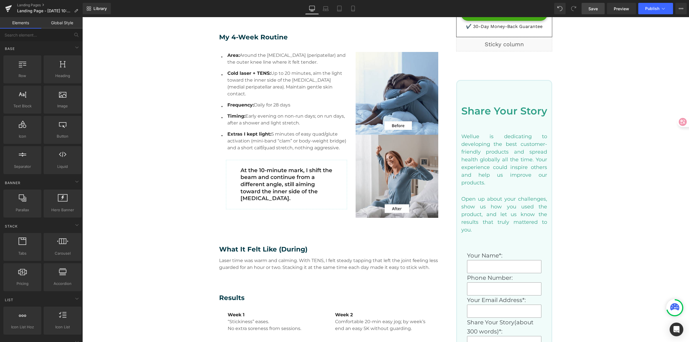
scroll to position [273, 0]
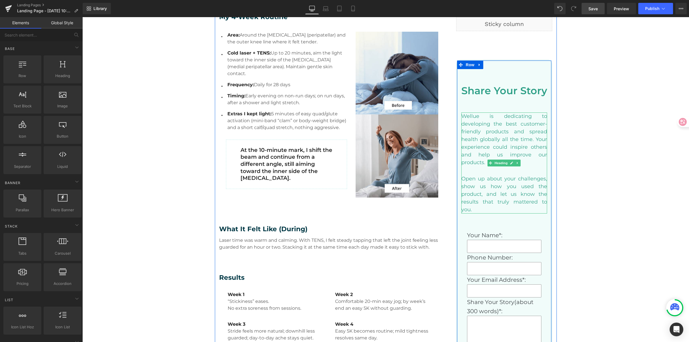
click at [502, 133] on h3 "Wellue is dedicating to developing the best customer-friendly products and spre…" at bounding box center [505, 139] width 86 height 54
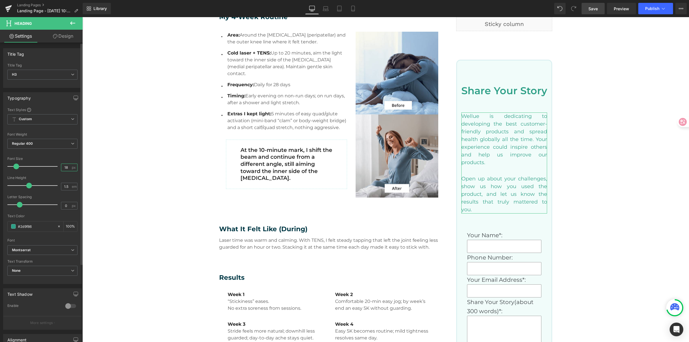
click at [62, 166] on input "18" at bounding box center [66, 167] width 10 height 7
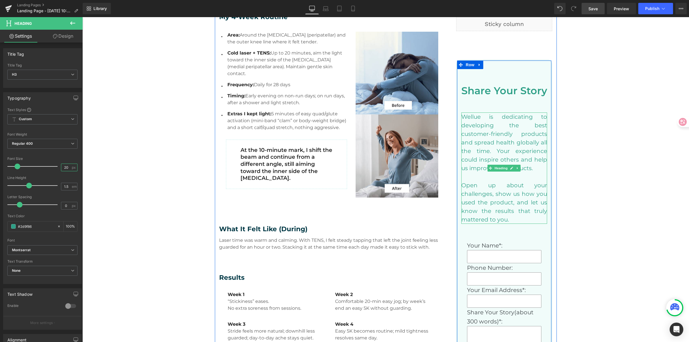
type input "2"
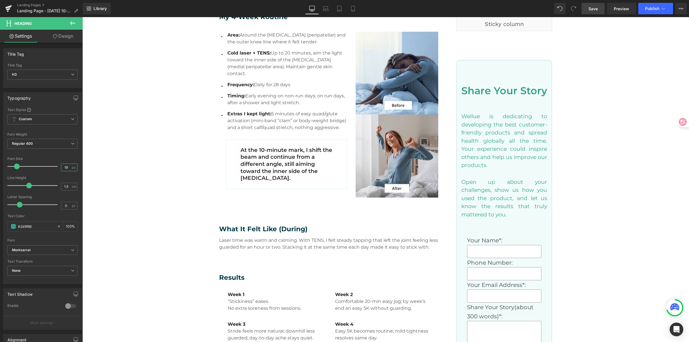
type input "1"
type input "18"
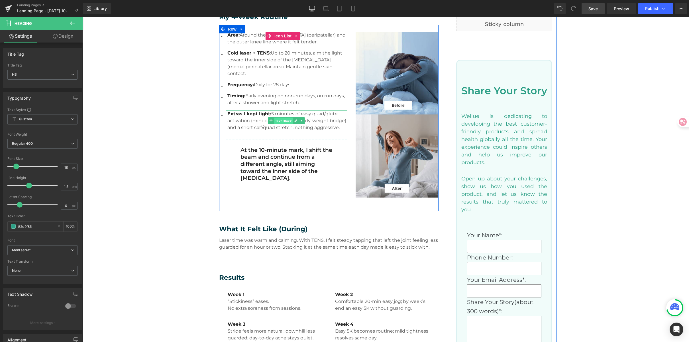
click at [280, 117] on span "Text Block" at bounding box center [283, 120] width 19 height 7
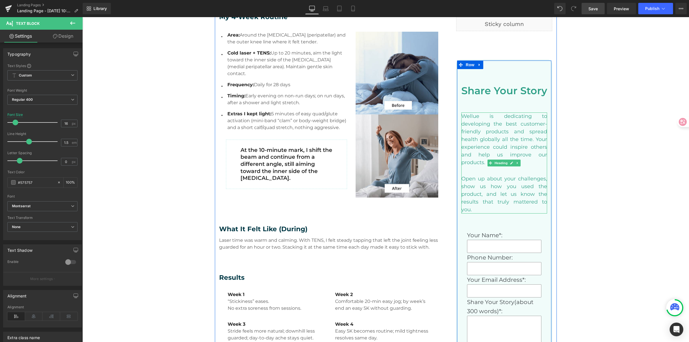
click at [517, 129] on h3 "Wellue is dedicating to developing the best customer-friendly products and spre…" at bounding box center [505, 139] width 86 height 54
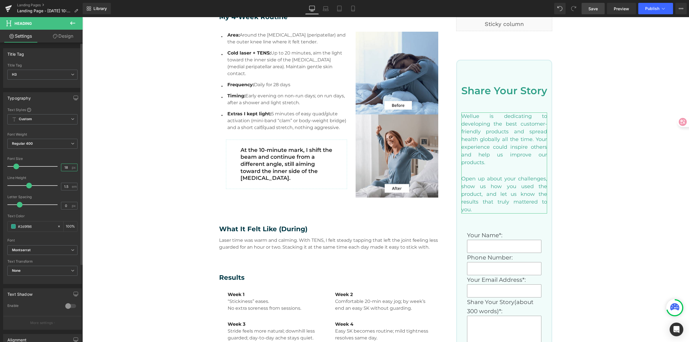
click at [62, 169] on input "18" at bounding box center [66, 167] width 10 height 7
click at [64, 167] on input "18" at bounding box center [66, 167] width 10 height 7
type input "16"
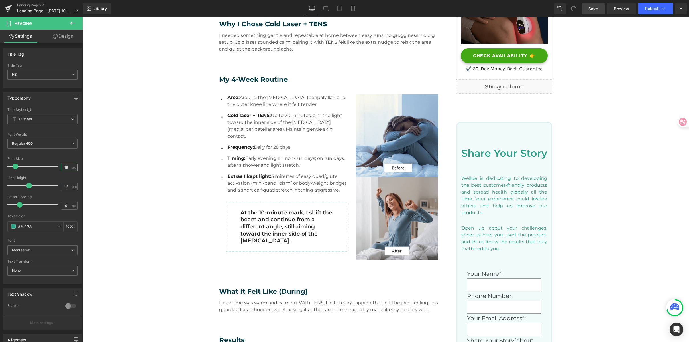
scroll to position [163, 0]
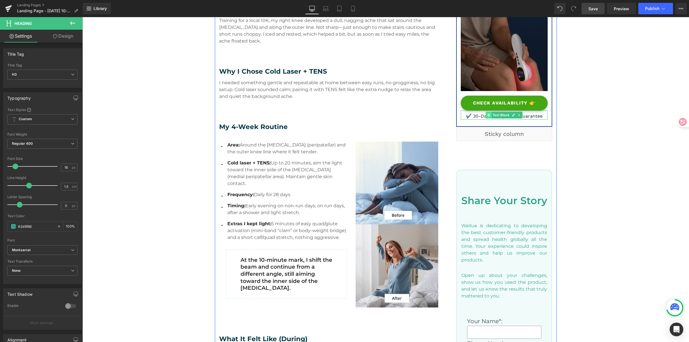
click at [486, 117] on span at bounding box center [489, 114] width 6 height 7
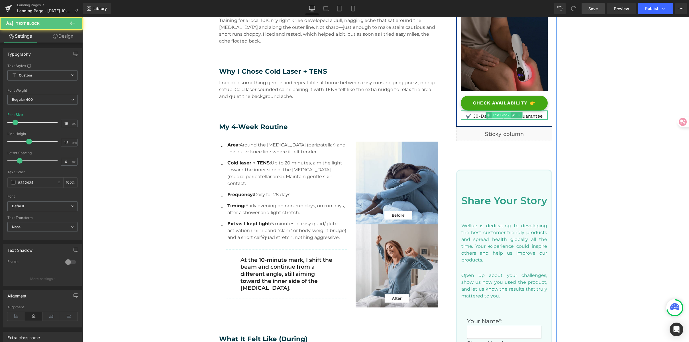
click at [499, 113] on span "Text Block" at bounding box center [501, 114] width 19 height 7
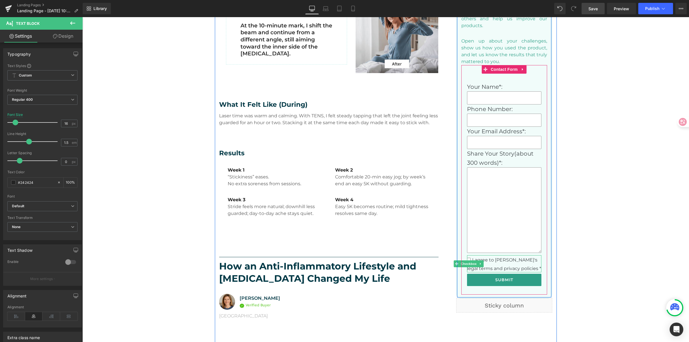
scroll to position [397, 0]
click at [514, 267] on label "I agree to Wellue's legal terms and privacy policies *" at bounding box center [504, 263] width 75 height 17
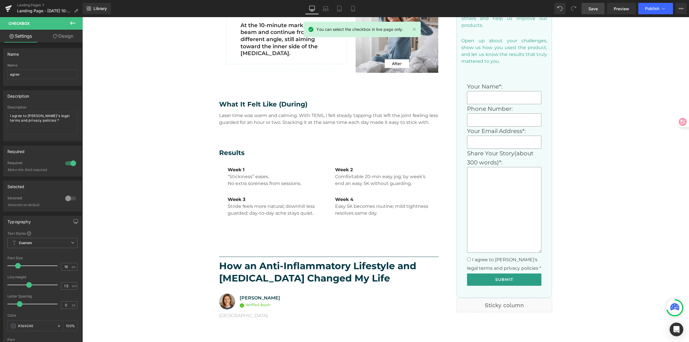
click at [601, 249] on div "Real Stories. Real Relief. Heading What they tried, what changed, and how they …" at bounding box center [385, 297] width 607 height 1274
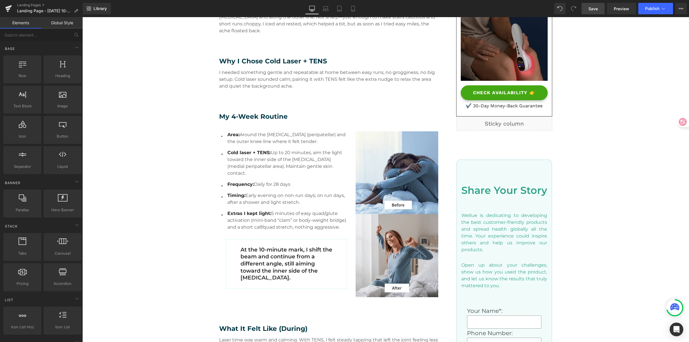
scroll to position [174, 0]
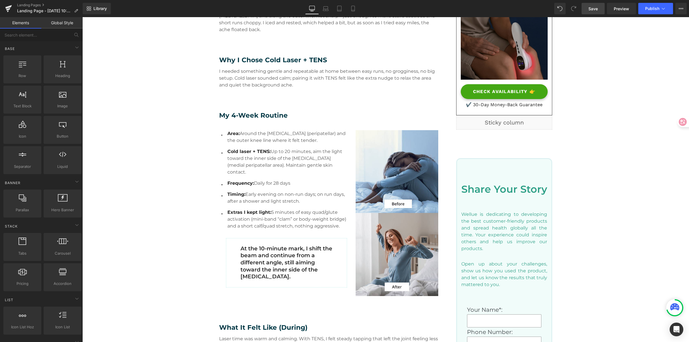
click at [594, 7] on span "Save" at bounding box center [593, 9] width 9 height 6
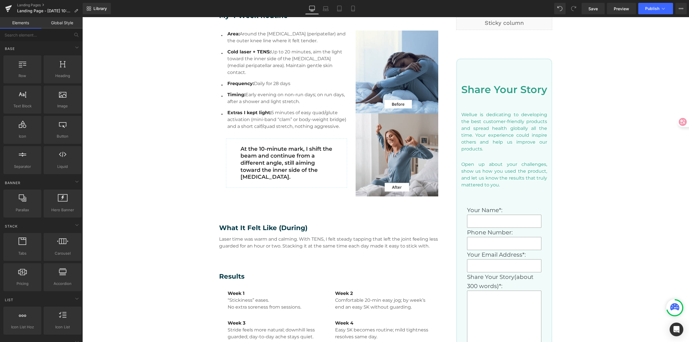
scroll to position [235, 0]
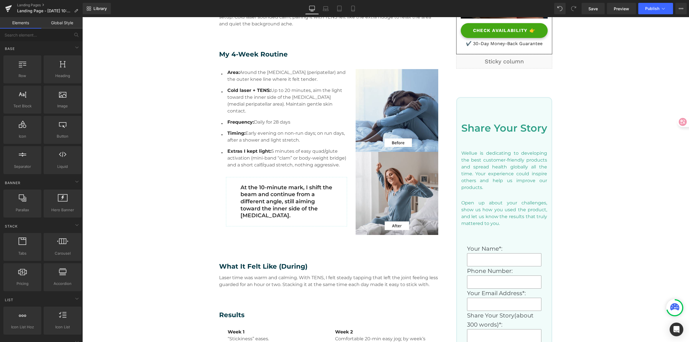
click at [233, 52] on h3 "My 4-Week Routine" at bounding box center [329, 54] width 220 height 9
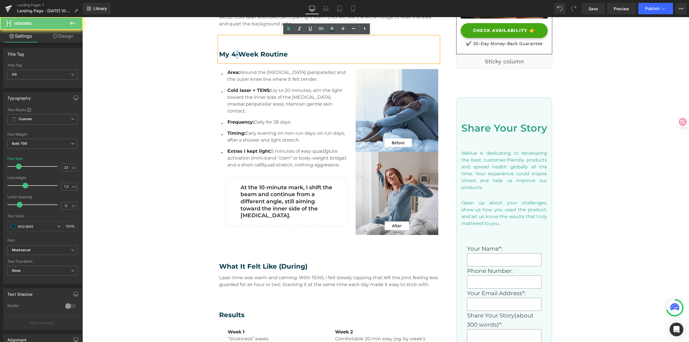
click at [233, 52] on h3 "My 4-Week Routine" at bounding box center [329, 54] width 220 height 9
click at [234, 52] on h3 "My 4-Week Routine" at bounding box center [329, 54] width 220 height 9
copy h3 "My 4-Week Routine"
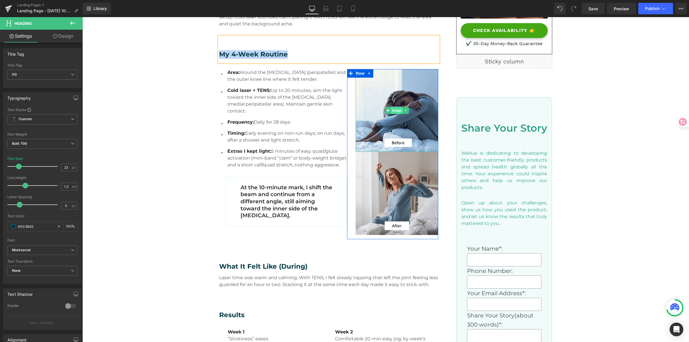
click at [399, 110] on span "Image" at bounding box center [397, 110] width 12 height 7
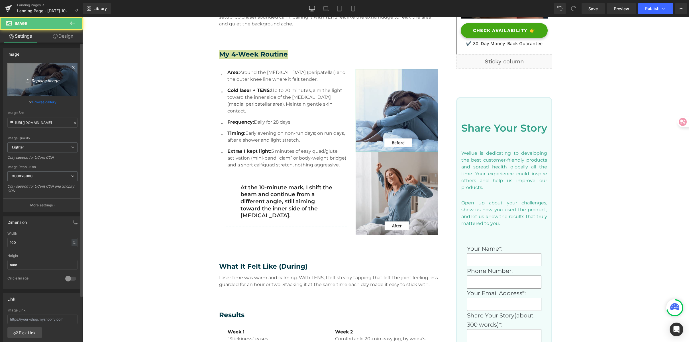
click at [31, 77] on icon "Replace Image" at bounding box center [43, 79] width 46 height 7
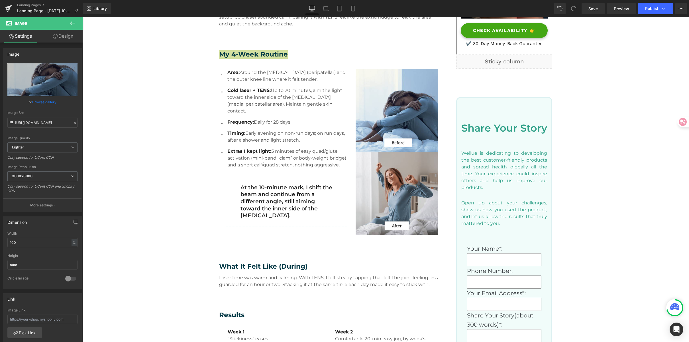
type input "C:\fakepath\My 4-Week Routine.png"
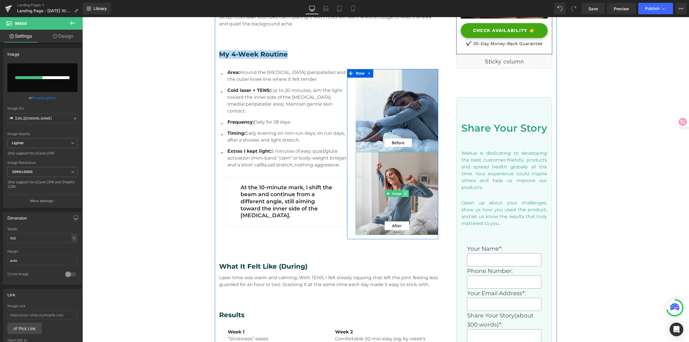
click at [406, 194] on link at bounding box center [406, 193] width 6 height 7
click at [407, 194] on icon at bounding box center [408, 193] width 3 height 3
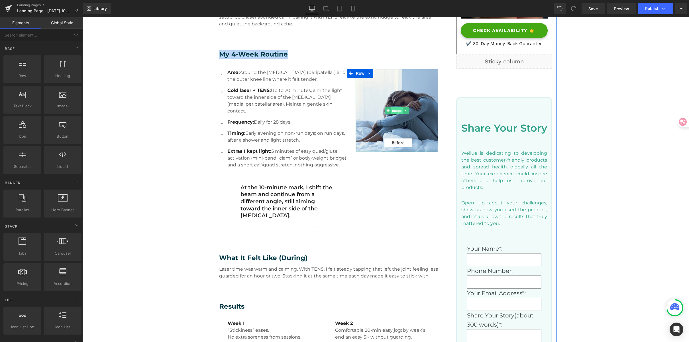
click at [393, 109] on span "Image" at bounding box center [397, 110] width 12 height 7
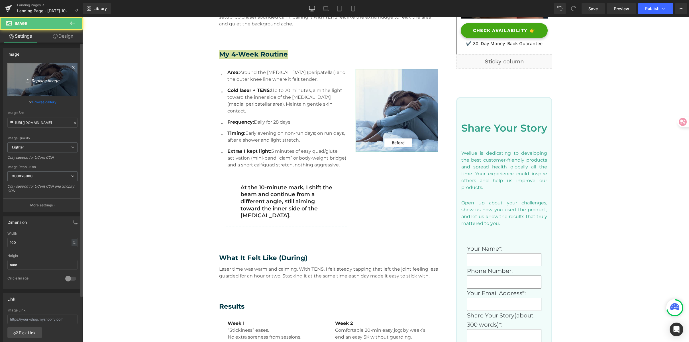
click at [29, 82] on icon at bounding box center [29, 81] width 6 height 6
type input "C:\fakepath\My 4-Week Routine.png"
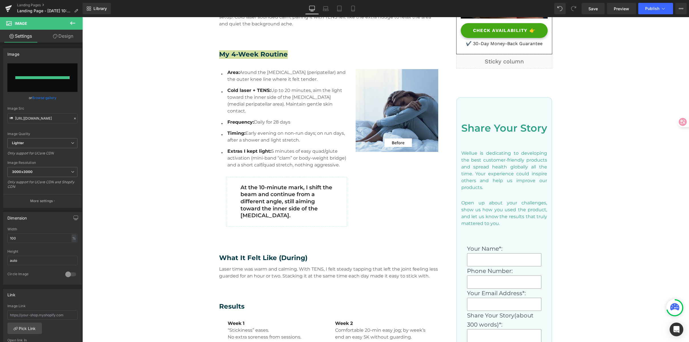
type input "https://ucarecdn.com/c2964618-72b2-491a-b002-68299bf21fa1/-/format/auto/-/previ…"
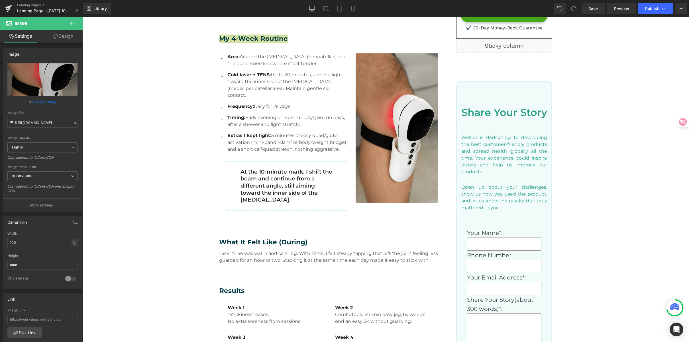
scroll to position [259, 0]
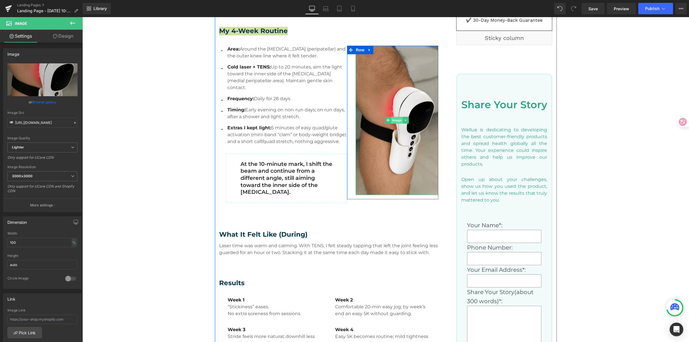
click at [392, 121] on span "Image" at bounding box center [397, 120] width 12 height 7
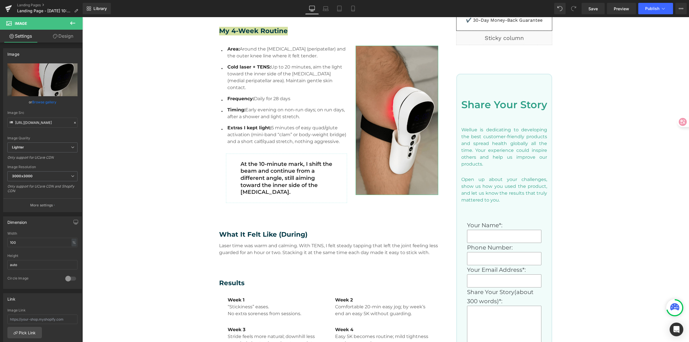
click at [66, 36] on link "Design" at bounding box center [62, 36] width 41 height 13
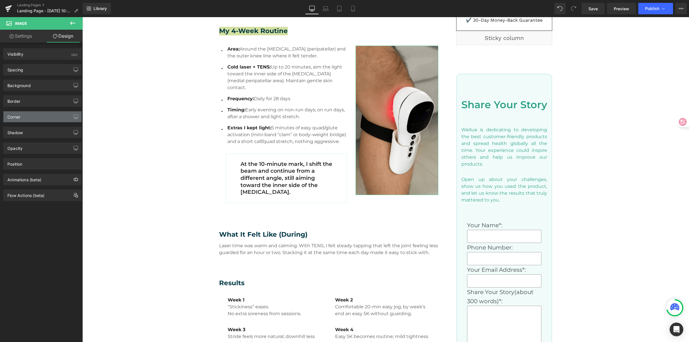
click at [25, 116] on div "Corner" at bounding box center [42, 116] width 78 height 11
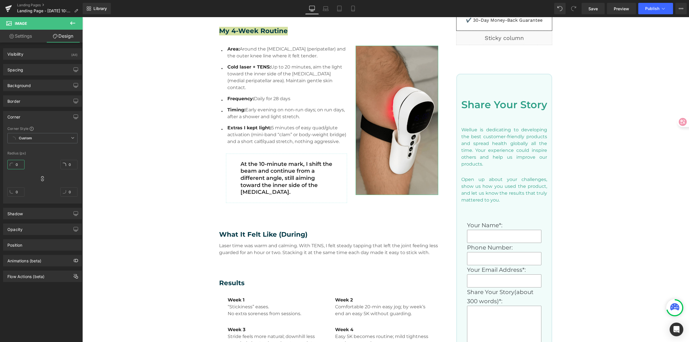
click at [21, 168] on input "0" at bounding box center [15, 164] width 17 height 9
type input "15"
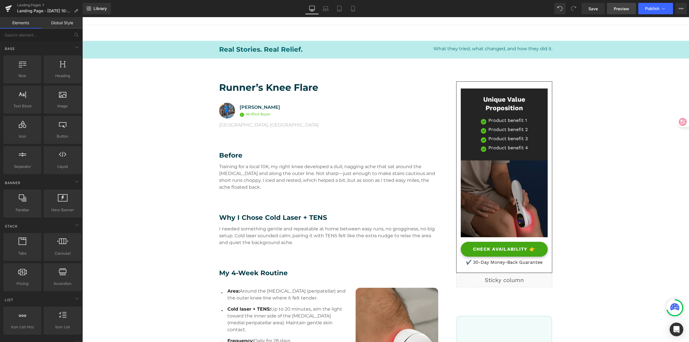
scroll to position [17, 0]
click at [595, 13] on link "Save" at bounding box center [593, 8] width 23 height 11
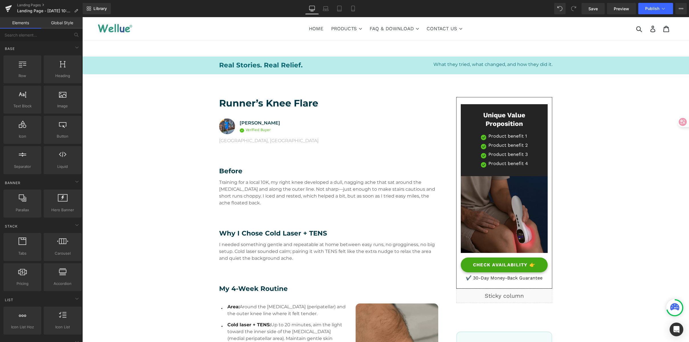
scroll to position [0, 0]
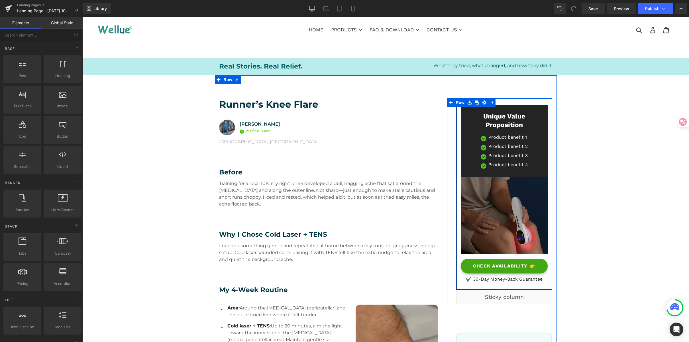
click at [457, 111] on div "Unique Value Proposition Heading Image Product benefit 1 Text Block Image Produ…" at bounding box center [505, 193] width 96 height 177
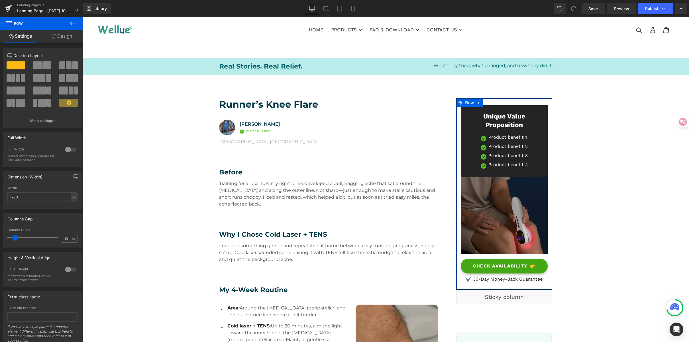
click at [70, 37] on link "Design" at bounding box center [61, 36] width 41 height 13
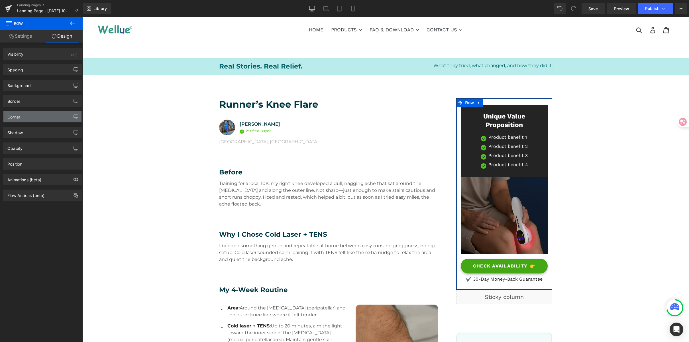
click at [26, 119] on div "Corner" at bounding box center [42, 116] width 78 height 11
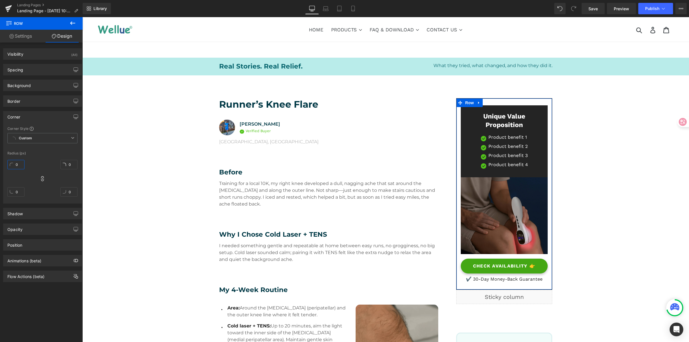
click at [18, 162] on input "0" at bounding box center [15, 164] width 17 height 9
type input "1"
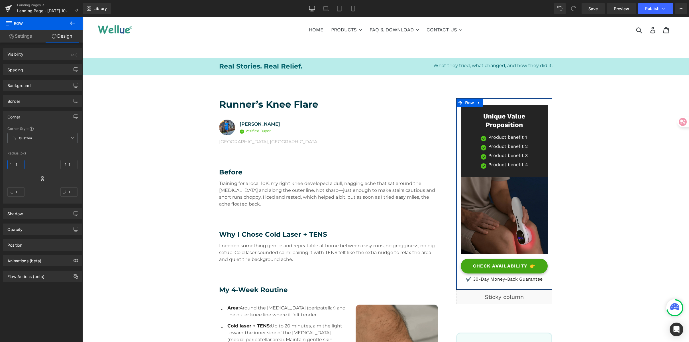
type input "15"
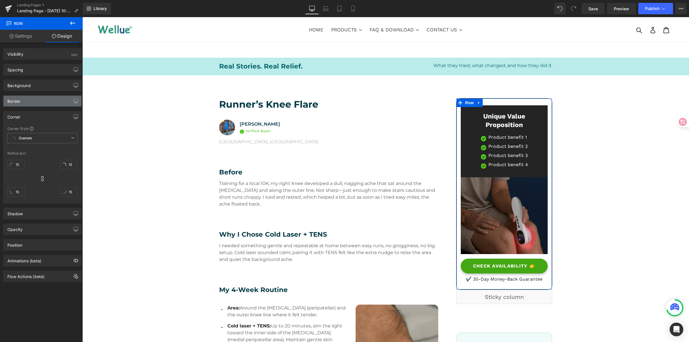
click at [49, 101] on div "Border" at bounding box center [42, 101] width 78 height 11
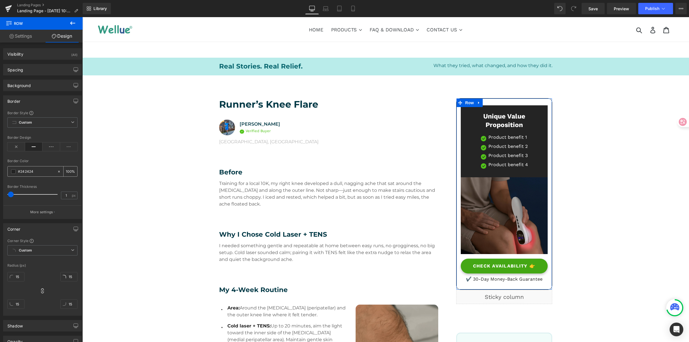
click at [35, 171] on input "#242424" at bounding box center [36, 171] width 36 height 6
paste input "EBF4F2"
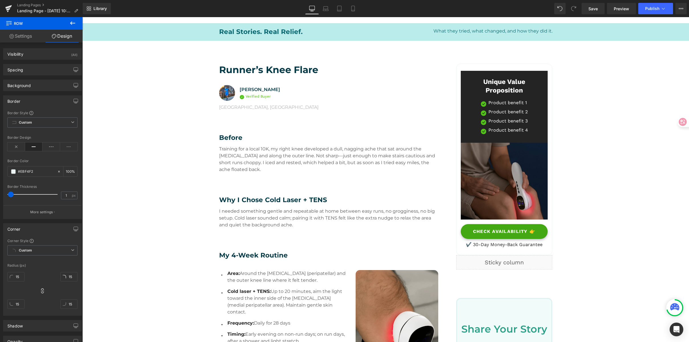
scroll to position [40, 0]
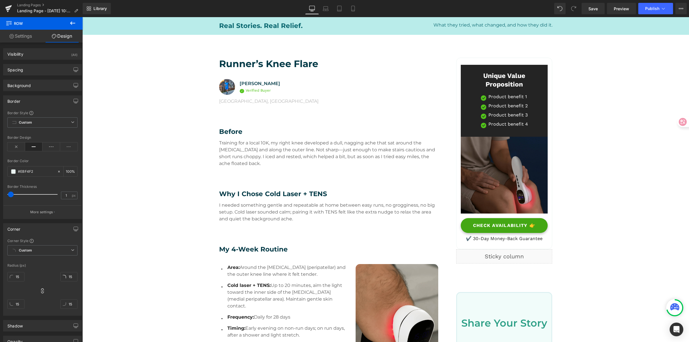
type input "#ebf4f2"
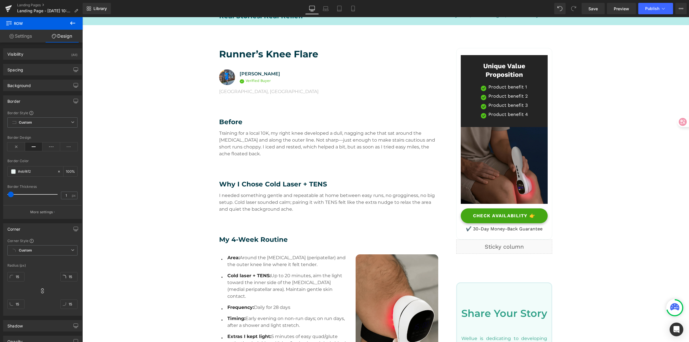
scroll to position [52, 0]
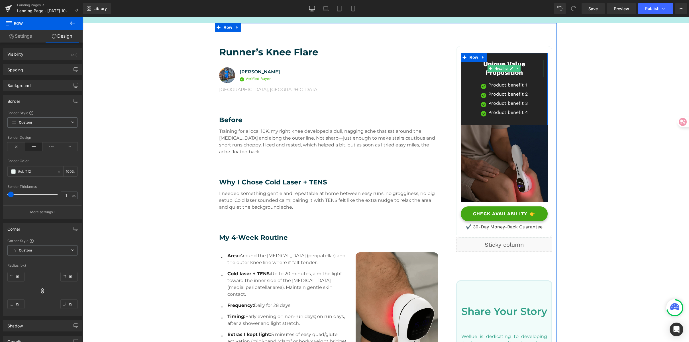
click at [473, 68] on h3 "Unique Value Proposition" at bounding box center [504, 68] width 79 height 17
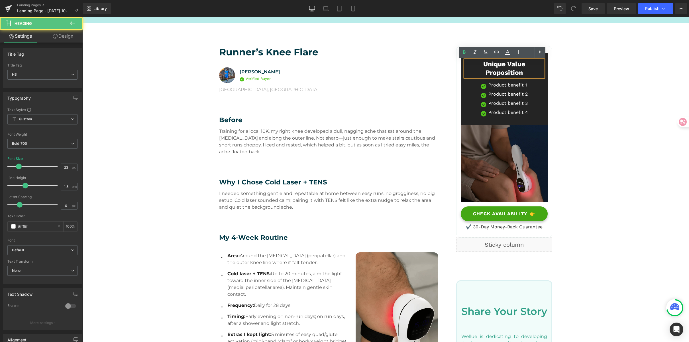
click at [478, 64] on h3 "Unique Value Proposition" at bounding box center [504, 68] width 79 height 17
drag, startPoint x: 478, startPoint y: 63, endPoint x: 526, endPoint y: 73, distance: 48.8
click at [526, 73] on h3 "Unique Value Proposition" at bounding box center [504, 68] width 79 height 17
copy h3 "Unique Value Proposition"
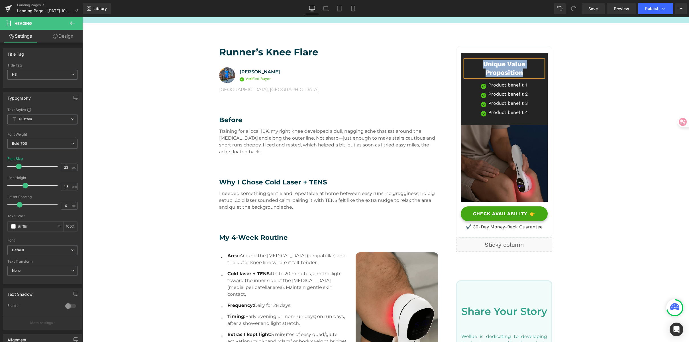
click at [523, 74] on h3 "Unique Value Proposition" at bounding box center [504, 68] width 79 height 17
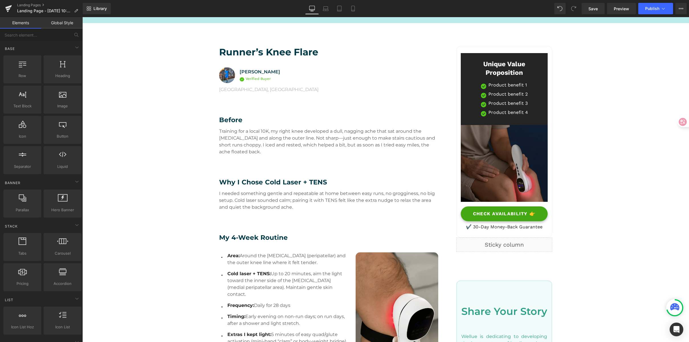
scroll to position [53, 0]
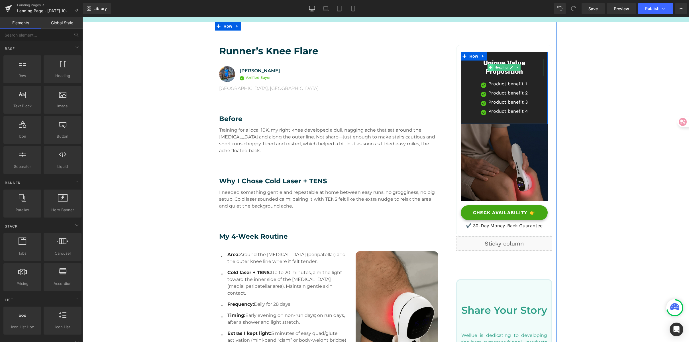
click at [489, 66] on icon at bounding box center [490, 67] width 3 height 3
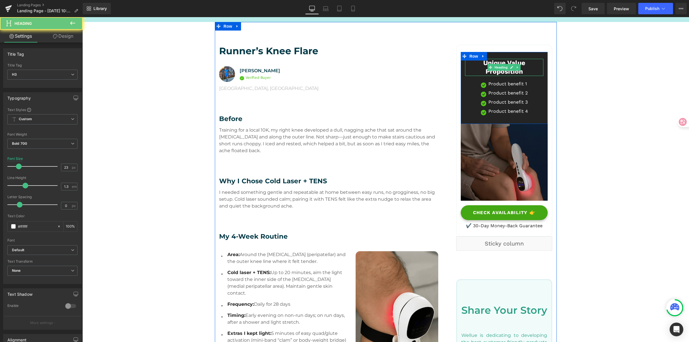
click at [482, 63] on h3 "Unique Value Proposition" at bounding box center [504, 67] width 79 height 17
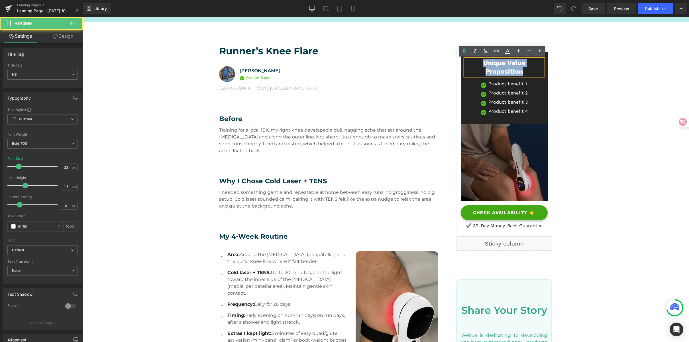
drag, startPoint x: 481, startPoint y: 62, endPoint x: 535, endPoint y: 79, distance: 56.6
click at [535, 79] on div "Unique Value Proposition Heading Image Product benefit 1 Text Block Image Produ…" at bounding box center [504, 90] width 87 height 62
paste div
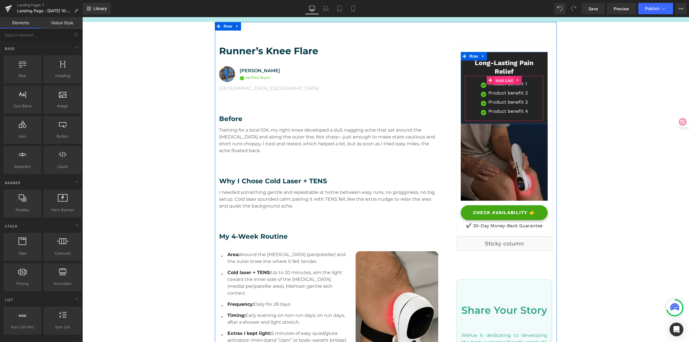
click at [501, 84] on span "Icon List" at bounding box center [504, 80] width 20 height 9
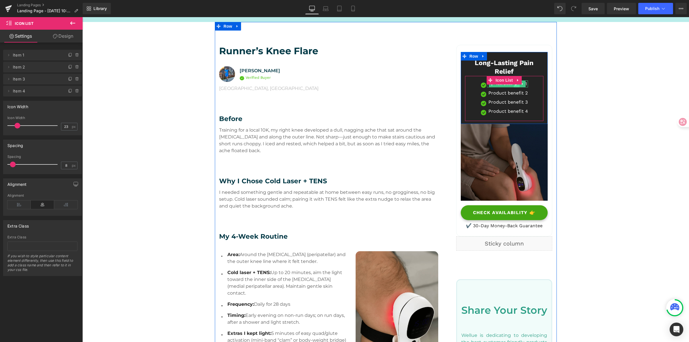
click at [516, 86] on link at bounding box center [517, 83] width 6 height 7
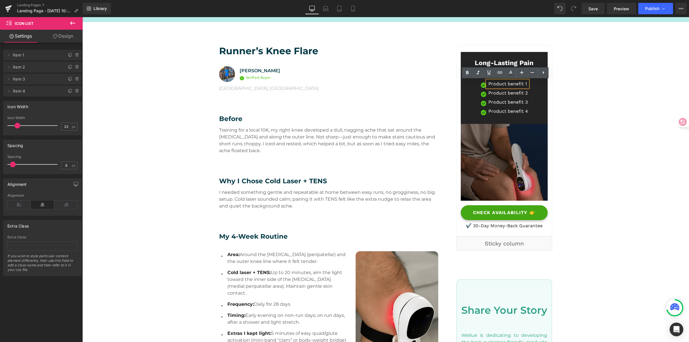
click at [507, 85] on p "Product benefit 1" at bounding box center [509, 83] width 40 height 7
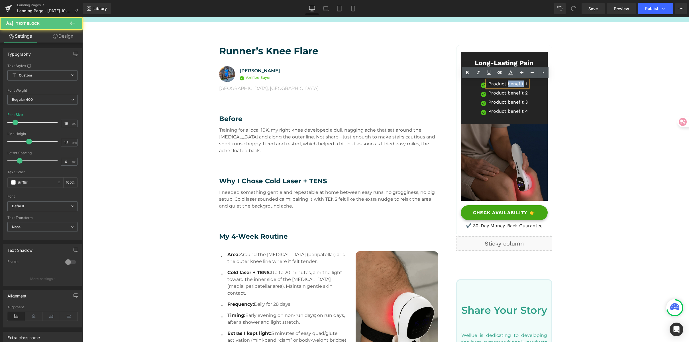
click at [507, 85] on p "Product benefit 1" at bounding box center [509, 83] width 40 height 7
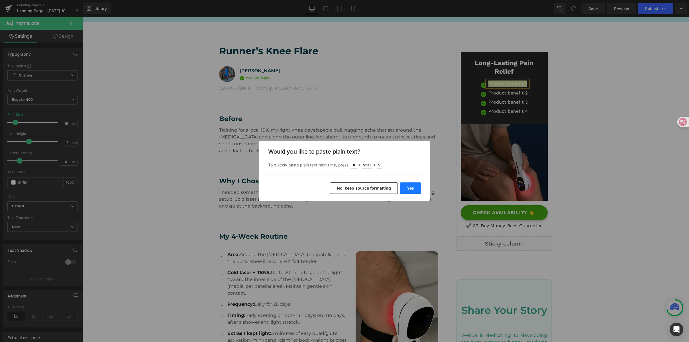
drag, startPoint x: 412, startPoint y: 188, endPoint x: 345, endPoint y: 166, distance: 70.7
click at [412, 188] on button "Yes" at bounding box center [410, 187] width 21 height 11
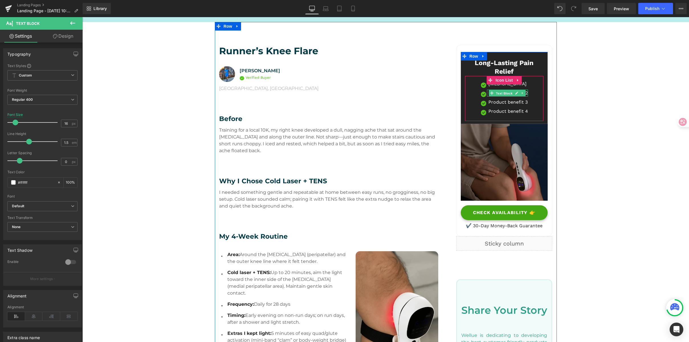
click at [500, 93] on span "Text Block" at bounding box center [504, 93] width 19 height 7
click at [515, 92] on icon at bounding box center [516, 92] width 3 height 3
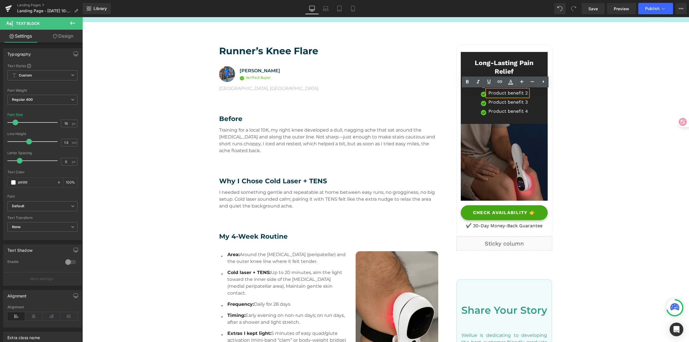
click at [501, 93] on p "Product benefit 2" at bounding box center [509, 93] width 40 height 7
click at [504, 91] on p "Product benefit 2" at bounding box center [509, 93] width 40 height 7
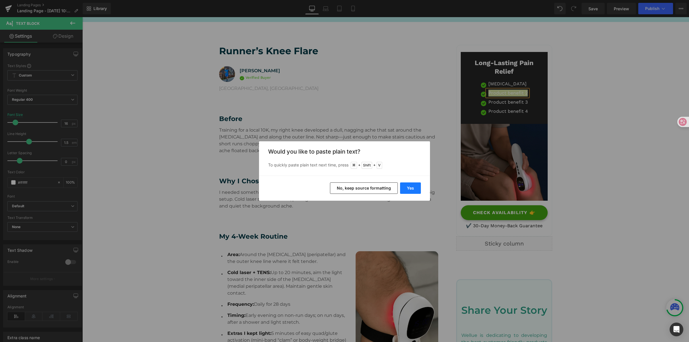
click at [412, 192] on button "Yes" at bounding box center [410, 187] width 21 height 11
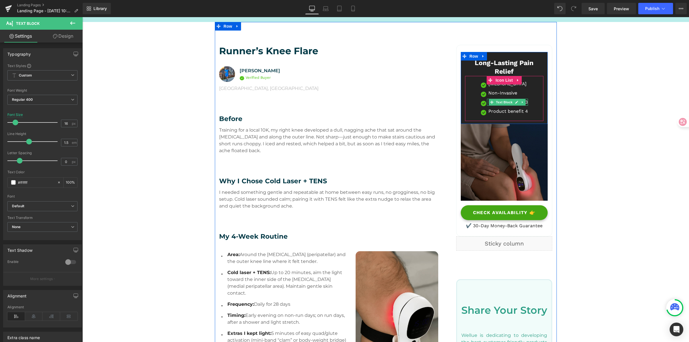
click at [501, 102] on span "Text Block" at bounding box center [504, 102] width 19 height 7
click at [516, 102] on icon at bounding box center [517, 102] width 3 height 3
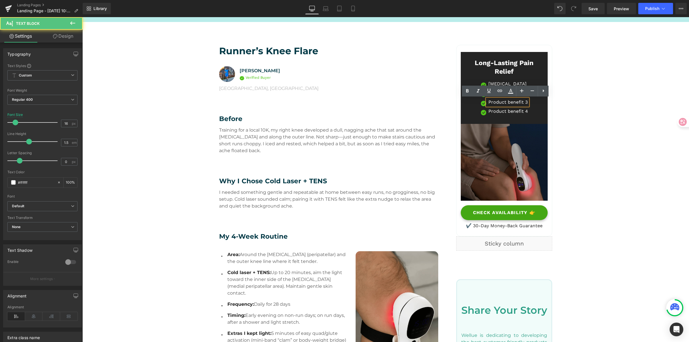
click at [500, 101] on p "Product benefit 3" at bounding box center [509, 102] width 40 height 7
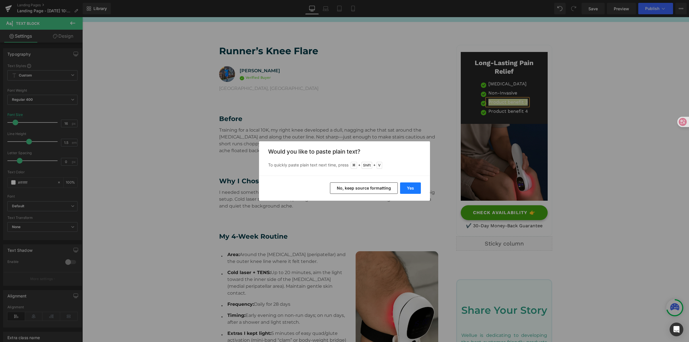
click at [411, 183] on button "Yes" at bounding box center [410, 187] width 21 height 11
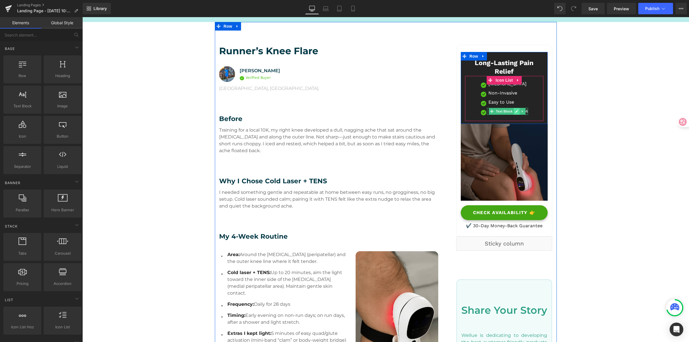
click at [515, 111] on icon at bounding box center [516, 110] width 3 height 3
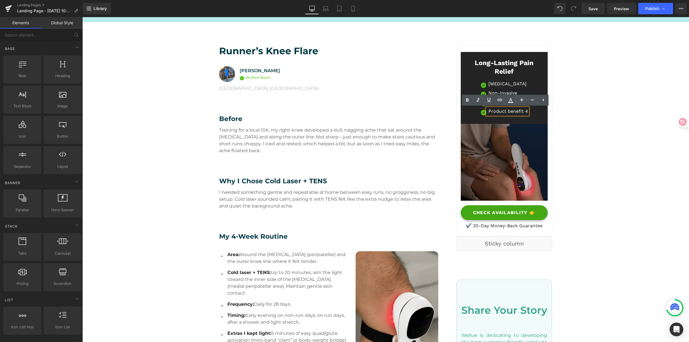
click at [499, 110] on p "Product benefit 4" at bounding box center [509, 111] width 40 height 7
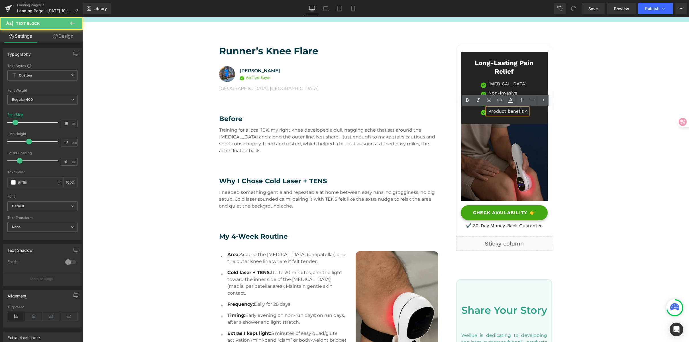
click at [498, 111] on p "Product benefit 4" at bounding box center [509, 111] width 40 height 7
click at [499, 110] on p "Product benefit 4" at bounding box center [509, 111] width 40 height 7
click at [520, 112] on p "Product benefit 4" at bounding box center [509, 111] width 40 height 7
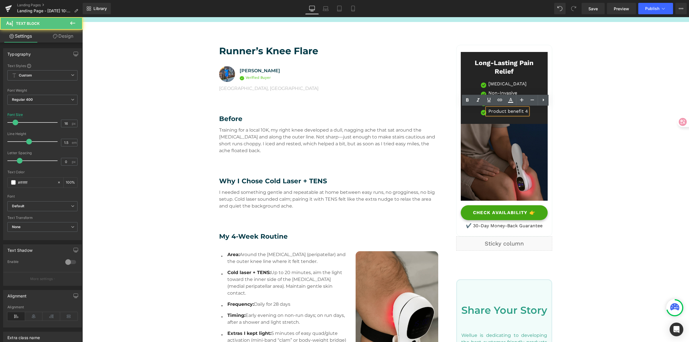
click at [511, 112] on p "Product benefit 4" at bounding box center [509, 111] width 40 height 7
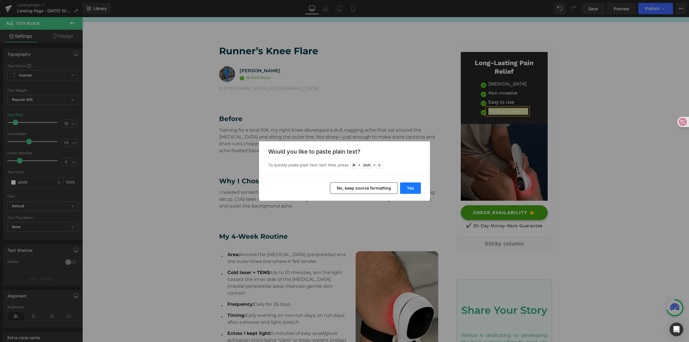
drag, startPoint x: 405, startPoint y: 187, endPoint x: 473, endPoint y: 171, distance: 70.1
click at [405, 187] on button "Yes" at bounding box center [410, 187] width 21 height 11
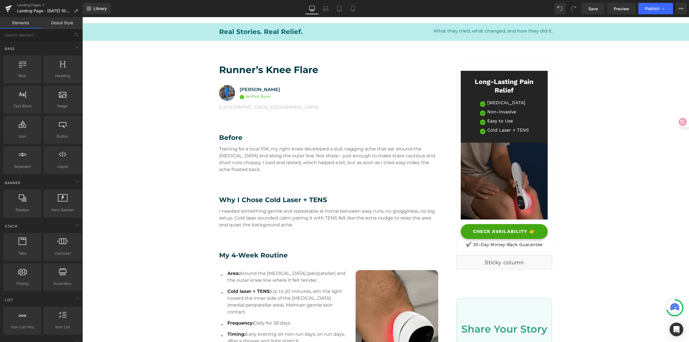
scroll to position [15, 0]
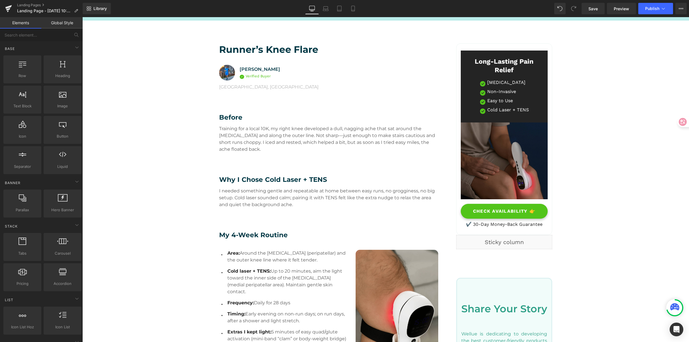
scroll to position [55, 0]
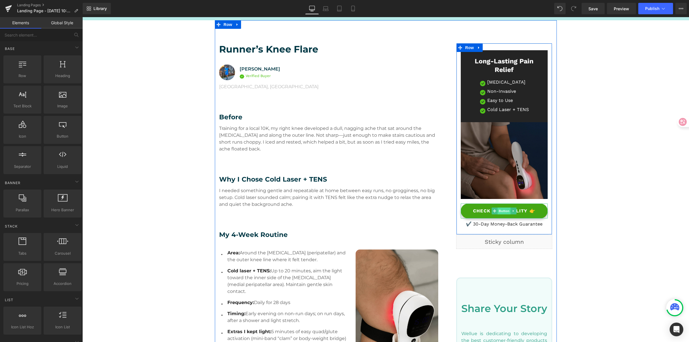
click at [501, 211] on span "Button" at bounding box center [504, 210] width 13 height 7
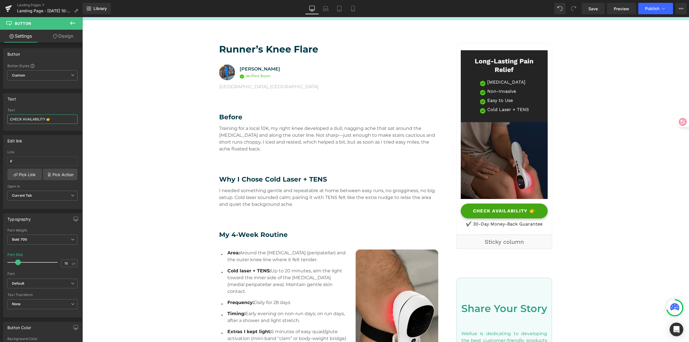
drag, startPoint x: -1, startPoint y: 119, endPoint x: -27, endPoint y: 115, distance: 25.9
click at [0, 115] on html "Button You are previewing how the will restyle your page. You can not edit Elem…" at bounding box center [344, 171] width 689 height 342
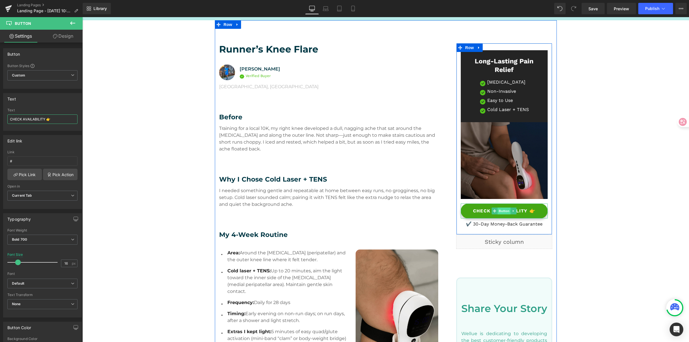
click at [501, 210] on span "Button" at bounding box center [504, 210] width 13 height 7
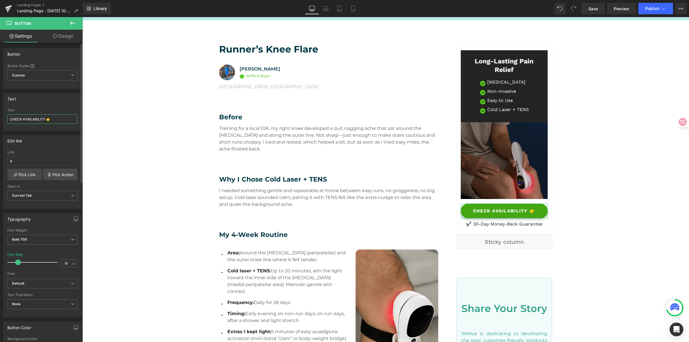
click at [58, 120] on input "CHECK AVAILABILITY 👉" at bounding box center [42, 118] width 70 height 9
drag, startPoint x: 46, startPoint y: 119, endPoint x: 0, endPoint y: 119, distance: 45.9
click at [0, 119] on div "Text CHECK AVAILABILITY 👉 Text CHECK AVAILABILITY 👉" at bounding box center [42, 110] width 85 height 42
paste input "Get Relief Now"
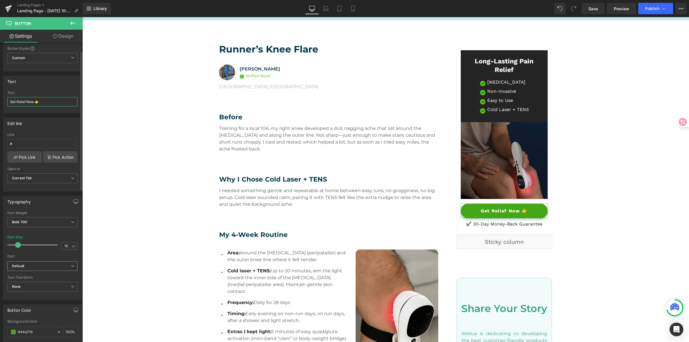
type input "Get Relief Now 👉"
click at [39, 265] on b "Default" at bounding box center [41, 265] width 59 height 5
click at [51, 298] on li "Montserrat" at bounding box center [42, 300] width 70 height 9
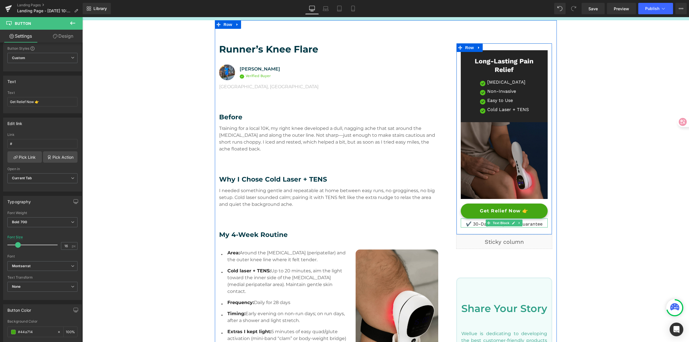
click at [475, 223] on p "✔️ 30-Day Money-Back Guarantee" at bounding box center [504, 223] width 87 height 7
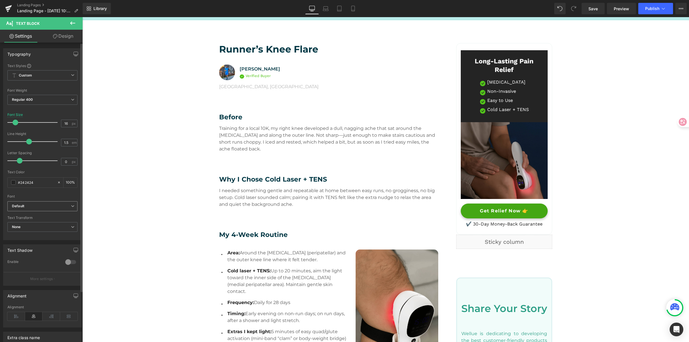
click at [29, 204] on b "Default" at bounding box center [41, 206] width 59 height 5
click at [41, 240] on li "Montserrat" at bounding box center [42, 241] width 70 height 9
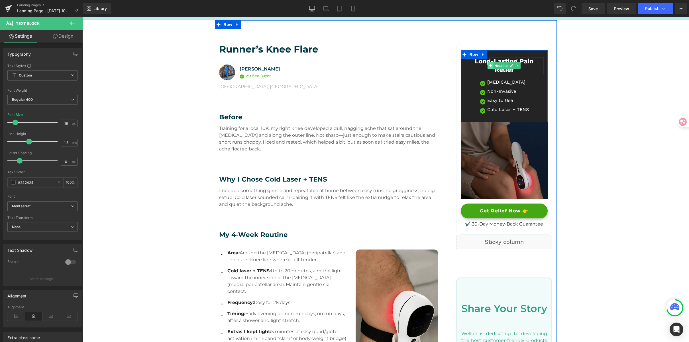
click at [491, 67] on span at bounding box center [491, 65] width 6 height 7
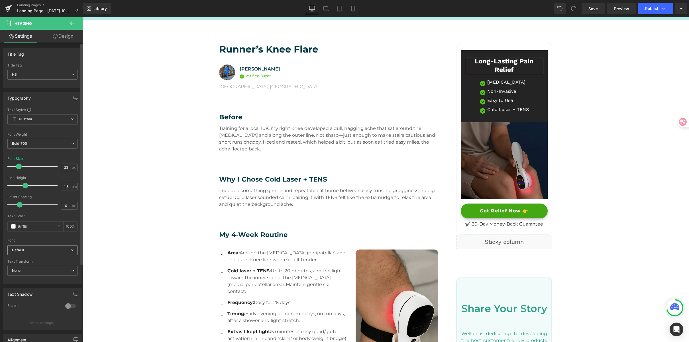
click at [37, 251] on b "Default" at bounding box center [41, 249] width 59 height 5
drag, startPoint x: 53, startPoint y: 283, endPoint x: 70, endPoint y: 281, distance: 16.6
click at [54, 283] on li "Montserrat" at bounding box center [42, 285] width 70 height 9
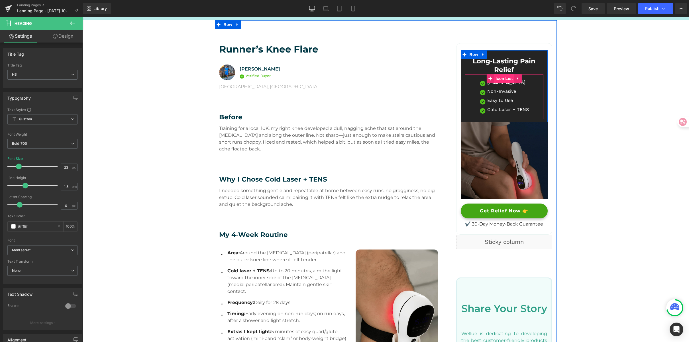
click at [506, 79] on span "Icon List" at bounding box center [504, 78] width 20 height 9
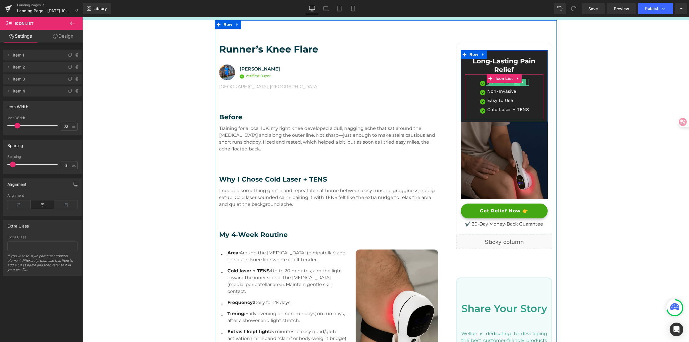
click at [515, 85] on link at bounding box center [517, 82] width 6 height 7
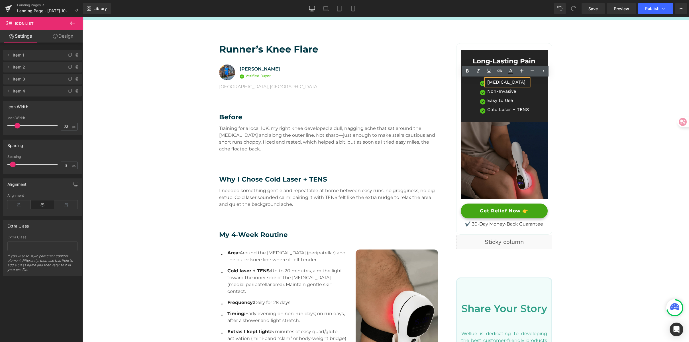
click at [489, 80] on p "Targeted Therapy" at bounding box center [509, 82] width 42 height 7
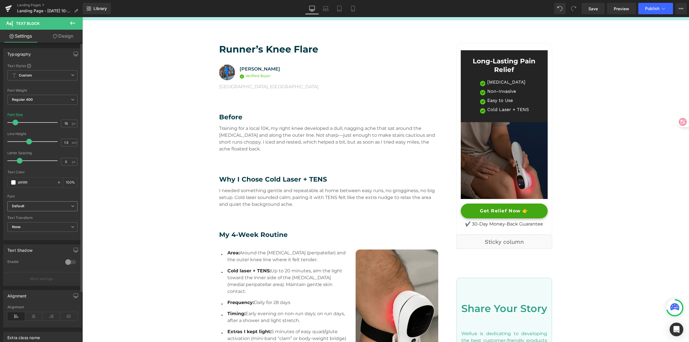
click at [30, 206] on b "Default" at bounding box center [41, 206] width 59 height 5
drag, startPoint x: 45, startPoint y: 239, endPoint x: 194, endPoint y: 164, distance: 166.5
click at [45, 239] on li "Montserrat" at bounding box center [42, 241] width 70 height 9
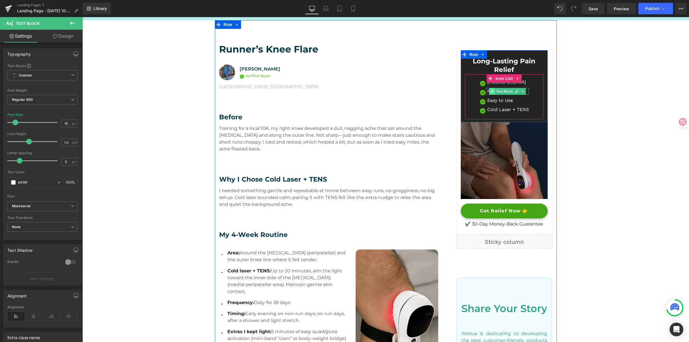
click at [491, 92] on icon at bounding box center [492, 91] width 3 height 3
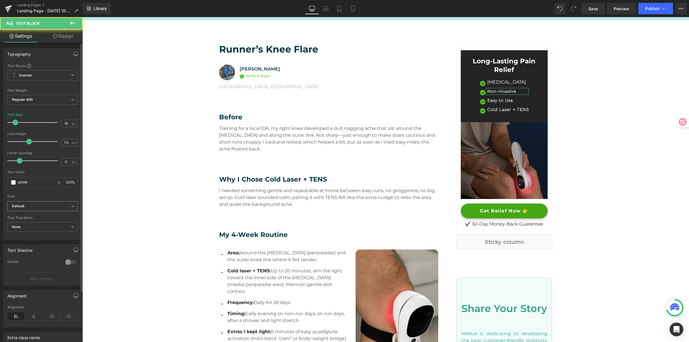
click at [62, 205] on b "Default" at bounding box center [41, 206] width 59 height 5
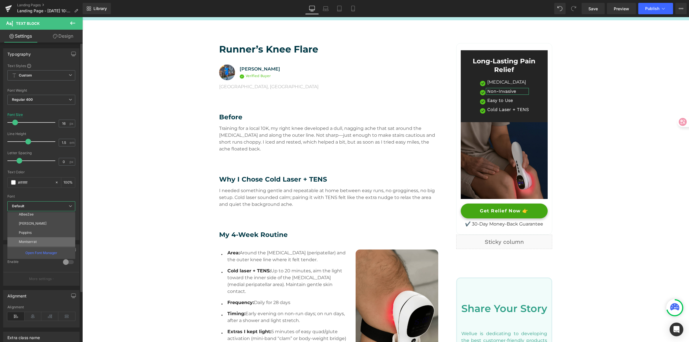
click at [51, 242] on li "Montserrat" at bounding box center [42, 241] width 70 height 9
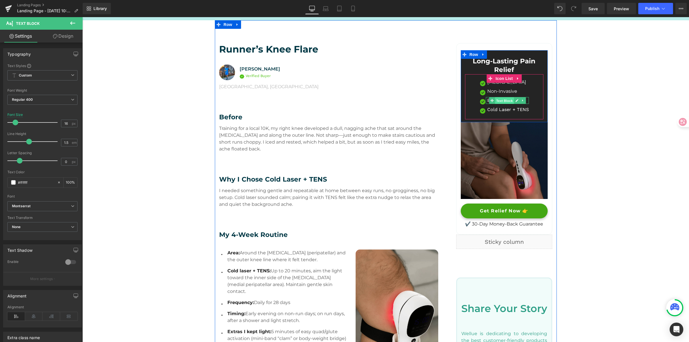
click at [496, 101] on span "Text Block" at bounding box center [504, 100] width 19 height 7
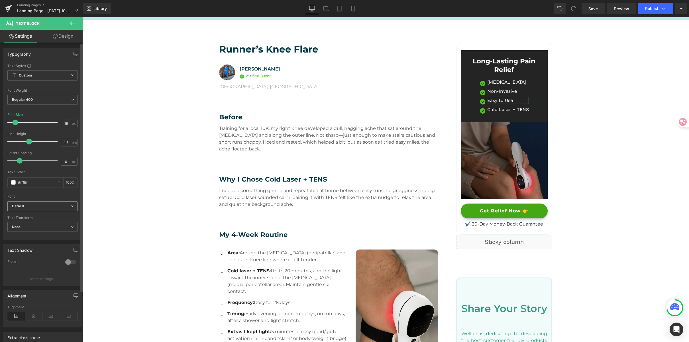
click at [34, 209] on span "Default" at bounding box center [42, 206] width 70 height 10
click at [50, 239] on li "Montserrat" at bounding box center [42, 241] width 70 height 9
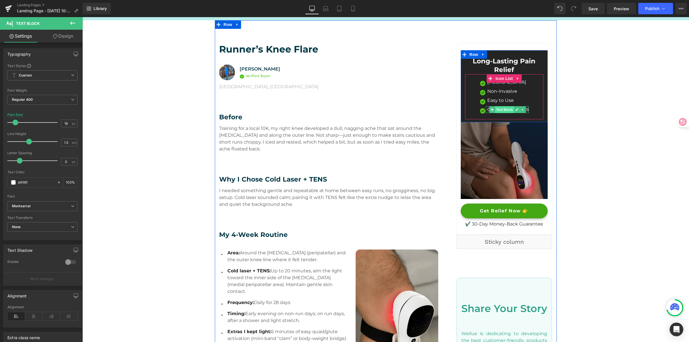
click at [499, 109] on span "Text Block" at bounding box center [504, 109] width 19 height 7
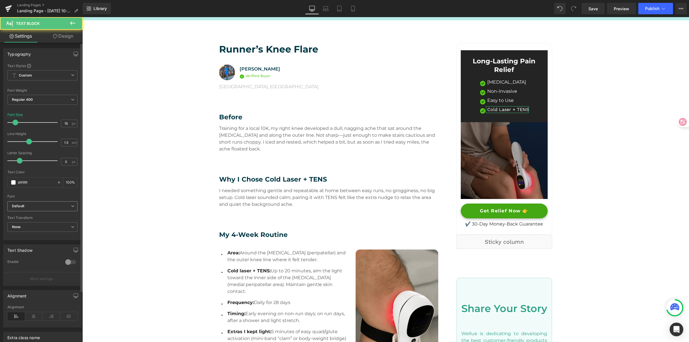
click at [58, 204] on b "Default" at bounding box center [41, 206] width 59 height 5
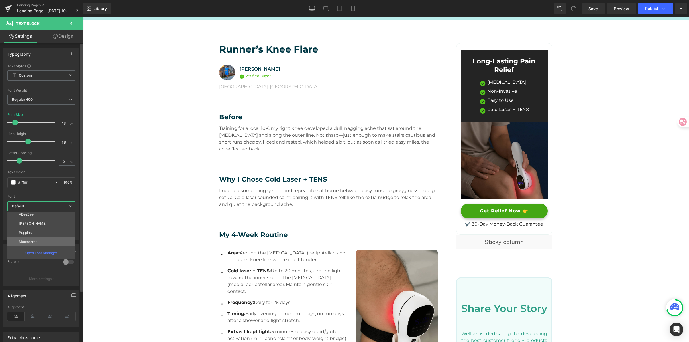
click at [42, 240] on li "Montserrat" at bounding box center [42, 241] width 70 height 9
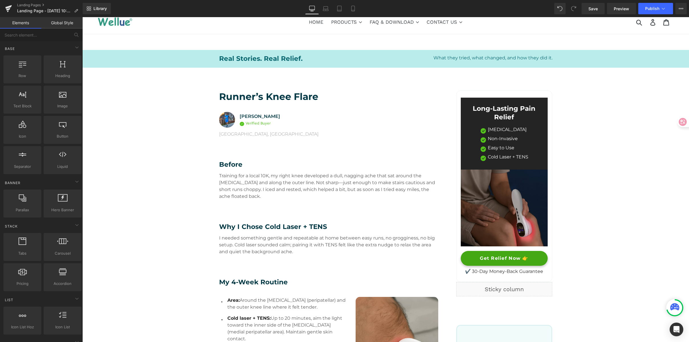
scroll to position [7, 0]
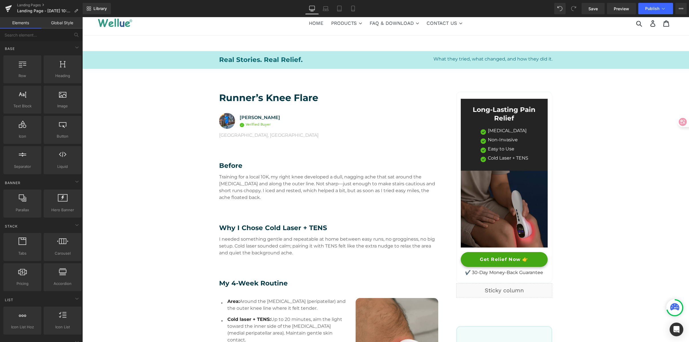
click at [299, 99] on div at bounding box center [344, 180] width 689 height 342
type input "#003845"
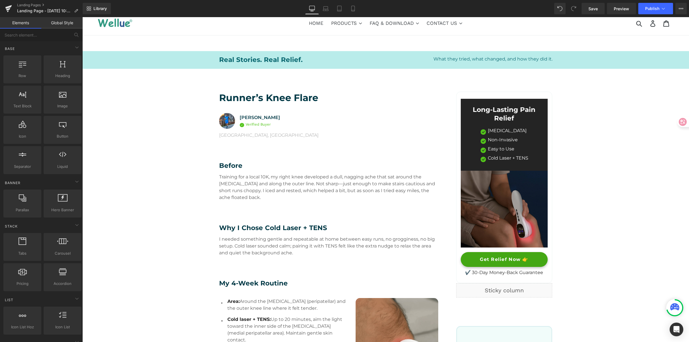
click at [544, 127] on div at bounding box center [344, 180] width 689 height 342
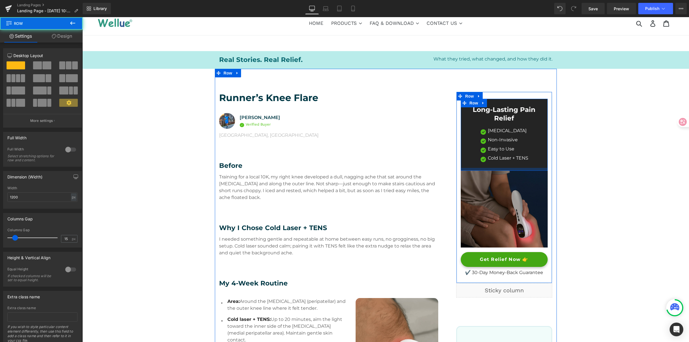
click at [462, 168] on div at bounding box center [504, 169] width 87 height 3
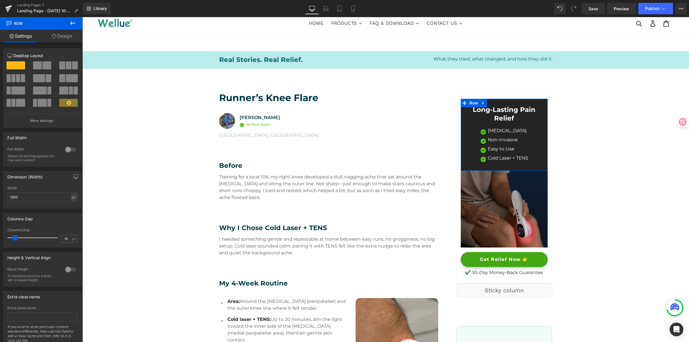
click at [66, 39] on link "Design" at bounding box center [61, 36] width 41 height 13
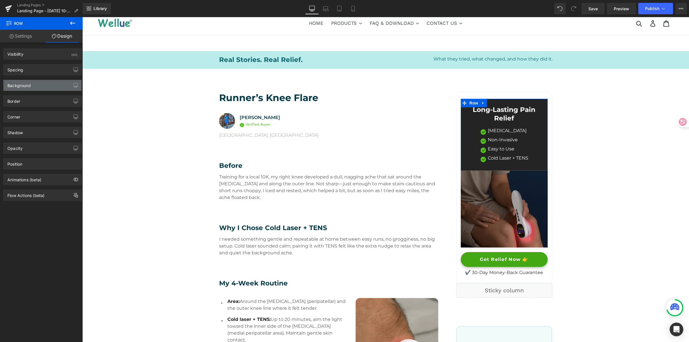
click at [29, 83] on div "Background" at bounding box center [18, 84] width 23 height 8
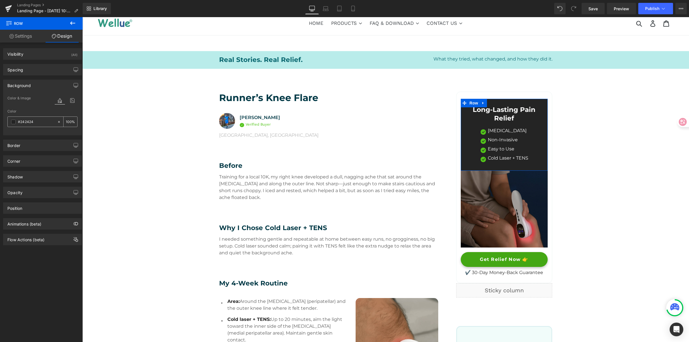
click at [42, 124] on input "#242424" at bounding box center [36, 122] width 36 height 6
paste input "003845"
type input "#003845"
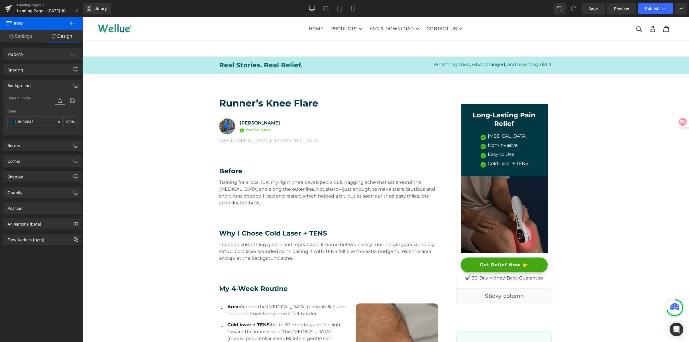
scroll to position [2, 0]
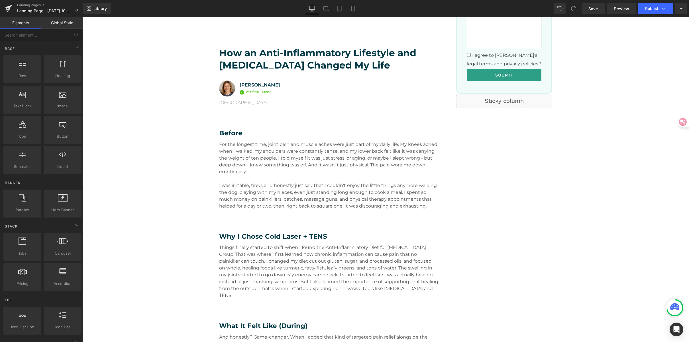
scroll to position [465, 0]
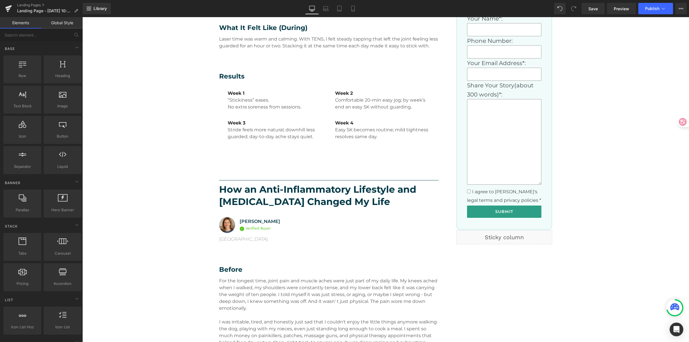
click at [524, 212] on div at bounding box center [344, 180] width 689 height 342
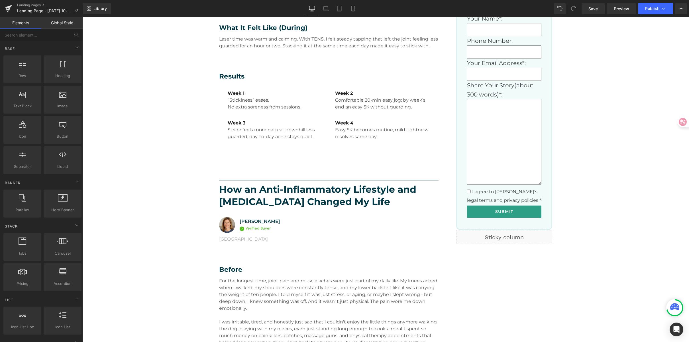
type input "#2D9F86"
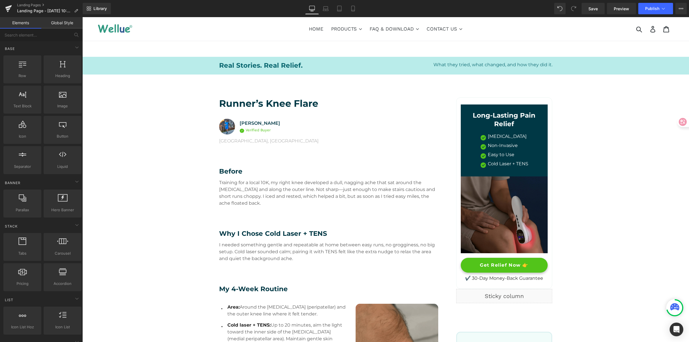
scroll to position [1, 0]
click at [507, 265] on div "Get Relief Now 👉 Button" at bounding box center [504, 264] width 87 height 15
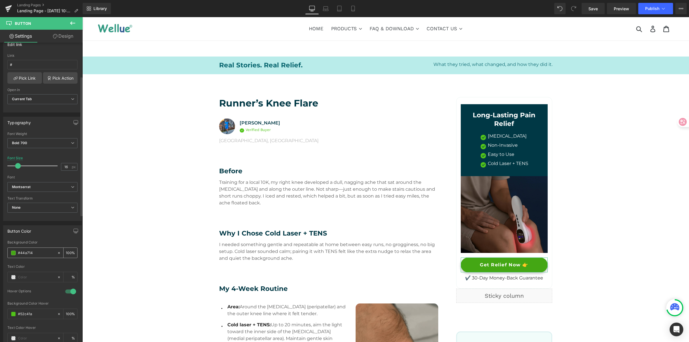
scroll to position [123, 0]
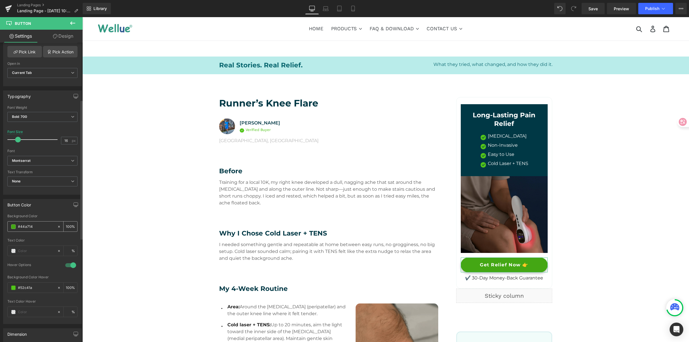
drag, startPoint x: 37, startPoint y: 227, endPoint x: 11, endPoint y: 226, distance: 26.3
click at [11, 226] on div "#44a714" at bounding box center [32, 226] width 49 height 10
type input "#2d9f86"
click at [40, 288] on input "#52c41a" at bounding box center [36, 287] width 36 height 6
drag, startPoint x: 33, startPoint y: 288, endPoint x: 10, endPoint y: 287, distance: 22.8
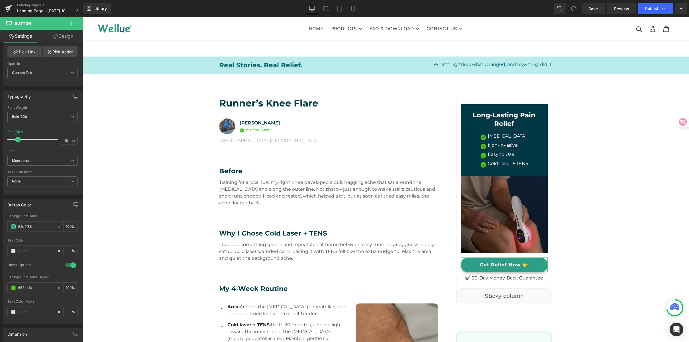
click at [0, 286] on html "Text Block You are previewing how the will restyle your page. You can not edit …" at bounding box center [344, 171] width 689 height 342
paste input "2D9F86"
click at [14, 287] on span at bounding box center [13, 287] width 5 height 5
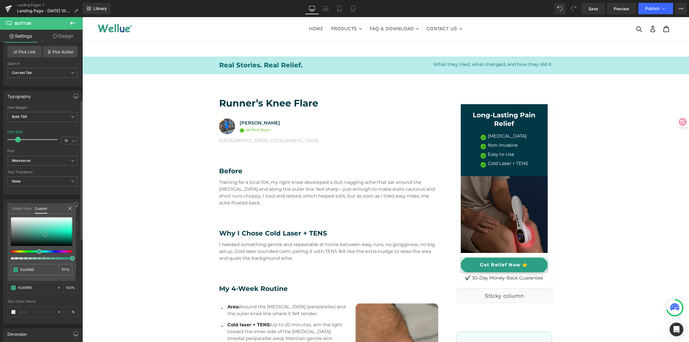
type input "#2ba086"
type input "#2a9c83"
type input "#2b967f"
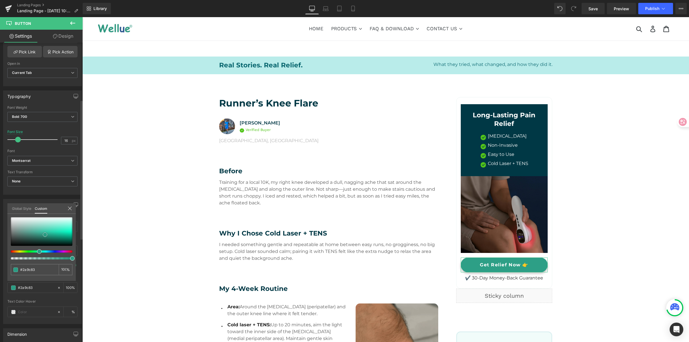
type input "#2b967f"
type input "#2a927b"
type input "#298e78"
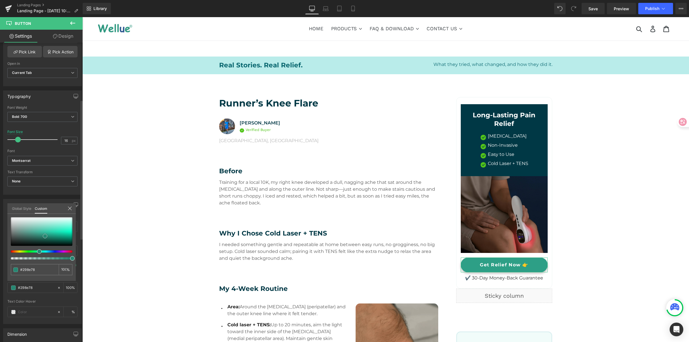
type input "#268772"
click at [45, 237] on span at bounding box center [45, 235] width 5 height 5
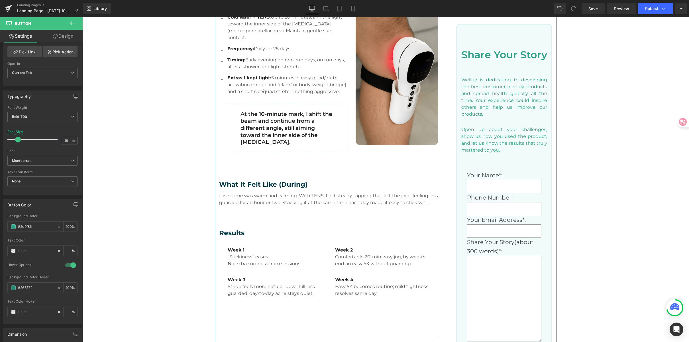
scroll to position [569, 0]
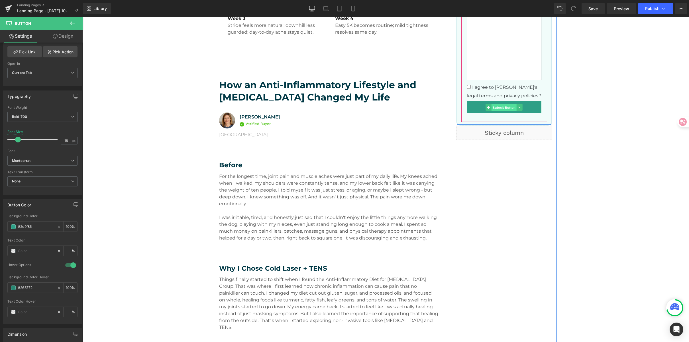
click at [504, 107] on span "Submit Button" at bounding box center [504, 107] width 25 height 7
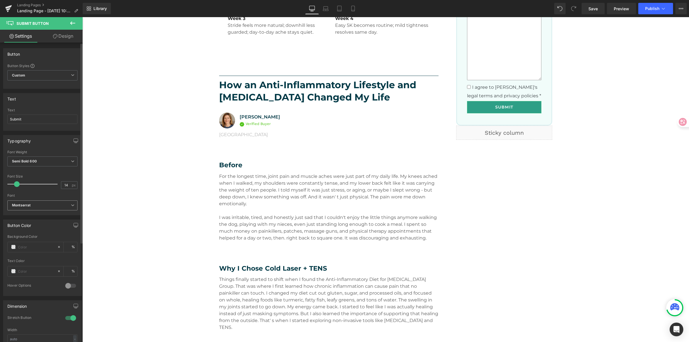
scroll to position [1, 0]
click at [39, 205] on b "Montserrat" at bounding box center [41, 204] width 59 height 5
click at [35, 193] on div "Font" at bounding box center [41, 194] width 68 height 4
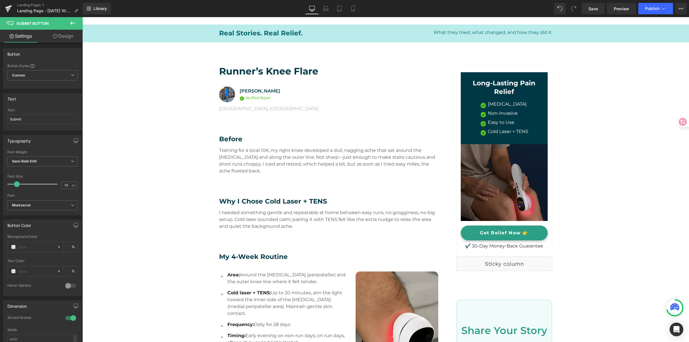
scroll to position [24, 0]
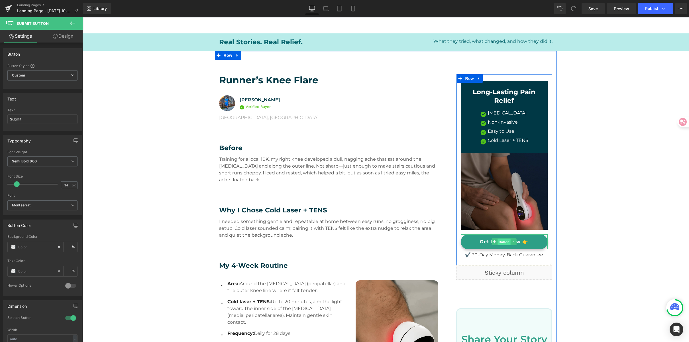
click at [500, 241] on span "Button" at bounding box center [504, 241] width 13 height 7
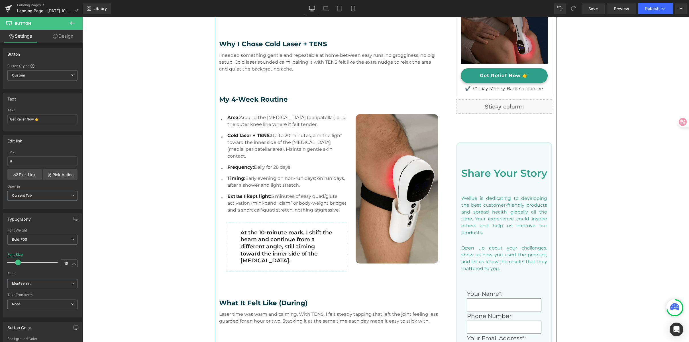
scroll to position [190, 0]
click at [498, 77] on span "Button" at bounding box center [504, 75] width 13 height 7
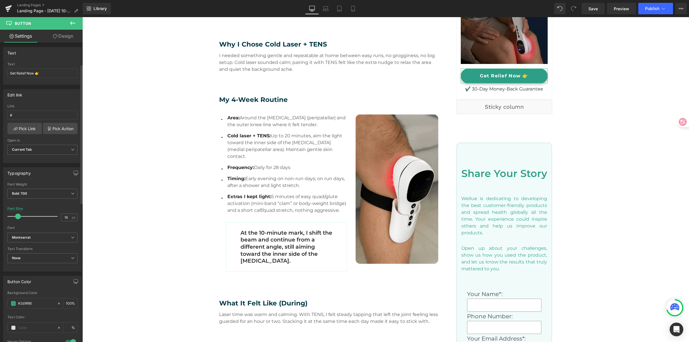
scroll to position [47, 0]
click at [35, 150] on span "Current Tab" at bounding box center [42, 149] width 70 height 10
click at [30, 168] on div "New Tab" at bounding box center [23, 167] width 15 height 4
click at [34, 116] on input "#" at bounding box center [42, 113] width 70 height 9
click at [27, 127] on link "Pick Link" at bounding box center [24, 127] width 34 height 11
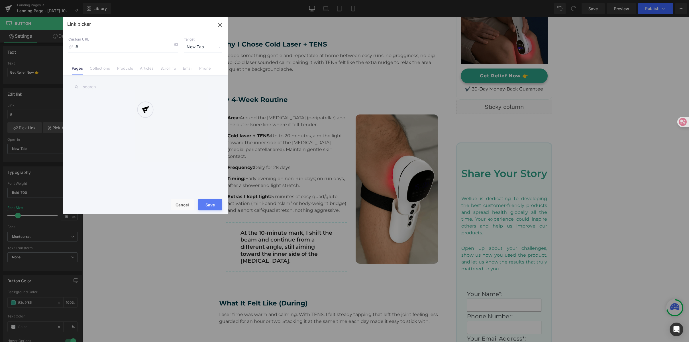
click at [113, 69] on div at bounding box center [145, 115] width 165 height 197
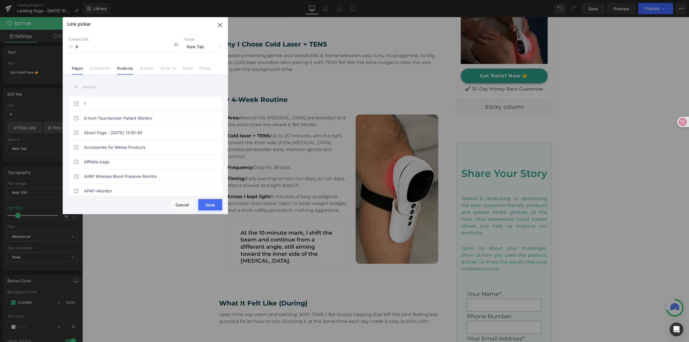
click at [124, 70] on link "Products" at bounding box center [125, 70] width 16 height 9
click at [223, 24] on icon "button" at bounding box center [220, 25] width 9 height 9
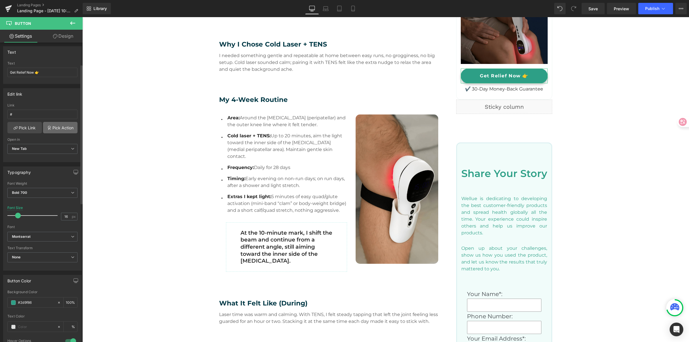
click at [52, 129] on link "Pick Action" at bounding box center [60, 127] width 34 height 11
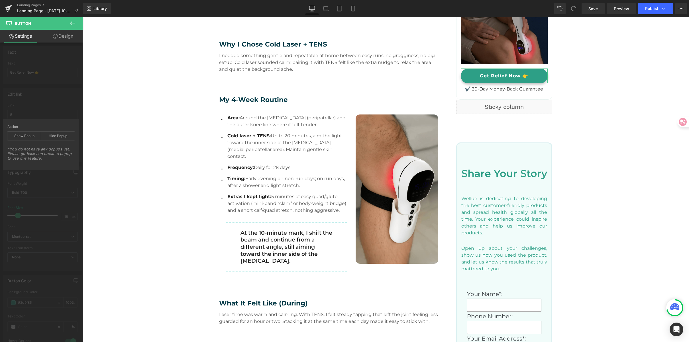
click at [35, 165] on div "Action Show Popup Hide Popup *You do not have any popups yet. Please go back an…" at bounding box center [41, 144] width 76 height 51
click at [42, 180] on div "Button Button Styles Custom Custom Setup Global Style Custom Setup Global Style…" at bounding box center [42, 310] width 85 height 629
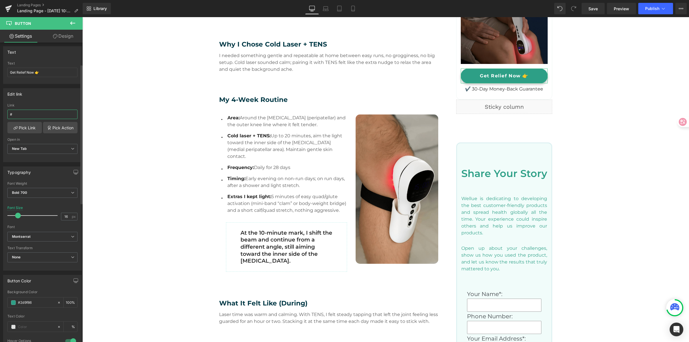
click at [9, 118] on input "#" at bounding box center [42, 113] width 70 height 9
click at [24, 129] on link "Pick Link" at bounding box center [24, 127] width 34 height 11
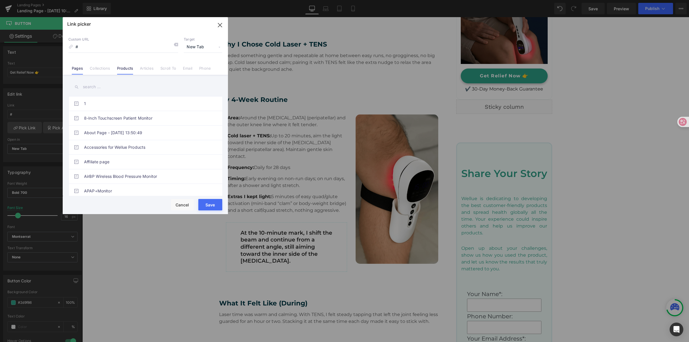
click at [125, 65] on li "Products" at bounding box center [125, 66] width 23 height 10
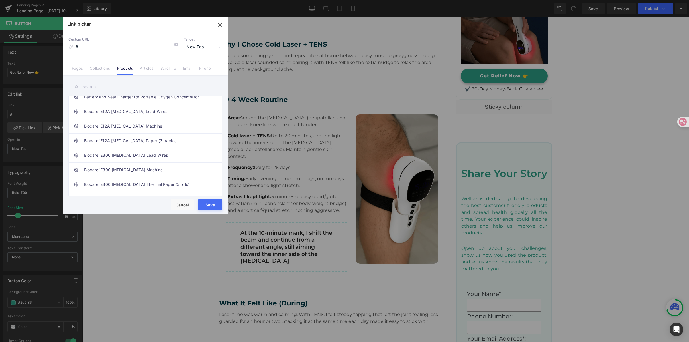
scroll to position [640, 0]
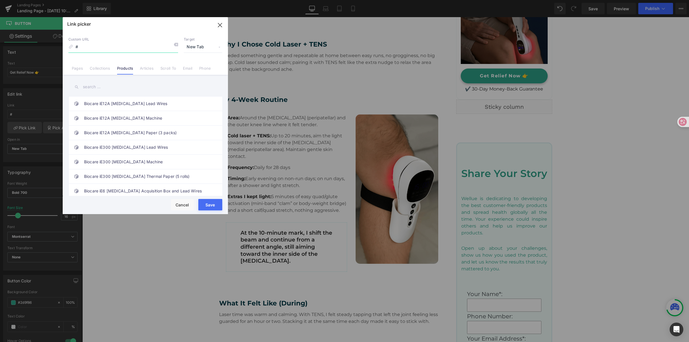
click at [109, 48] on input "#" at bounding box center [123, 47] width 110 height 11
click at [147, 42] on input "#" at bounding box center [123, 47] width 110 height 11
click at [177, 83] on input "text" at bounding box center [145, 86] width 154 height 13
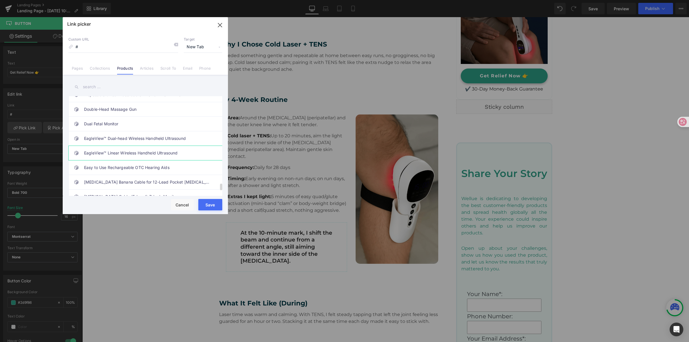
scroll to position [1357, 0]
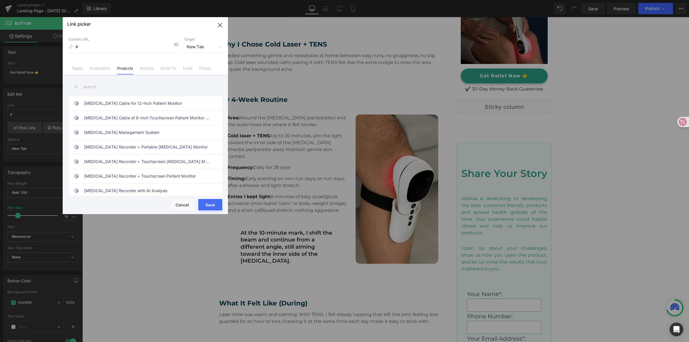
click at [105, 86] on input "text" at bounding box center [145, 86] width 154 height 13
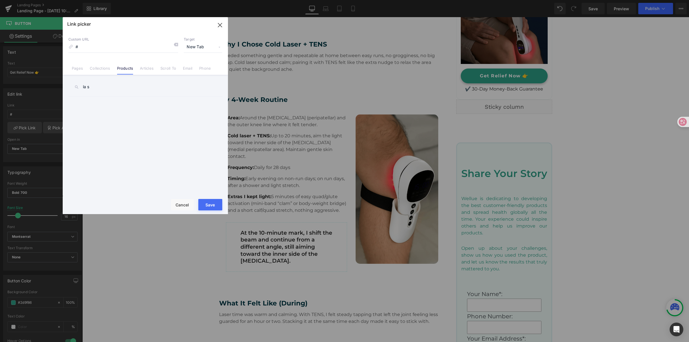
scroll to position [0, 0]
type input "laser"
click at [200, 119] on link "Cold Laser Therapy & TENS for Joint & Muscle Pain Relief" at bounding box center [146, 118] width 125 height 14
type input "/products/laser-pain-relief-device-with-tens"
drag, startPoint x: 214, startPoint y: 204, endPoint x: 185, endPoint y: 174, distance: 41.9
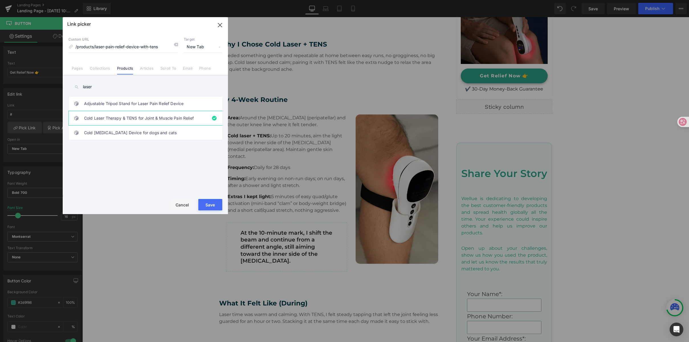
click at [214, 204] on button "Save" at bounding box center [210, 204] width 24 height 11
type input "/products/laser-pain-relief-device-with-tens"
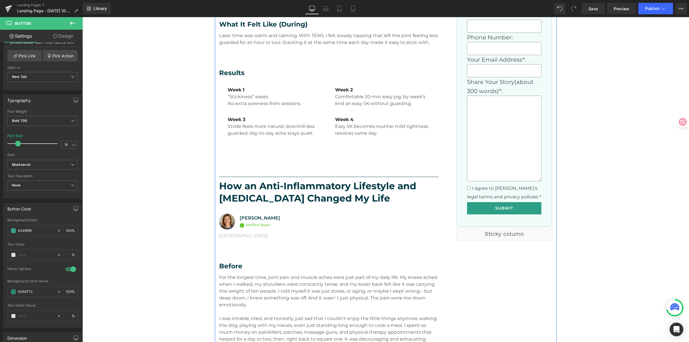
scroll to position [469, 0]
click at [499, 209] on span "Submit Button" at bounding box center [504, 207] width 25 height 7
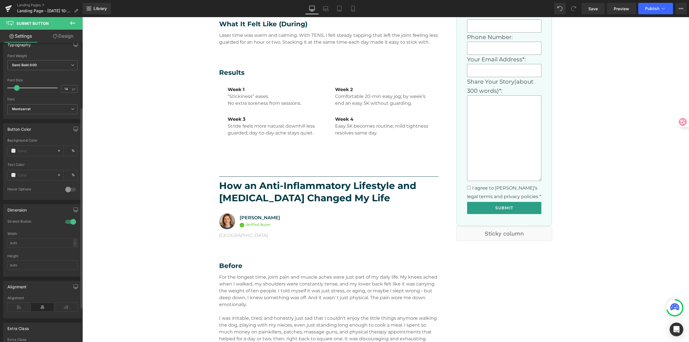
scroll to position [96, 0]
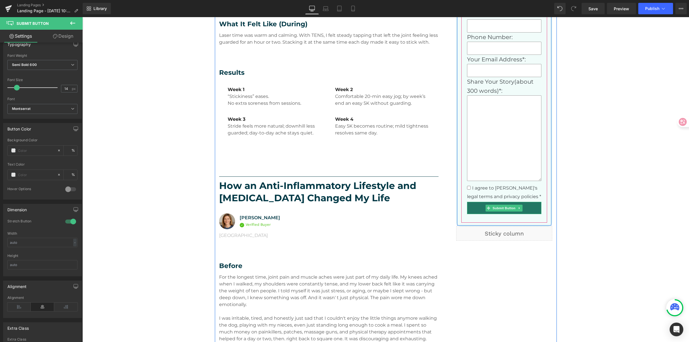
click at [501, 212] on button "Submit" at bounding box center [504, 208] width 75 height 12
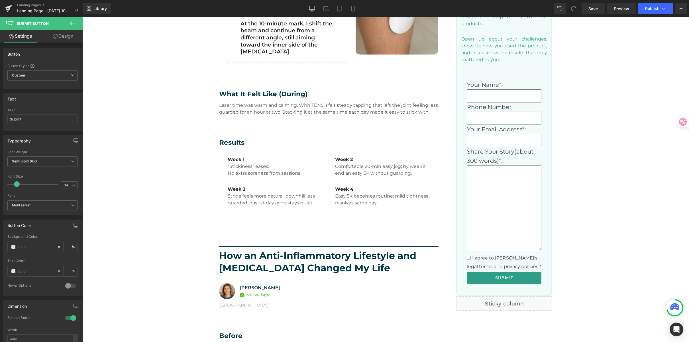
scroll to position [400, 0]
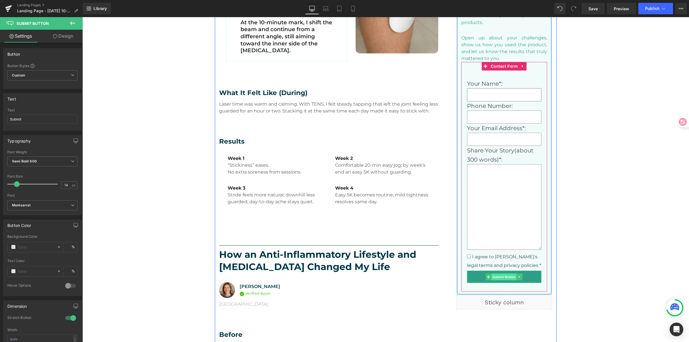
click at [502, 276] on span "Submit Button" at bounding box center [504, 276] width 25 height 7
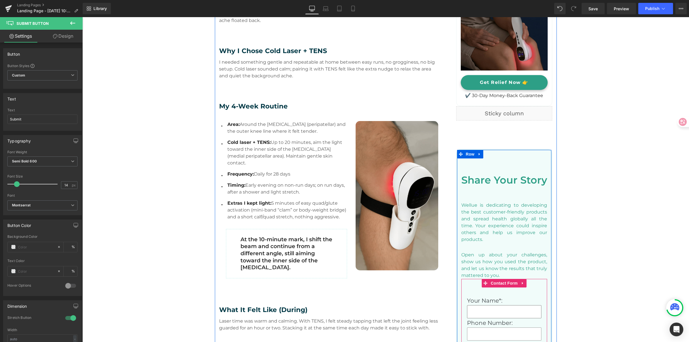
scroll to position [98, 0]
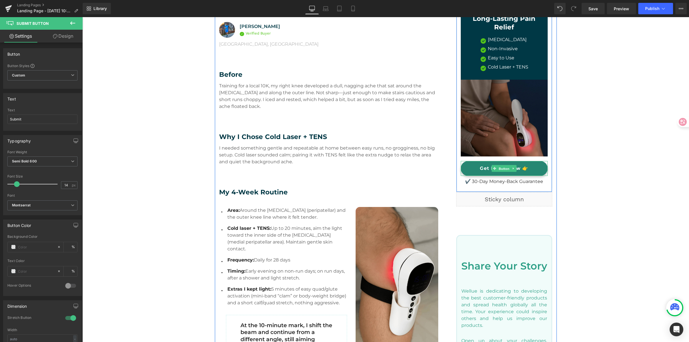
click at [500, 165] on span "Button" at bounding box center [504, 168] width 13 height 7
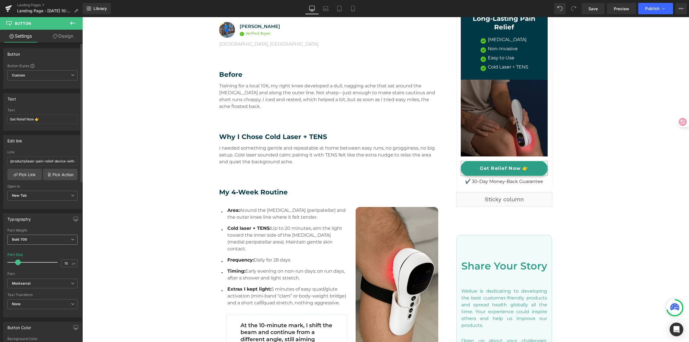
click at [17, 237] on b "Bold 700" at bounding box center [19, 239] width 15 height 4
click at [47, 257] on li "Semi Bold 600" at bounding box center [42, 257] width 70 height 9
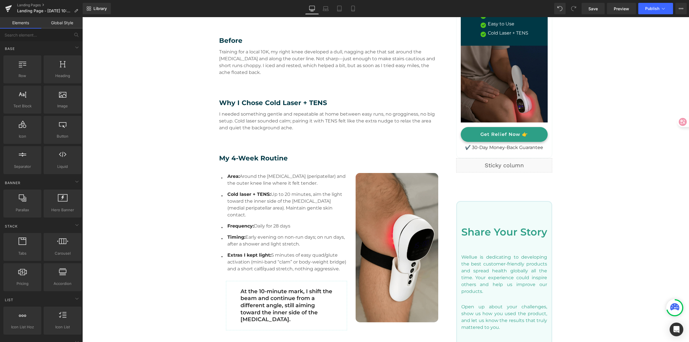
scroll to position [124, 0]
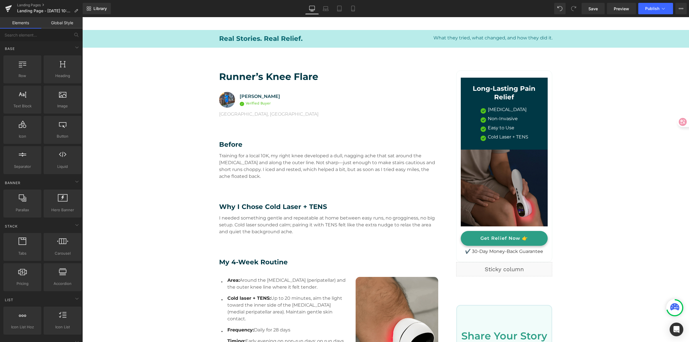
scroll to position [0, 0]
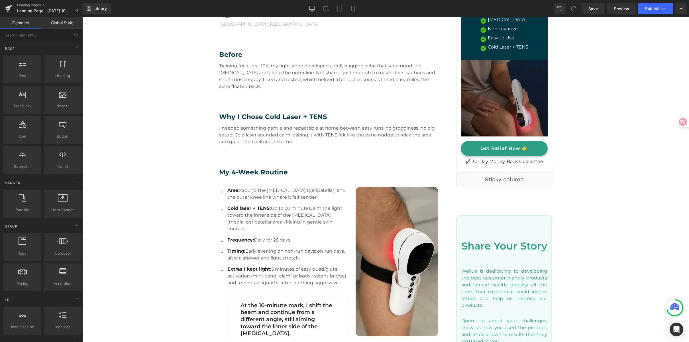
scroll to position [91, 0]
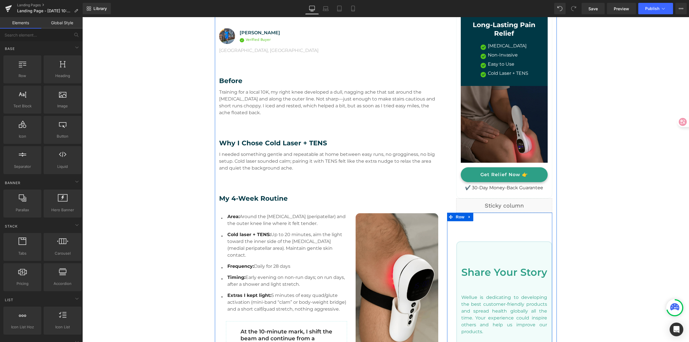
click at [466, 272] on h3 "Share Your Story" at bounding box center [505, 272] width 86 height 15
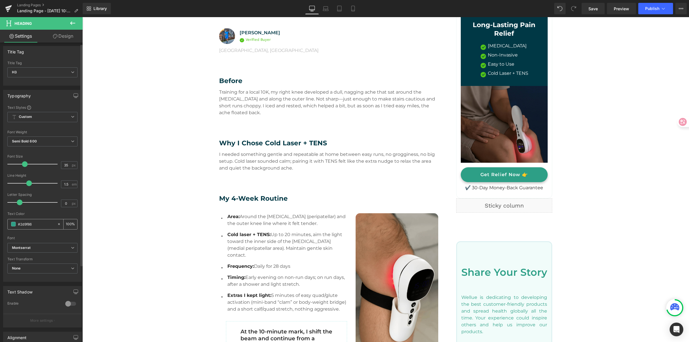
scroll to position [3, 0]
drag, startPoint x: 39, startPoint y: 223, endPoint x: 37, endPoint y: 220, distance: 4.0
click at [0, 221] on html "Button You are previewing how the will restyle your page. You can not edit Elem…" at bounding box center [344, 171] width 689 height 342
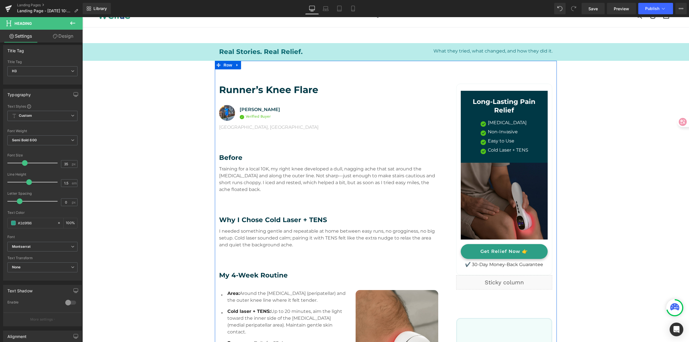
scroll to position [0, 0]
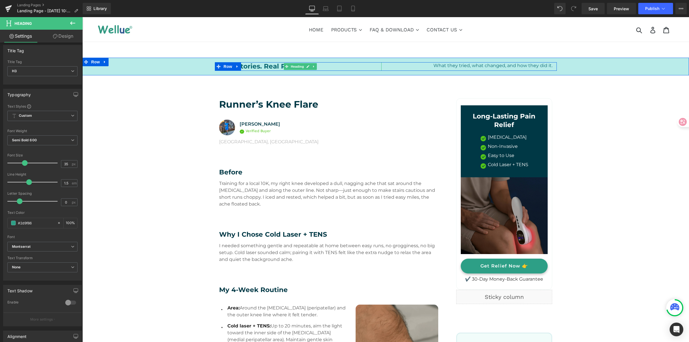
click at [244, 67] on h2 "Real Stories. Real Relief." at bounding box center [300, 66] width 163 height 9
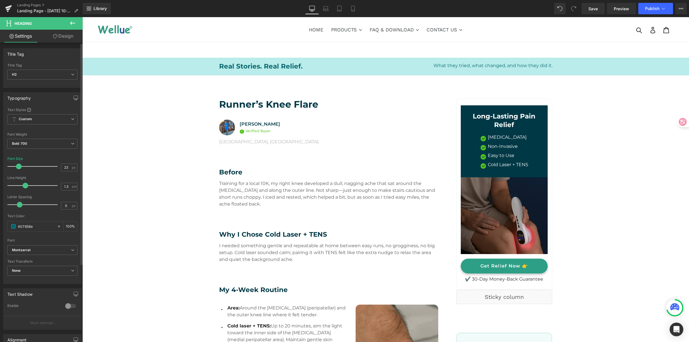
drag, startPoint x: 38, startPoint y: 225, endPoint x: 7, endPoint y: 224, distance: 31.1
click at [7, 224] on div "Text Styles Custom Custom Setup Global Style Custom Setup Global Style Thin 100…" at bounding box center [42, 195] width 78 height 176
type input "#07656e"
drag, startPoint x: 592, startPoint y: 162, endPoint x: 483, endPoint y: 113, distance: 118.9
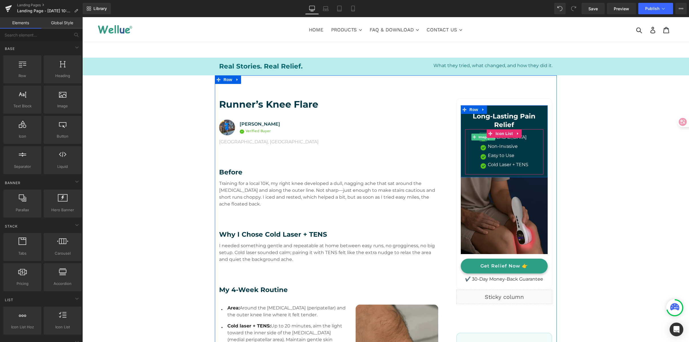
click at [480, 139] on span "Image" at bounding box center [484, 136] width 12 height 7
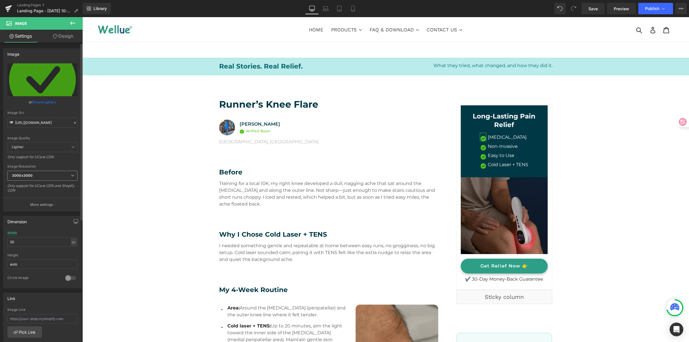
scroll to position [1, 0]
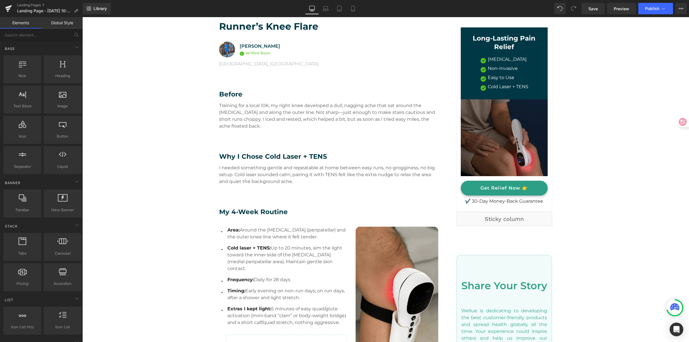
scroll to position [77, 0]
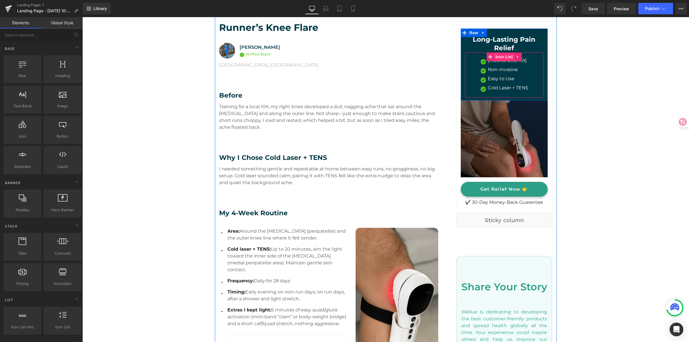
click at [499, 58] on span "Icon List" at bounding box center [504, 56] width 20 height 9
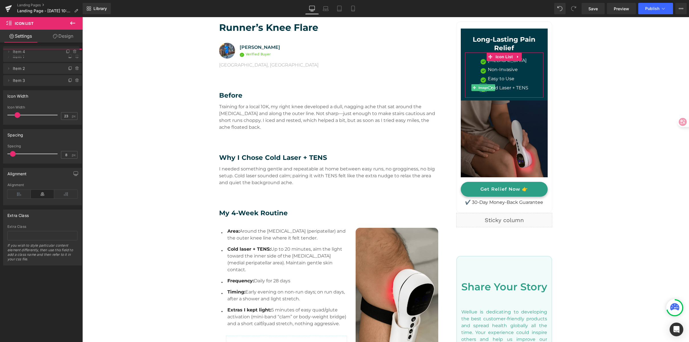
drag, startPoint x: 42, startPoint y: 90, endPoint x: 42, endPoint y: 50, distance: 39.3
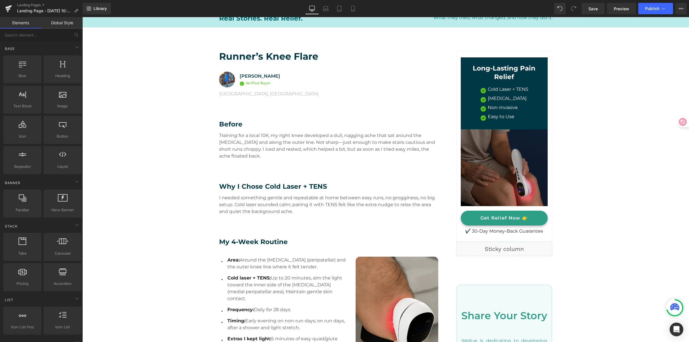
scroll to position [47, 0]
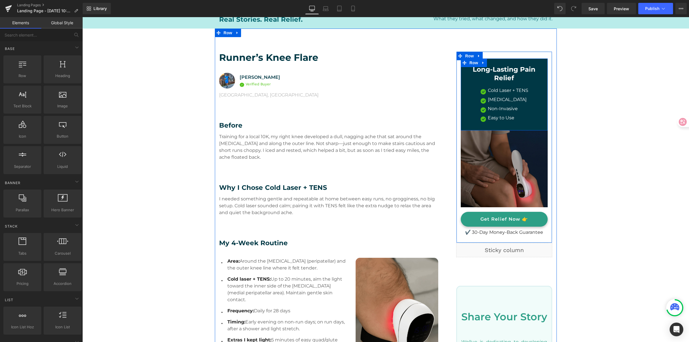
click at [543, 74] on div "Long-Lasting Pain Relief Heading Image Cold Laser + TENS Text Block Image Targe…" at bounding box center [504, 96] width 87 height 62
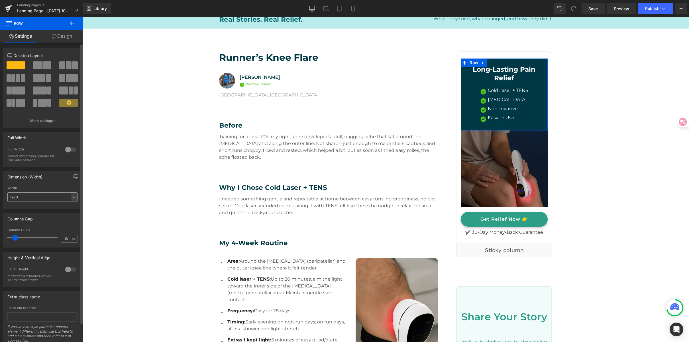
scroll to position [1, 0]
click at [59, 36] on link "Design" at bounding box center [61, 36] width 41 height 13
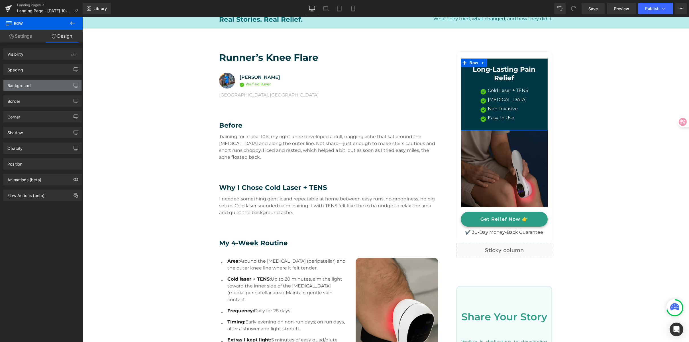
click at [29, 84] on div "Background" at bounding box center [18, 84] width 23 height 8
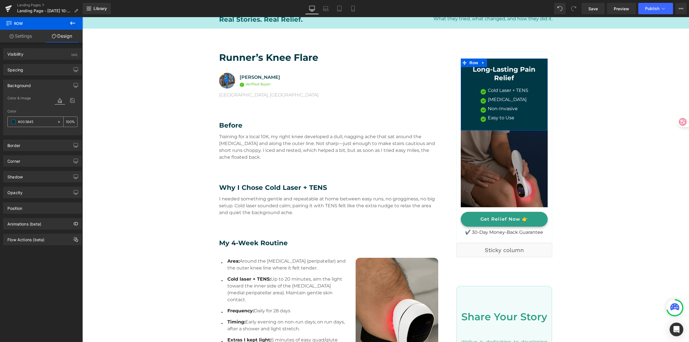
click at [38, 121] on input "#003845" at bounding box center [36, 122] width 36 height 6
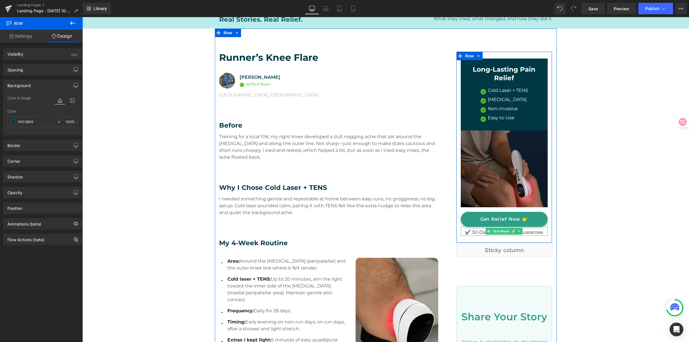
click at [476, 233] on p "✔️ 30-Day Money-Back Guarantee" at bounding box center [504, 232] width 87 height 7
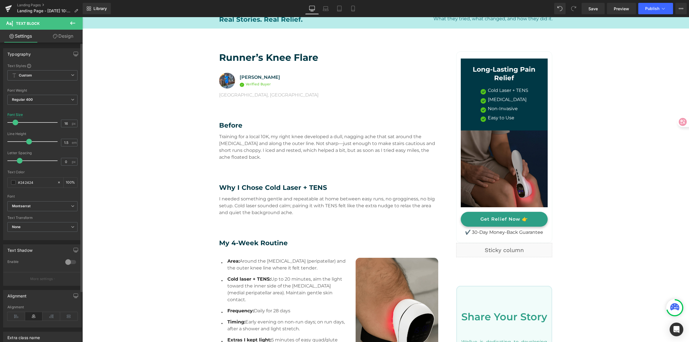
drag, startPoint x: 40, startPoint y: 180, endPoint x: 2, endPoint y: 181, distance: 37.9
click at [0, 181] on html "Icon List You are previewing how the will restyle your page. You can not edit E…" at bounding box center [344, 171] width 689 height 342
drag, startPoint x: 39, startPoint y: 184, endPoint x: -7, endPoint y: 178, distance: 47.2
click at [0, 178] on html "Icon List You are previewing how the will restyle your page. You can not edit E…" at bounding box center [344, 171] width 689 height 342
paste input "003845"
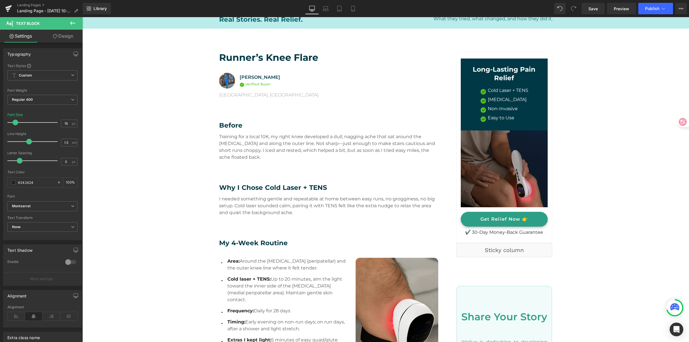
type input "#003845"
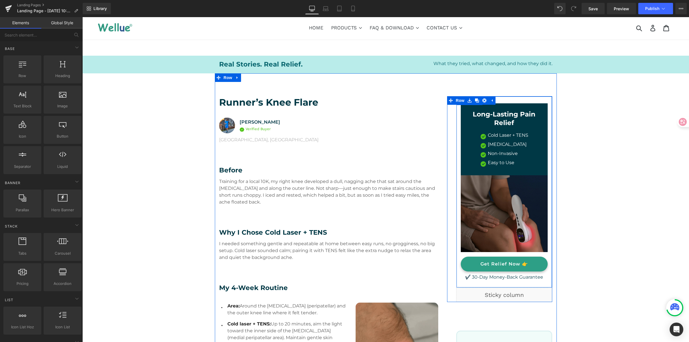
scroll to position [164, 0]
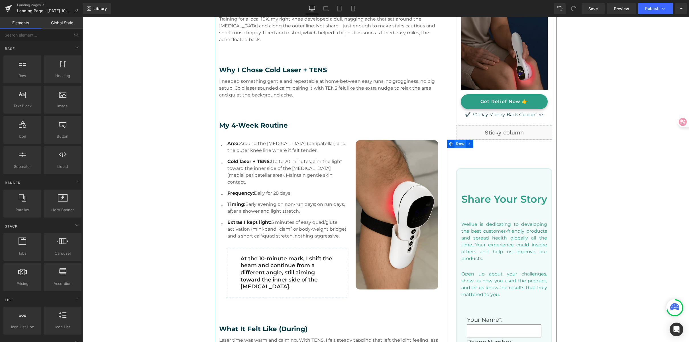
click at [461, 145] on span "Row" at bounding box center [460, 143] width 11 height 9
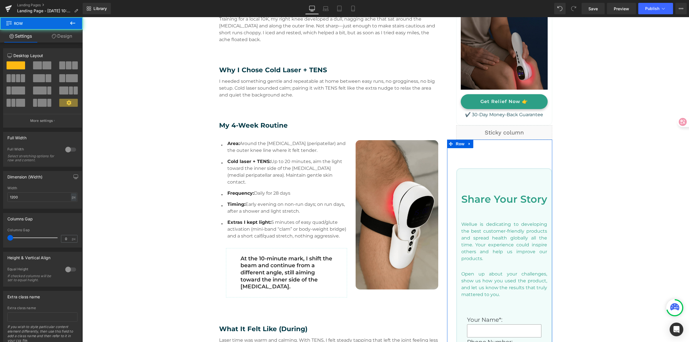
click at [63, 38] on link "Design" at bounding box center [61, 36] width 41 height 13
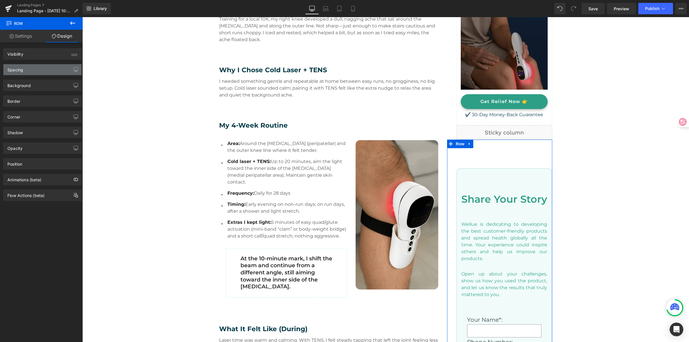
click at [40, 65] on div "Spacing" at bounding box center [42, 69] width 78 height 11
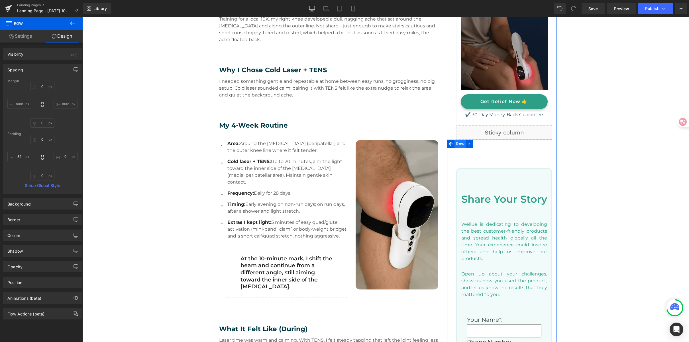
click at [457, 144] on span "Row" at bounding box center [460, 143] width 11 height 9
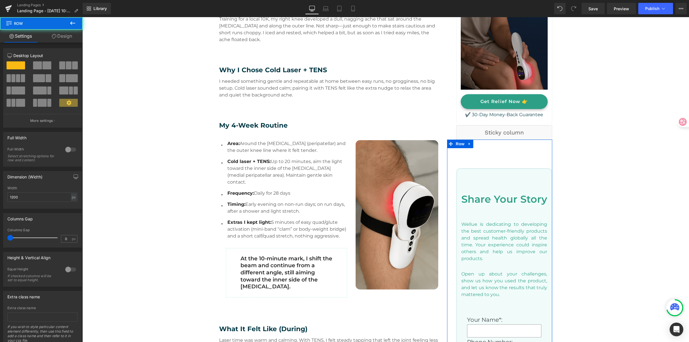
click at [71, 35] on link "Design" at bounding box center [61, 36] width 41 height 13
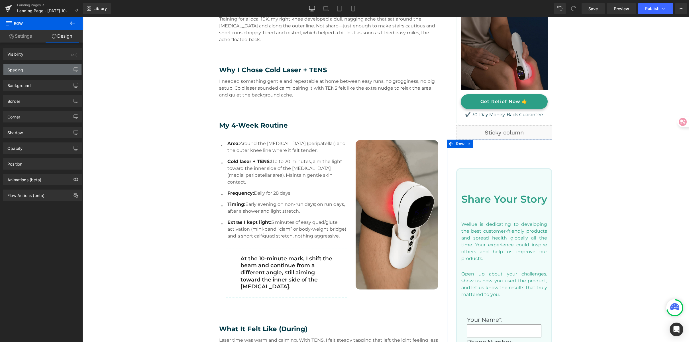
click at [51, 66] on div "Spacing" at bounding box center [42, 69] width 78 height 11
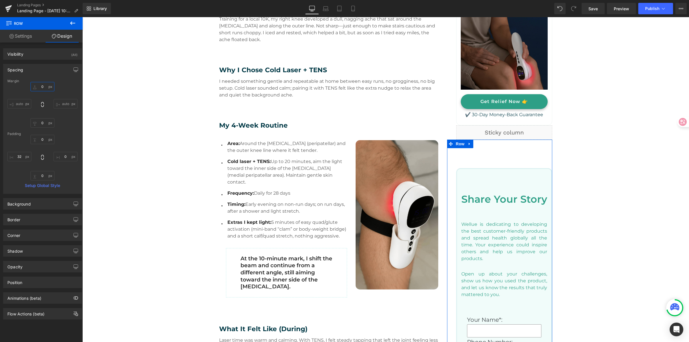
click at [43, 88] on input "0" at bounding box center [43, 86] width 24 height 9
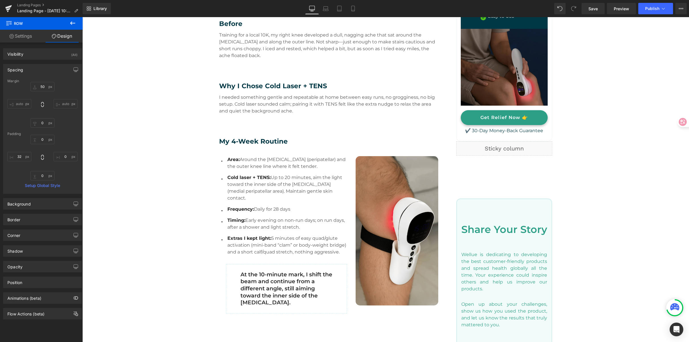
scroll to position [170, 0]
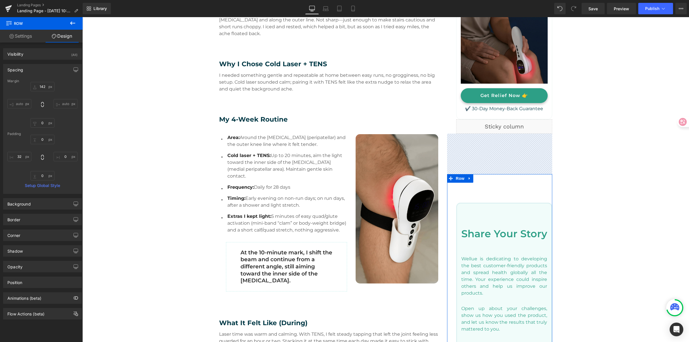
drag, startPoint x: 40, startPoint y: 86, endPoint x: 43, endPoint y: 60, distance: 26.4
type input "142"
click at [43, 60] on div "Spacing Margin 142px 142 auto auto 0px 0 auto auto Padding 0px 0 0px 0 0px 0 32…" at bounding box center [42, 127] width 85 height 134
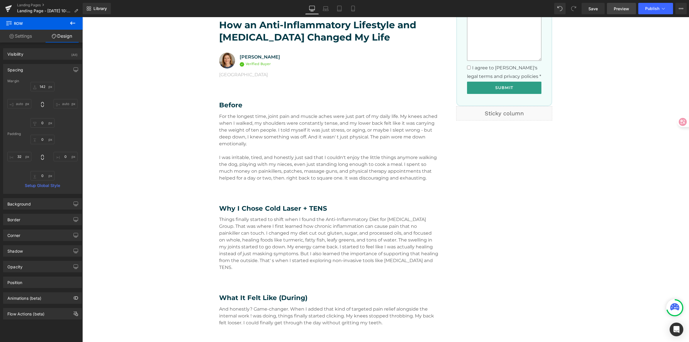
scroll to position [628, 0]
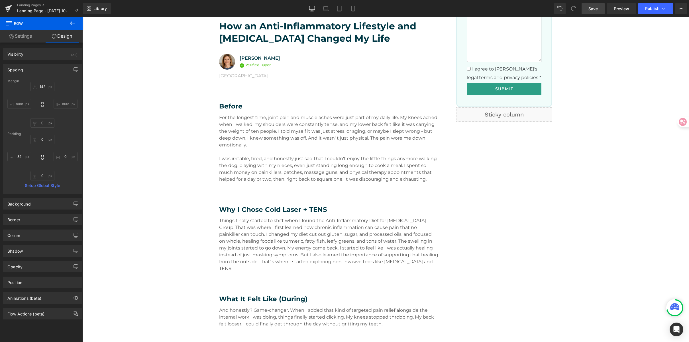
click at [598, 3] on link "Save" at bounding box center [593, 8] width 23 height 11
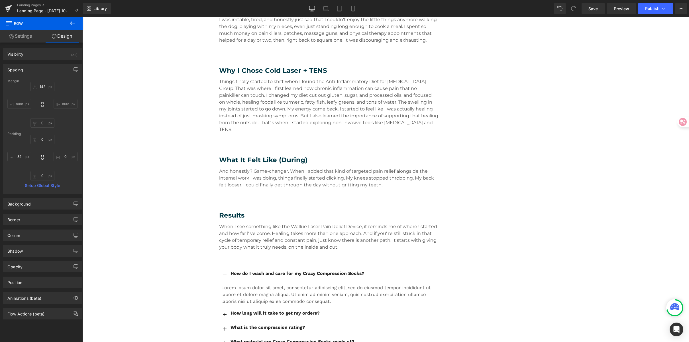
scroll to position [767, 0]
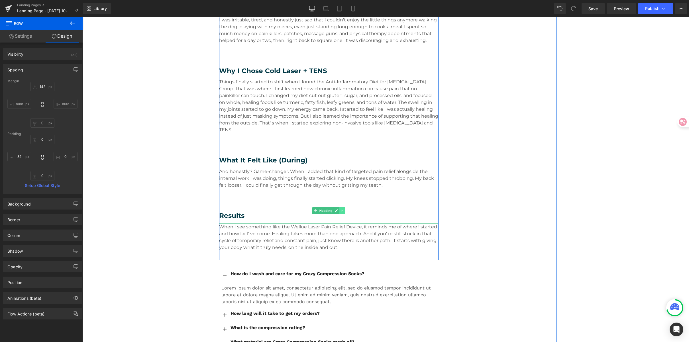
click at [342, 207] on link at bounding box center [343, 210] width 6 height 7
click at [338, 209] on icon at bounding box center [339, 210] width 3 height 3
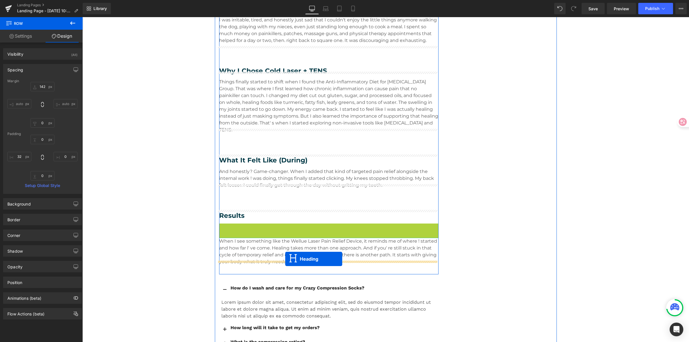
drag, startPoint x: 313, startPoint y: 224, endPoint x: 285, endPoint y: 259, distance: 44.7
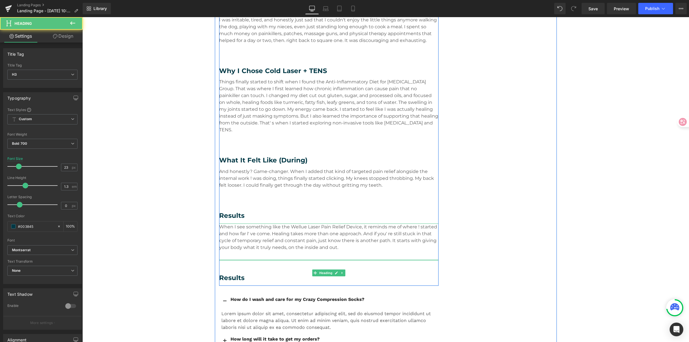
click at [249, 273] on h3 "Results" at bounding box center [329, 277] width 220 height 9
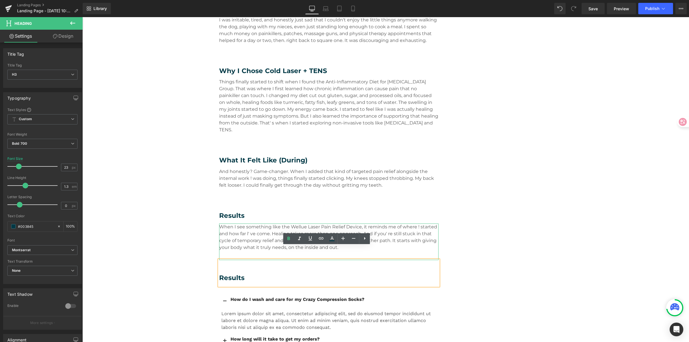
click at [238, 273] on h3 "Results" at bounding box center [329, 277] width 220 height 9
paste div
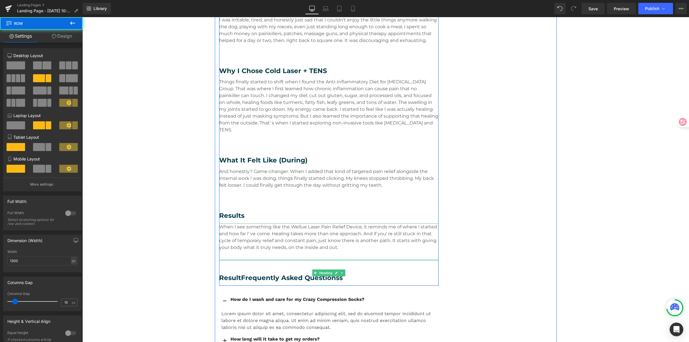
click at [347, 273] on h3 "ResultFrequently Asked Questionss" at bounding box center [329, 277] width 220 height 9
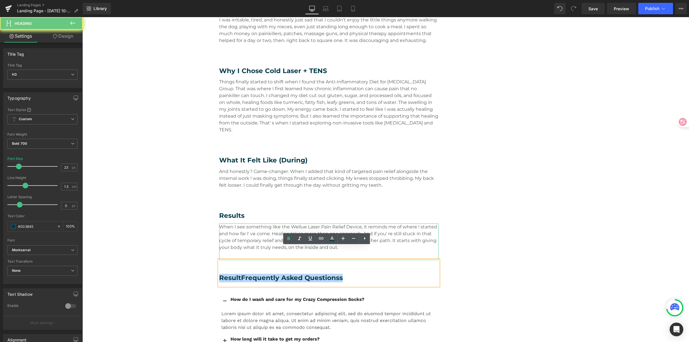
drag, startPoint x: 359, startPoint y: 263, endPoint x: 116, endPoint y: 252, distance: 242.8
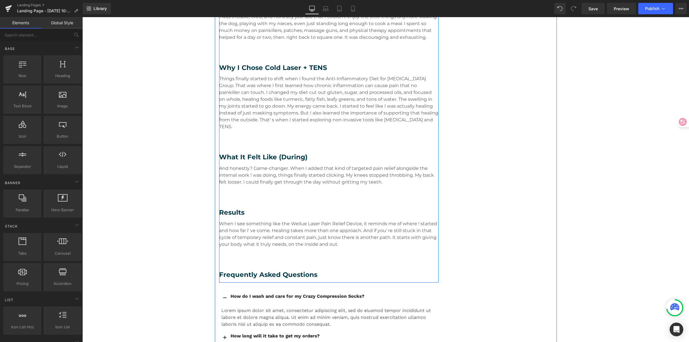
scroll to position [770, 0]
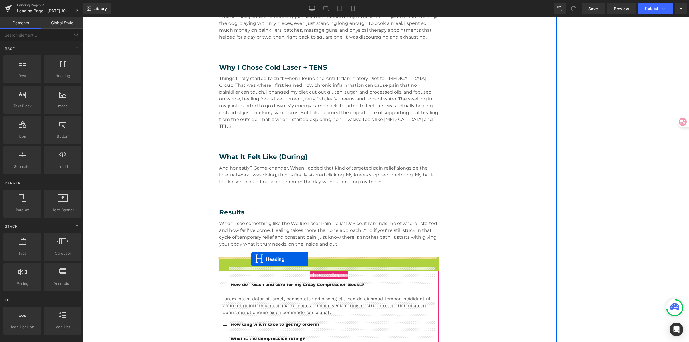
drag, startPoint x: 311, startPoint y: 256, endPoint x: 251, endPoint y: 259, distance: 59.4
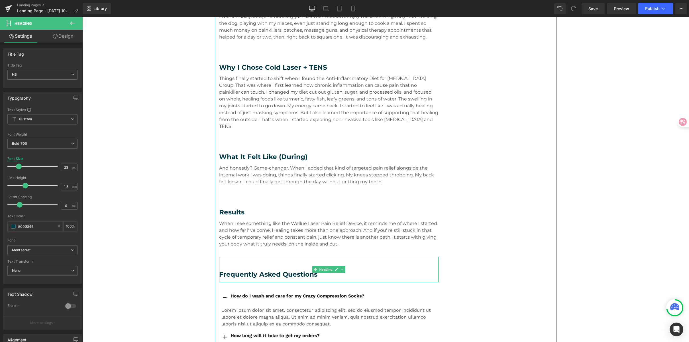
drag, startPoint x: 258, startPoint y: 254, endPoint x: 267, endPoint y: 257, distance: 9.7
click at [258, 256] on div "Frequently Asked Questions" at bounding box center [329, 269] width 220 height 26
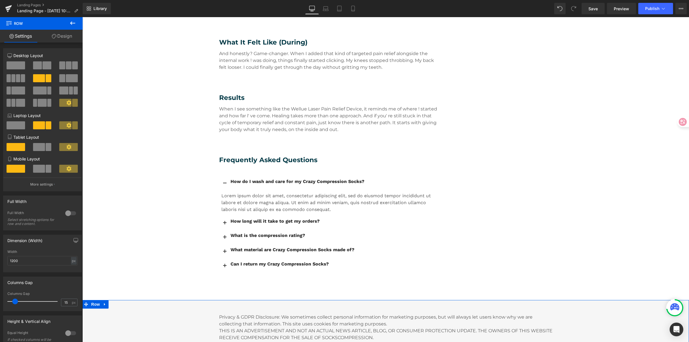
scroll to position [883, 0]
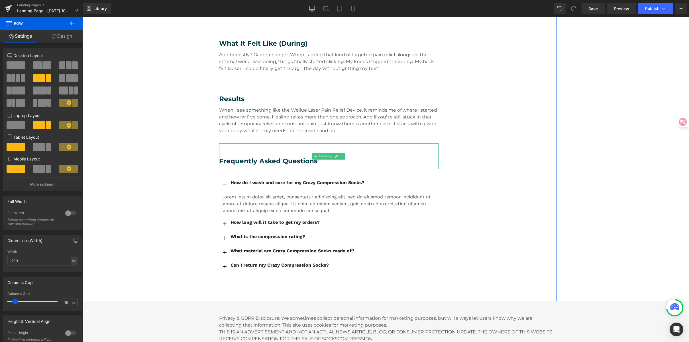
click at [271, 157] on h3 "Frequently Asked Questions" at bounding box center [329, 161] width 220 height 9
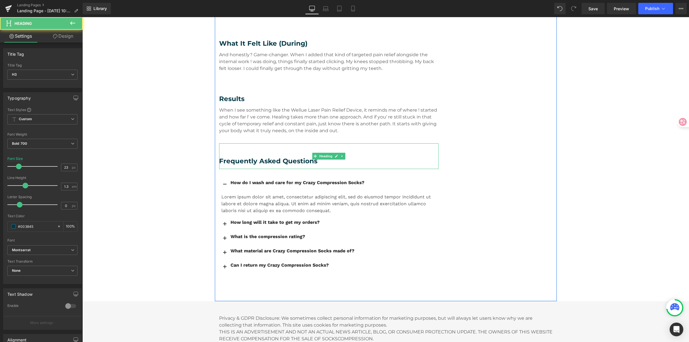
click at [240, 157] on h3 "Frequently Asked Questions" at bounding box center [329, 161] width 220 height 9
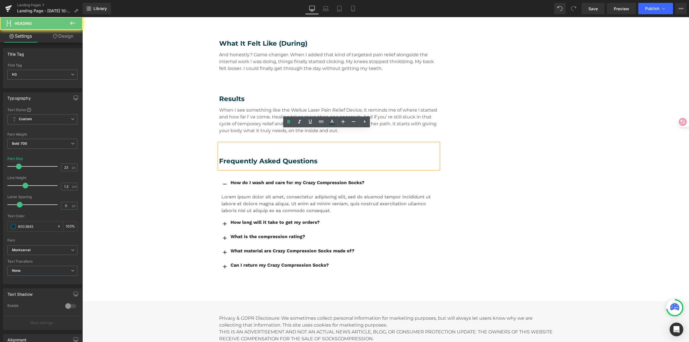
drag, startPoint x: 228, startPoint y: 147, endPoint x: 231, endPoint y: 147, distance: 3.4
click at [229, 157] on h3 "Frequently Asked Questions" at bounding box center [329, 161] width 220 height 9
drag, startPoint x: 280, startPoint y: 148, endPoint x: 289, endPoint y: 147, distance: 9.2
click at [281, 157] on h3 "Frequently Asked Questions" at bounding box center [329, 161] width 220 height 9
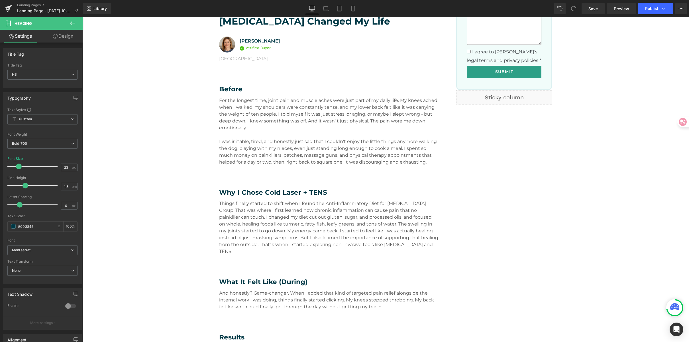
scroll to position [644, 0]
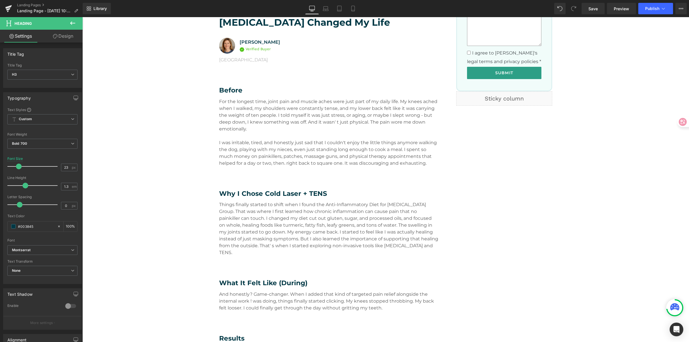
click at [547, 63] on div at bounding box center [344, 192] width 689 height 366
type input "#F1FCFA"
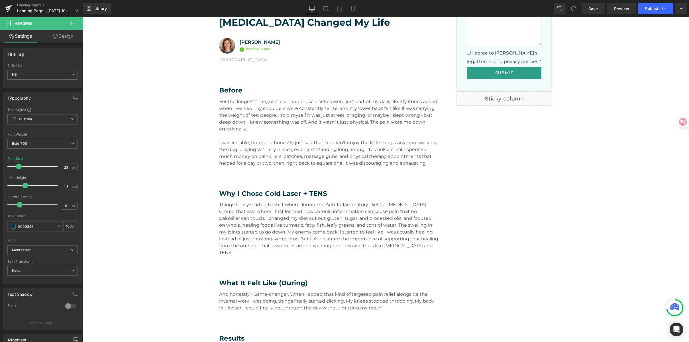
click at [599, 123] on div "Real Stories. Real Relief. Heading What they tried, what changed, and how they …" at bounding box center [385, 59] width 607 height 1291
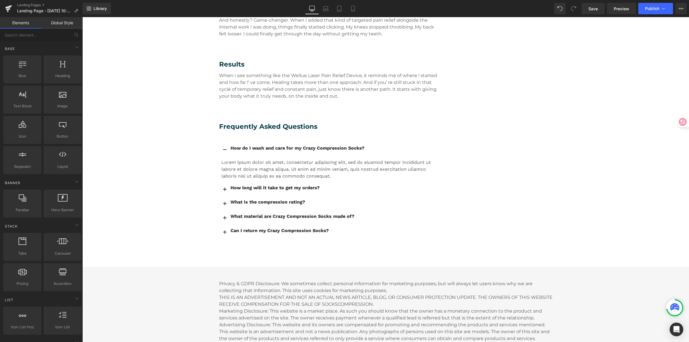
scroll to position [989, 0]
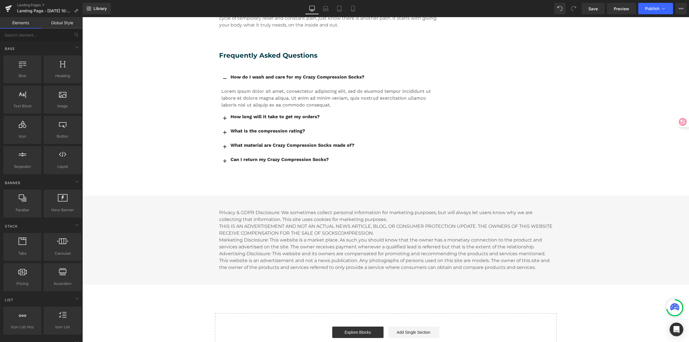
click at [258, 51] on h3 "Frequently Asked Questions" at bounding box center [329, 55] width 220 height 9
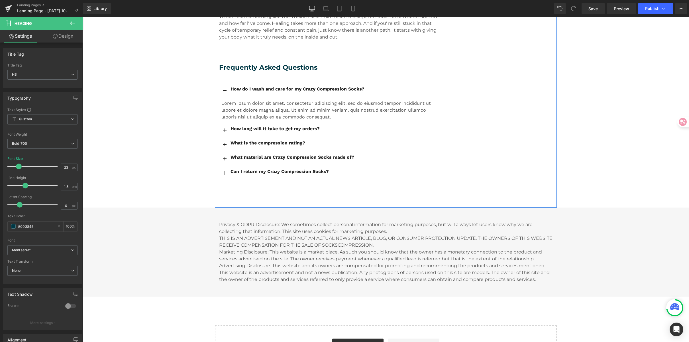
scroll to position [966, 0]
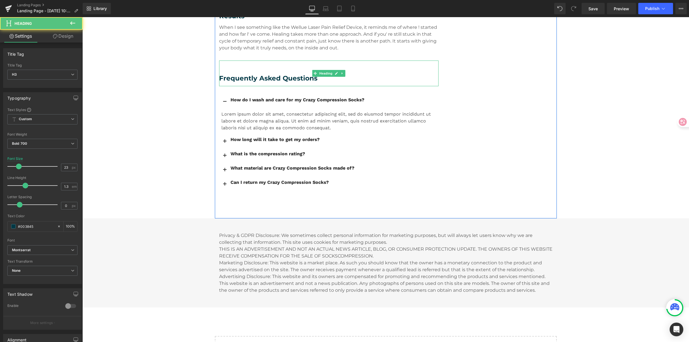
click at [243, 60] on div "Frequently Asked Questions" at bounding box center [329, 73] width 220 height 26
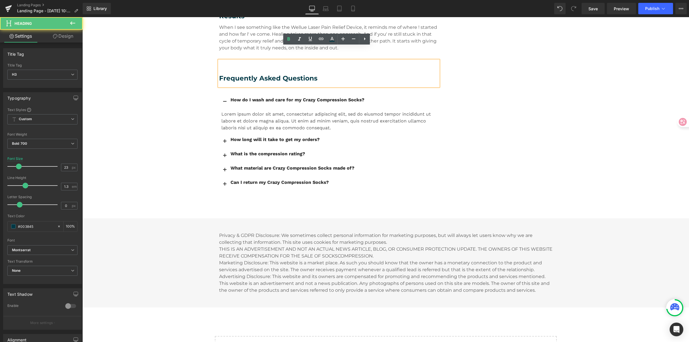
click at [227, 60] on div "Frequently Asked Questions" at bounding box center [329, 73] width 220 height 26
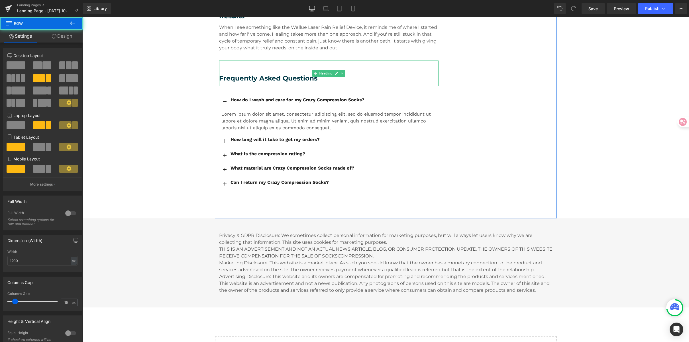
click at [259, 74] on h3 "Frequently Asked Questions" at bounding box center [329, 78] width 220 height 9
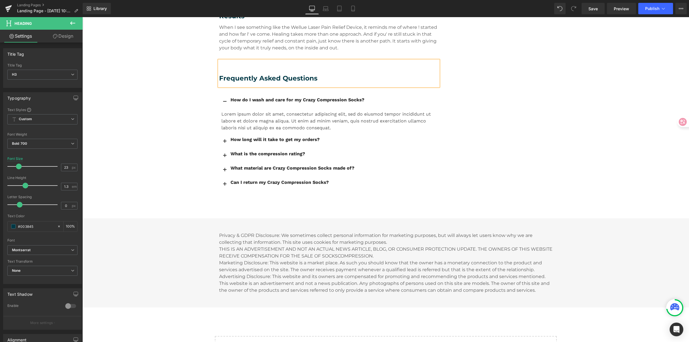
click at [64, 34] on link "Design" at bounding box center [62, 36] width 41 height 13
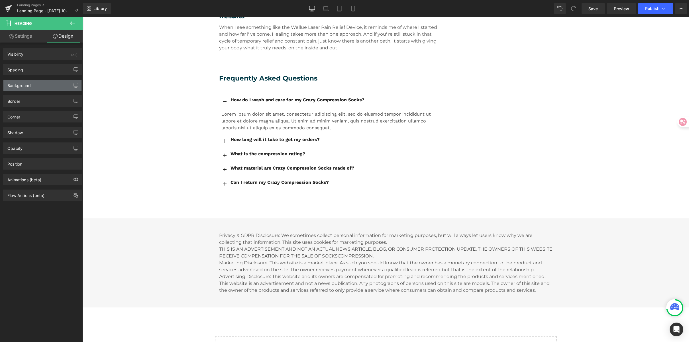
click at [21, 87] on div "Background" at bounding box center [18, 84] width 23 height 8
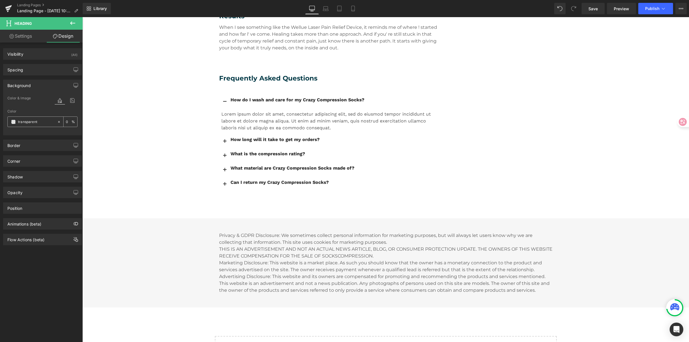
click at [32, 118] on div "transparent" at bounding box center [32, 122] width 49 height 10
click at [46, 121] on input "transparent" at bounding box center [36, 122] width 36 height 6
paste input "#F1FCFA"
type input "#F1FCFA"
type input "100"
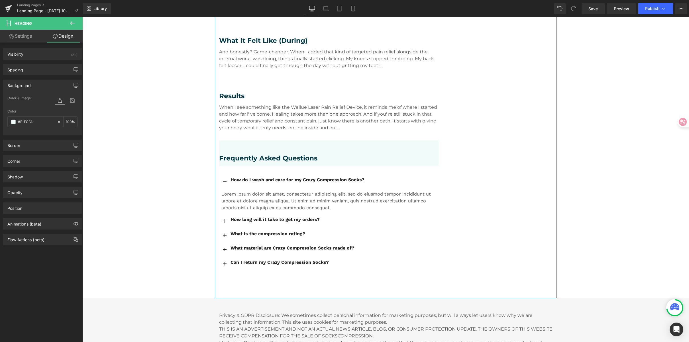
scroll to position [879, 0]
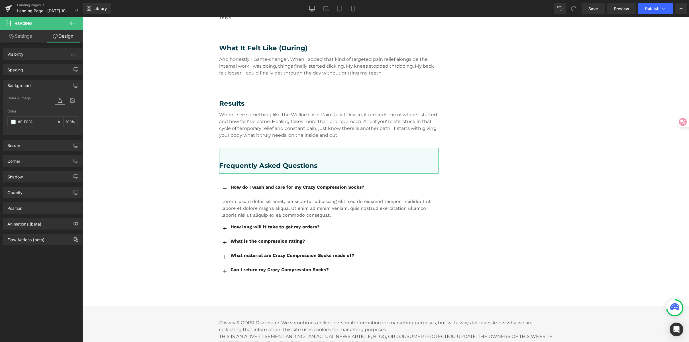
type input "#F1FCFA"
click at [30, 34] on link "Settings" at bounding box center [20, 36] width 41 height 13
type input "100"
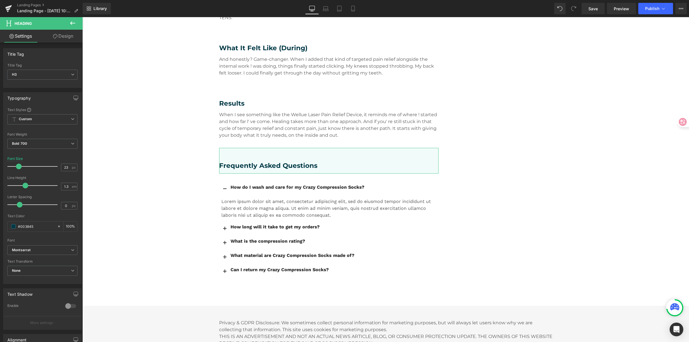
click at [60, 37] on link "Design" at bounding box center [62, 36] width 41 height 13
type input "0"
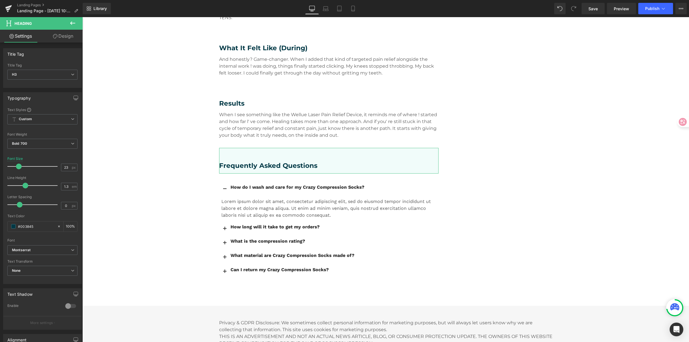
type input "48"
type input "0"
type input "12"
type input "0"
type input "100"
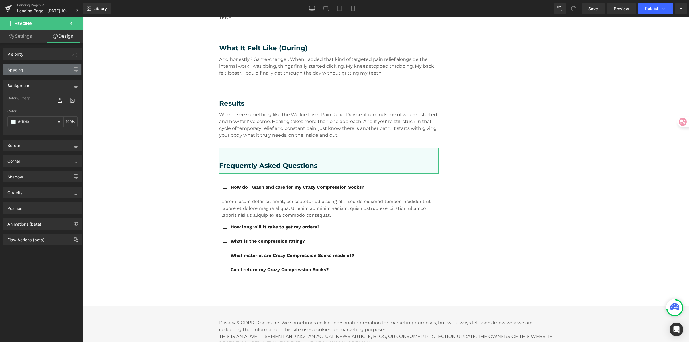
click at [25, 69] on div "Spacing" at bounding box center [42, 69] width 78 height 11
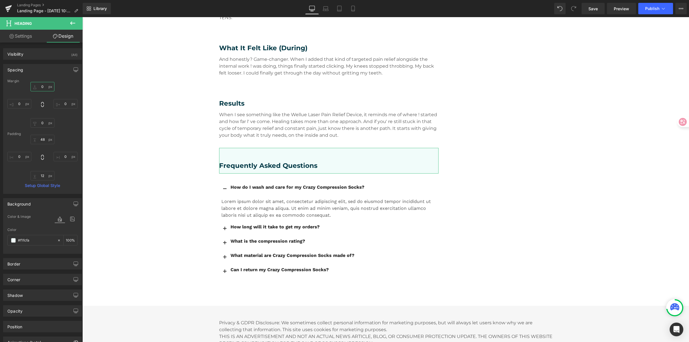
click at [47, 89] on input "0" at bounding box center [43, 86] width 24 height 9
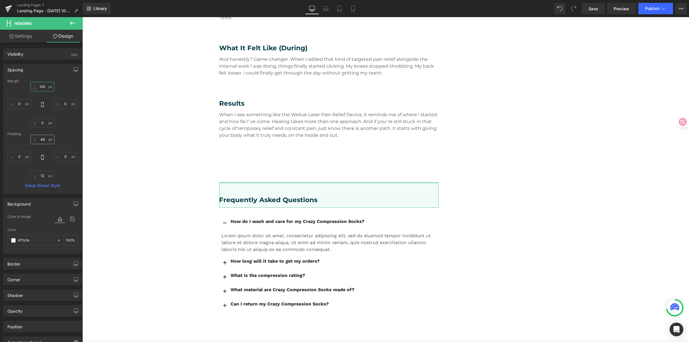
type input "120"
click at [41, 141] on input "48" at bounding box center [43, 139] width 24 height 9
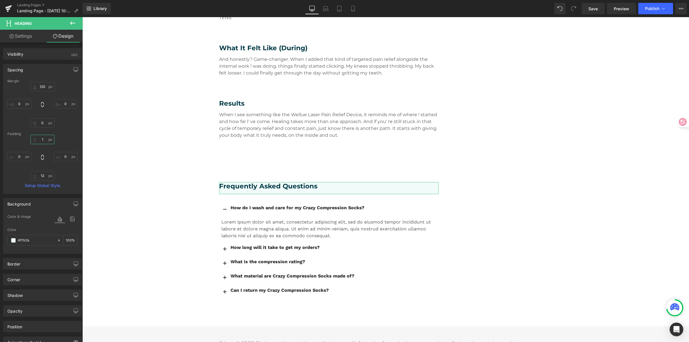
type input "12"
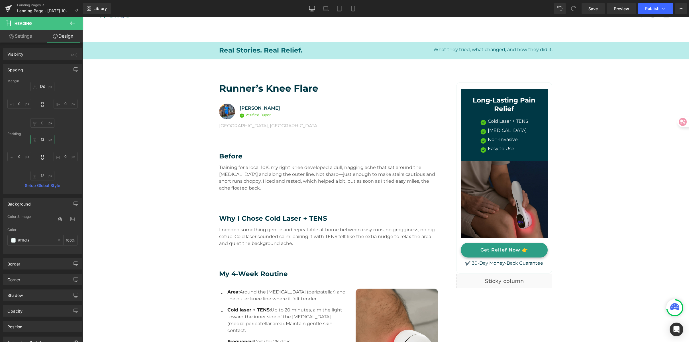
scroll to position [4, 0]
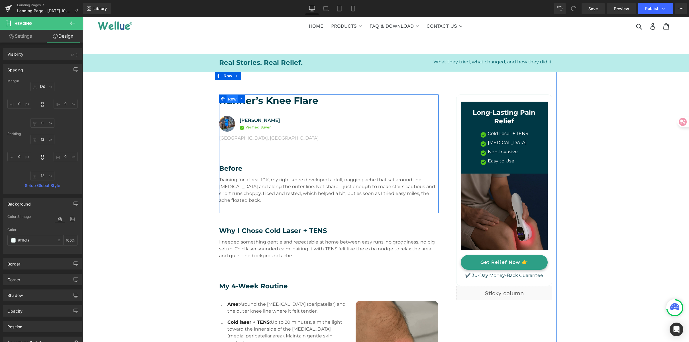
click at [233, 98] on span "Row" at bounding box center [232, 99] width 11 height 9
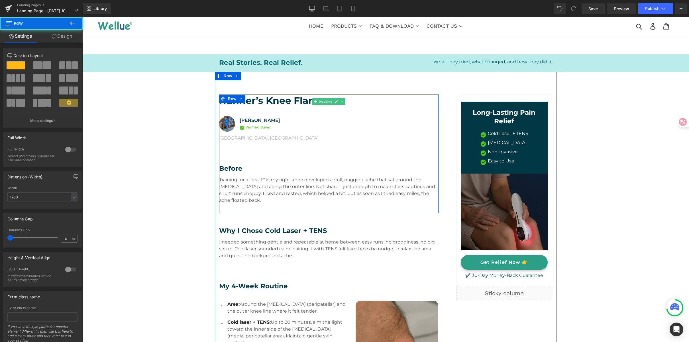
click at [286, 101] on h1 "Runner’s Knee Flare" at bounding box center [329, 100] width 220 height 12
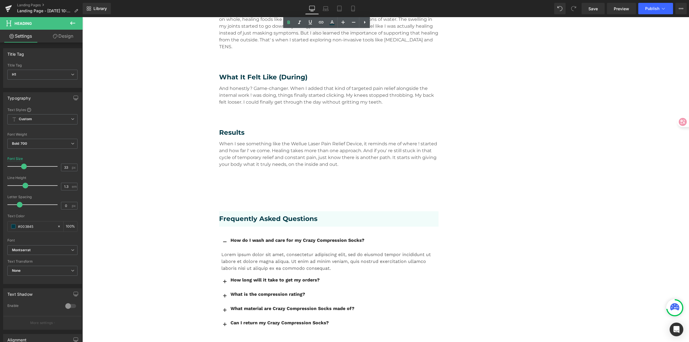
scroll to position [848, 0]
click at [246, 216] on h3 "Frequently Asked Questions" at bounding box center [329, 220] width 220 height 9
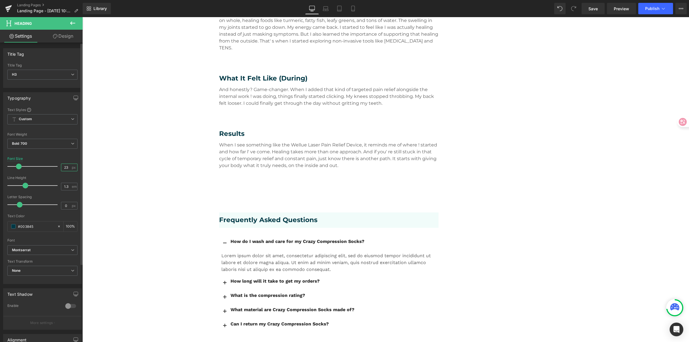
click at [62, 165] on input "23" at bounding box center [66, 167] width 10 height 7
type input "33"
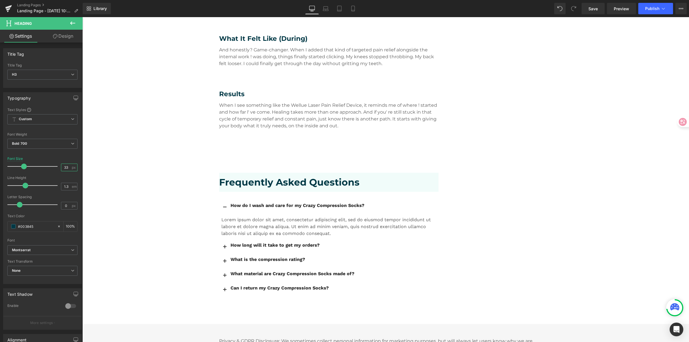
scroll to position [888, 0]
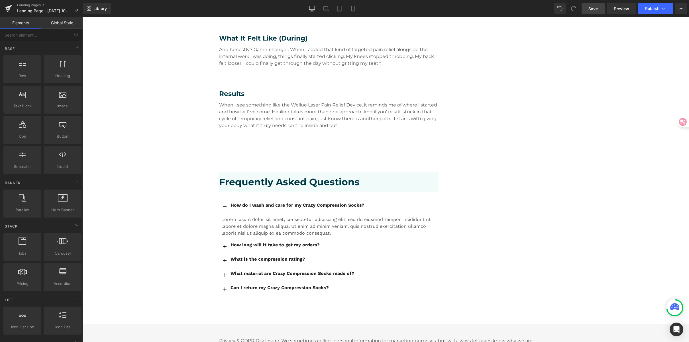
click at [588, 6] on link "Save" at bounding box center [593, 8] width 23 height 11
click at [520, 4] on div "Library Desktop Desktop Laptop Tablet Mobile Save Preview Publish Scheduled Vie…" at bounding box center [386, 8] width 607 height 11
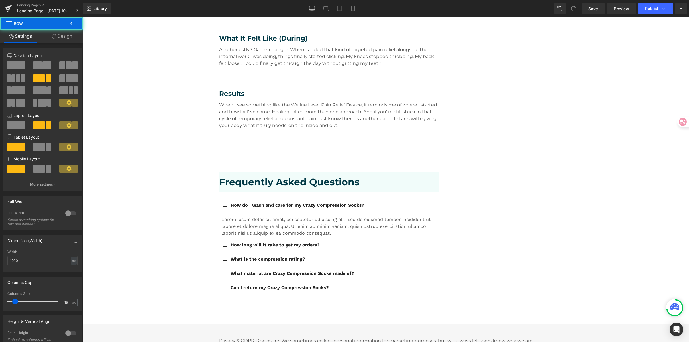
click at [523, 10] on div "Library Desktop Desktop Laptop Tablet Mobile Save Preview Publish Scheduled Vie…" at bounding box center [386, 8] width 607 height 11
click at [594, 6] on span "Save" at bounding box center [593, 9] width 9 height 6
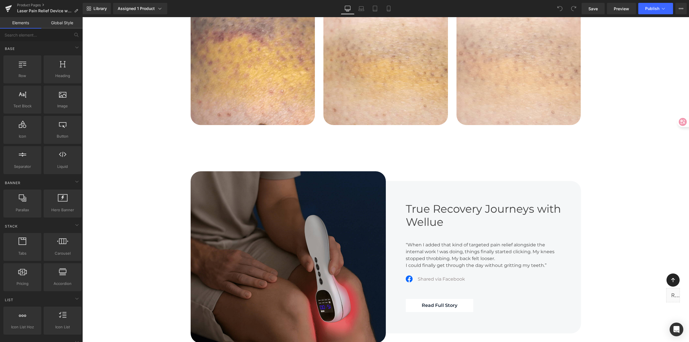
scroll to position [1707, 0]
